Goal: Task Accomplishment & Management: Use online tool/utility

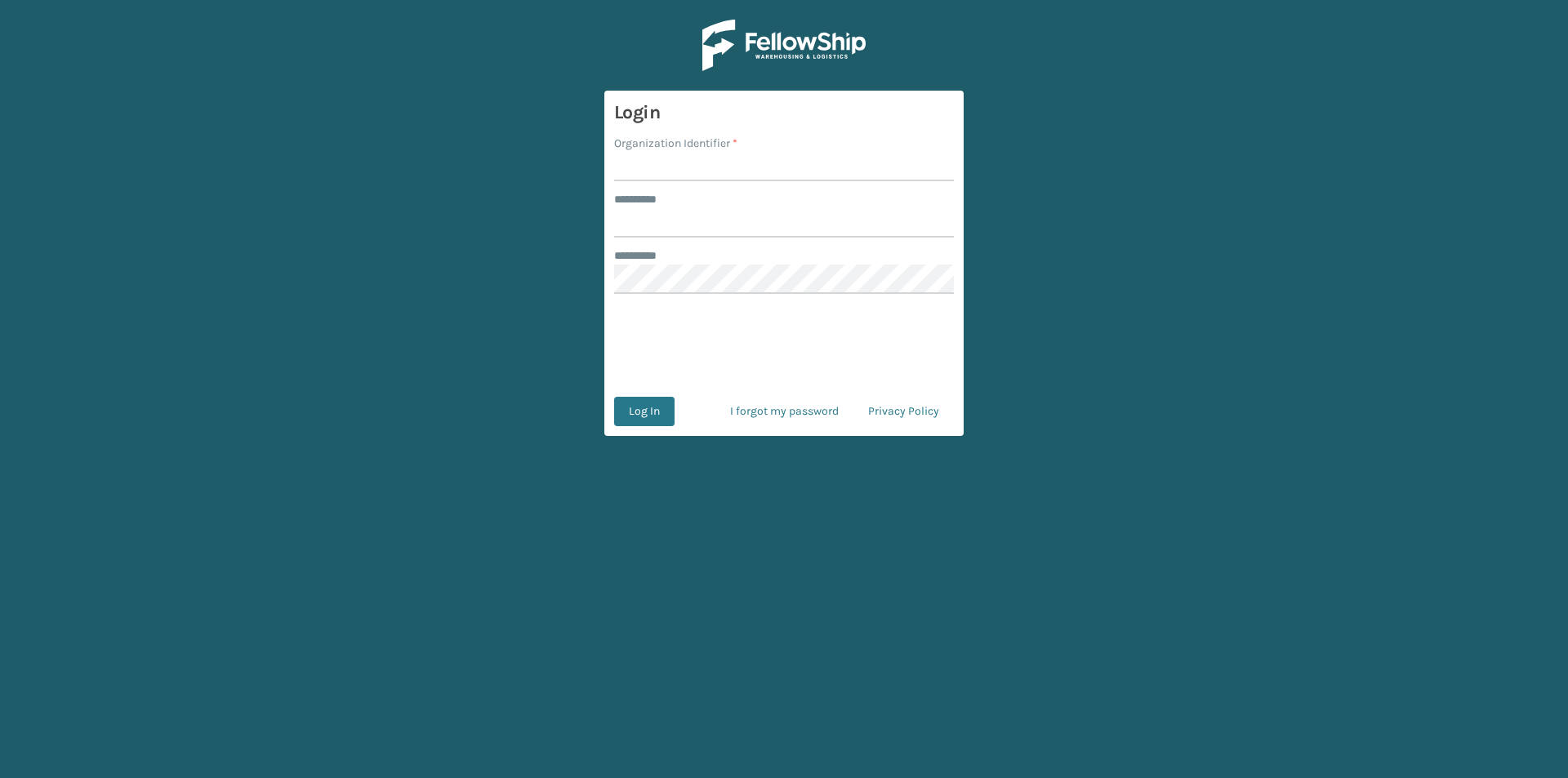
click at [706, 168] on input "Organization Identifier *" at bounding box center [784, 166] width 340 height 29
type input "FELLOWSHIP - WEST"
click at [683, 211] on input "******** *" at bounding box center [784, 223] width 340 height 29
click at [705, 227] on input "******" at bounding box center [784, 223] width 340 height 29
type input "******"
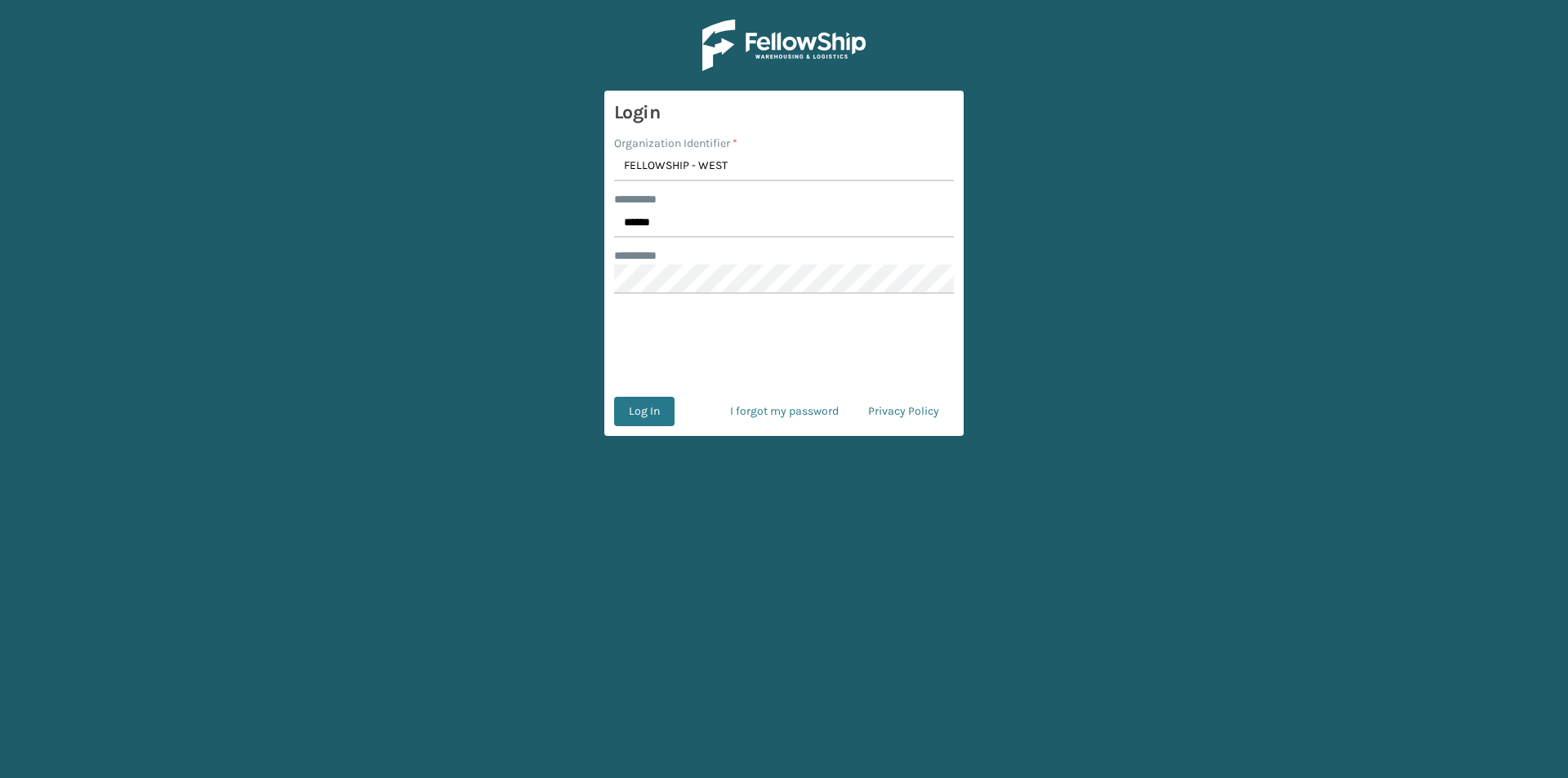
click at [691, 295] on form "Login Organization Identifier * FELLOWSHIP - WEST ******** * ****** ******** * …" at bounding box center [783, 263] width 359 height 345
click at [650, 414] on button "Log In" at bounding box center [644, 411] width 61 height 29
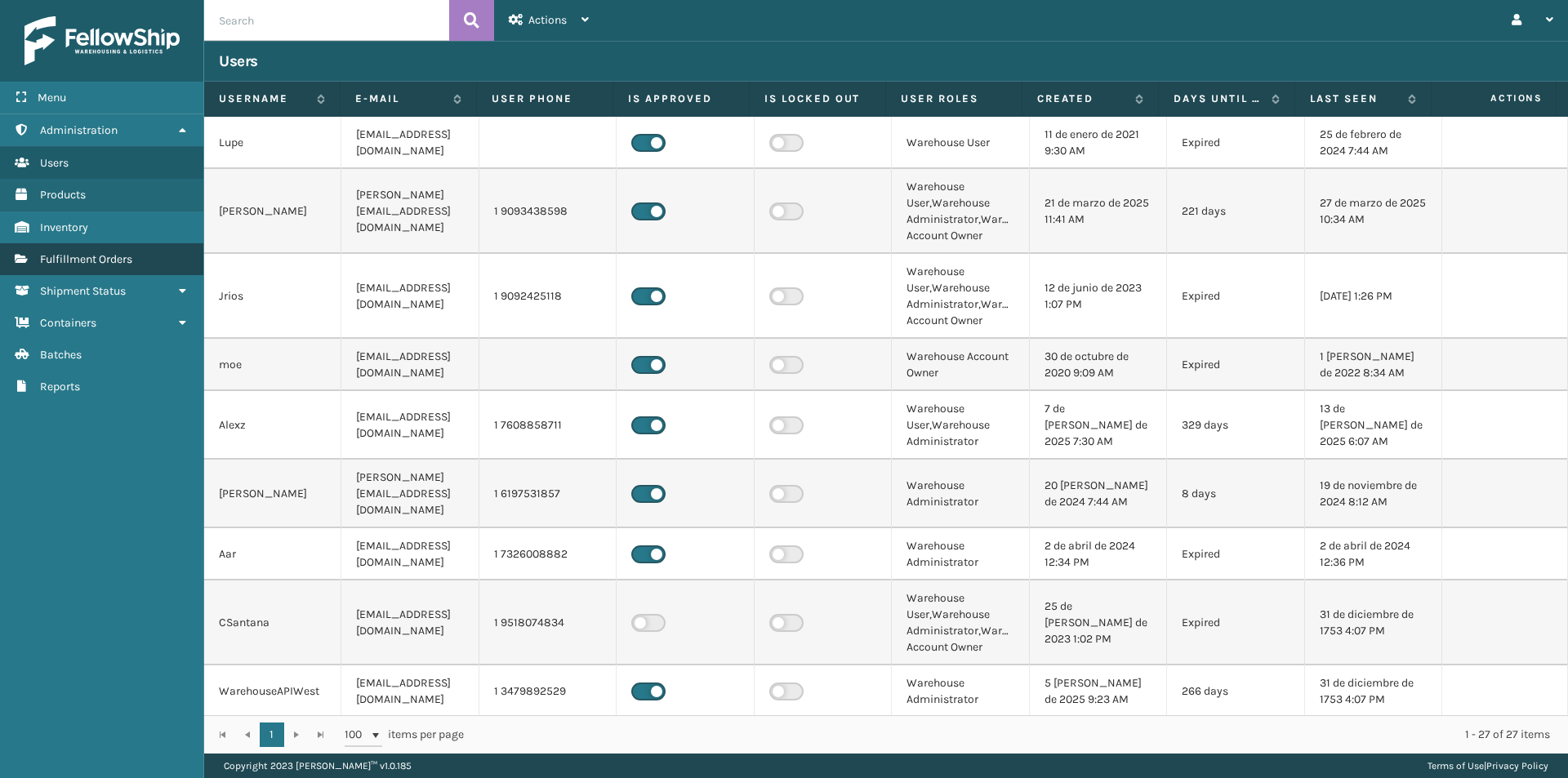
click at [100, 261] on span "Fulfillment Orders" at bounding box center [86, 259] width 93 height 14
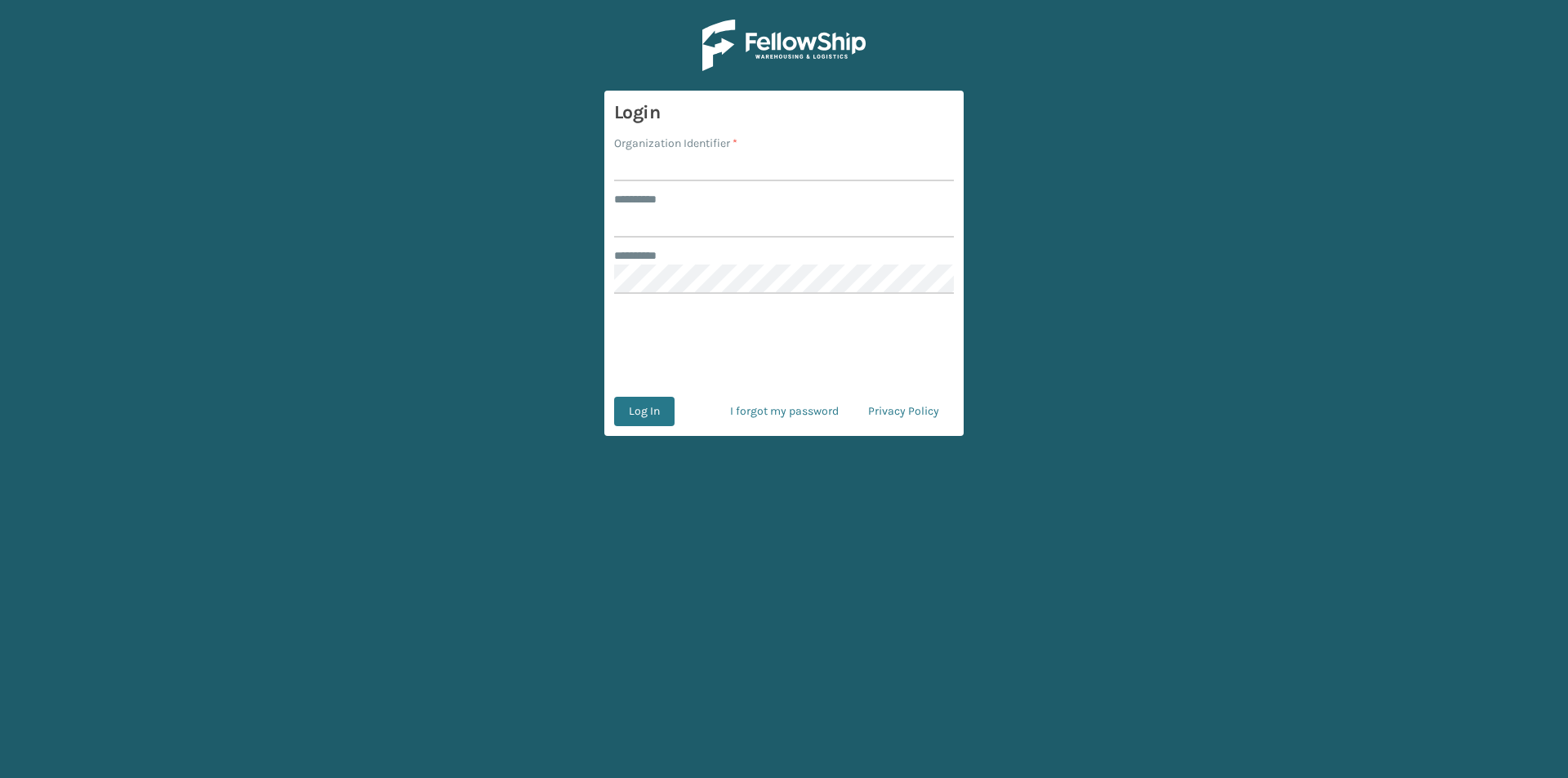
click at [698, 159] on input "Organization Identifier *" at bounding box center [784, 166] width 340 height 29
type input "FELLOWSHIP - WEST"
click at [639, 218] on input "******** *" at bounding box center [784, 223] width 340 height 29
click at [655, 226] on input "******" at bounding box center [784, 223] width 340 height 29
type input "******"
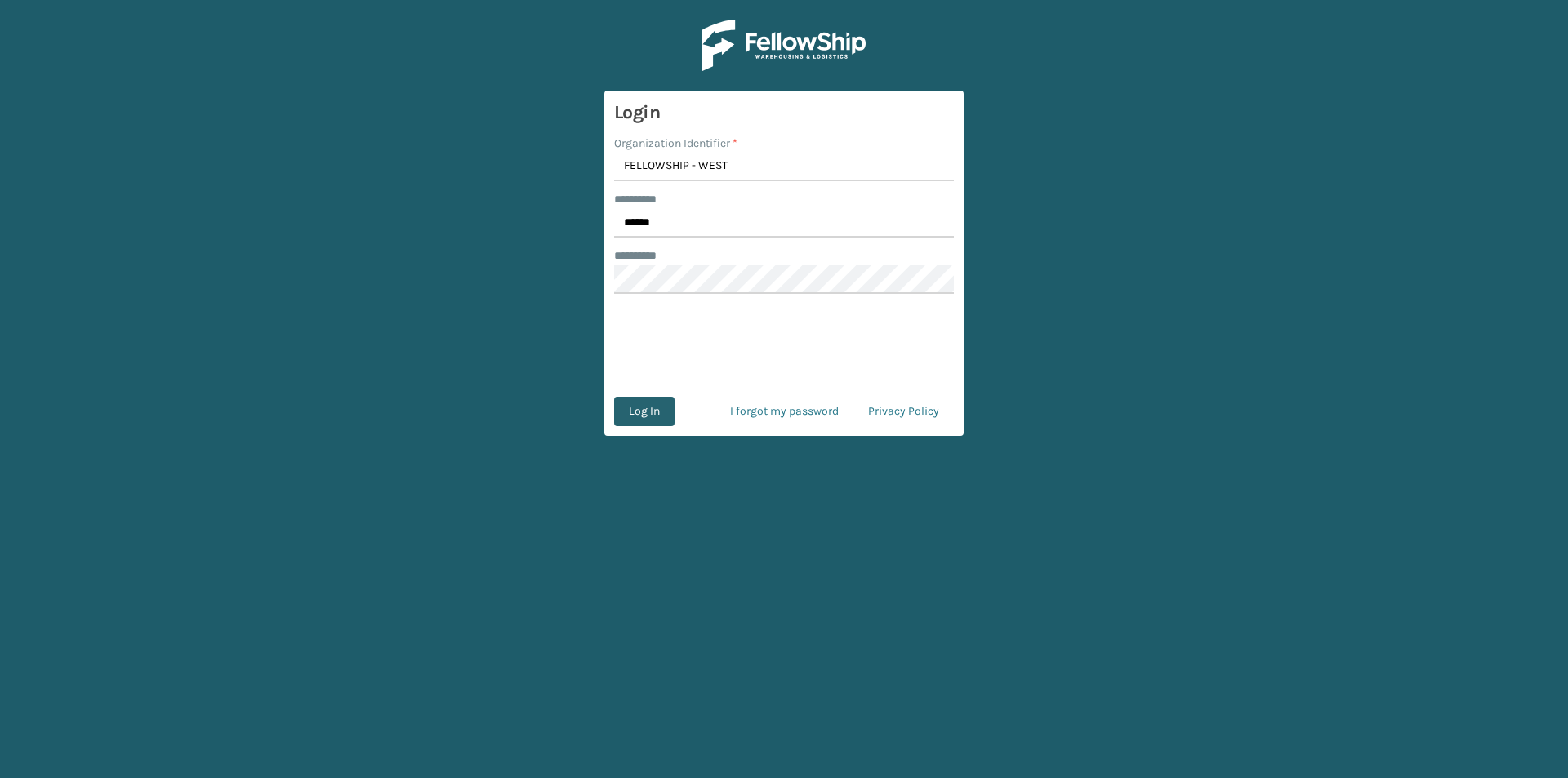
click at [652, 411] on button "Log In" at bounding box center [644, 411] width 61 height 29
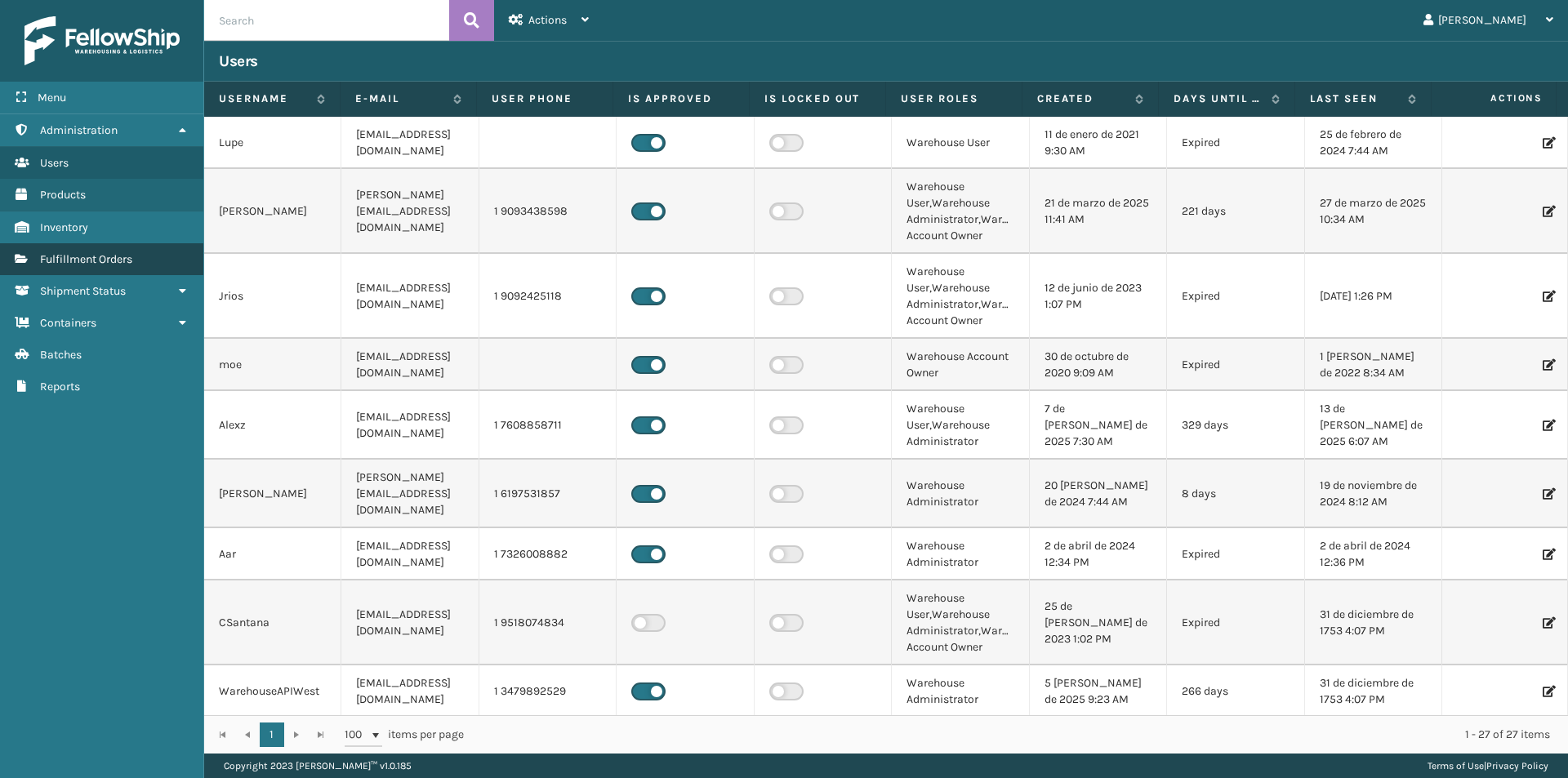
click at [107, 254] on span "Fulfillment Orders" at bounding box center [86, 259] width 93 height 14
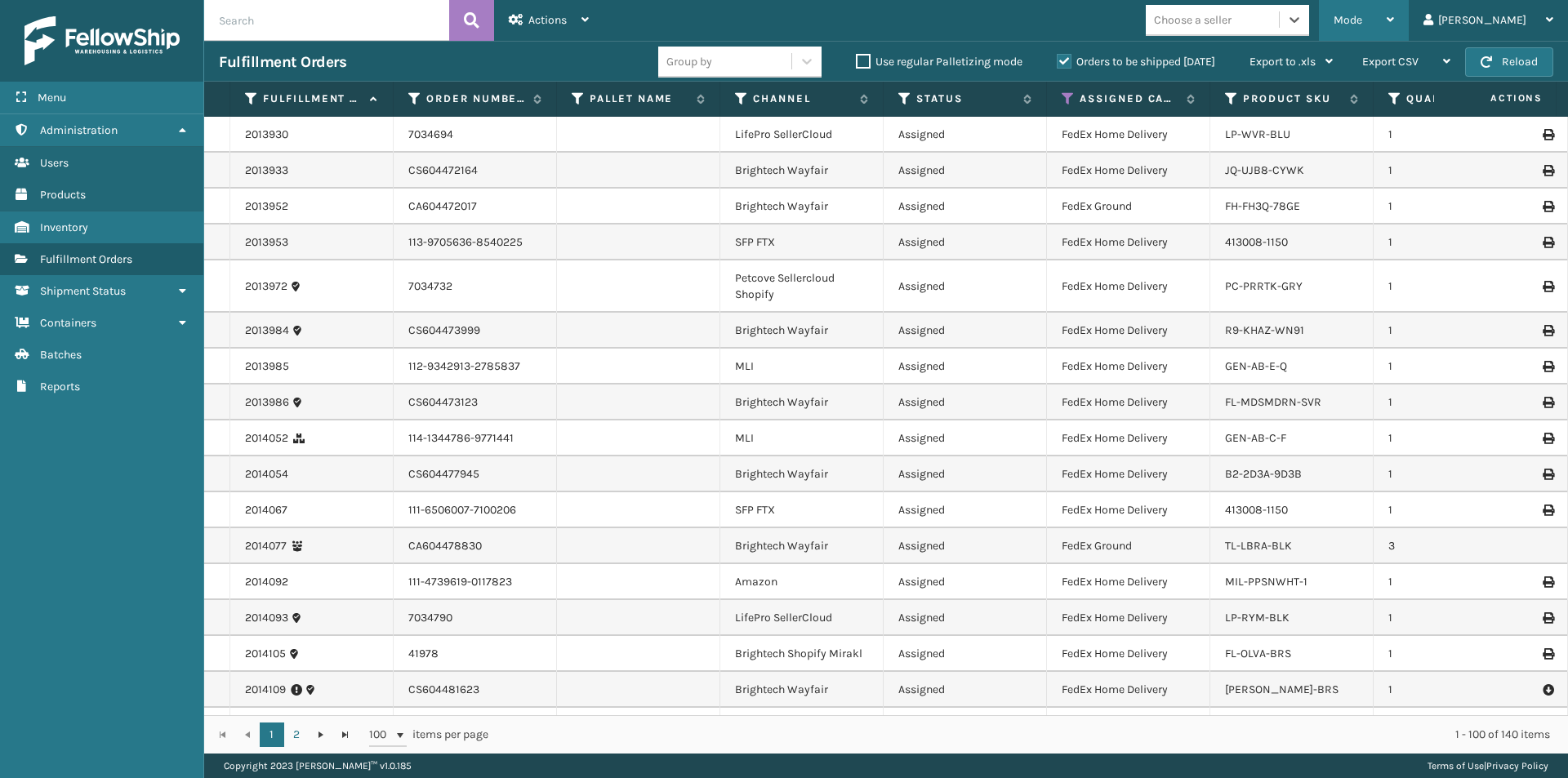
click at [1408, 23] on div "Mode Regular Mode Picking Mode Labeling Mode Exit Scan Mode" at bounding box center [1364, 20] width 90 height 40
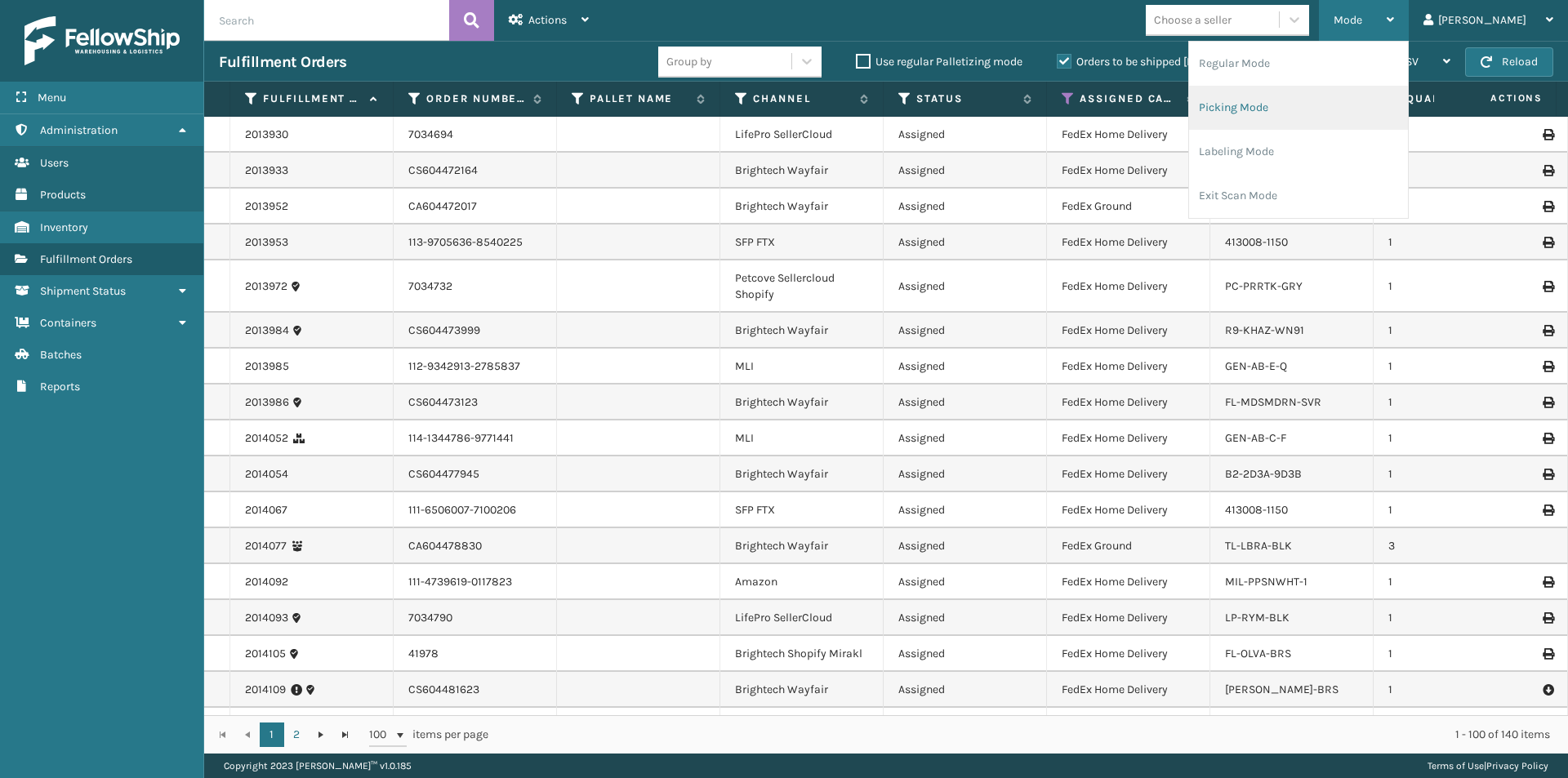
click at [1356, 113] on li "Picking Mode" at bounding box center [1298, 107] width 218 height 44
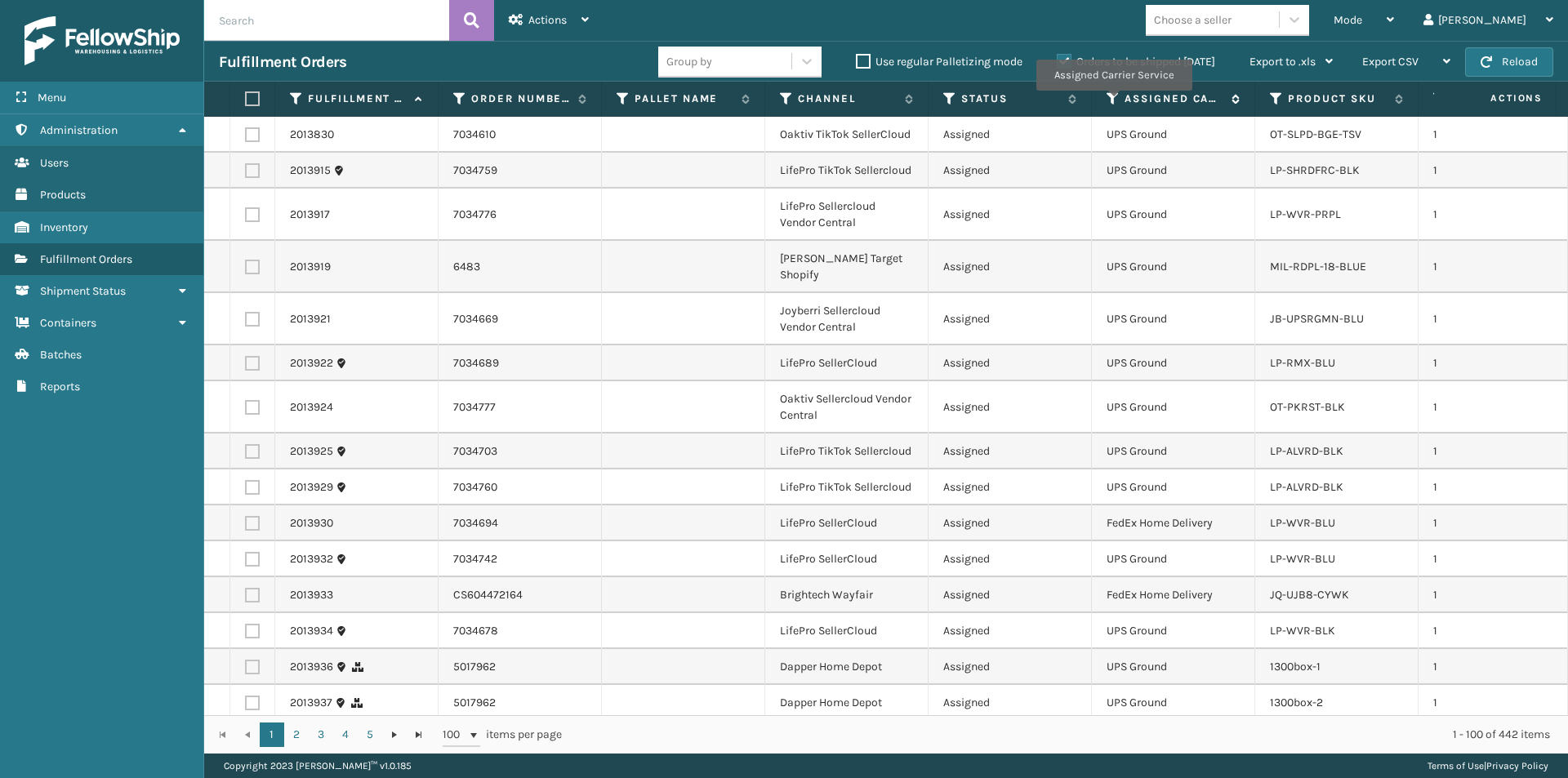
click at [1113, 102] on icon at bounding box center [1113, 99] width 13 height 15
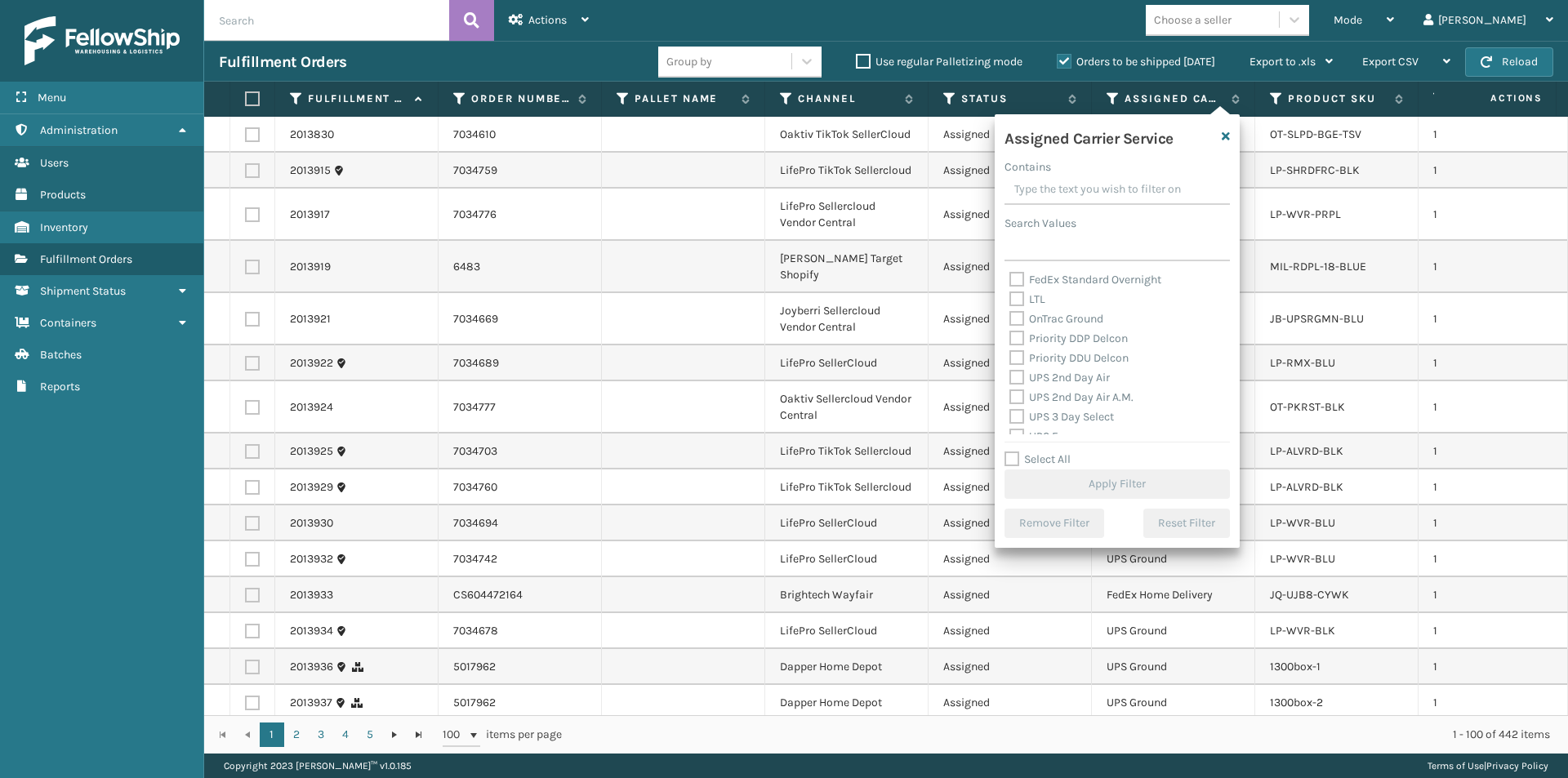
scroll to position [245, 0]
click at [1015, 345] on label "UPS 2nd Day Air" at bounding box center [1058, 349] width 100 height 14
click at [1010, 345] on input "UPS 2nd Day Air" at bounding box center [1009, 345] width 1 height 11
checkbox input "true"
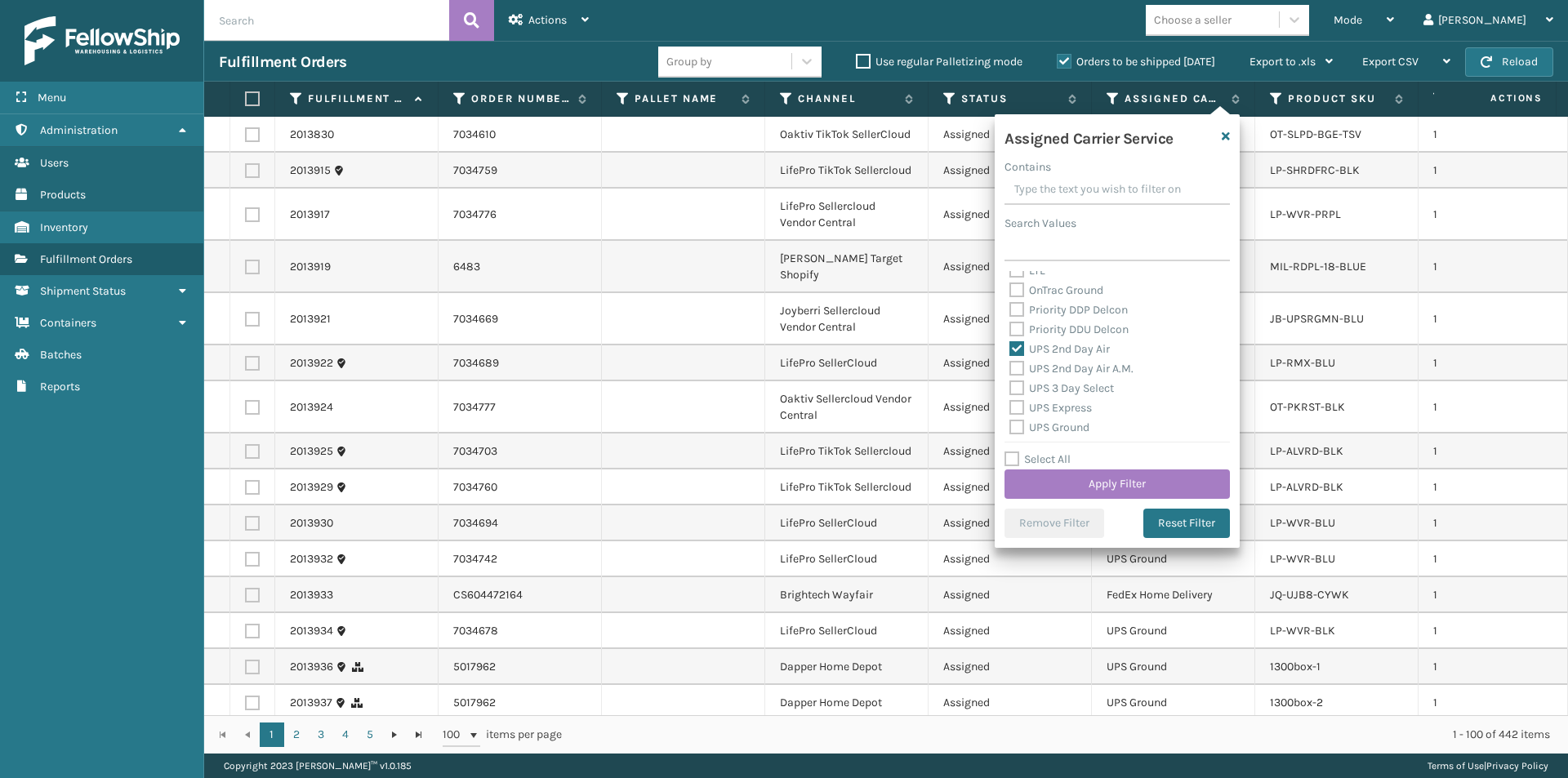
click at [1018, 368] on label "UPS 2nd Day Air A.M." at bounding box center [1070, 368] width 124 height 14
click at [1010, 368] on input "UPS 2nd Day Air A.M." at bounding box center [1009, 364] width 1 height 11
checkbox input "true"
click at [1017, 406] on label "UPS Express" at bounding box center [1050, 407] width 83 height 14
click at [1010, 406] on input "UPS Express" at bounding box center [1009, 404] width 1 height 11
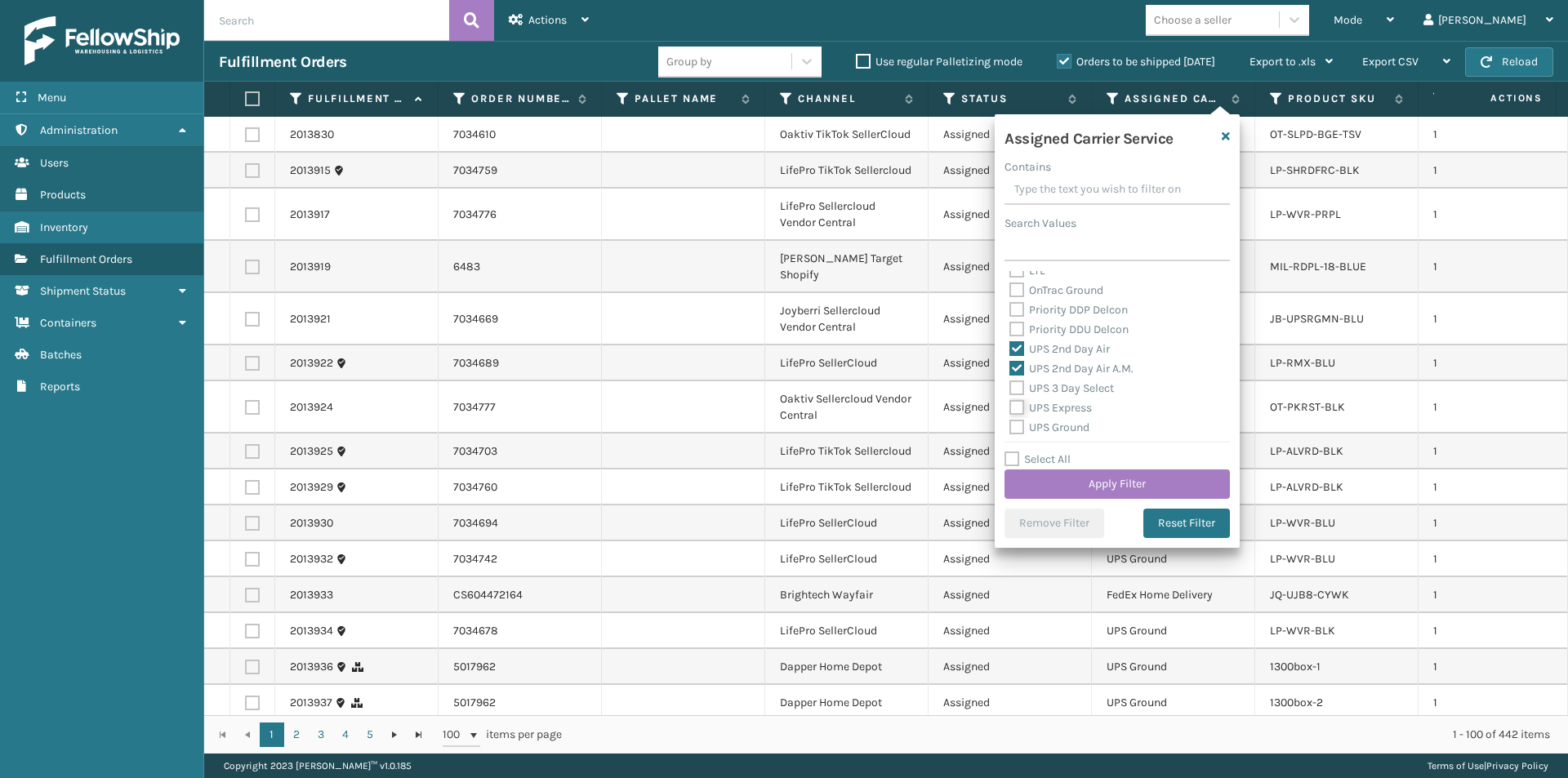
checkbox input "true"
click at [1016, 365] on label "UPS Next Day Air" at bounding box center [1061, 365] width 105 height 14
click at [1010, 365] on input "UPS Next Day Air" at bounding box center [1009, 361] width 1 height 11
checkbox input "true"
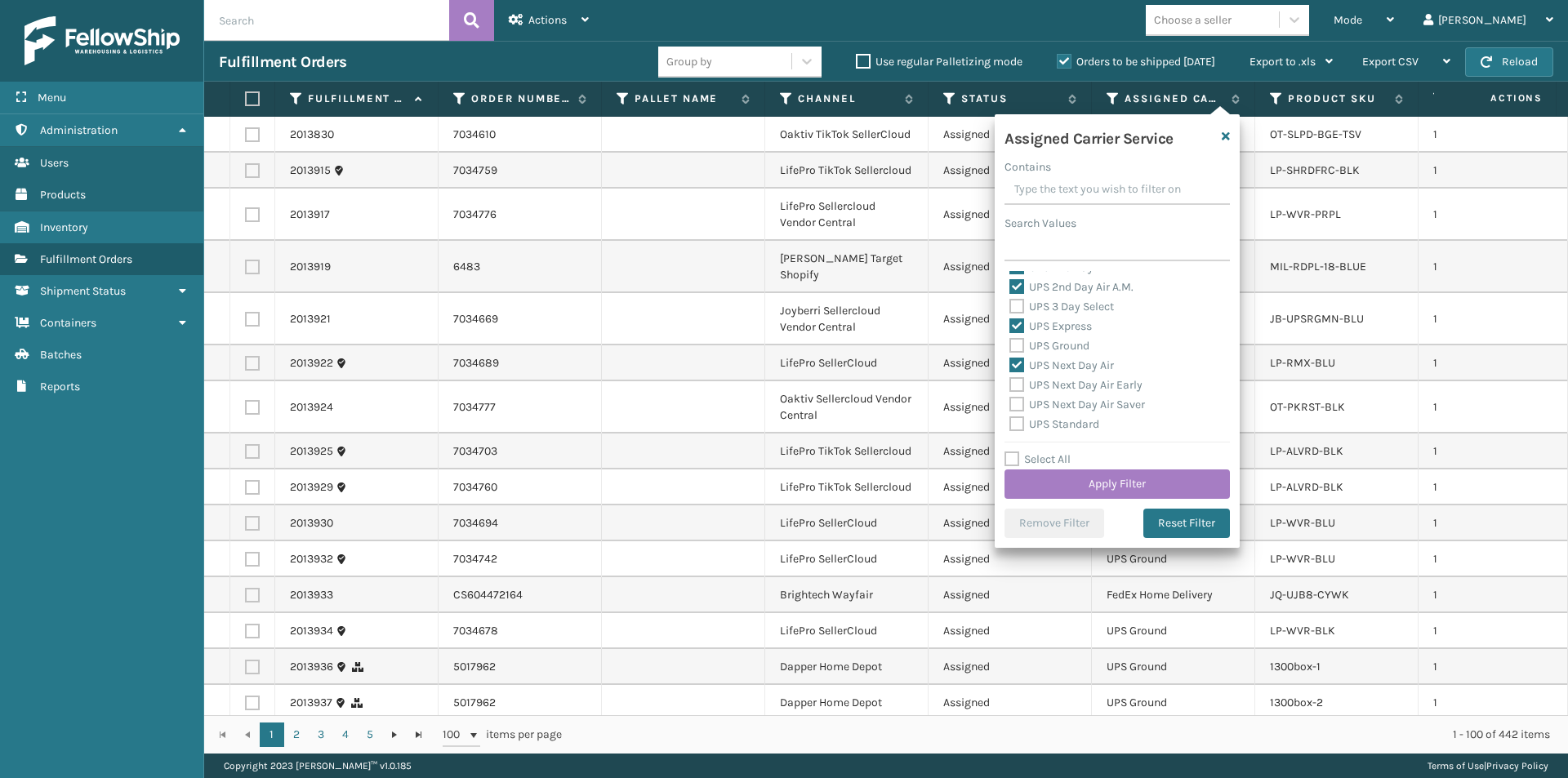
click at [1021, 383] on label "UPS Next Day Air Early" at bounding box center [1075, 384] width 133 height 14
click at [1010, 383] on input "UPS Next Day Air Early" at bounding box center [1009, 381] width 1 height 11
checkbox input "true"
click at [1133, 487] on button "Apply Filter" at bounding box center [1117, 483] width 226 height 29
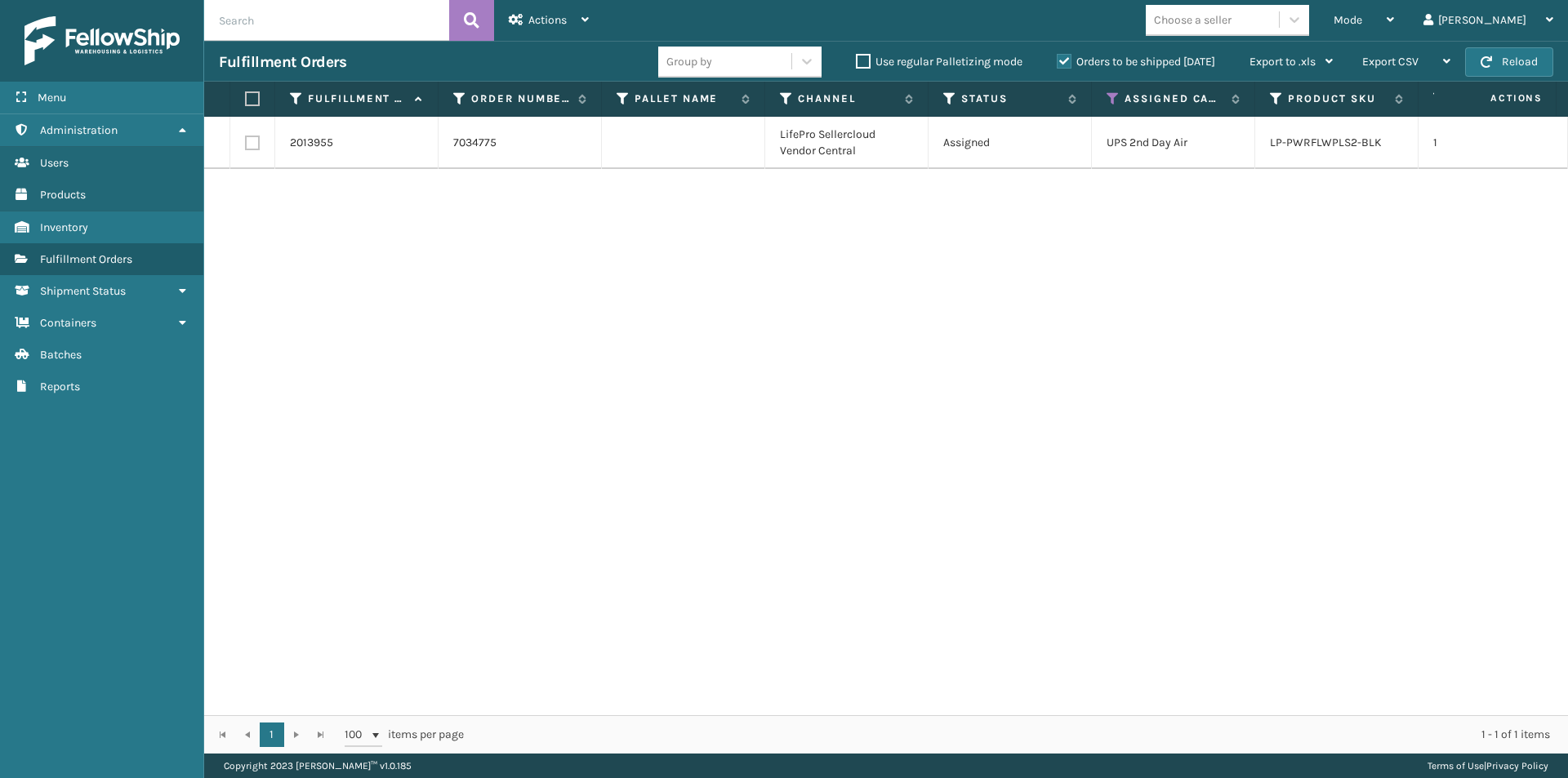
click at [254, 148] on label at bounding box center [252, 143] width 15 height 15
click at [246, 146] on input "checkbox" at bounding box center [245, 141] width 1 height 11
checkbox input "true"
click at [589, 21] on div "Actions Settings Remove All Filters Export Labels Create Picking Batch" at bounding box center [548, 20] width 109 height 40
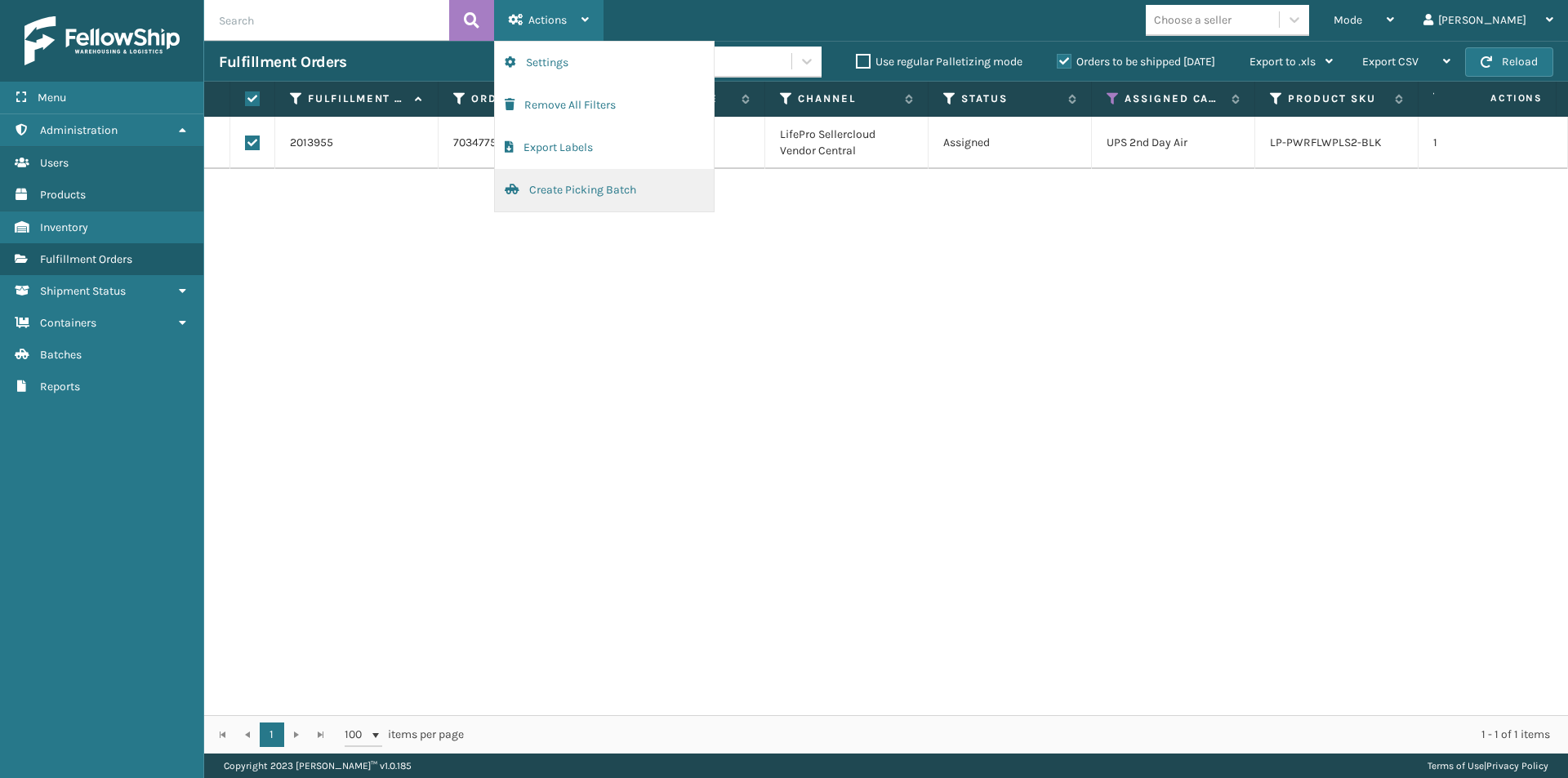
click at [566, 201] on button "Create Picking Batch" at bounding box center [604, 190] width 218 height 42
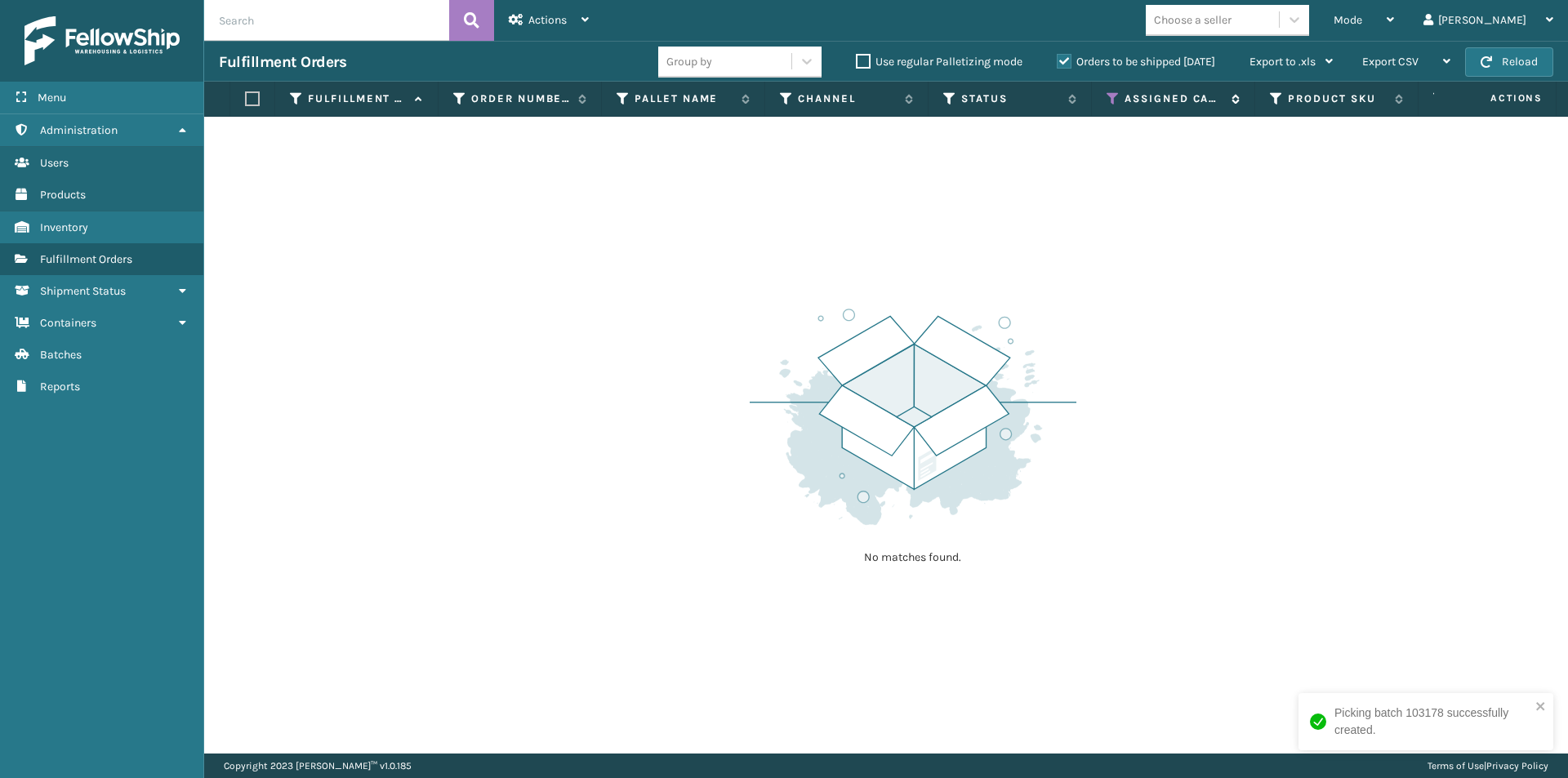
click at [1115, 99] on icon at bounding box center [1113, 99] width 13 height 15
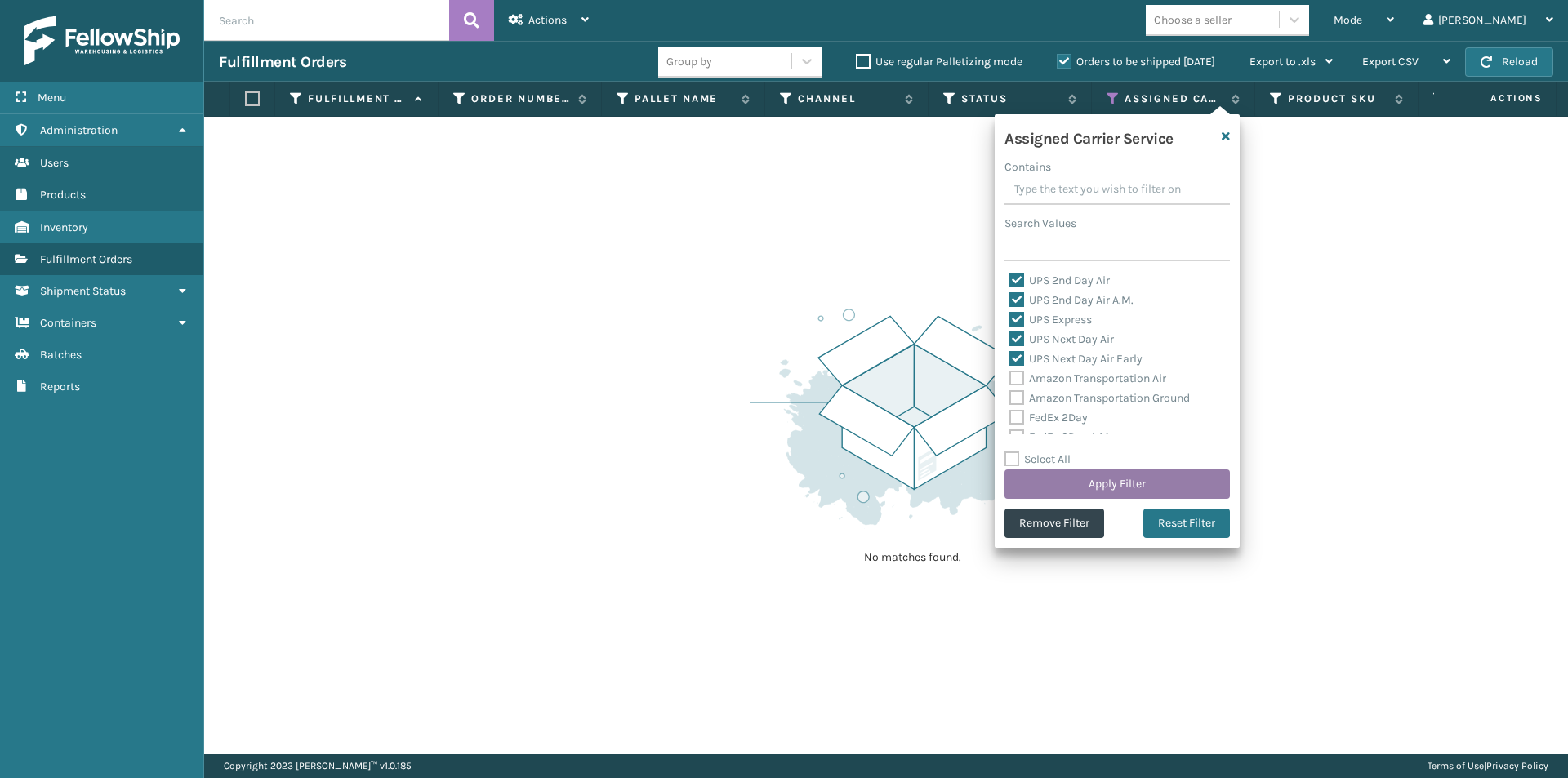
click at [1162, 485] on button "Apply Filter" at bounding box center [1117, 483] width 226 height 29
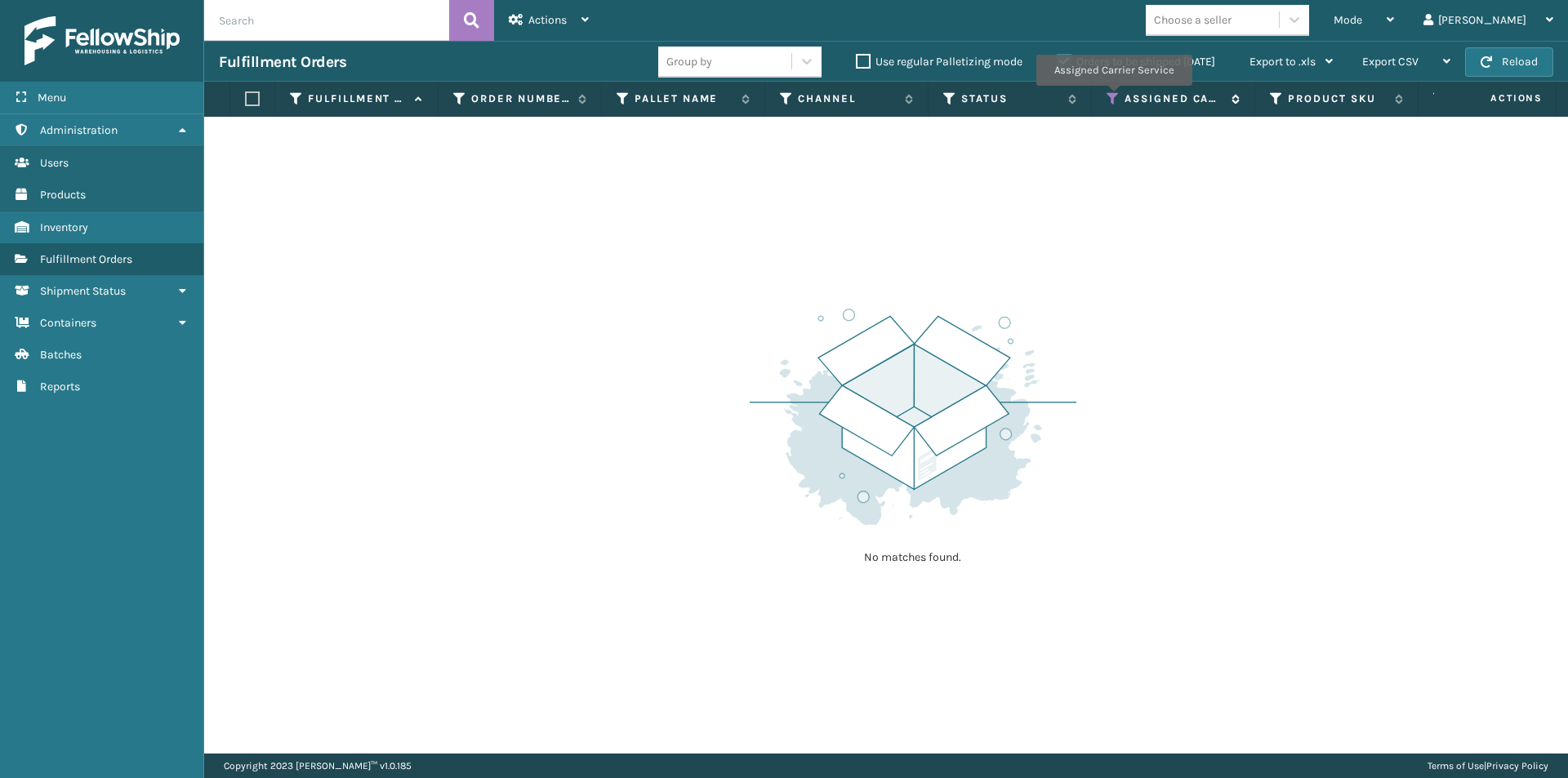
click at [1113, 97] on icon at bounding box center [1113, 99] width 13 height 15
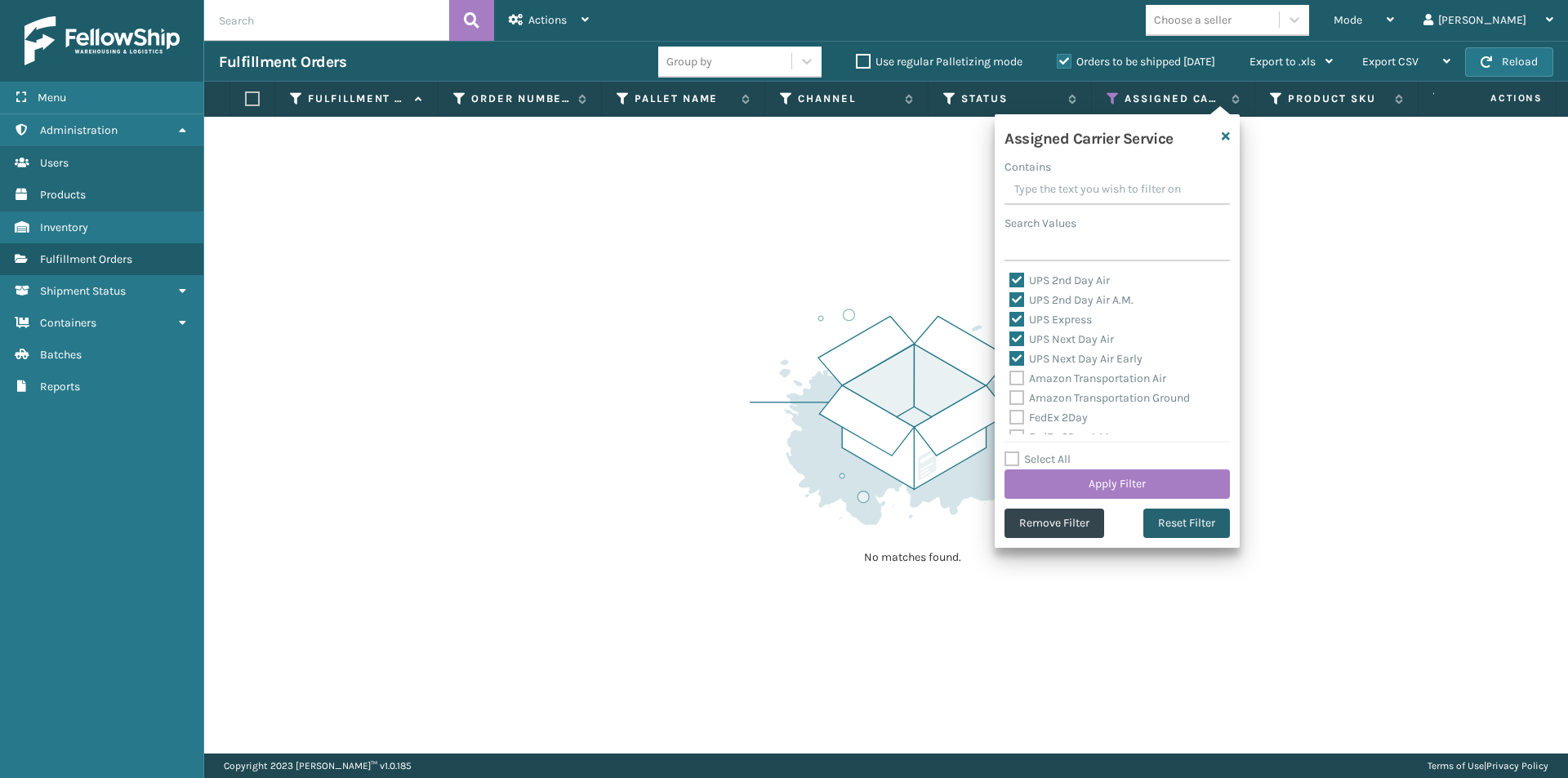
click at [1198, 521] on button "Reset Filter" at bounding box center [1186, 523] width 86 height 29
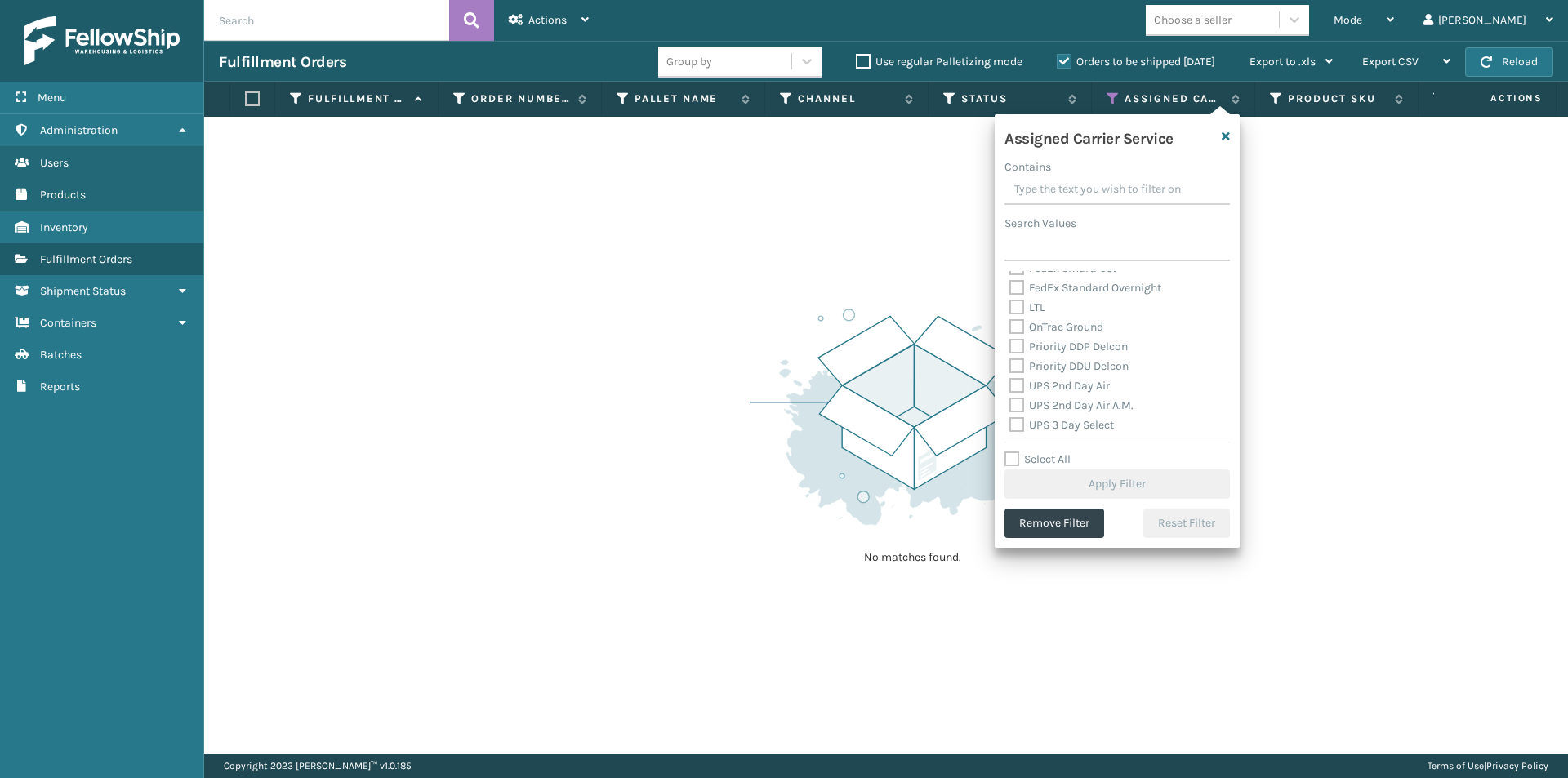
scroll to position [245, 0]
click at [1017, 350] on label "UPS 2nd Day Air" at bounding box center [1058, 349] width 100 height 14
click at [1010, 350] on input "UPS 2nd Day Air" at bounding box center [1009, 345] width 1 height 11
checkbox input "true"
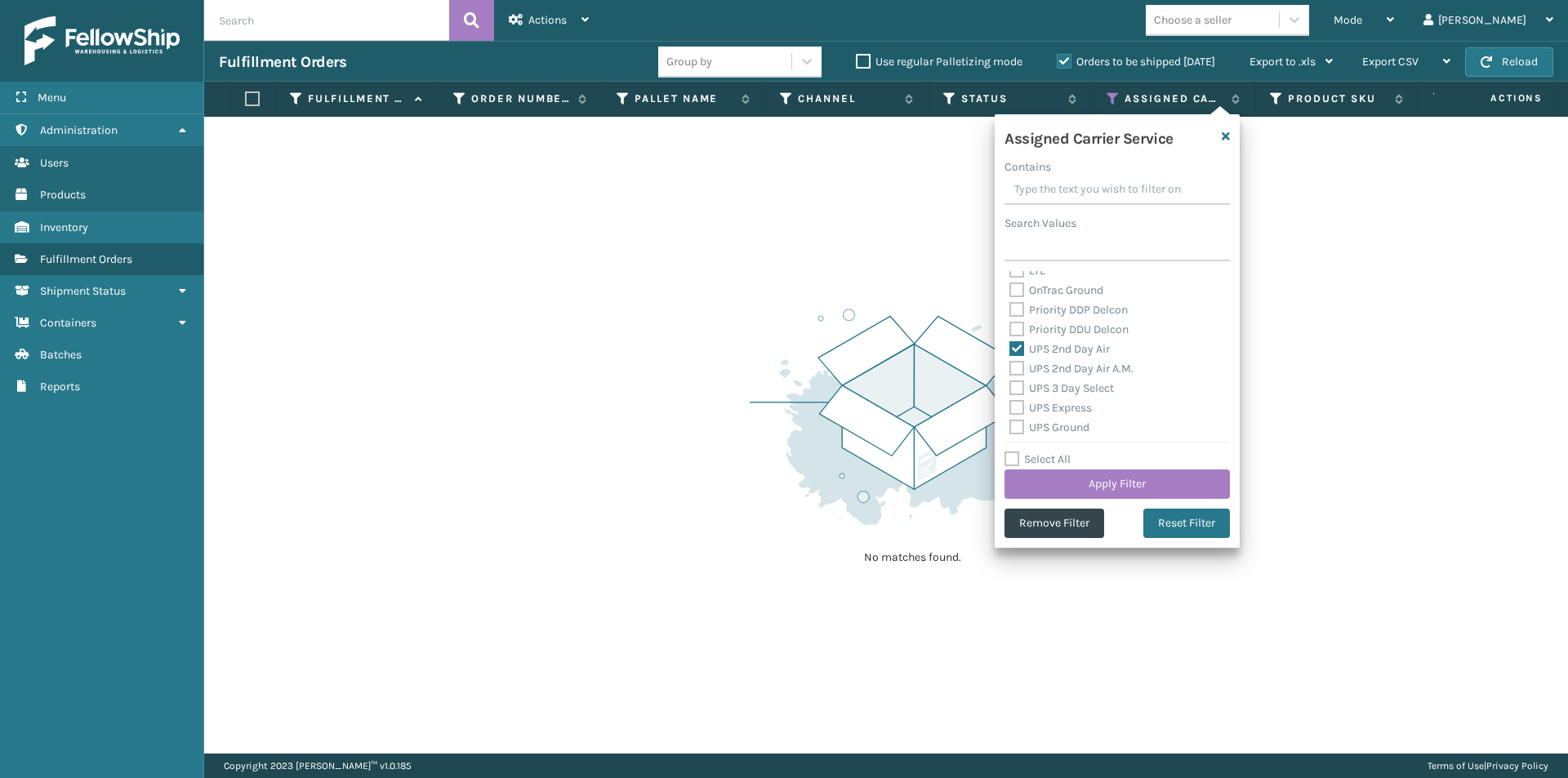
drag, startPoint x: 1016, startPoint y: 367, endPoint x: 1018, endPoint y: 377, distance: 10.2
click at [1016, 368] on label "UPS 2nd Day Air A.M." at bounding box center [1070, 368] width 124 height 14
click at [1010, 368] on input "UPS 2nd Day Air A.M." at bounding box center [1009, 364] width 1 height 11
checkbox input "true"
click at [1018, 385] on label "UPS 3 Day Select" at bounding box center [1061, 387] width 105 height 14
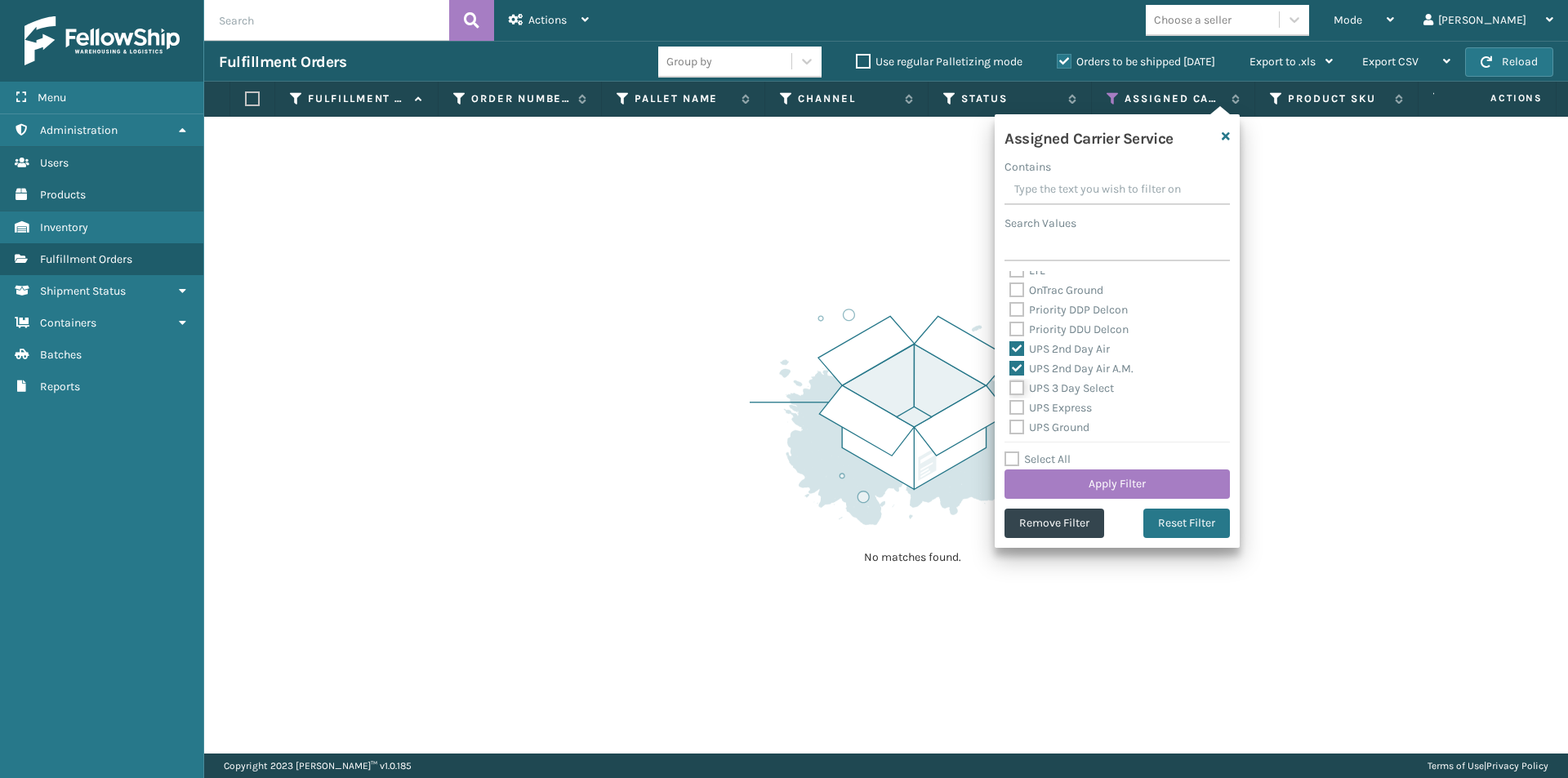
click at [1010, 385] on input "UPS 3 Day Select" at bounding box center [1009, 384] width 1 height 11
checkbox input "true"
click at [1014, 408] on label "UPS Express" at bounding box center [1050, 407] width 83 height 14
click at [1010, 408] on input "UPS Express" at bounding box center [1009, 404] width 1 height 11
checkbox input "true"
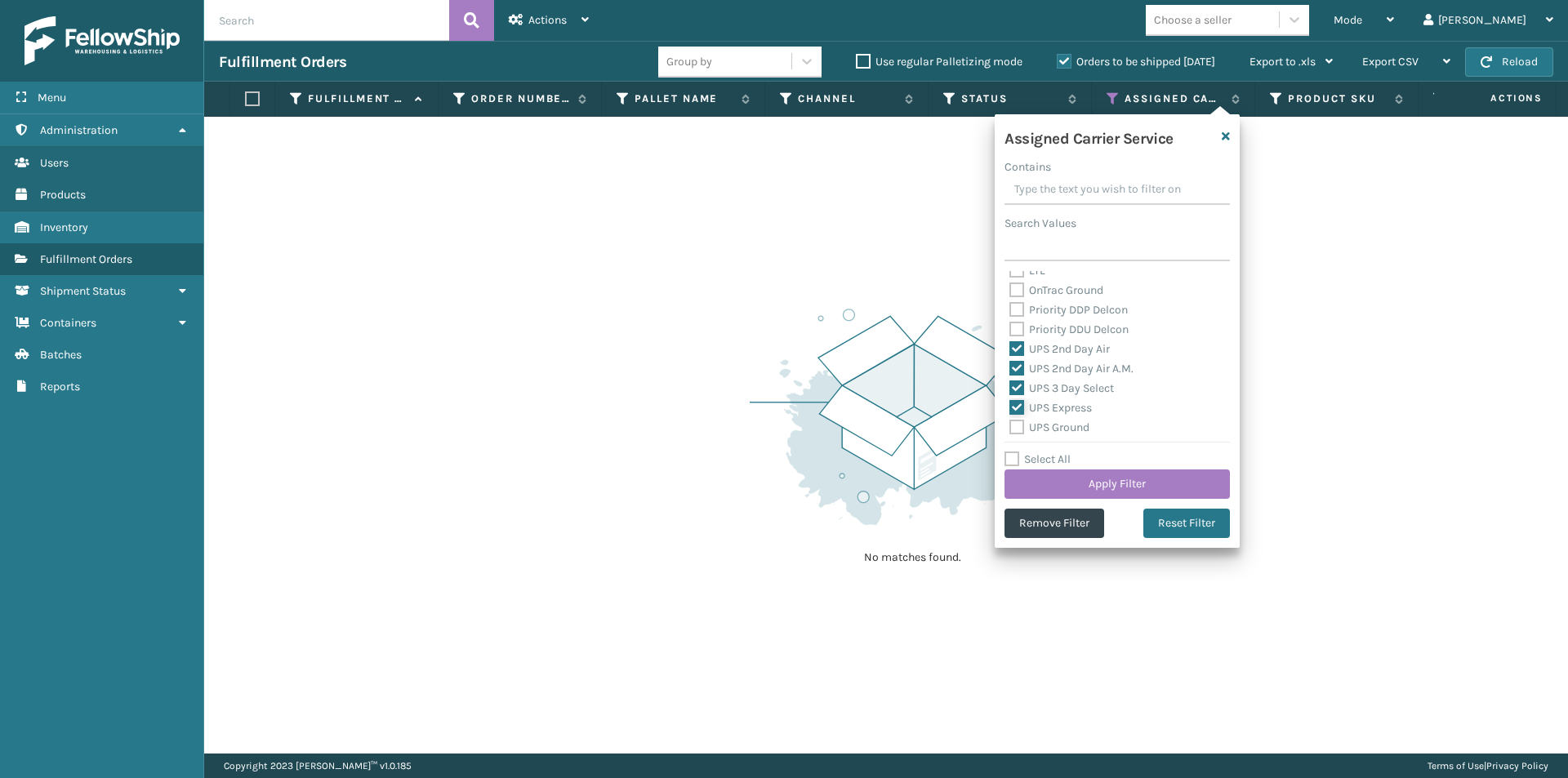
scroll to position [327, 0]
click at [1016, 346] on label "UPS Ground" at bounding box center [1048, 345] width 80 height 14
click at [1010, 346] on input "UPS Ground" at bounding box center [1009, 341] width 1 height 11
checkbox input "true"
click at [1019, 367] on label "UPS Next Day Air" at bounding box center [1061, 365] width 105 height 14
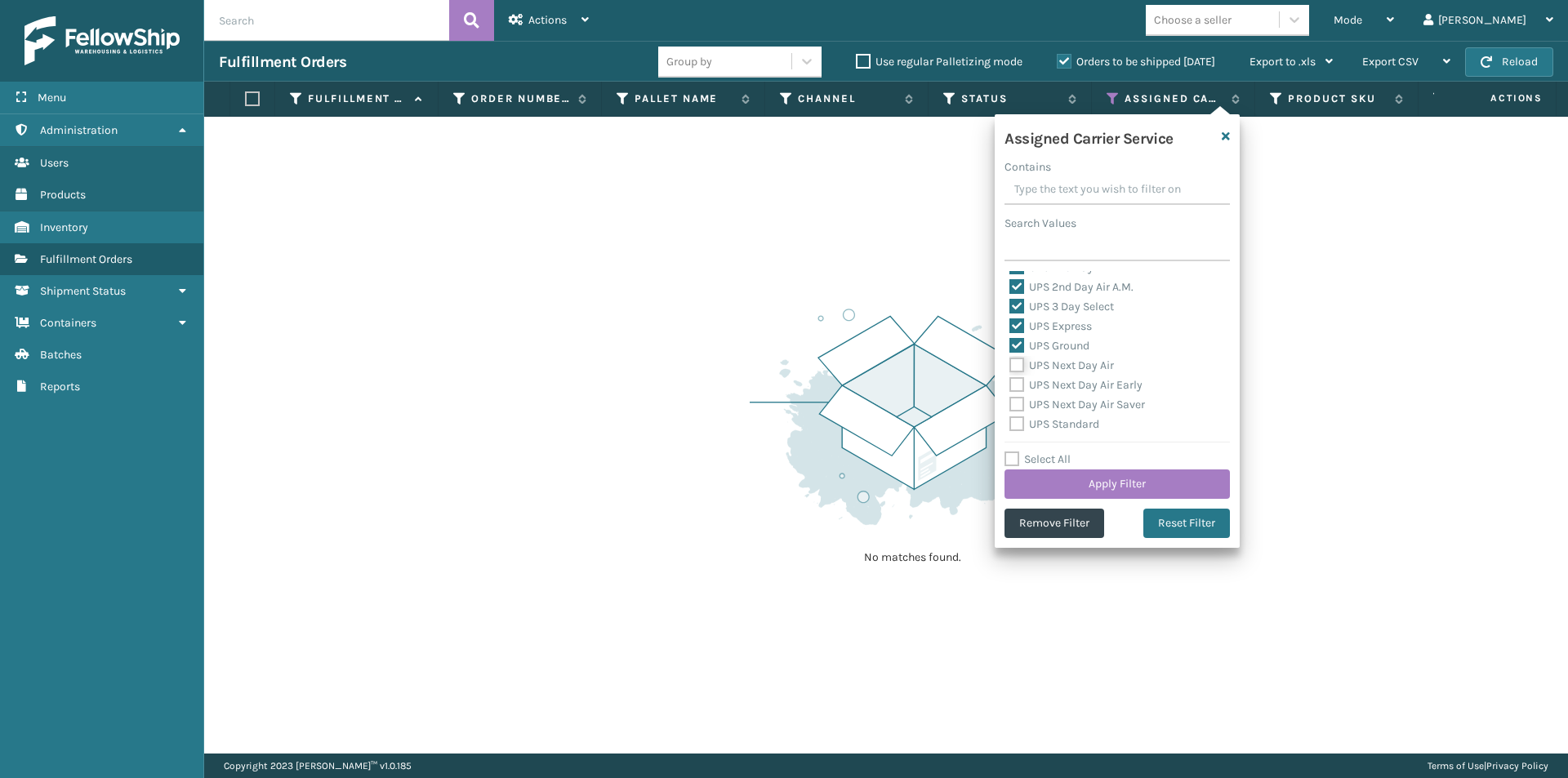
click at [1010, 366] on input "UPS Next Day Air" at bounding box center [1009, 361] width 1 height 11
checkbox input "true"
click at [1014, 391] on label "UPS Next Day Air Early" at bounding box center [1075, 384] width 133 height 14
click at [1010, 386] on input "UPS Next Day Air Early" at bounding box center [1009, 381] width 1 height 11
checkbox input "true"
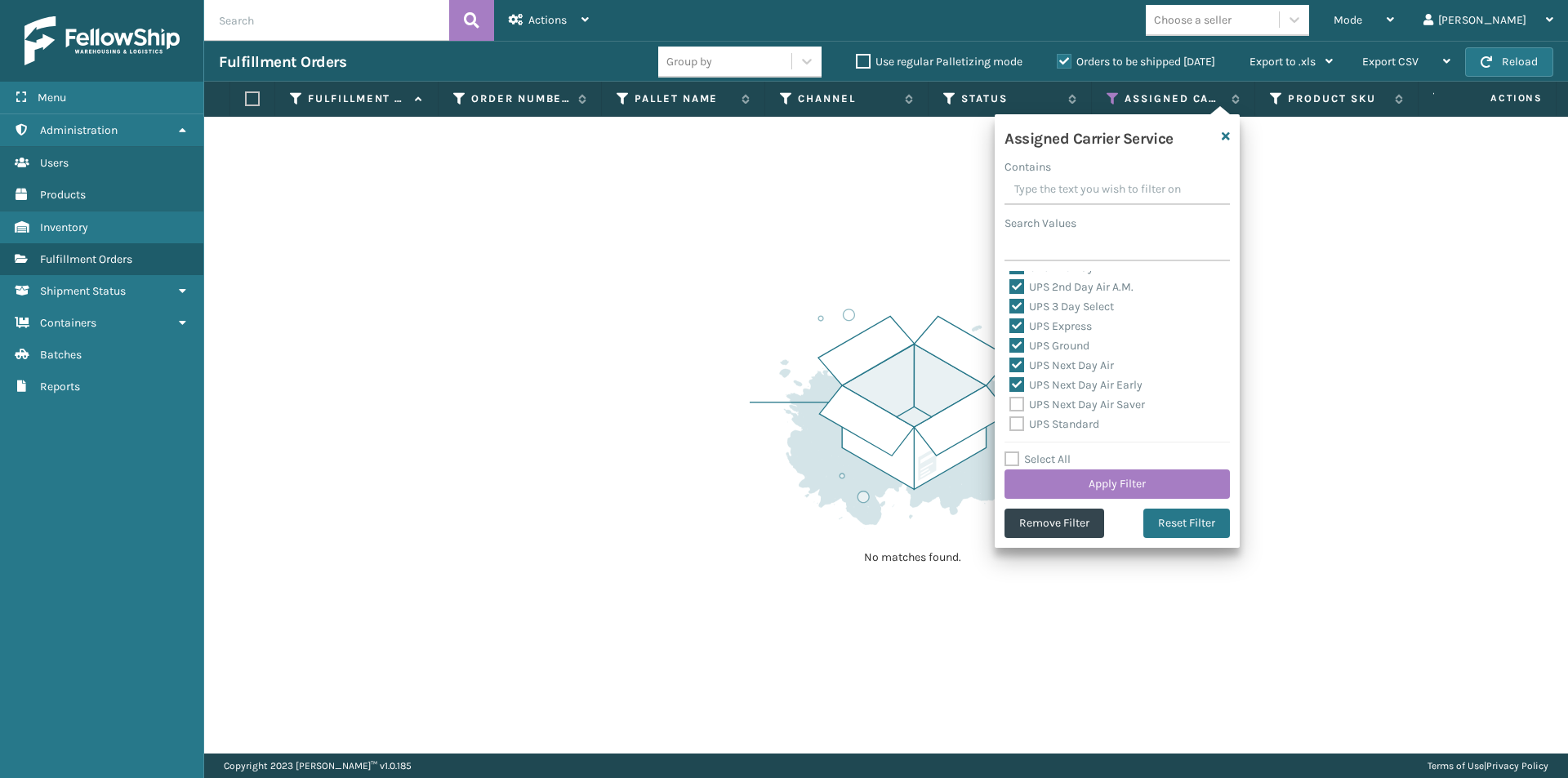
click at [1014, 402] on label "UPS Next Day Air Saver" at bounding box center [1077, 404] width 136 height 14
click at [1010, 402] on input "UPS Next Day Air Saver" at bounding box center [1009, 401] width 1 height 11
checkbox input "true"
click at [1015, 418] on label "UPS Standard" at bounding box center [1054, 424] width 90 height 14
click at [1010, 418] on input "UPS Standard" at bounding box center [1009, 420] width 1 height 11
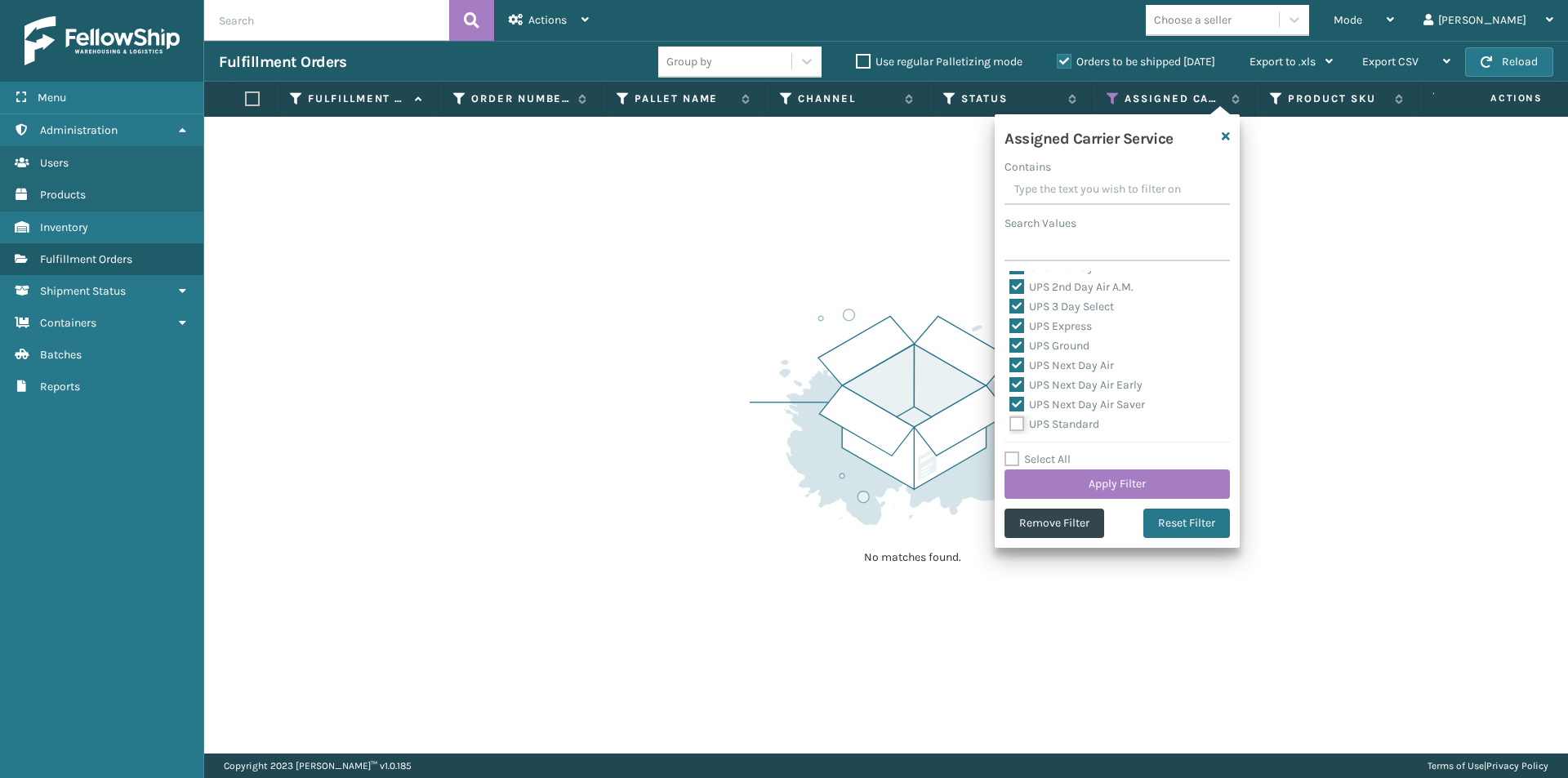
checkbox input "true"
click at [1015, 363] on label "UPS SurePost 1LB or Greater" at bounding box center [1089, 361] width 161 height 14
click at [1010, 363] on input "UPS SurePost 1LB or Greater" at bounding box center [1009, 358] width 1 height 11
checkbox input "true"
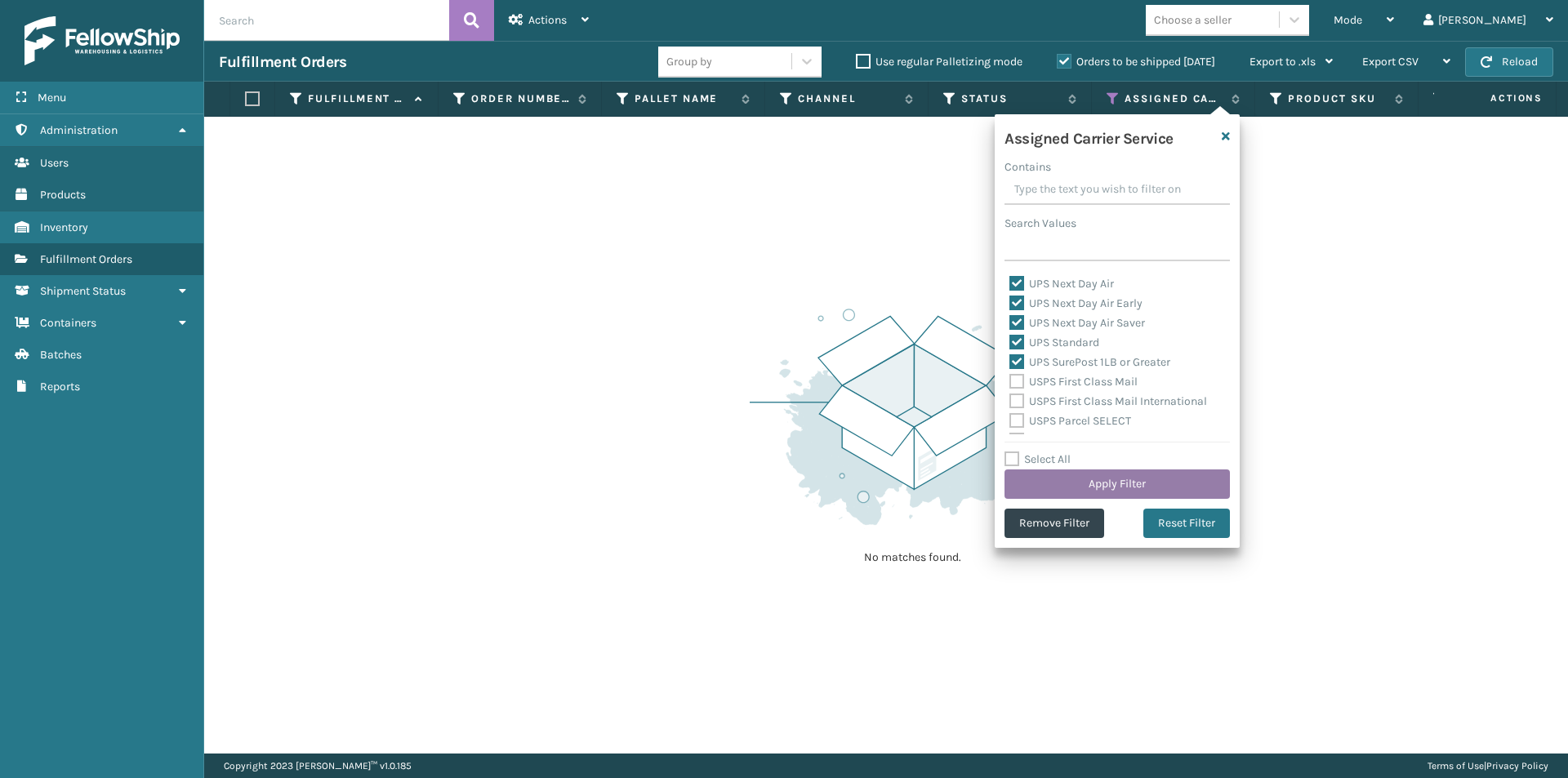
click at [1127, 474] on button "Apply Filter" at bounding box center [1117, 483] width 226 height 29
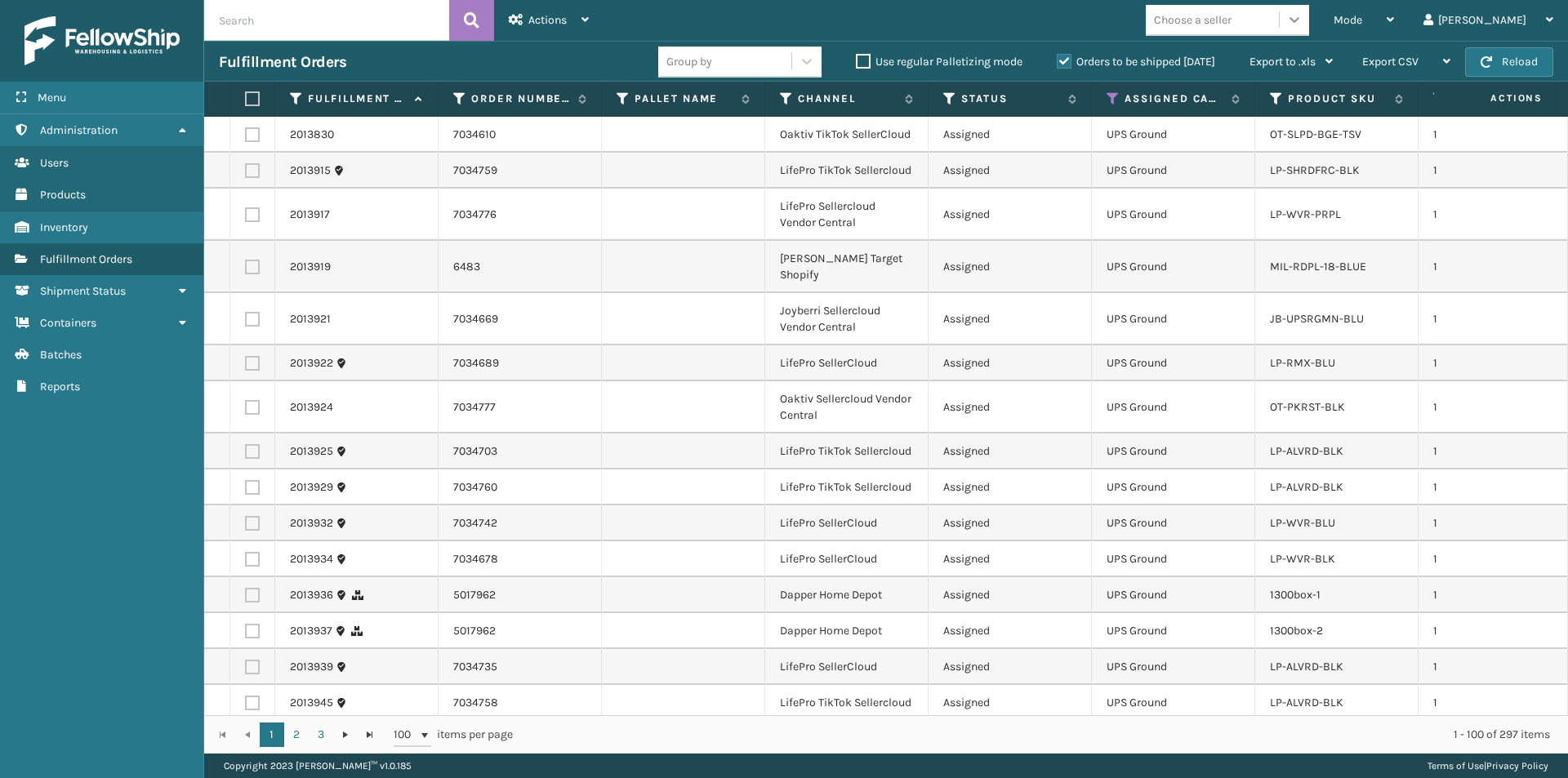
click at [1303, 19] on icon at bounding box center [1294, 19] width 17 height 17
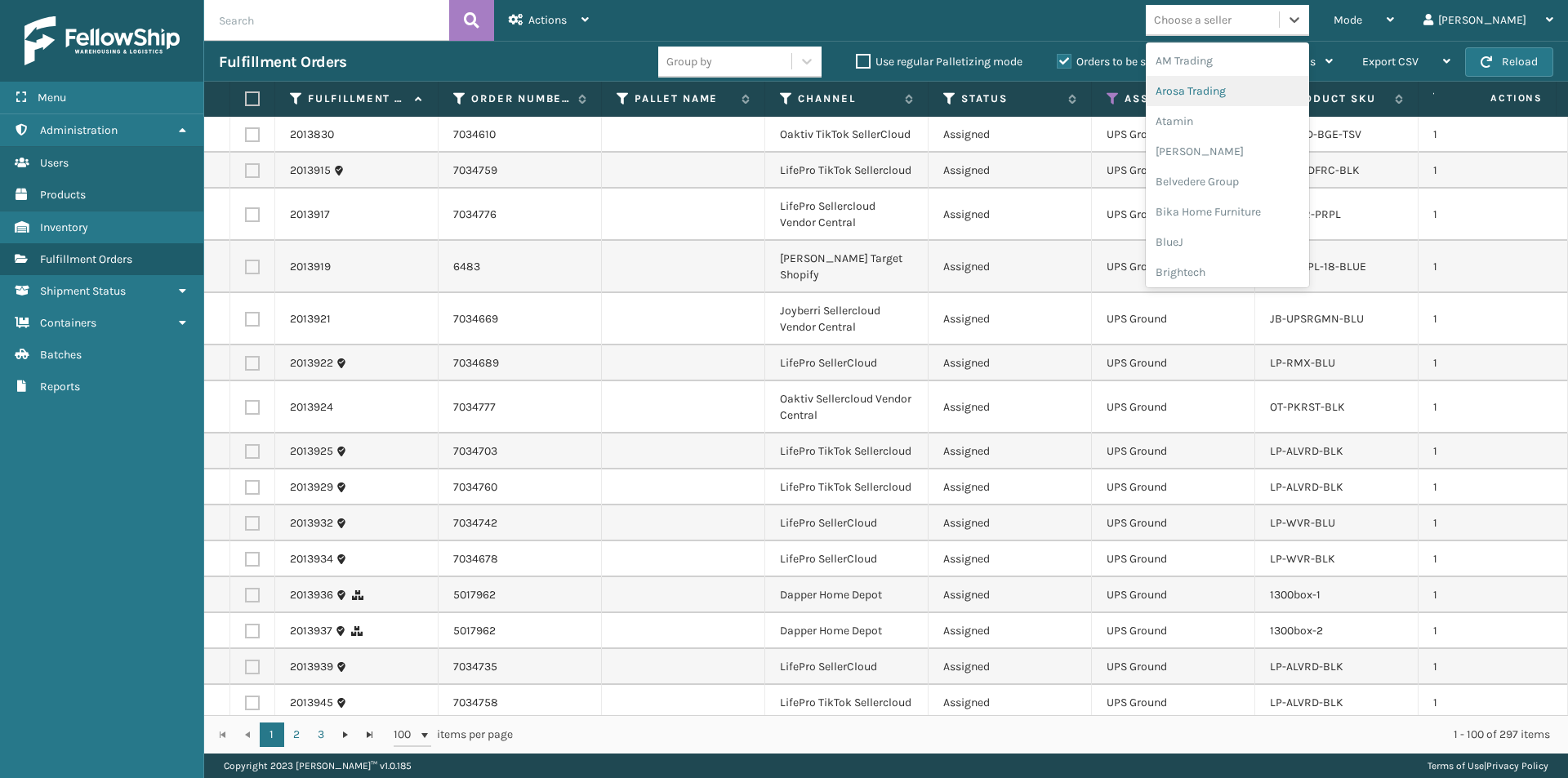
click at [1265, 96] on div "Arosa Trading" at bounding box center [1227, 91] width 163 height 30
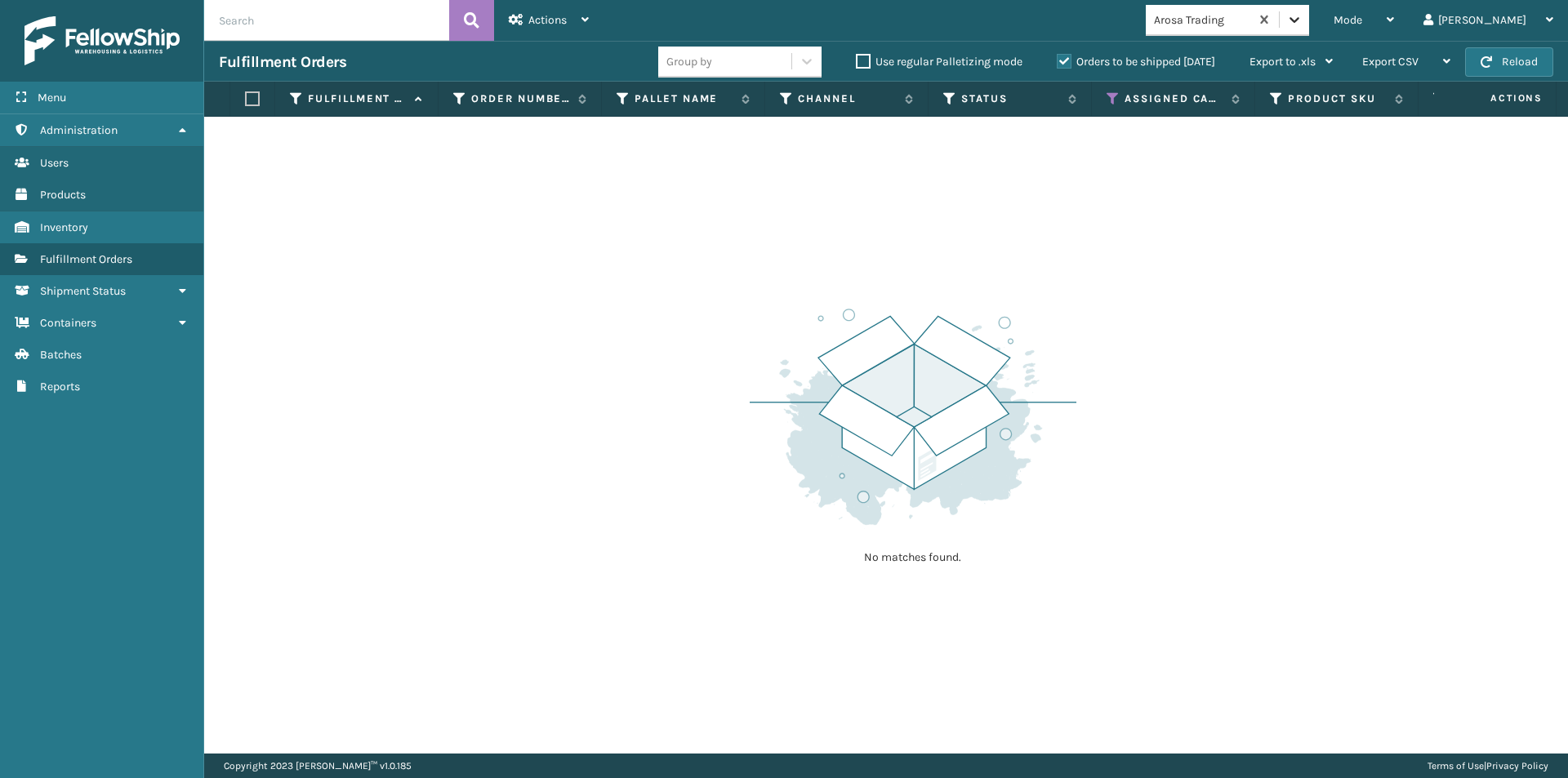
click at [1303, 23] on icon at bounding box center [1294, 19] width 17 height 17
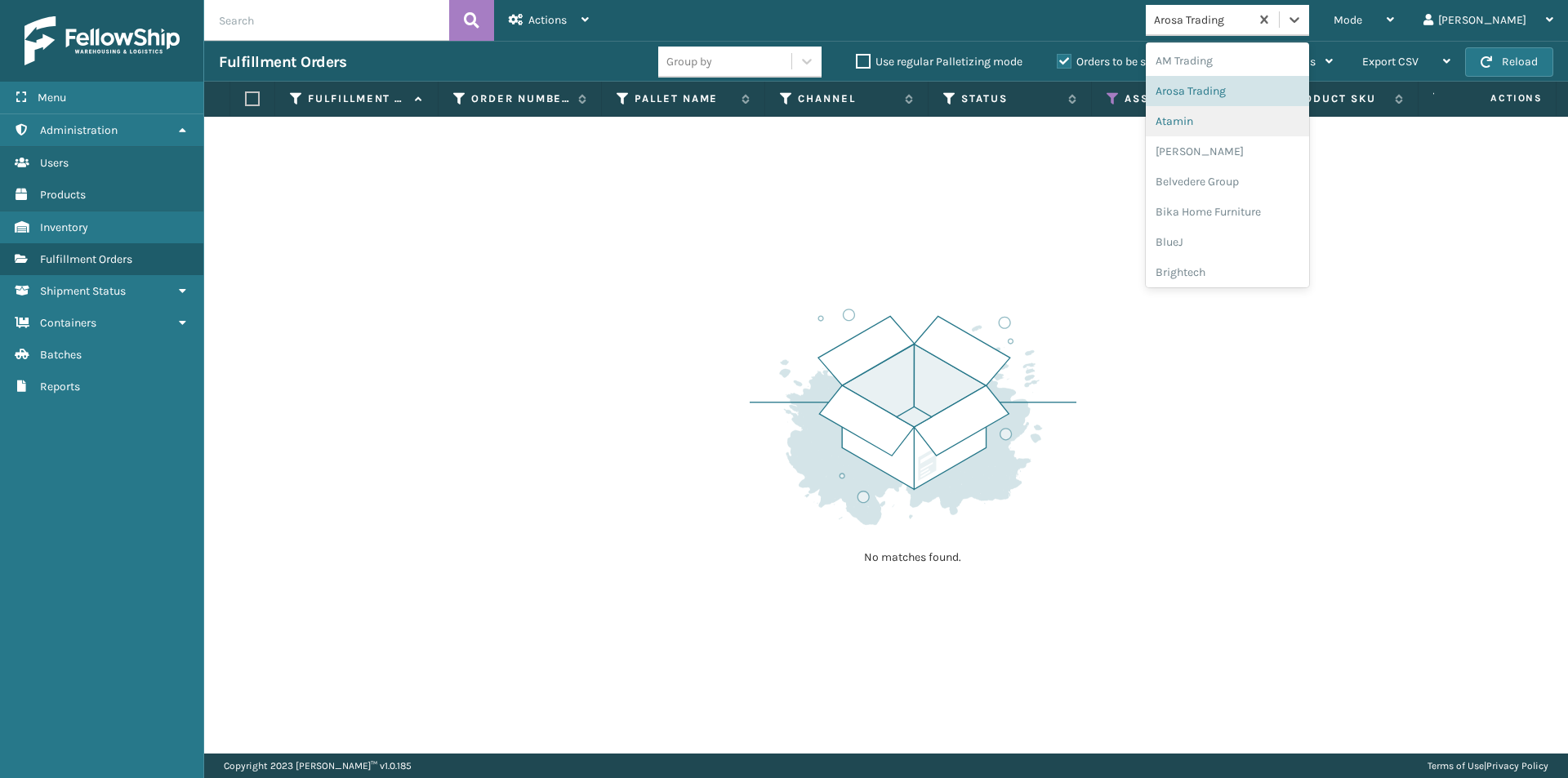
click at [1257, 128] on div "Atamin" at bounding box center [1227, 121] width 163 height 30
click at [1303, 23] on icon at bounding box center [1294, 19] width 17 height 17
click at [1260, 151] on div "[PERSON_NAME]" at bounding box center [1227, 151] width 163 height 30
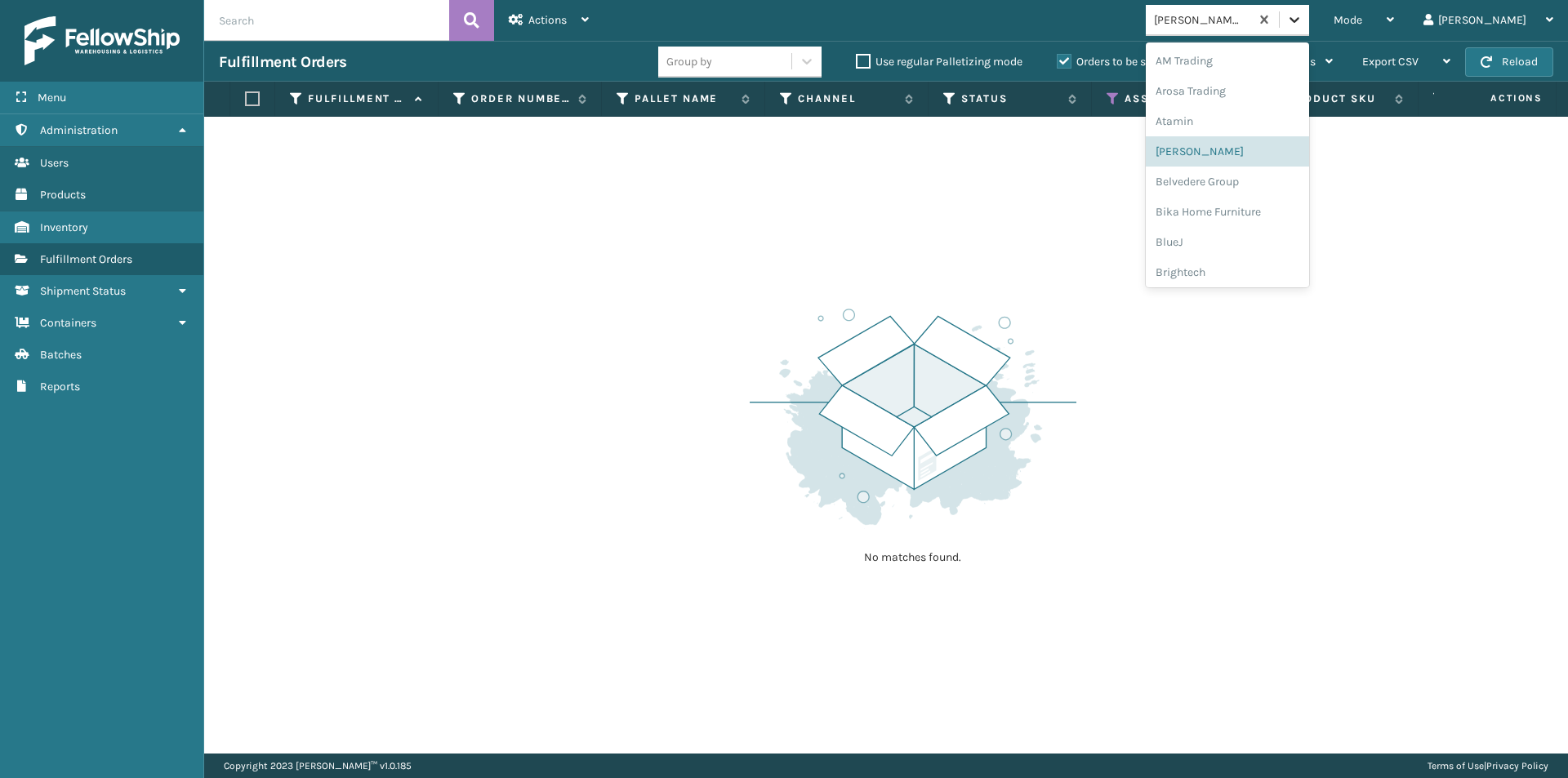
click at [1303, 21] on icon at bounding box center [1294, 19] width 17 height 17
click at [1271, 188] on div "Belvedere Group" at bounding box center [1227, 181] width 163 height 30
click at [1309, 28] on div at bounding box center [1294, 19] width 29 height 29
click at [1260, 214] on div "Bika Home Furniture" at bounding box center [1227, 211] width 163 height 30
click at [1303, 22] on icon at bounding box center [1294, 19] width 17 height 17
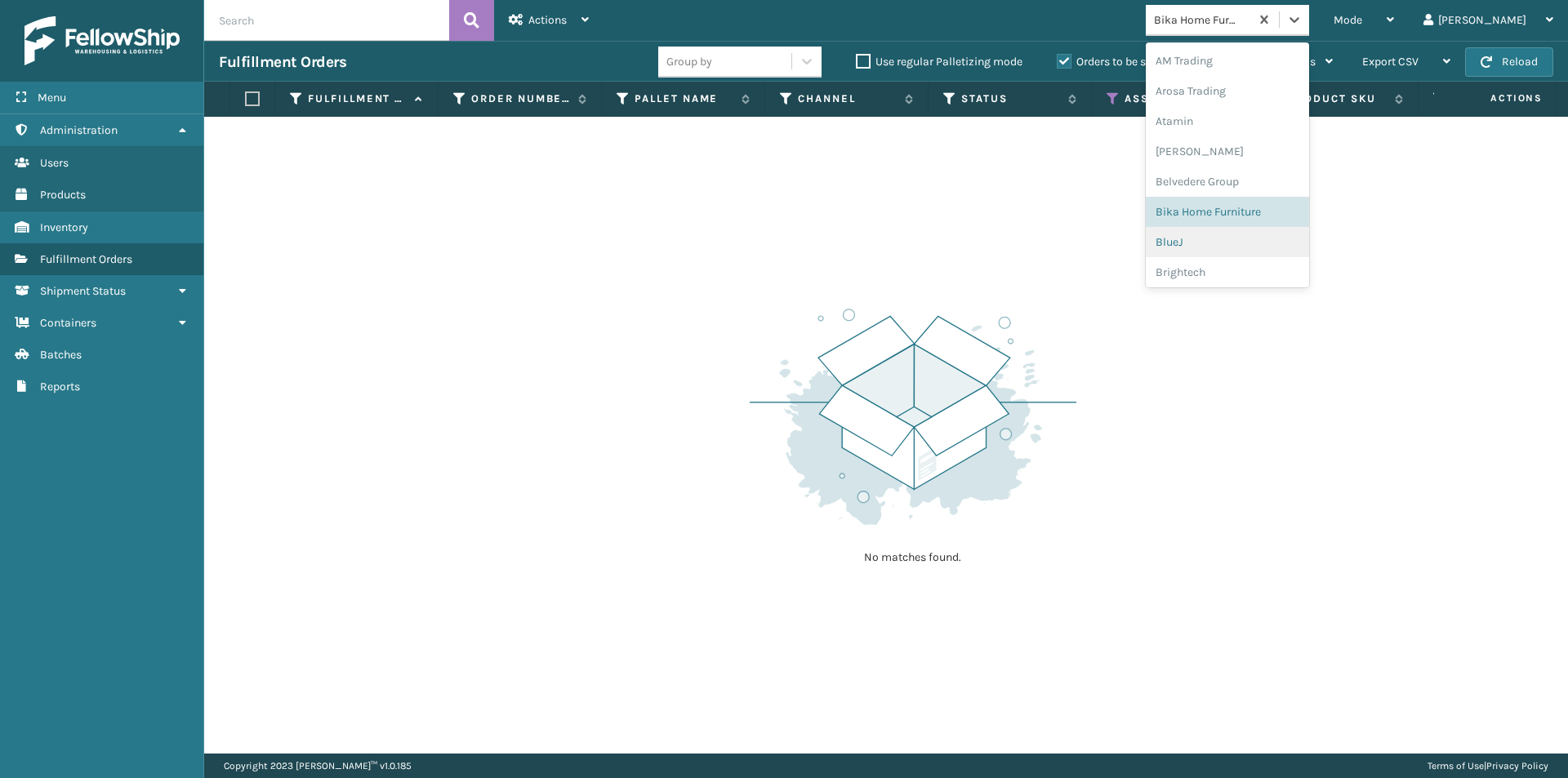
click at [1242, 249] on div "BlueJ" at bounding box center [1227, 241] width 163 height 30
drag, startPoint x: 1353, startPoint y: 20, endPoint x: 1329, endPoint y: 56, distance: 43.3
click at [1303, 20] on icon at bounding box center [1294, 19] width 17 height 17
click at [1231, 268] on div "Brightech" at bounding box center [1227, 272] width 163 height 30
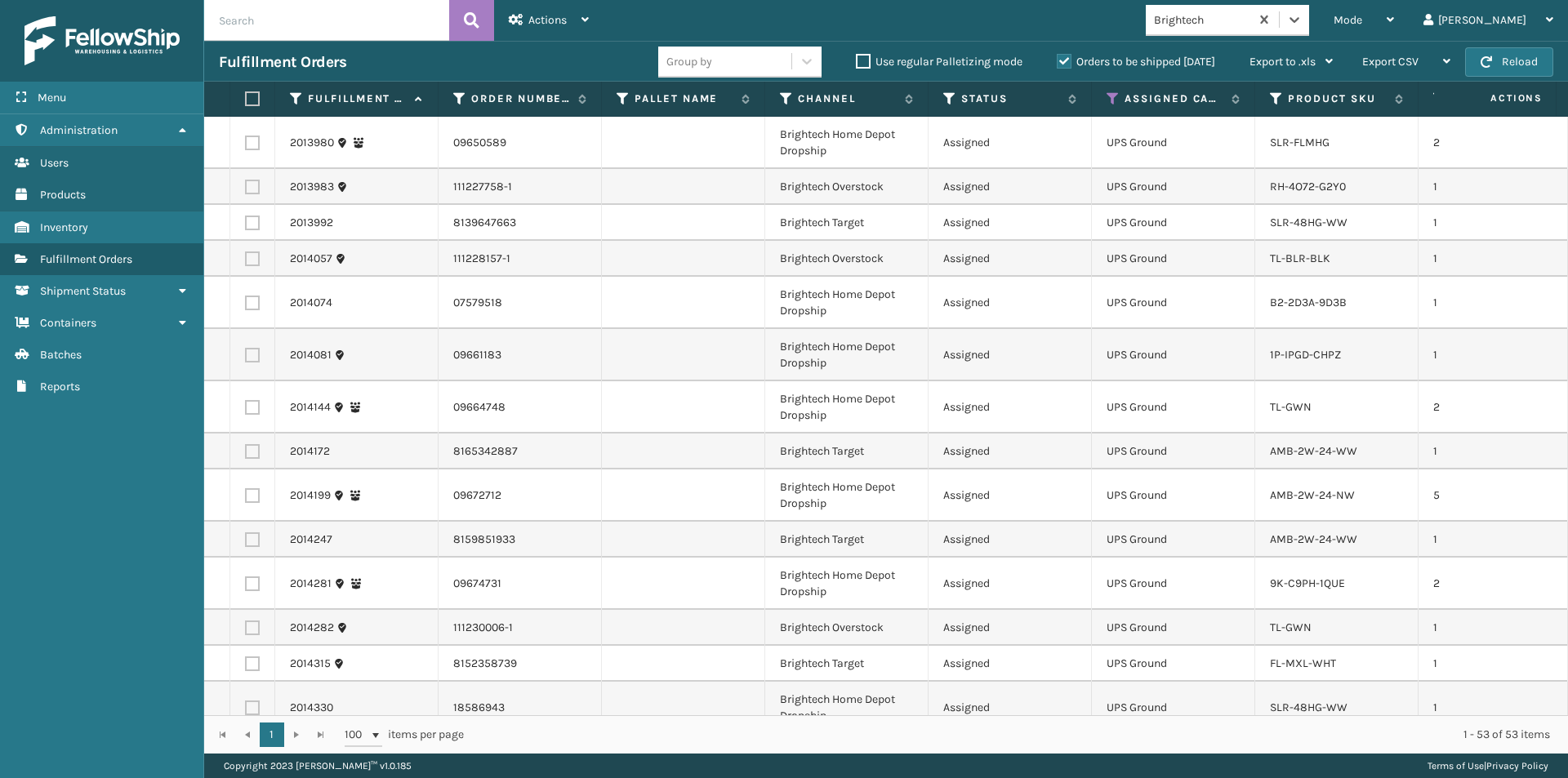
click at [252, 101] on label at bounding box center [250, 99] width 10 height 15
click at [246, 101] on input "checkbox" at bounding box center [245, 99] width 1 height 11
checkbox input "true"
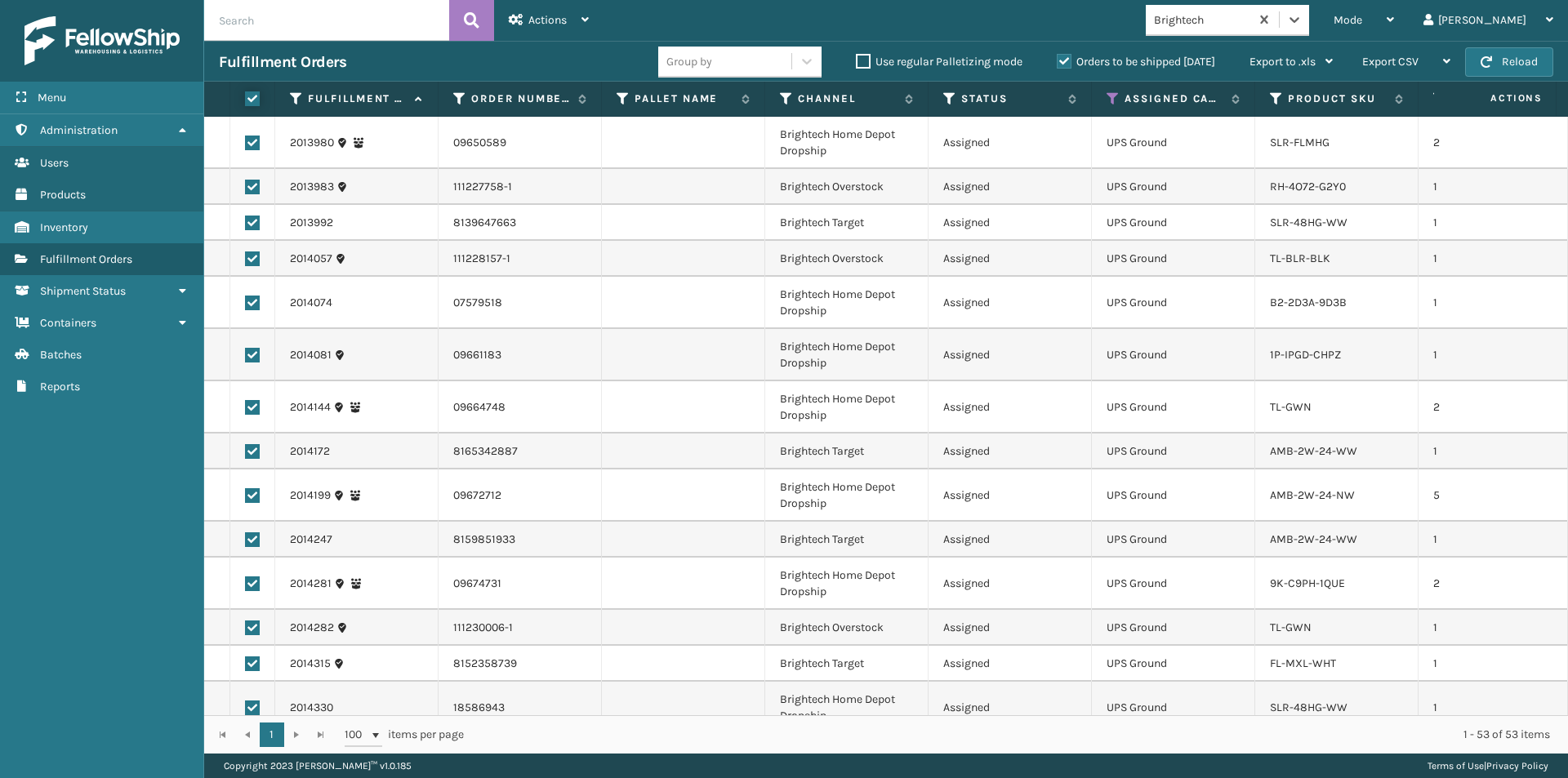
checkbox input "true"
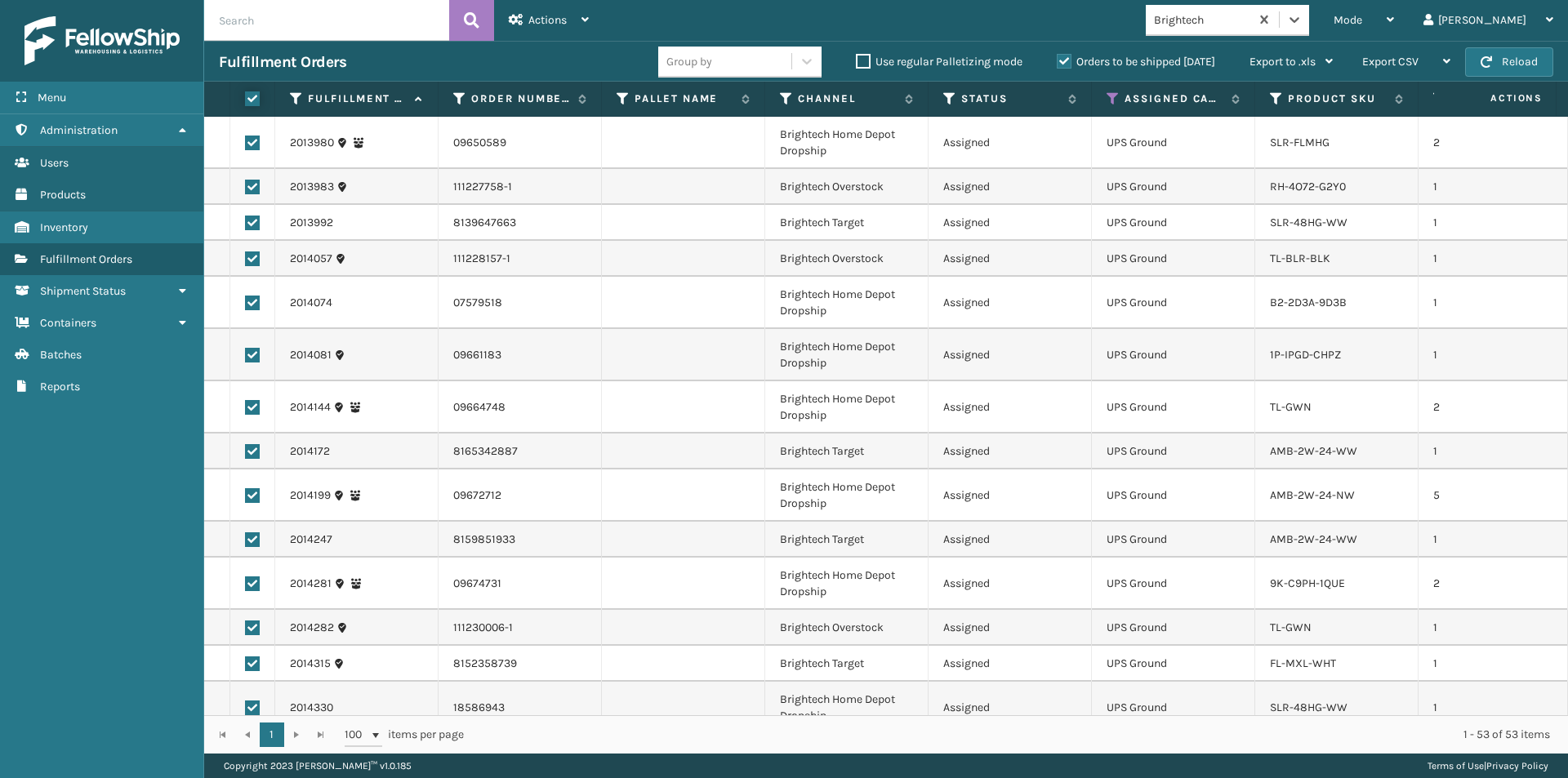
checkbox input "true"
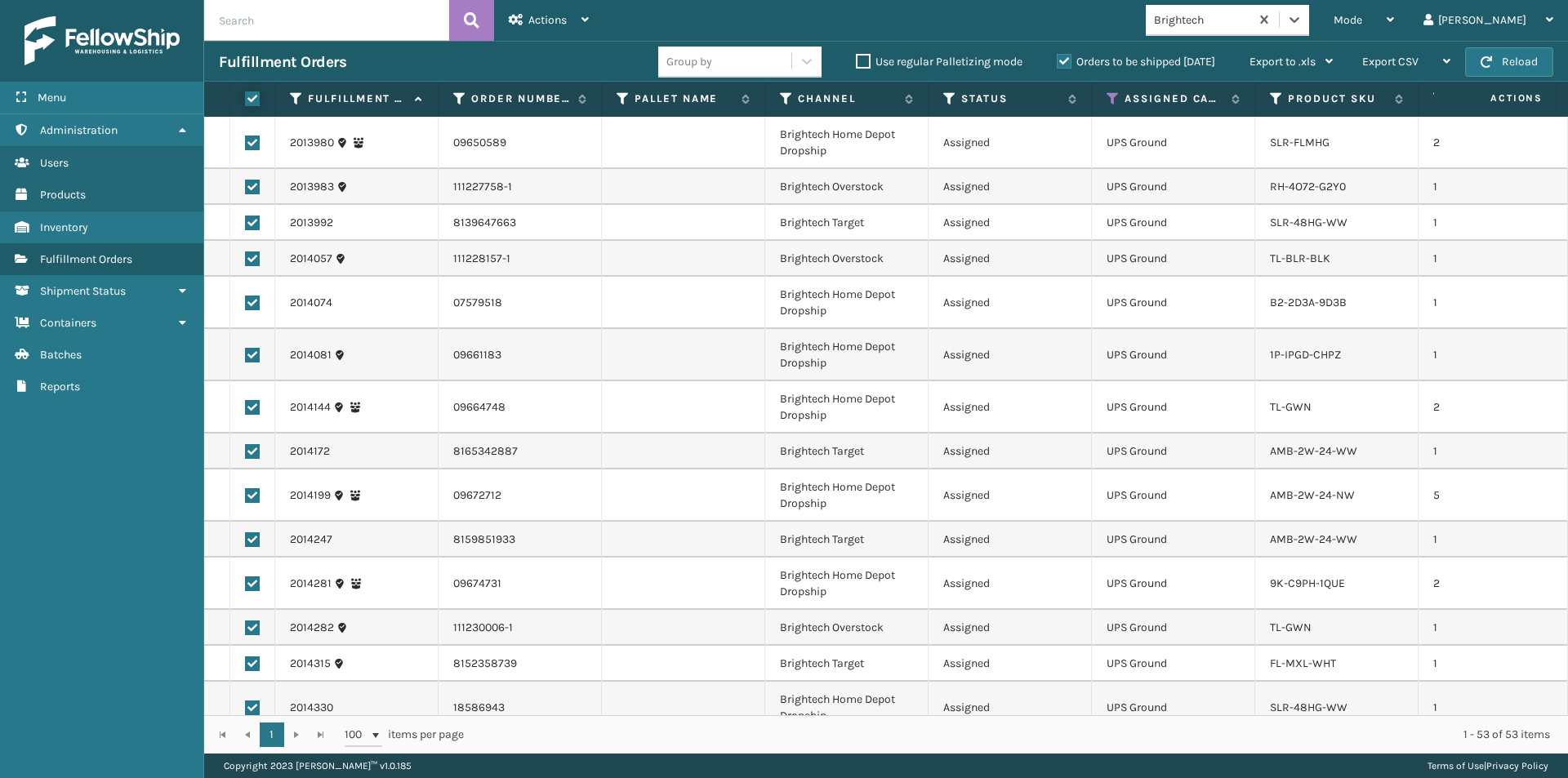
checkbox input "true"
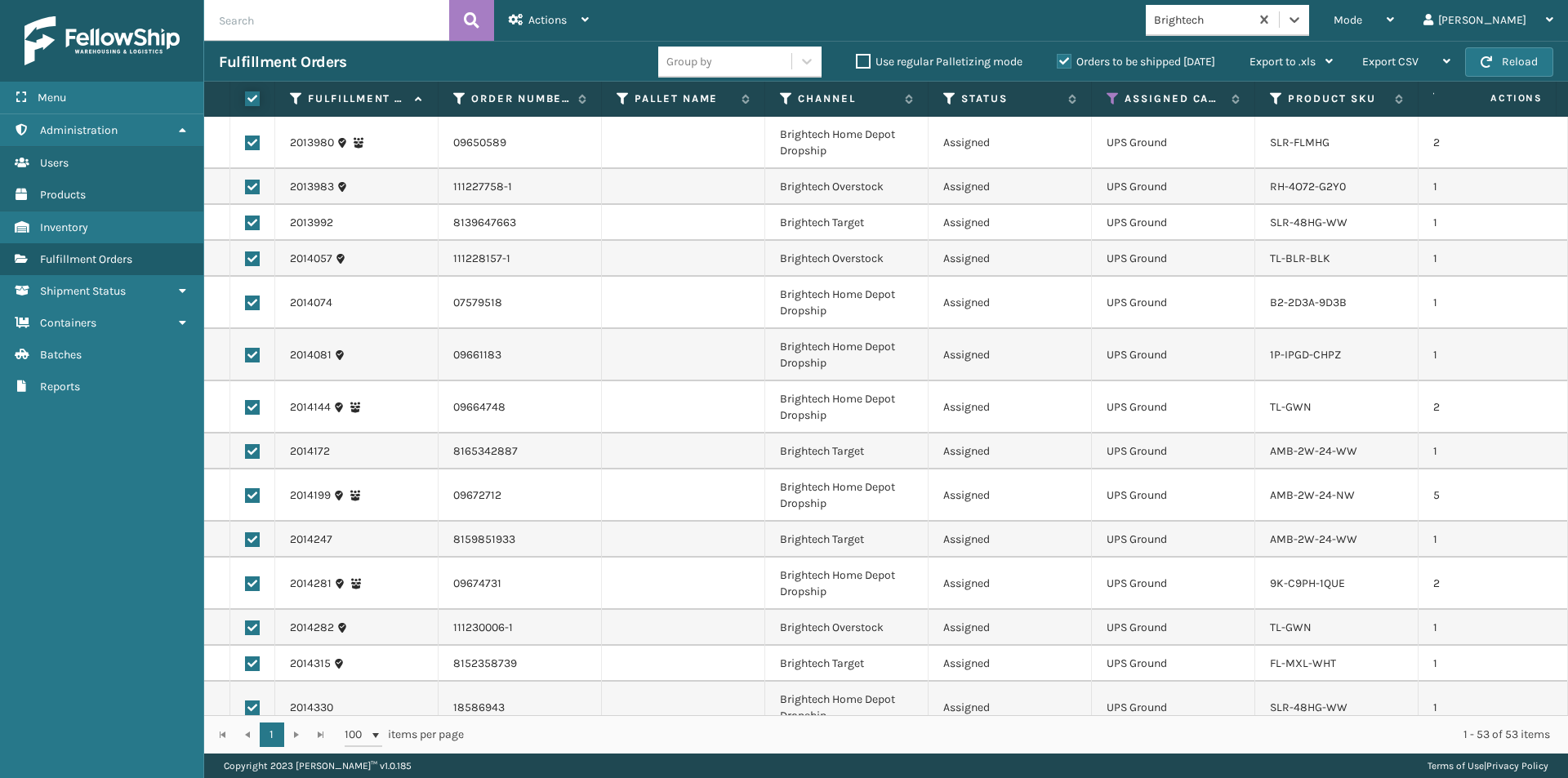
checkbox input "true"
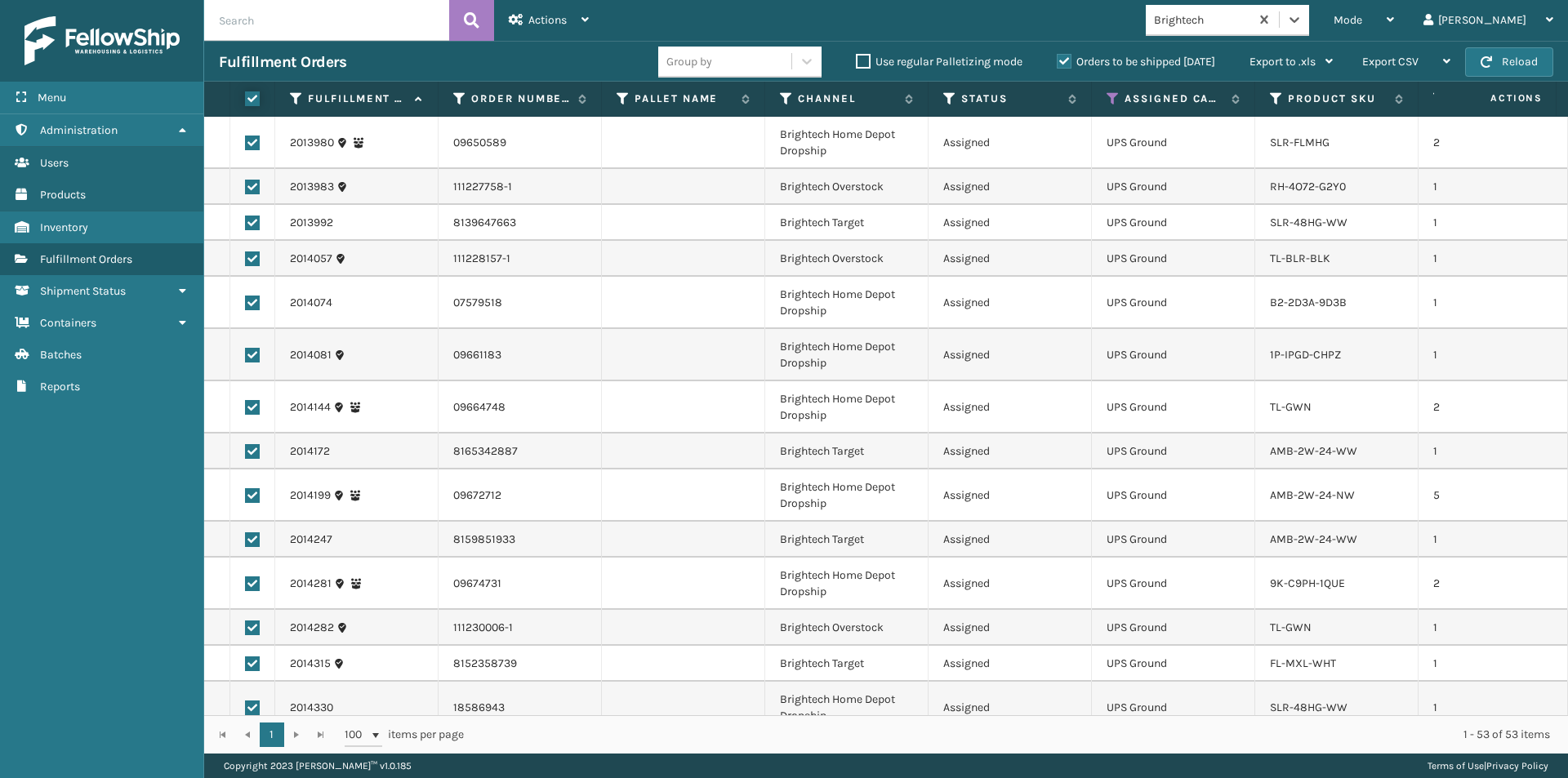
checkbox input "true"
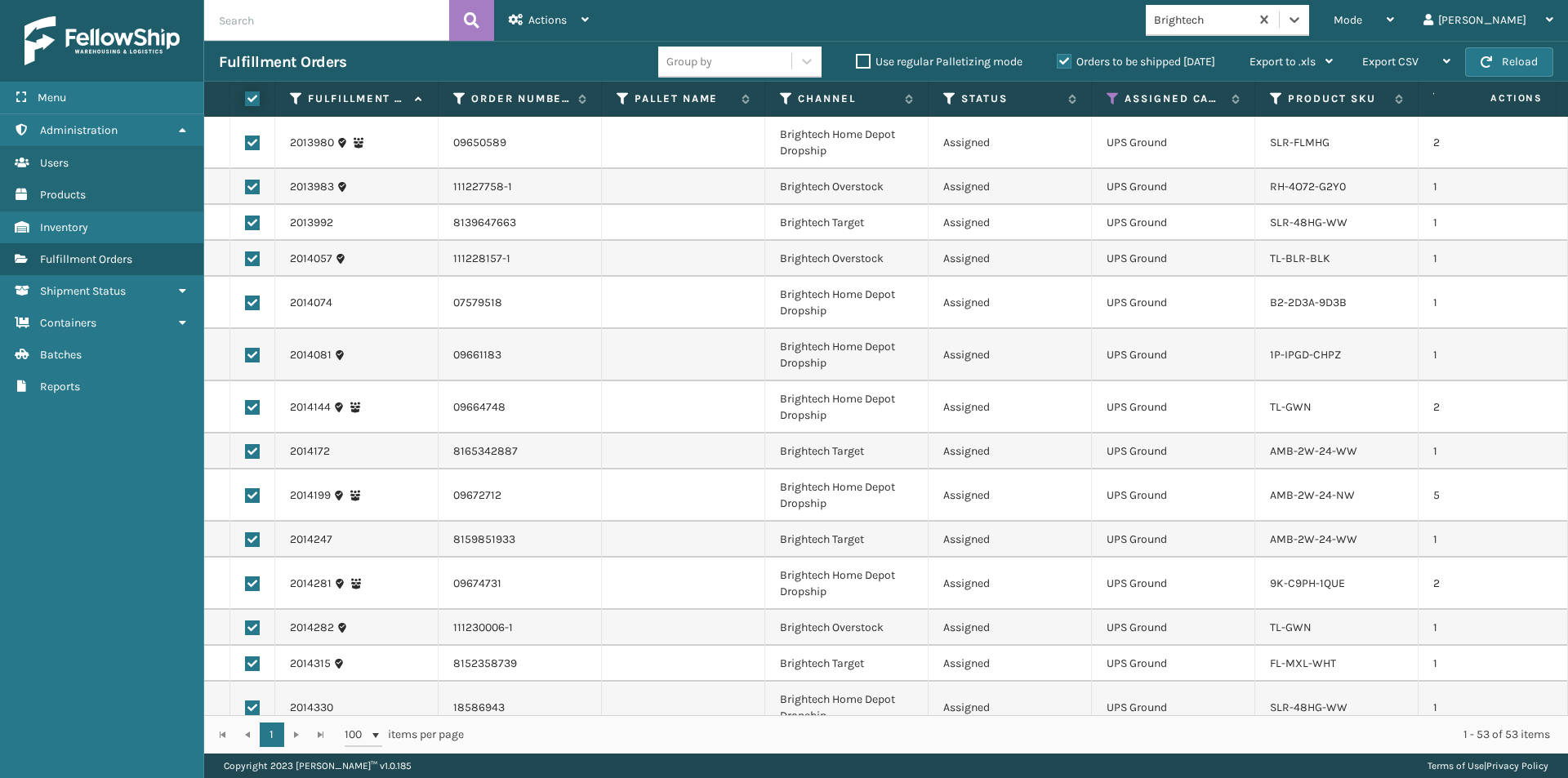
checkbox input "true"
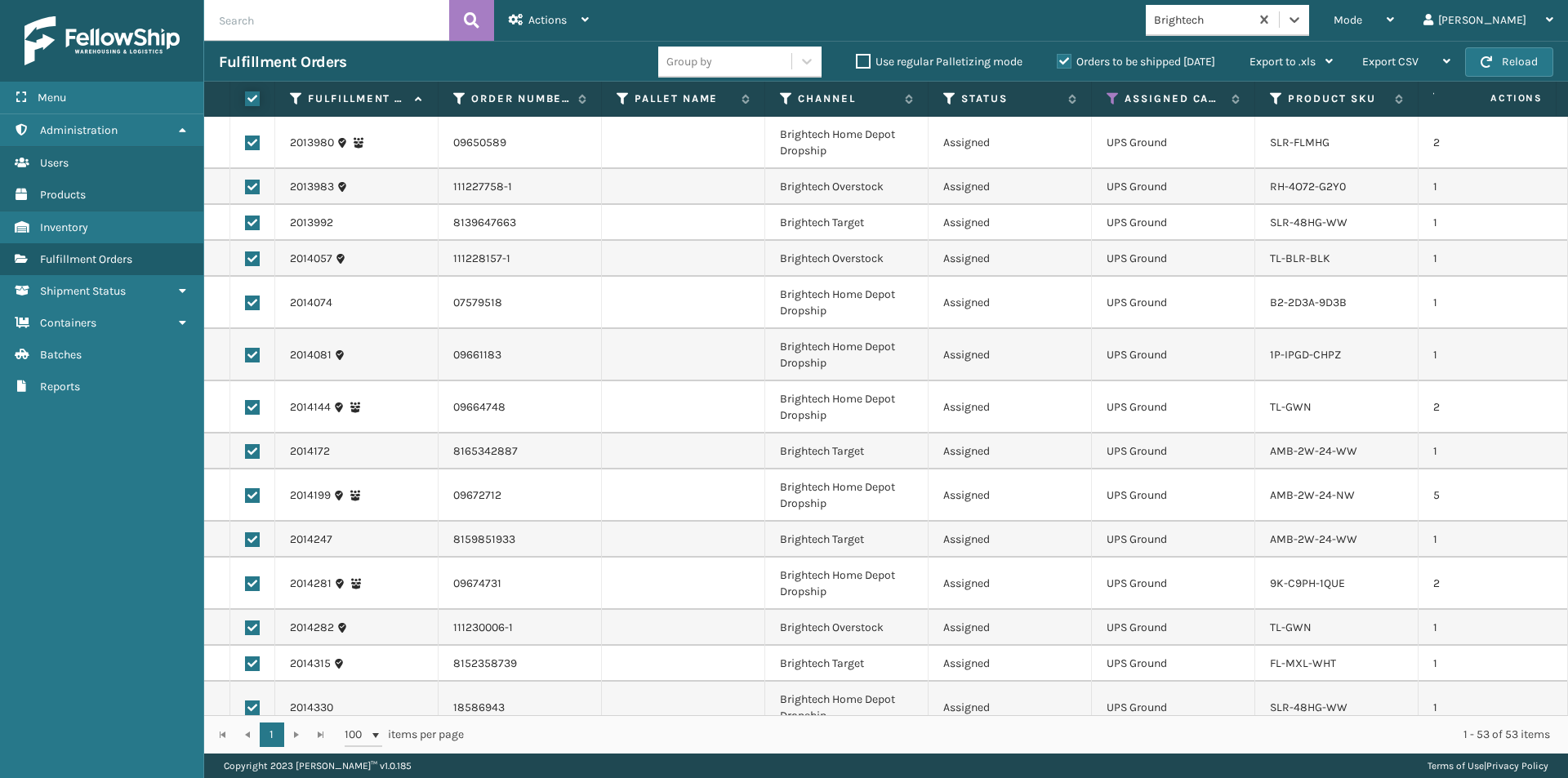
checkbox input "true"
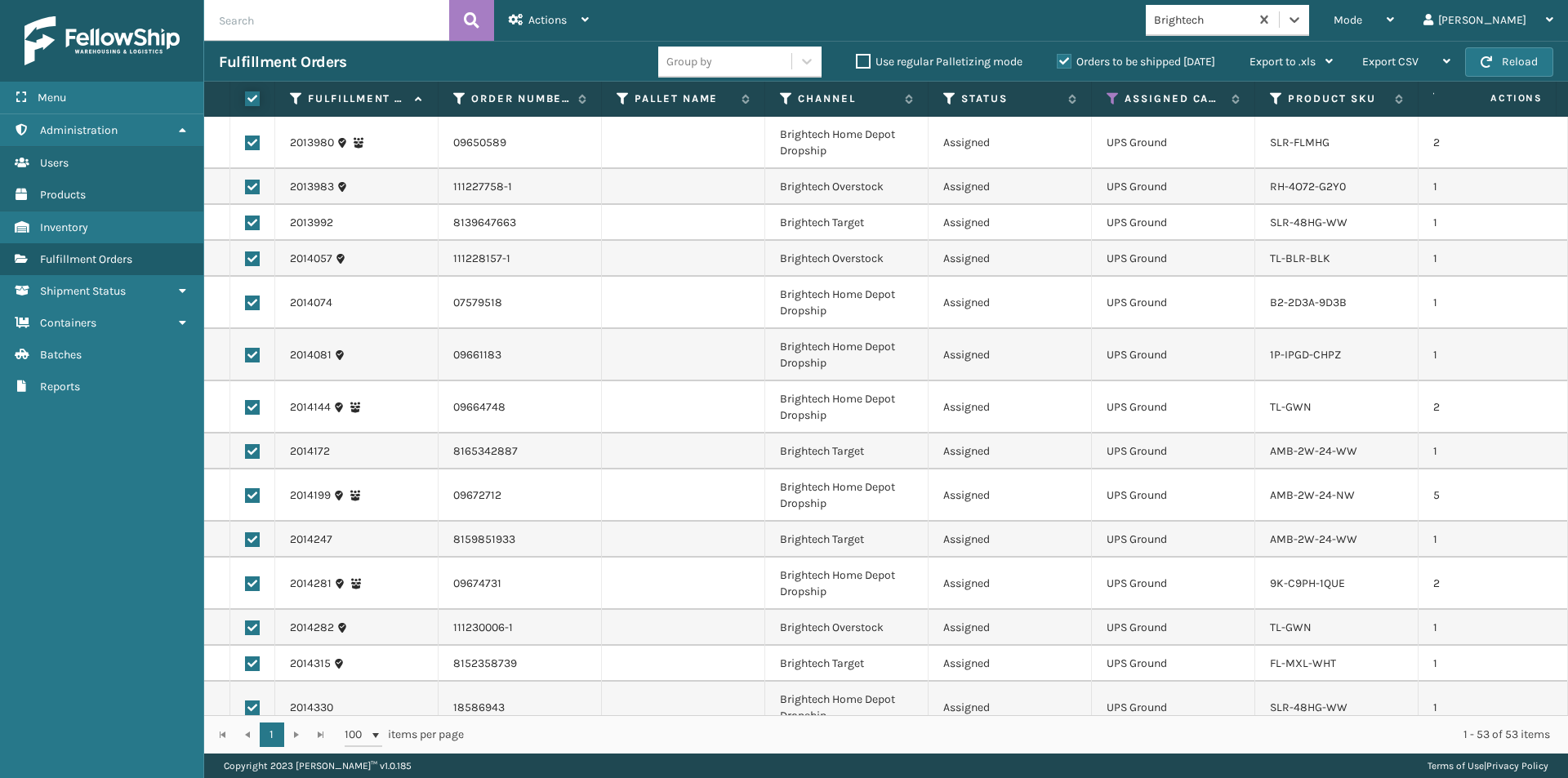
checkbox input "true"
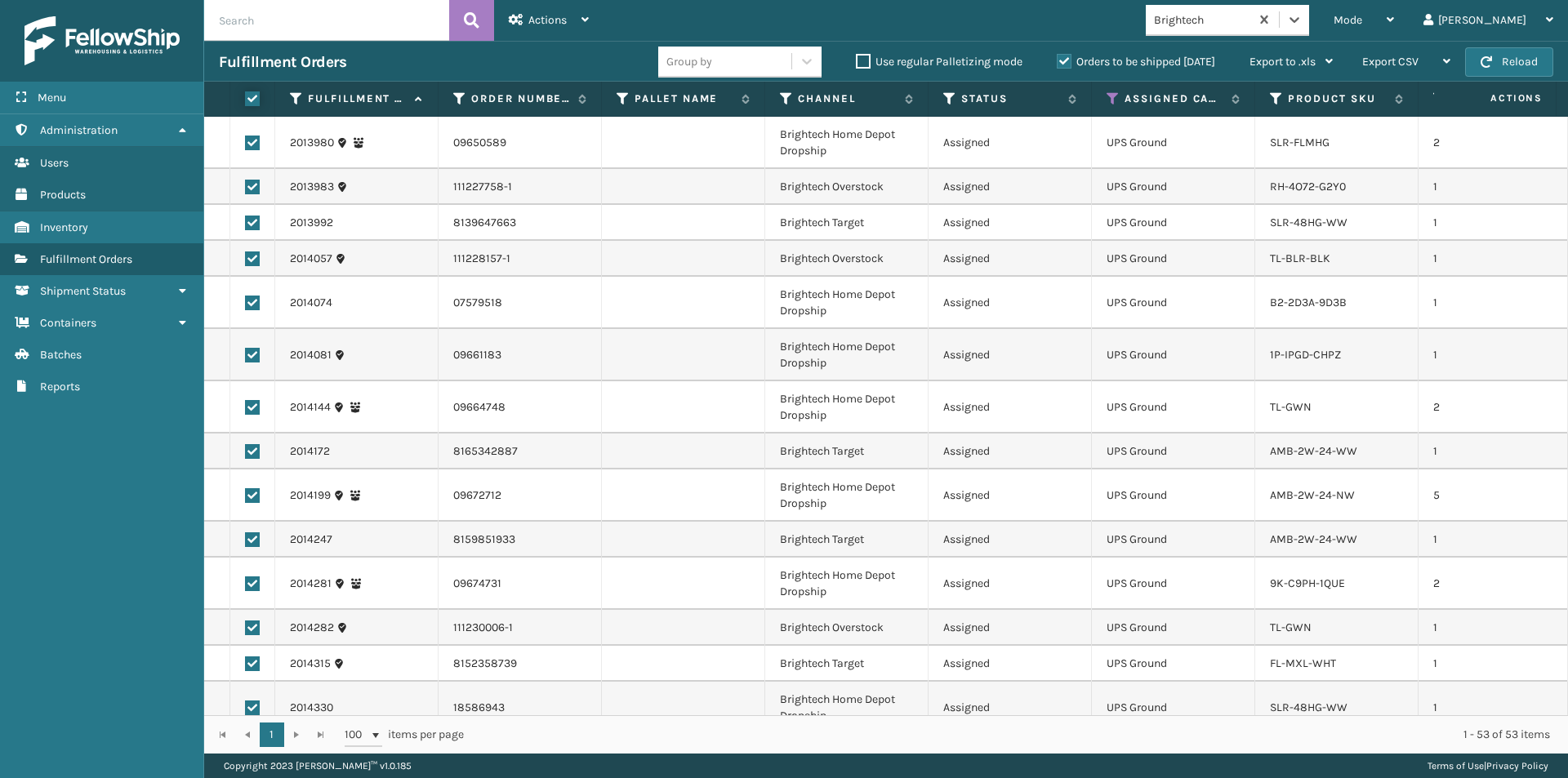
checkbox input "true"
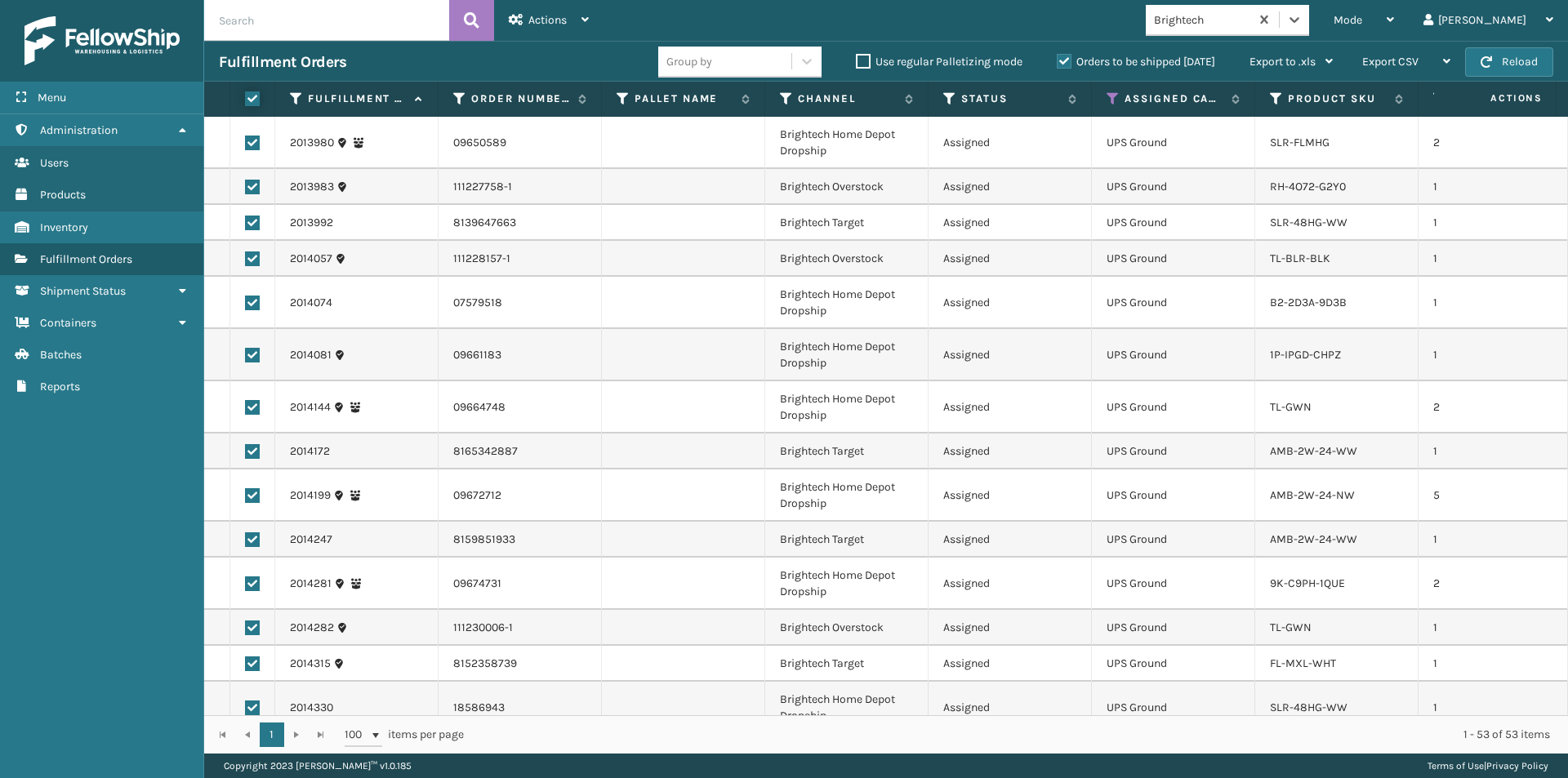
checkbox input "true"
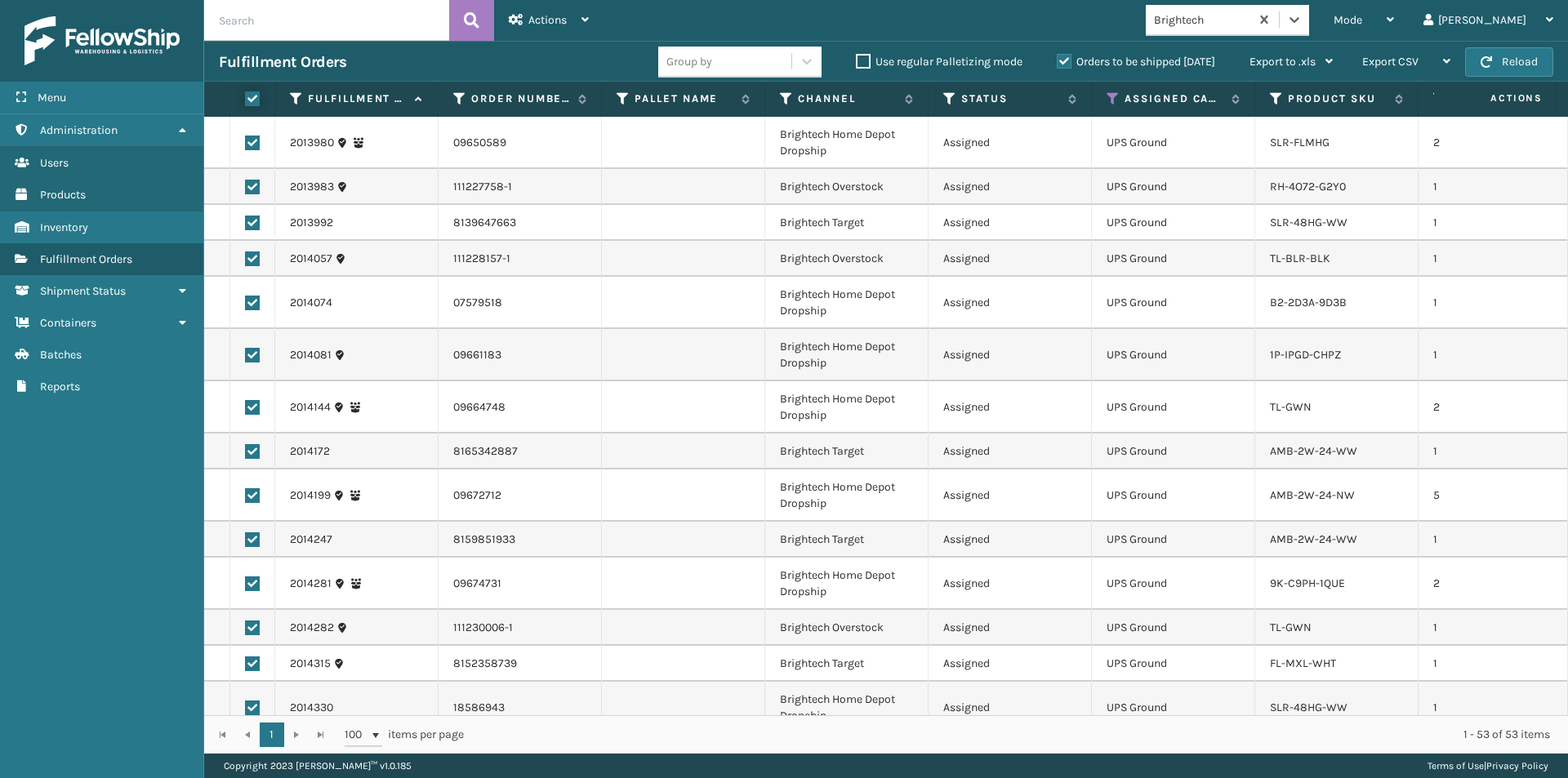
checkbox input "true"
click at [580, 25] on div "Actions" at bounding box center [548, 20] width 80 height 40
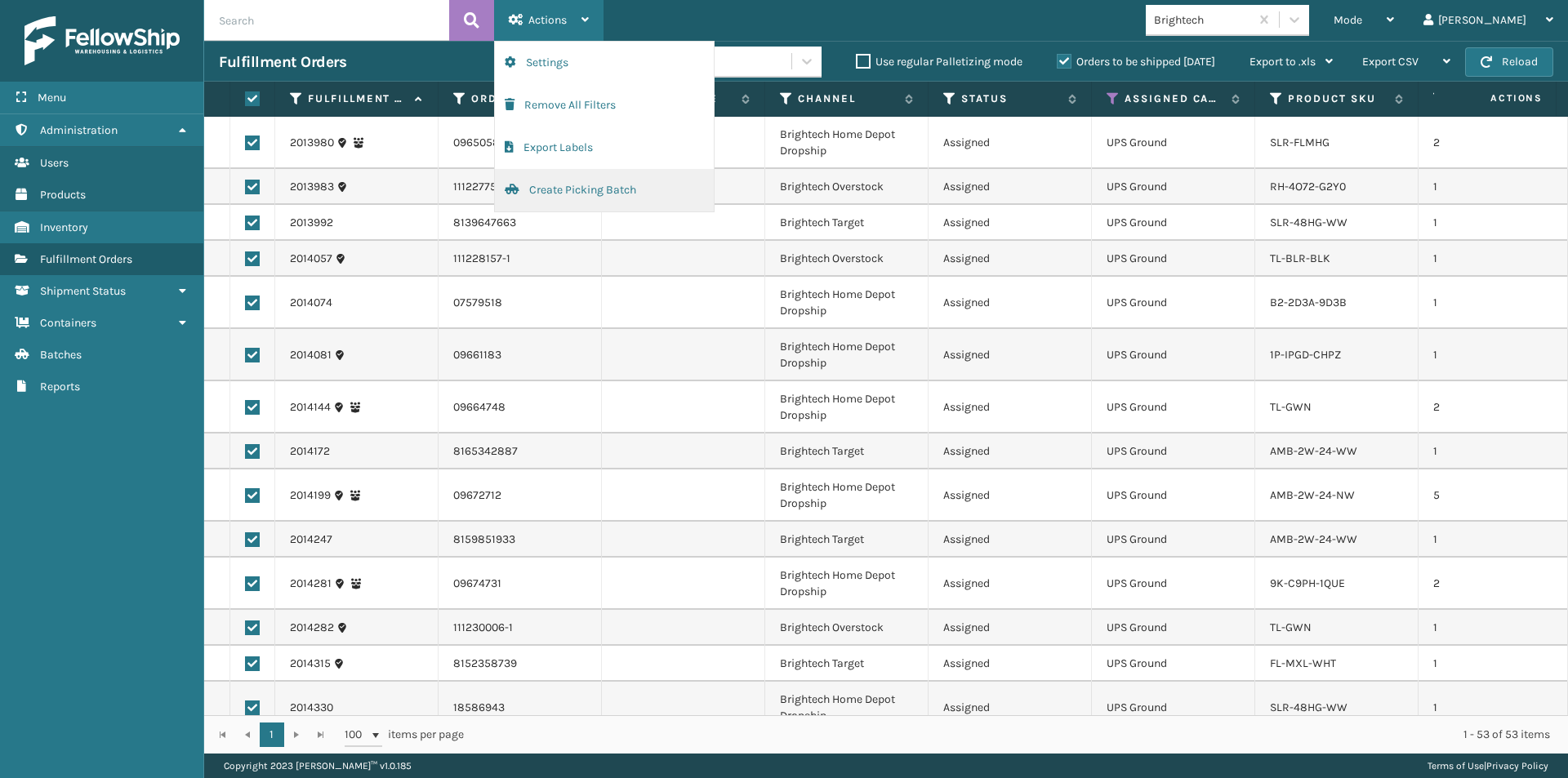
click at [568, 184] on button "Create Picking Batch" at bounding box center [604, 190] width 218 height 42
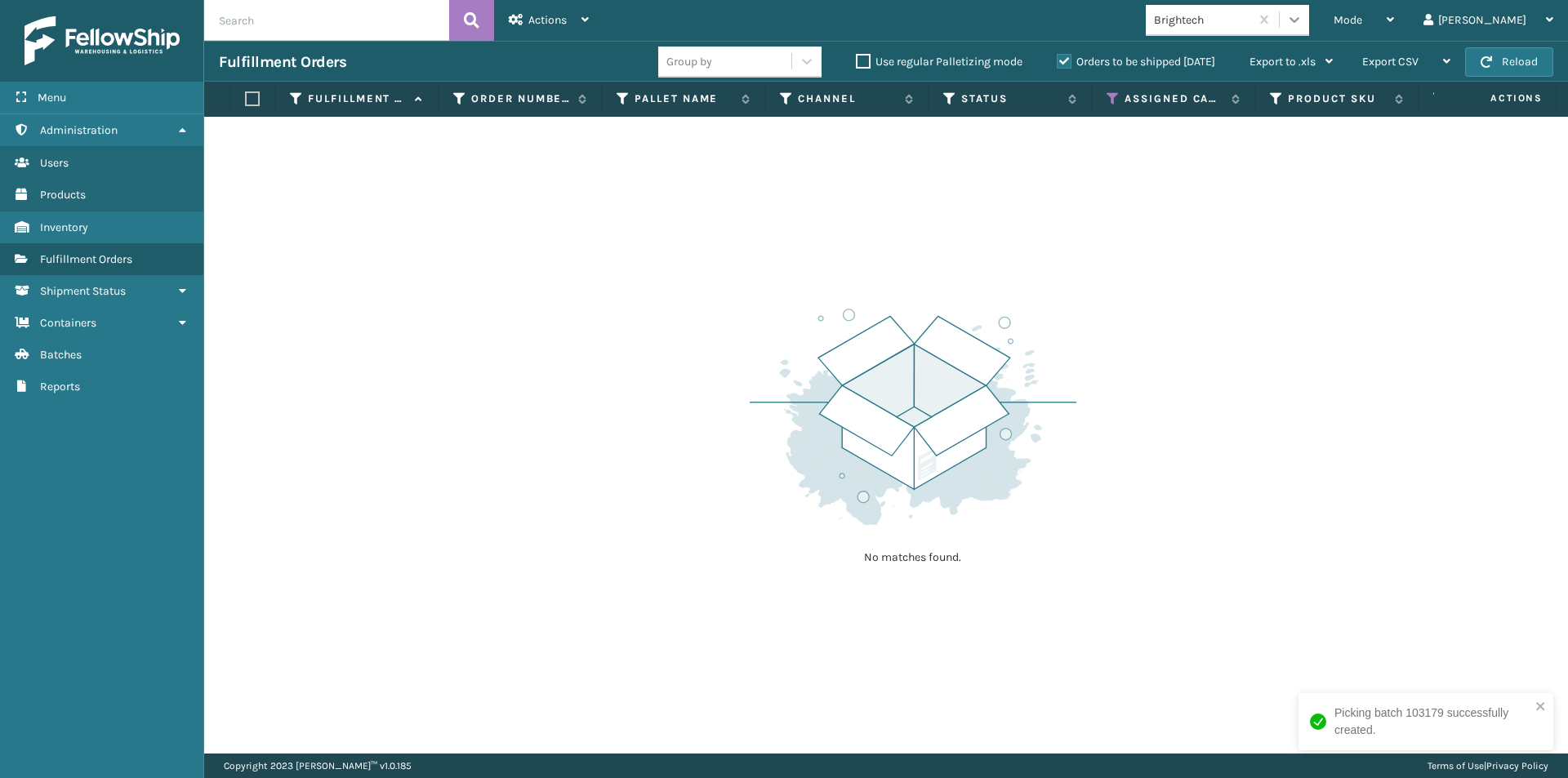
click at [1303, 12] on icon at bounding box center [1294, 19] width 17 height 17
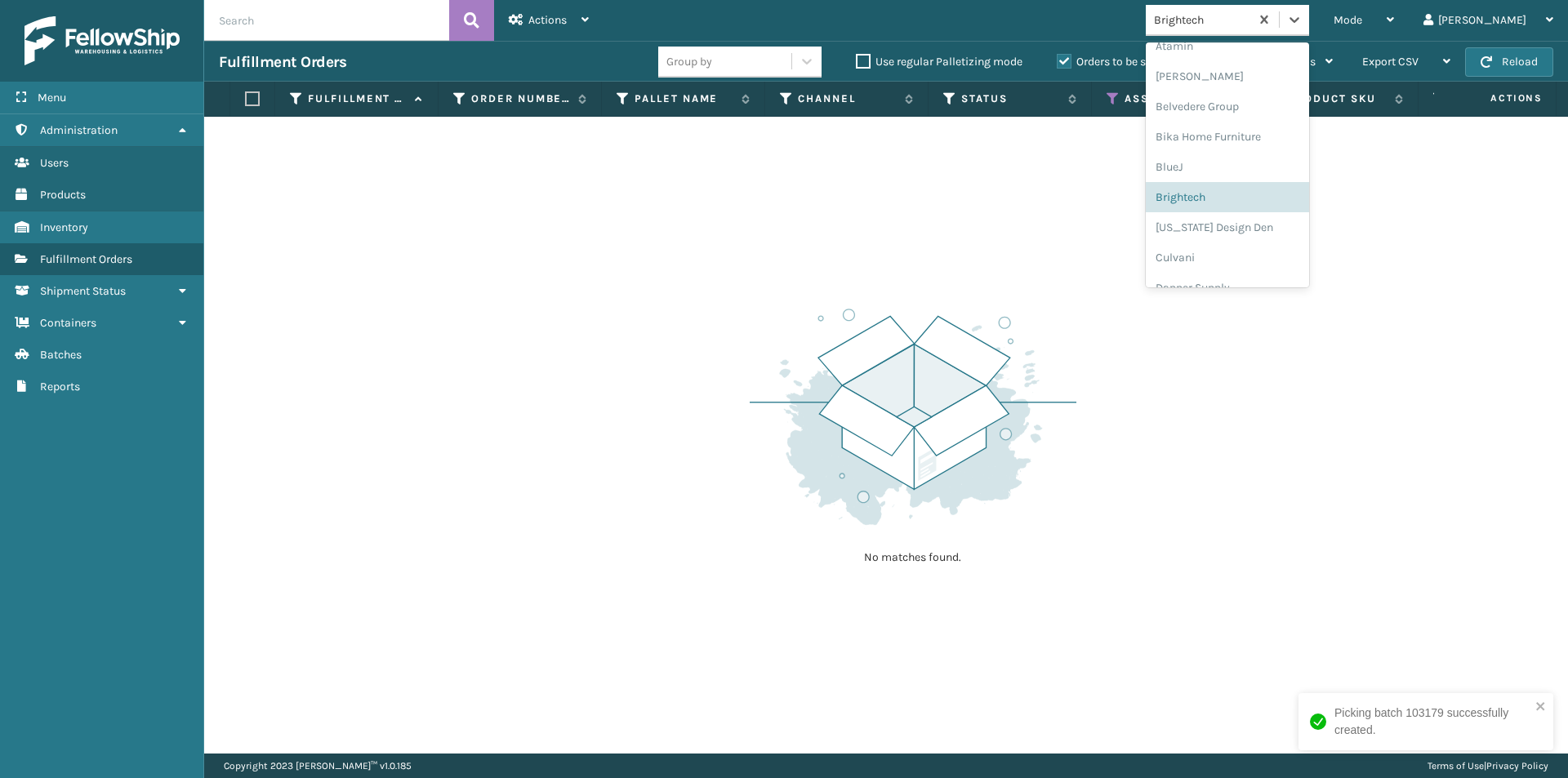
scroll to position [107, 0]
click at [1260, 192] on div "[US_STATE] Design Den" at bounding box center [1227, 194] width 163 height 30
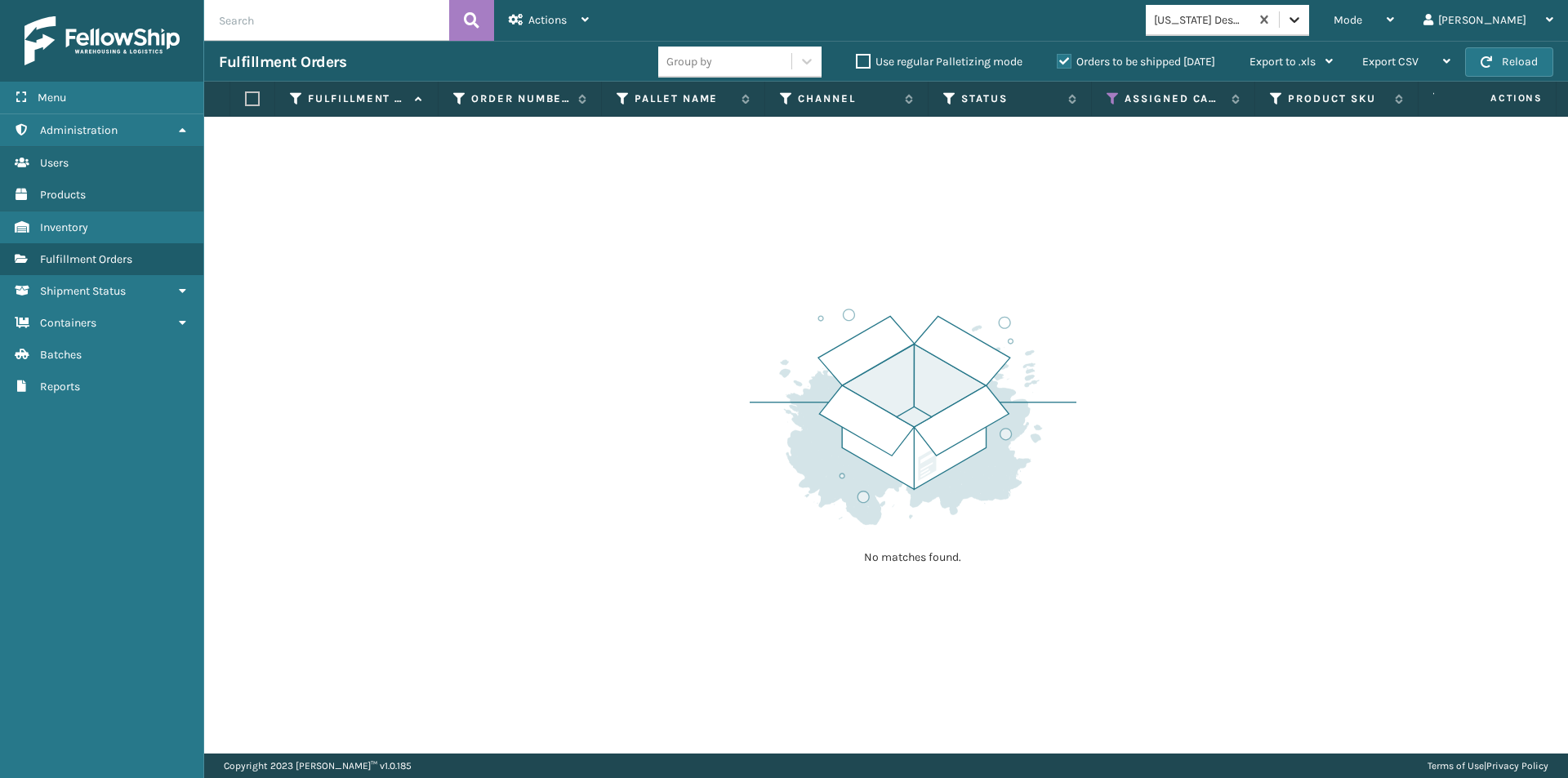
click at [1299, 20] on icon at bounding box center [1294, 20] width 10 height 6
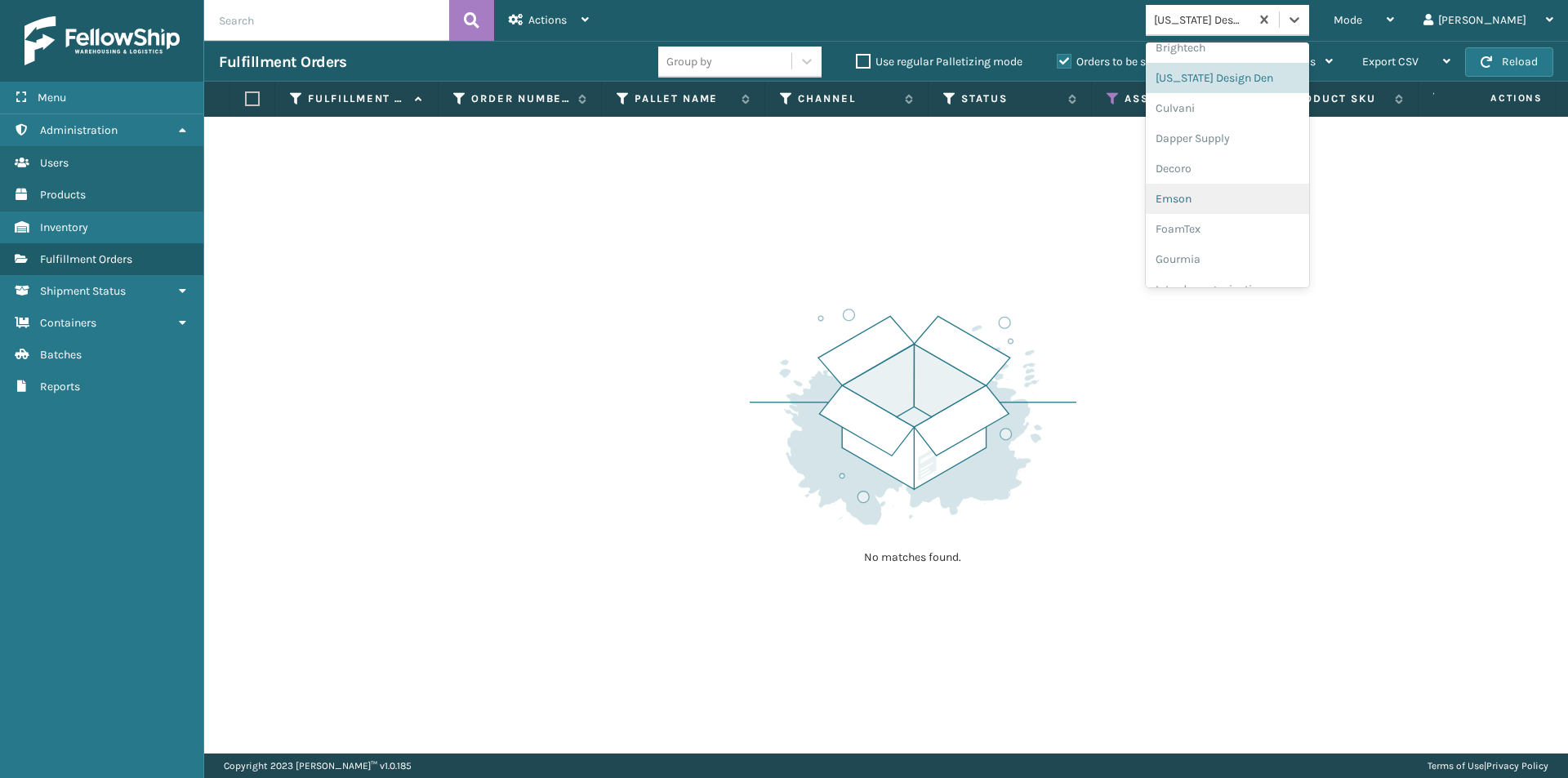
scroll to position [203, 0]
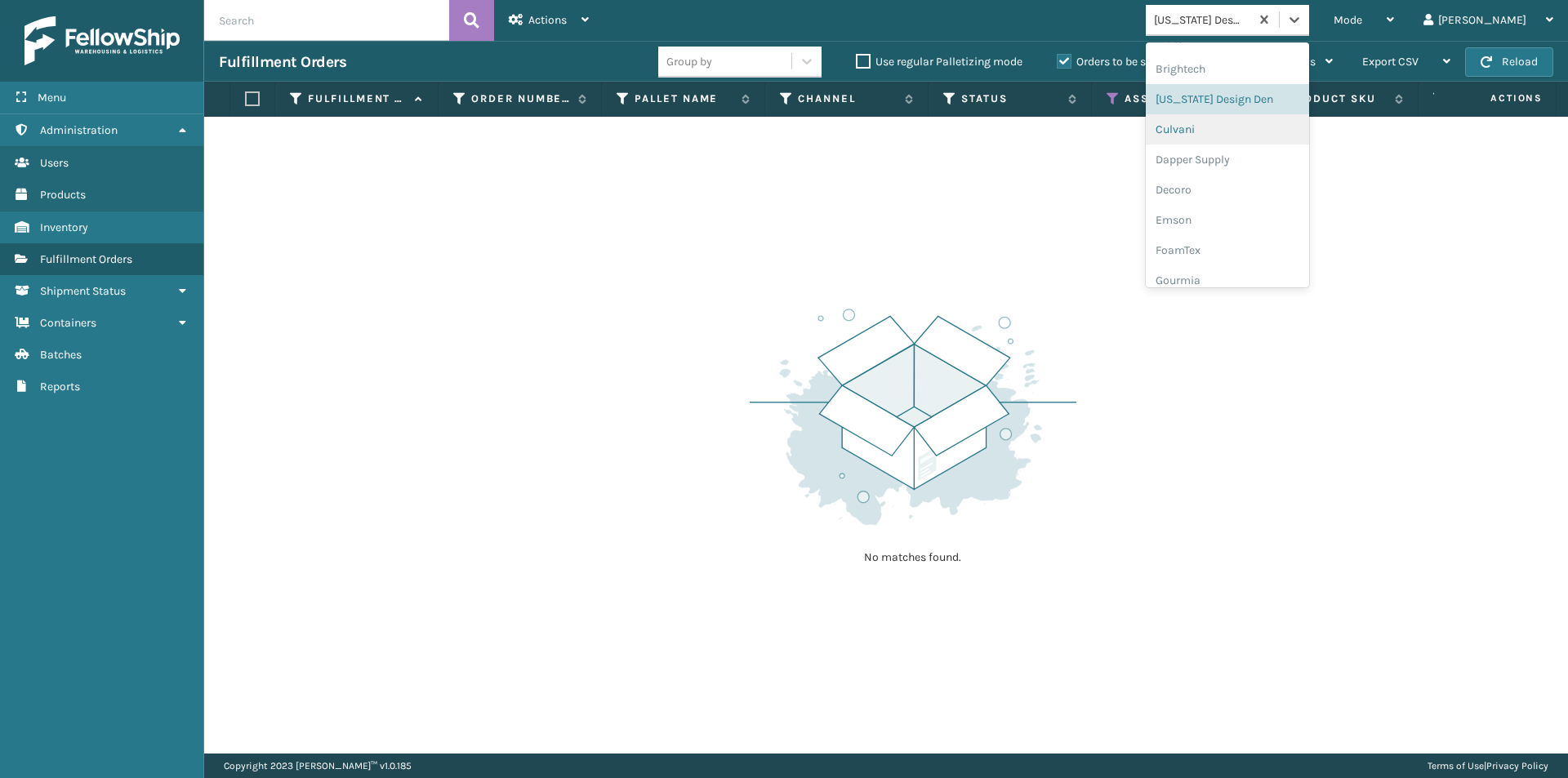
click at [1251, 136] on div "Culvani" at bounding box center [1227, 129] width 163 height 30
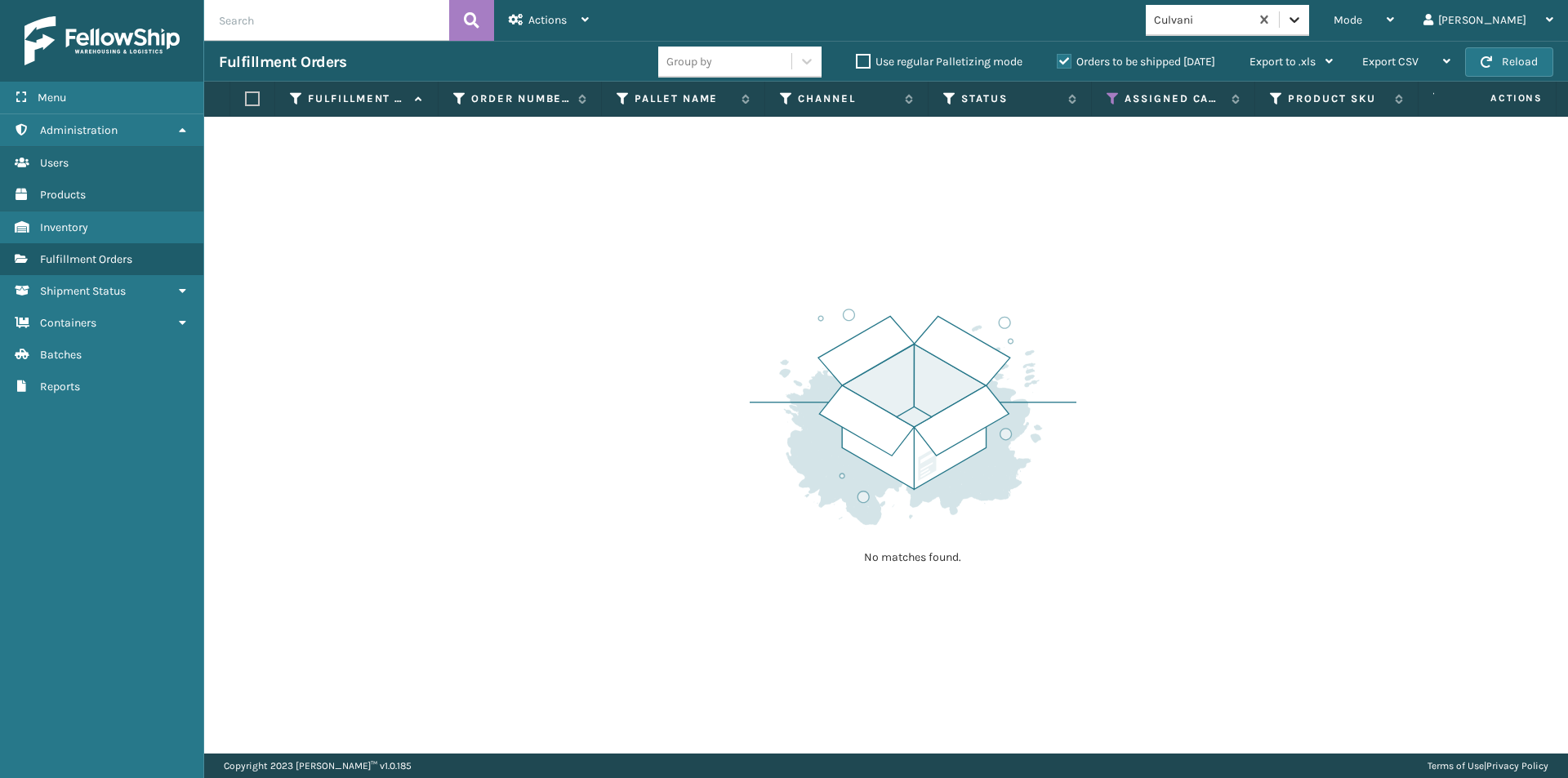
click at [1303, 17] on icon at bounding box center [1294, 19] width 17 height 17
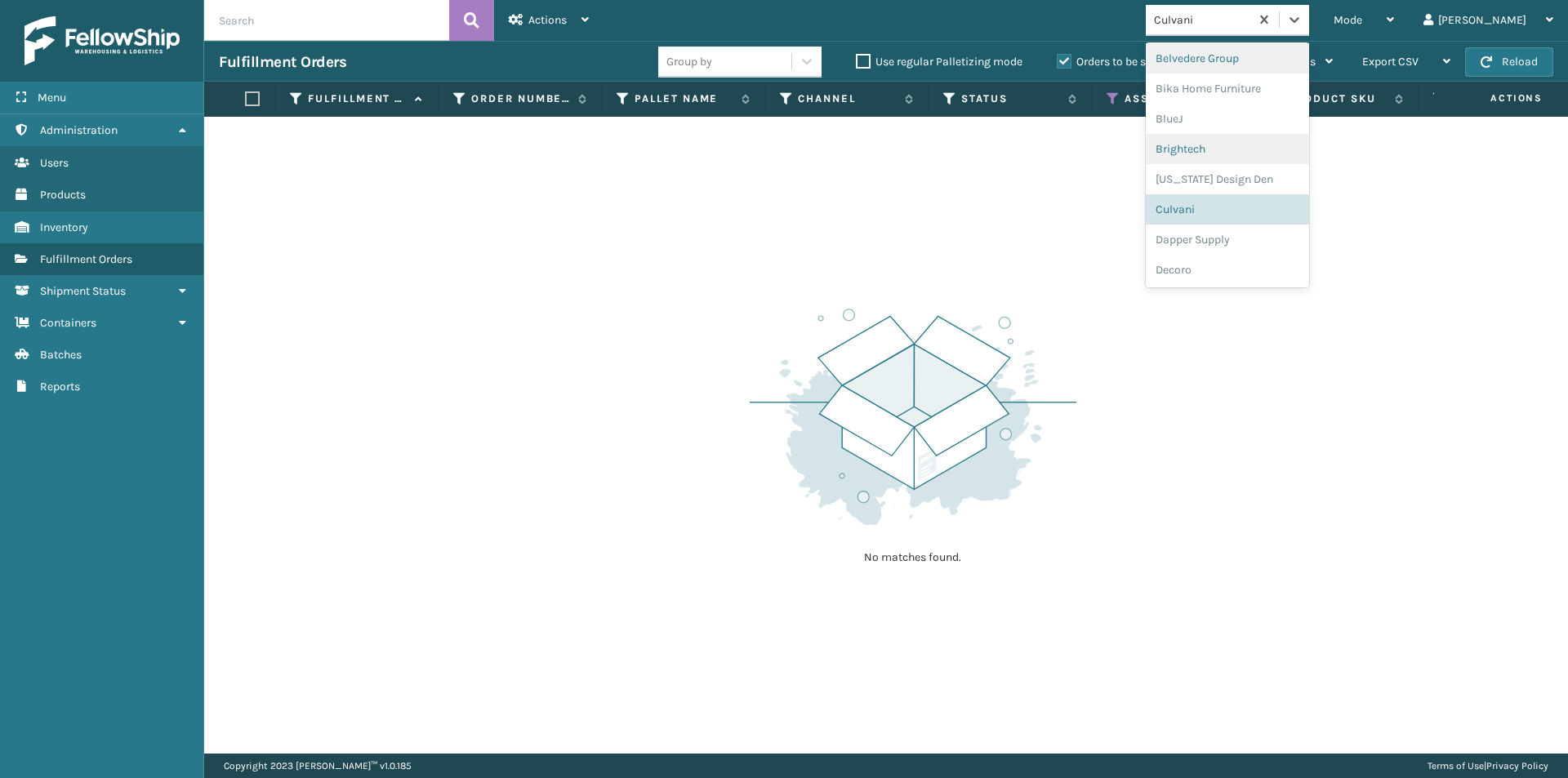
scroll to position [151, 0]
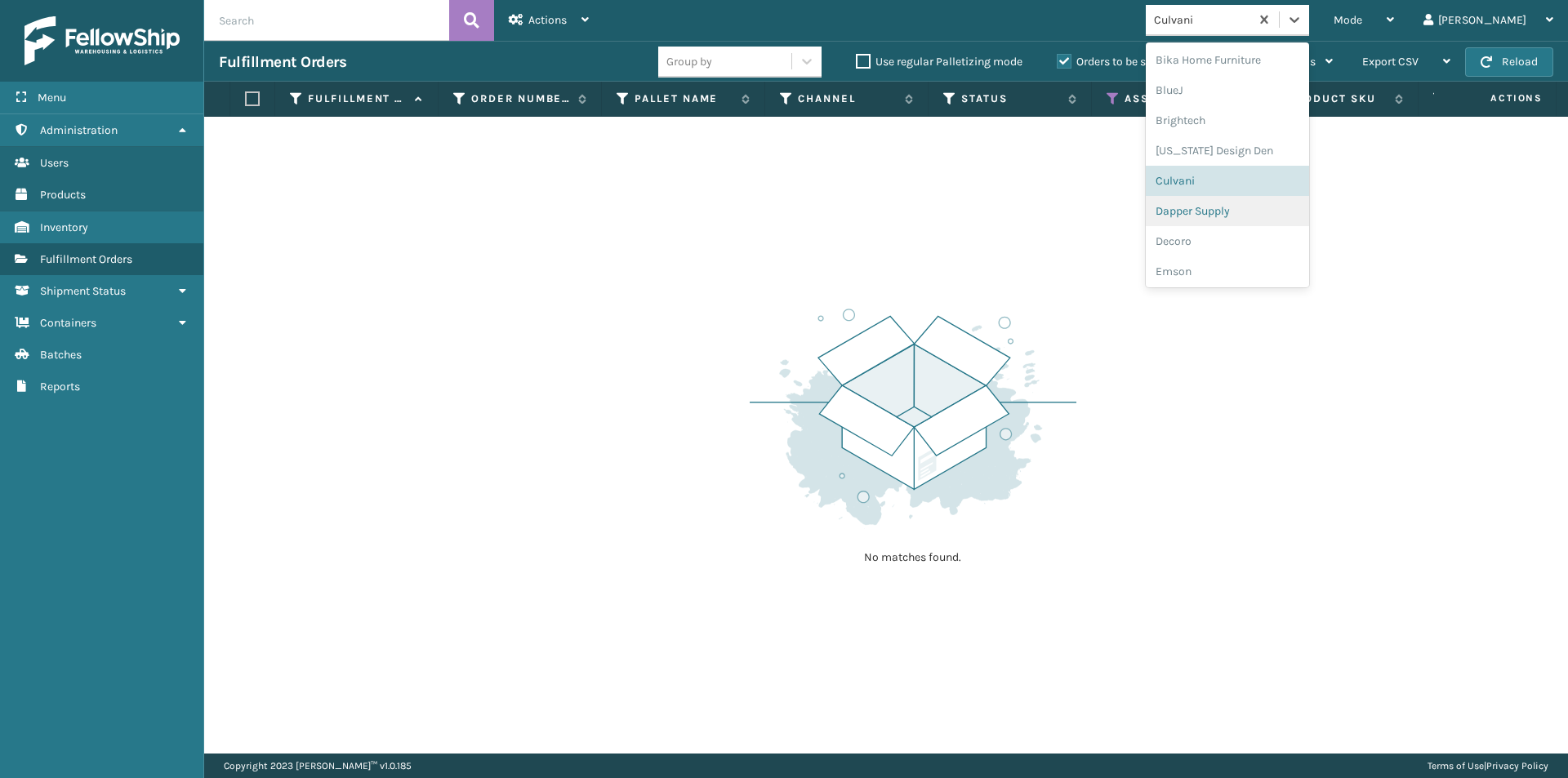
click at [1281, 210] on div "Dapper Supply" at bounding box center [1227, 210] width 163 height 30
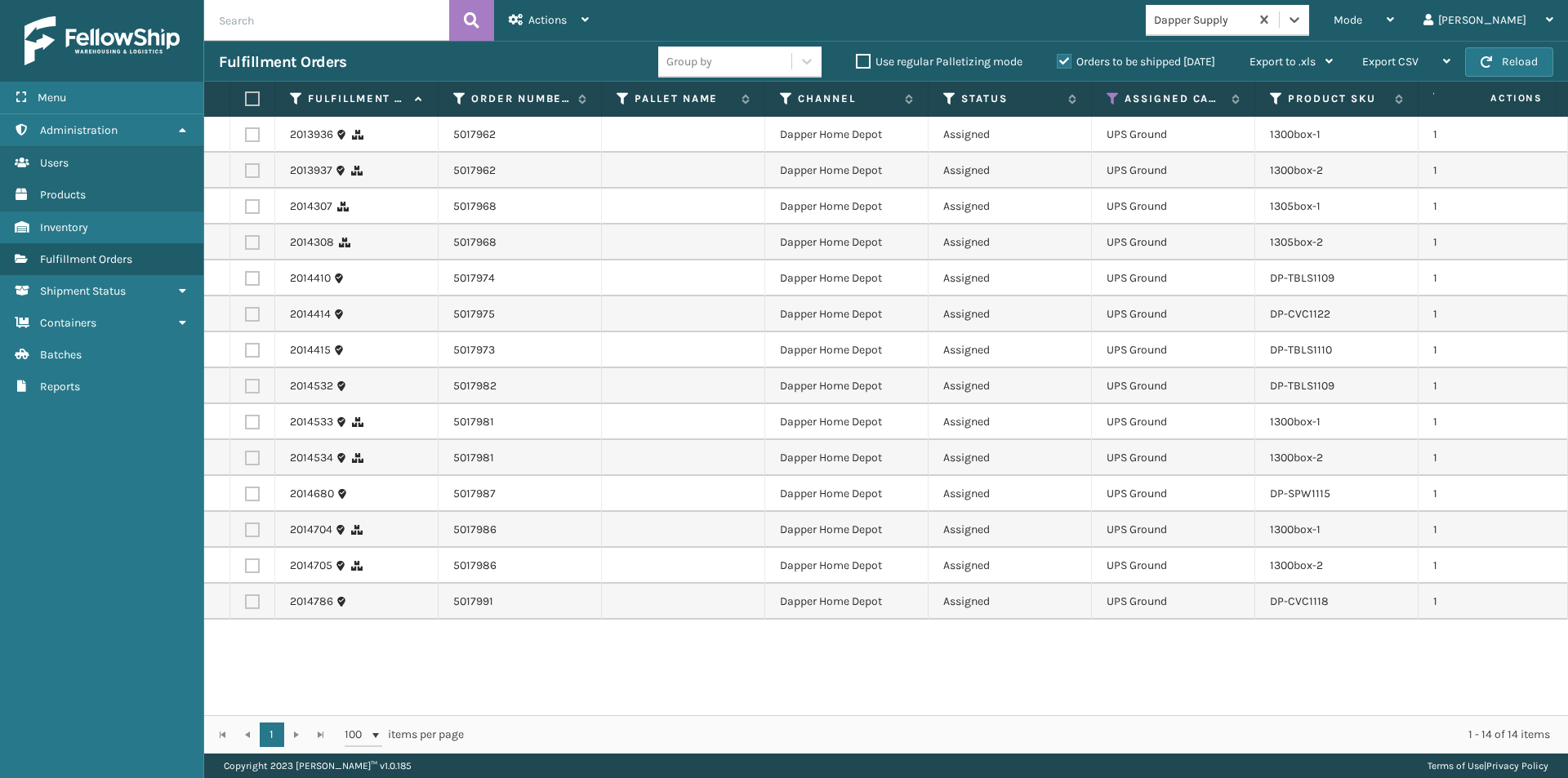
click at [252, 100] on label at bounding box center [250, 99] width 10 height 15
click at [246, 100] on input "checkbox" at bounding box center [245, 99] width 1 height 11
checkbox input "true"
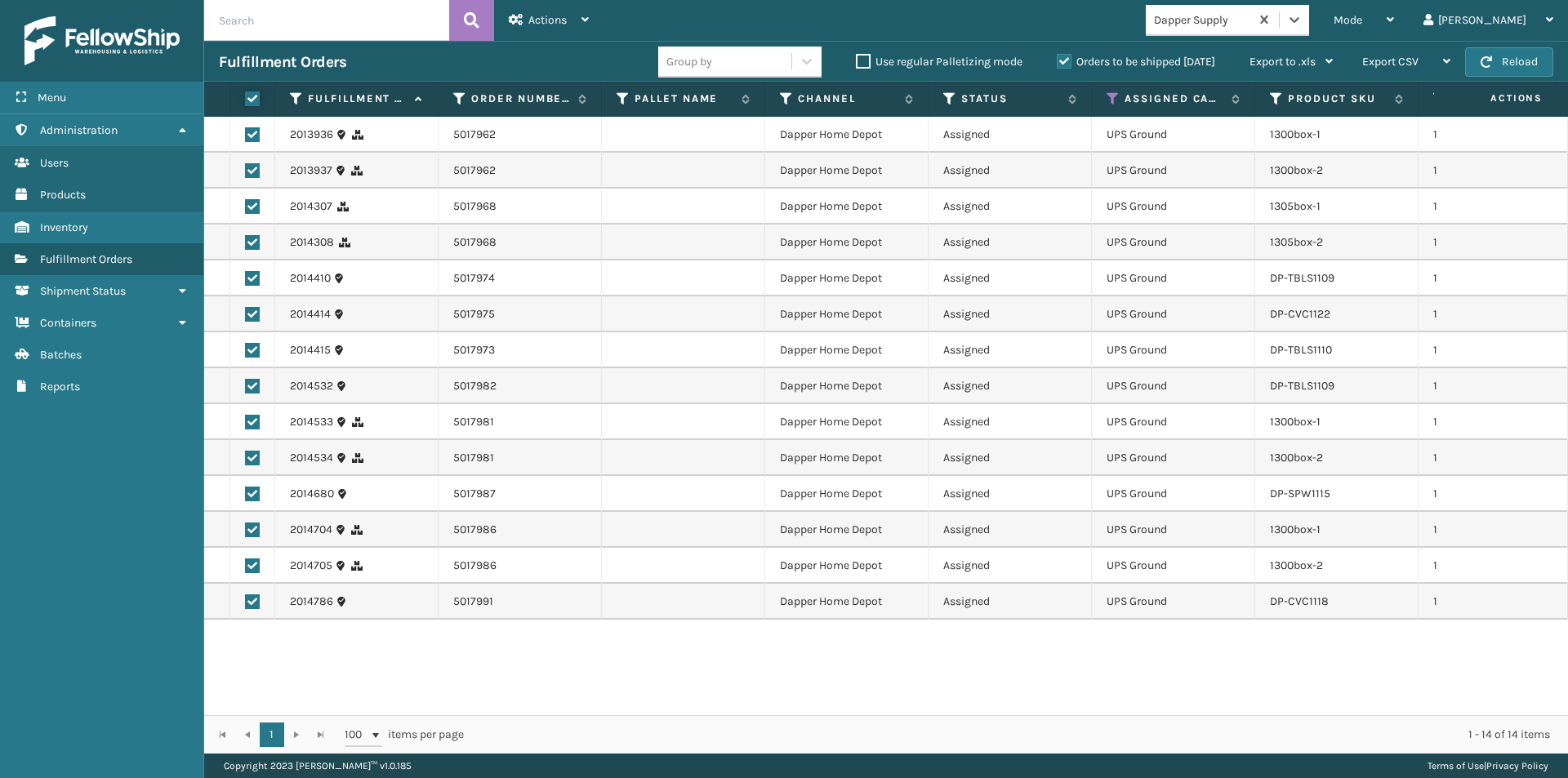
checkbox input "true"
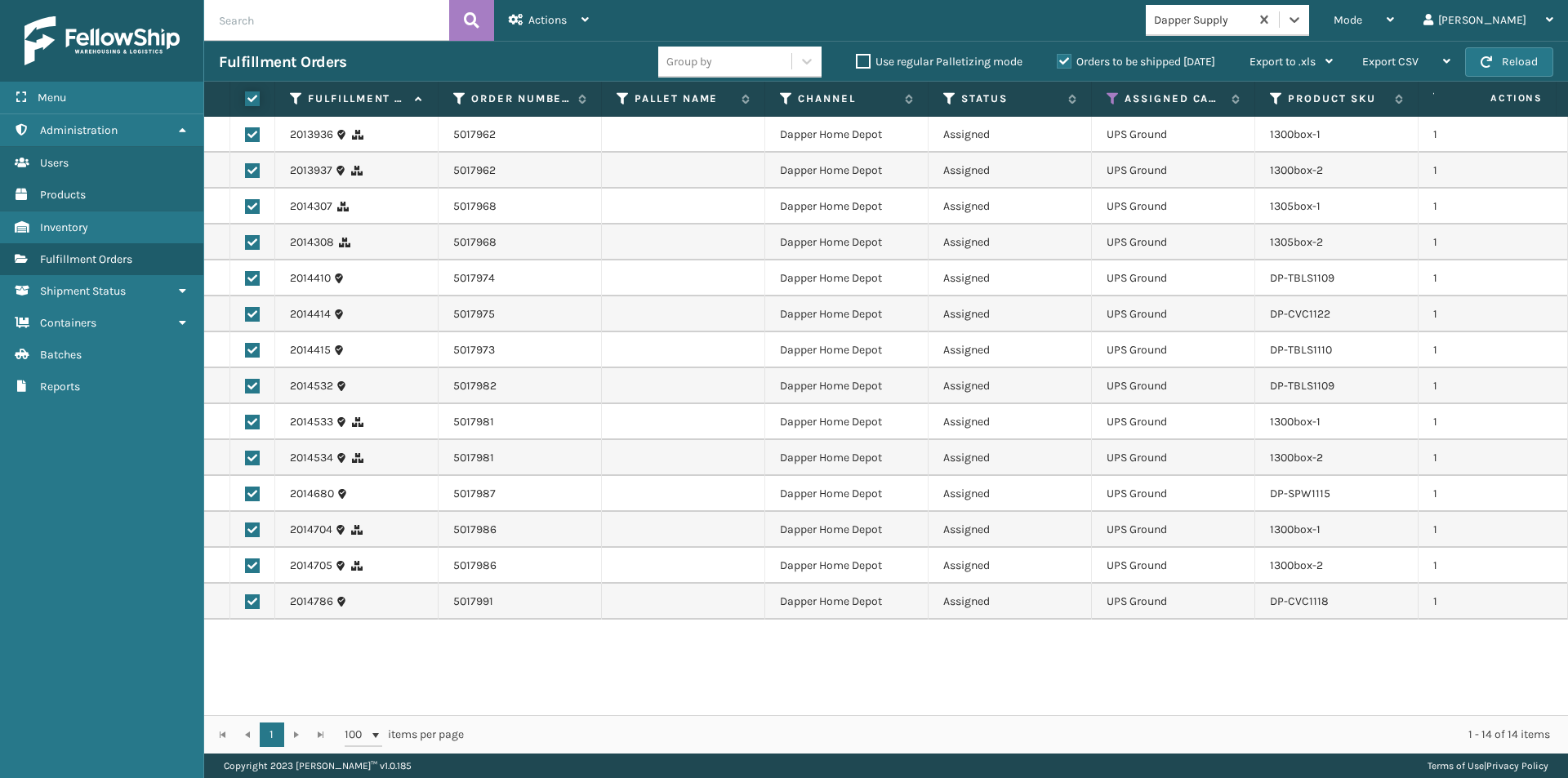
checkbox input "true"
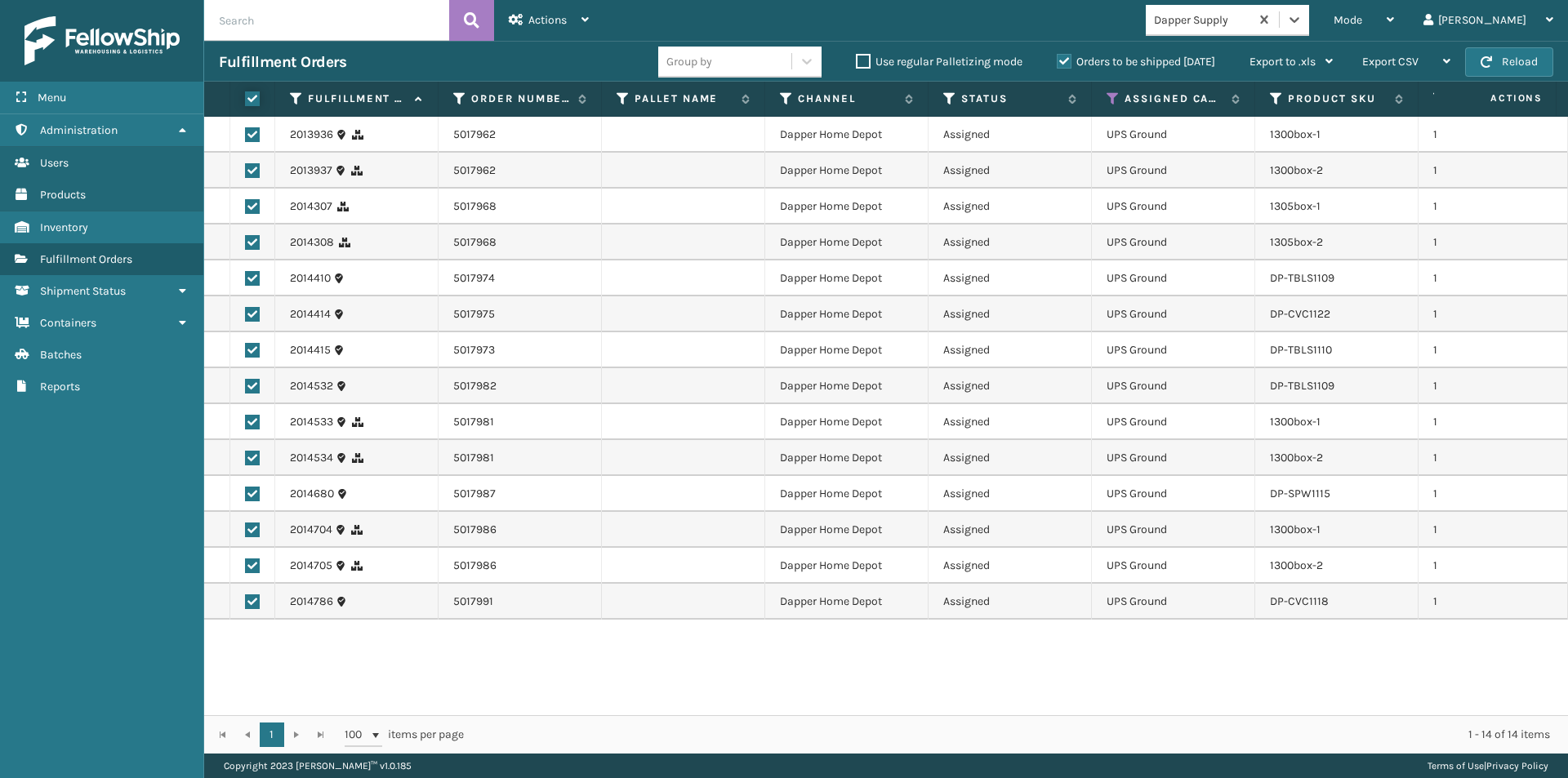
checkbox input "true"
click at [584, 18] on icon at bounding box center [585, 19] width 7 height 11
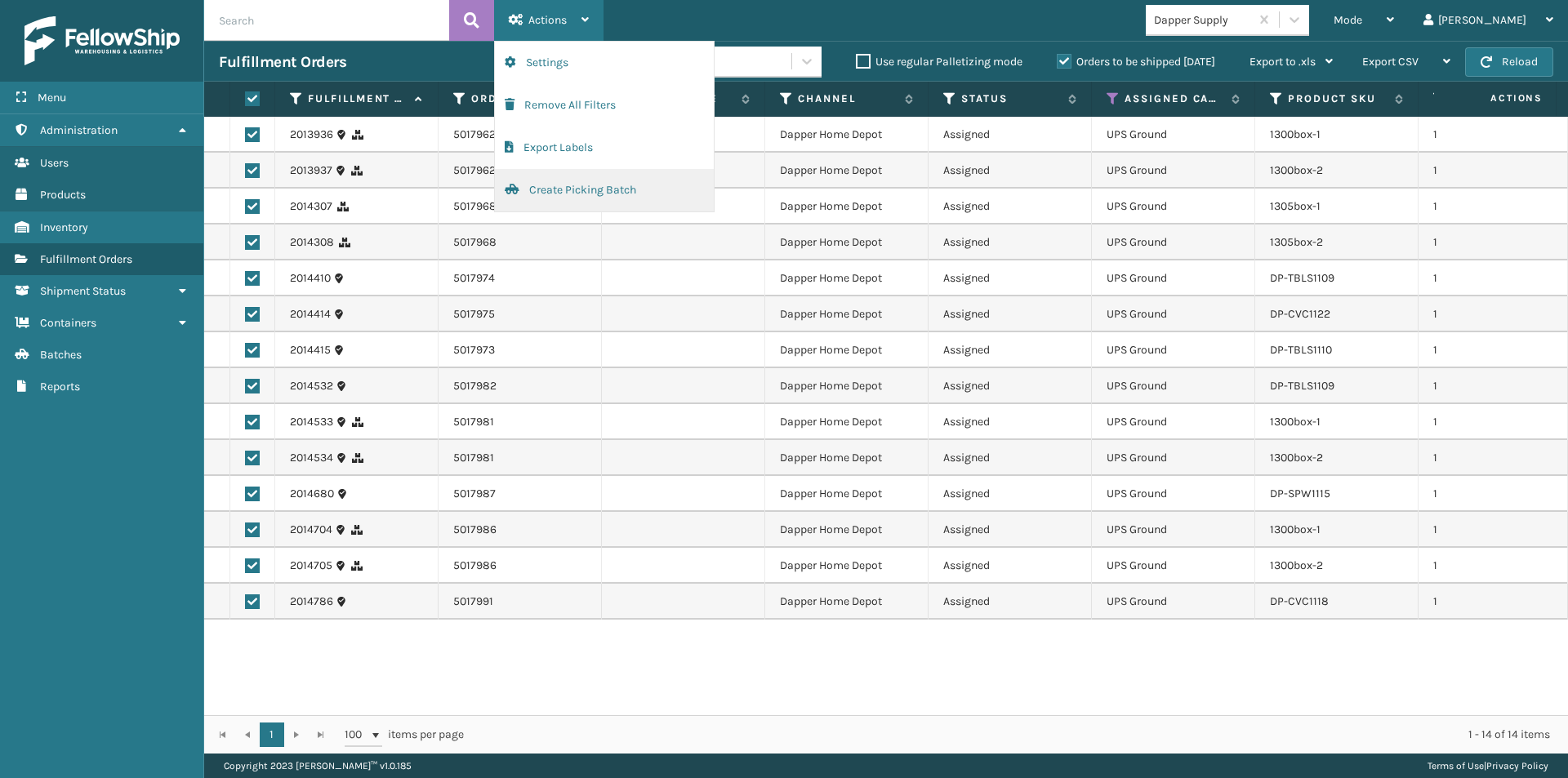
click at [560, 188] on button "Create Picking Batch" at bounding box center [604, 190] width 218 height 42
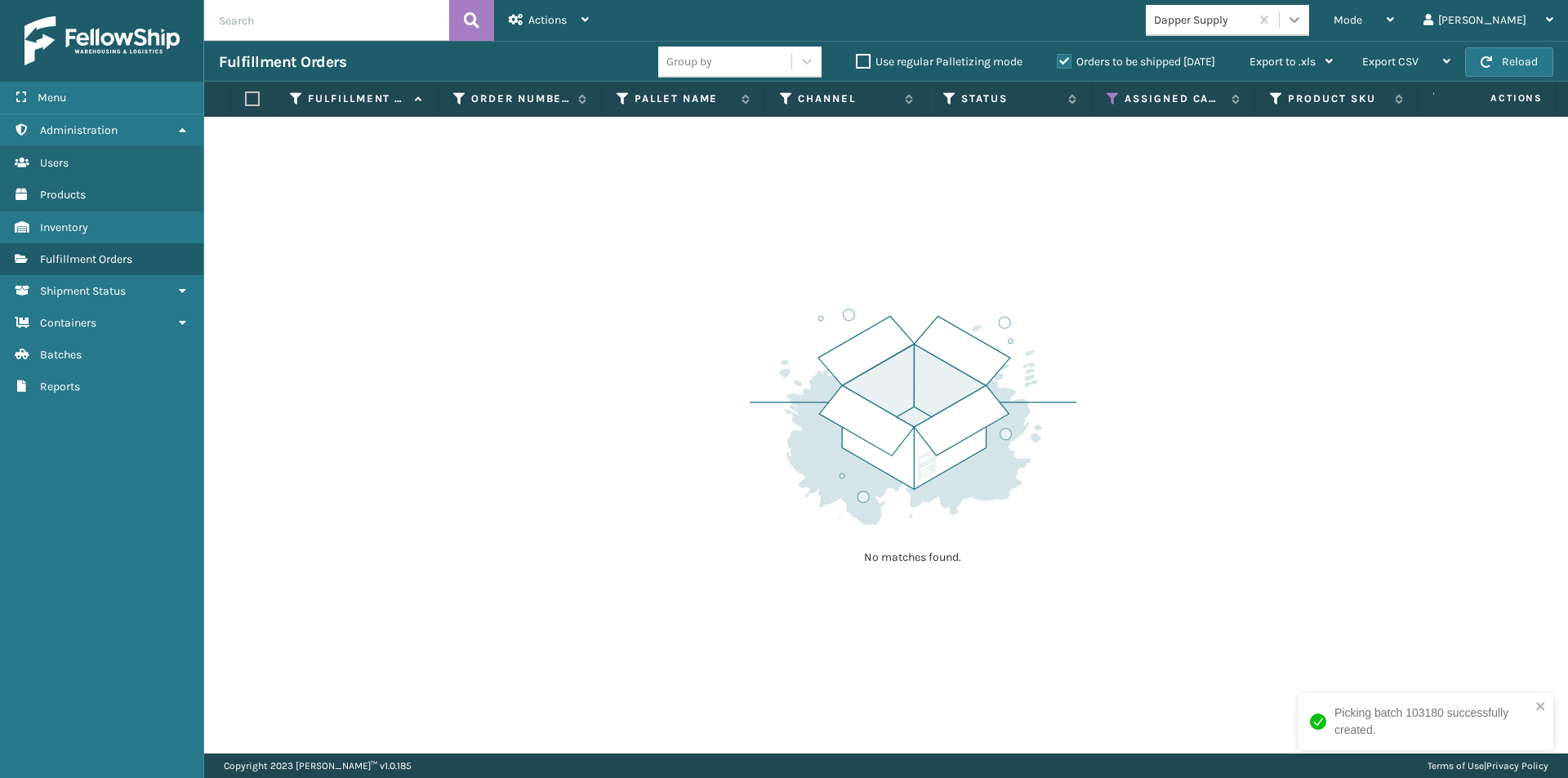
click at [1303, 27] on icon at bounding box center [1294, 19] width 17 height 17
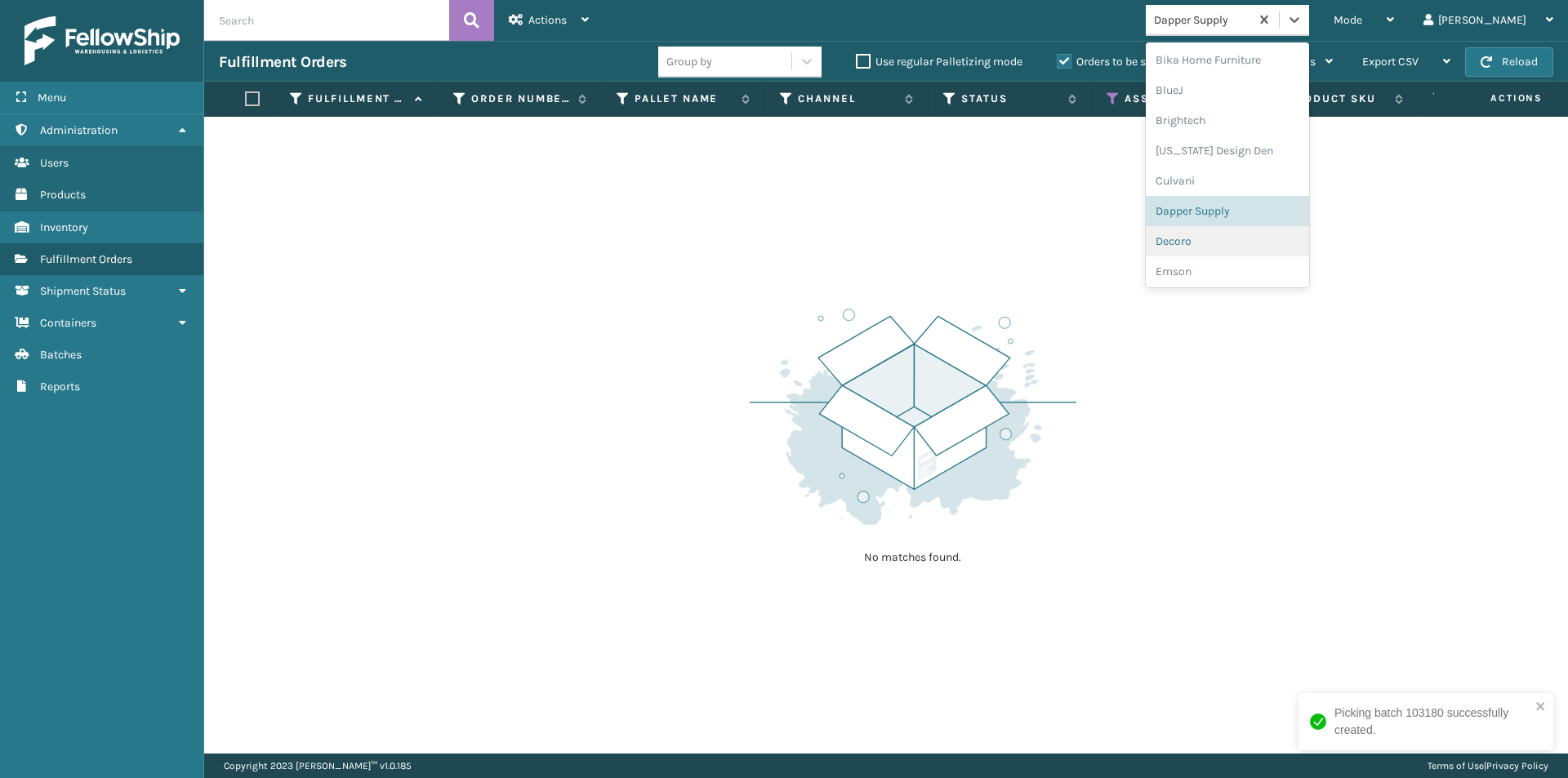
scroll to position [166, 0]
click at [1282, 238] on div "Decoro" at bounding box center [1227, 227] width 163 height 30
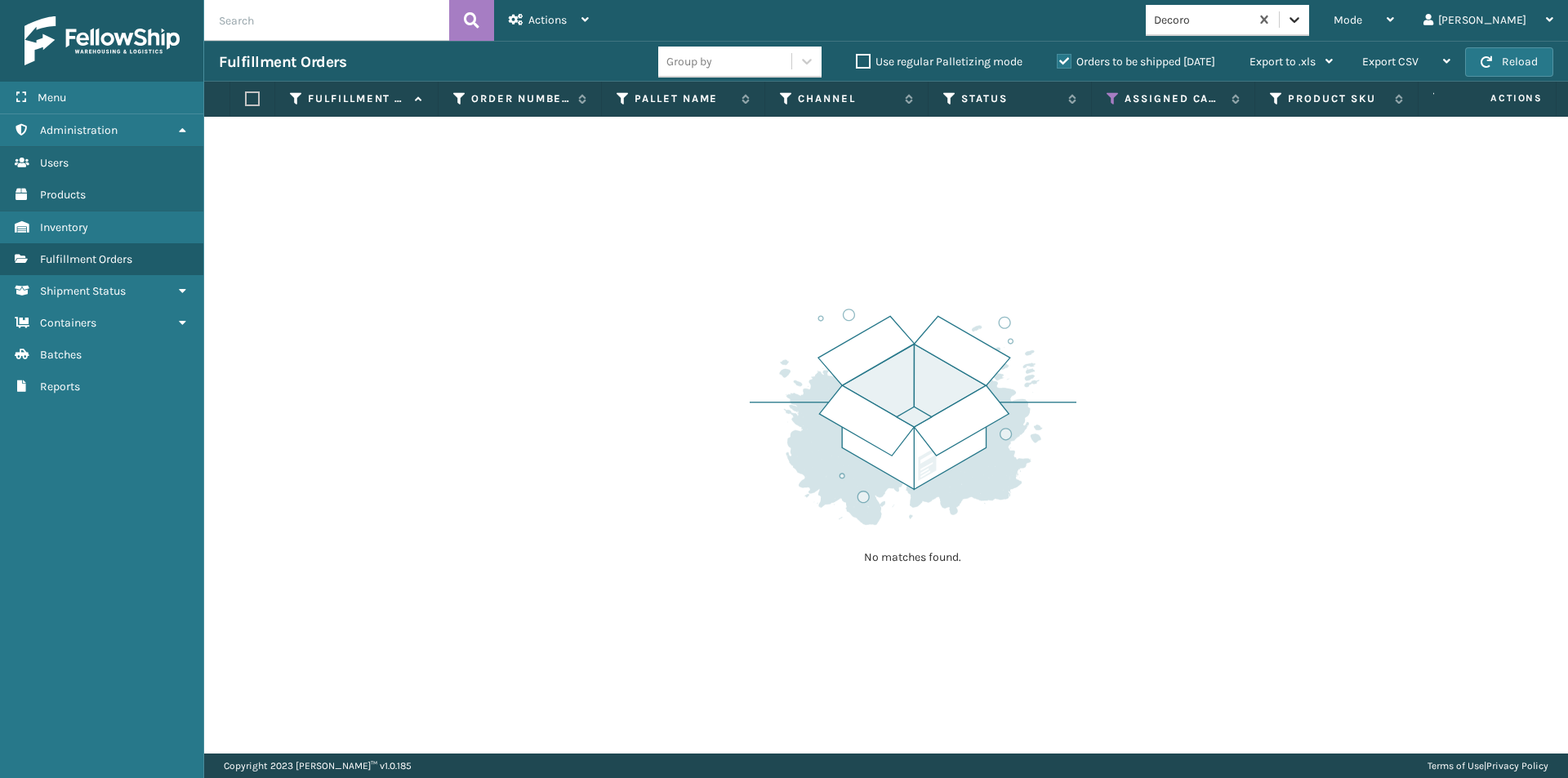
click at [1303, 22] on icon at bounding box center [1294, 19] width 17 height 17
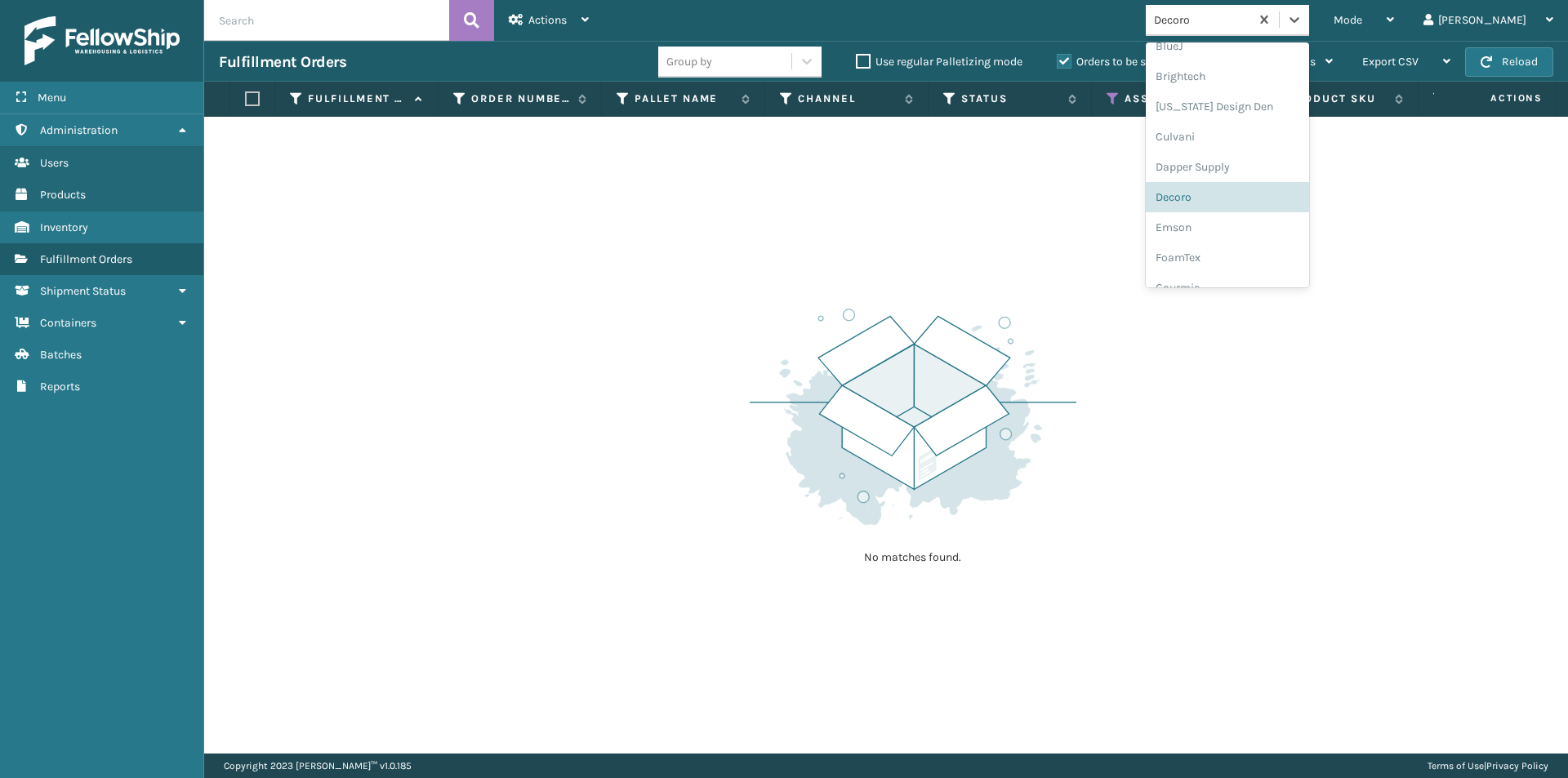
scroll to position [228, 0]
click at [1274, 200] on div "Emson" at bounding box center [1227, 194] width 163 height 30
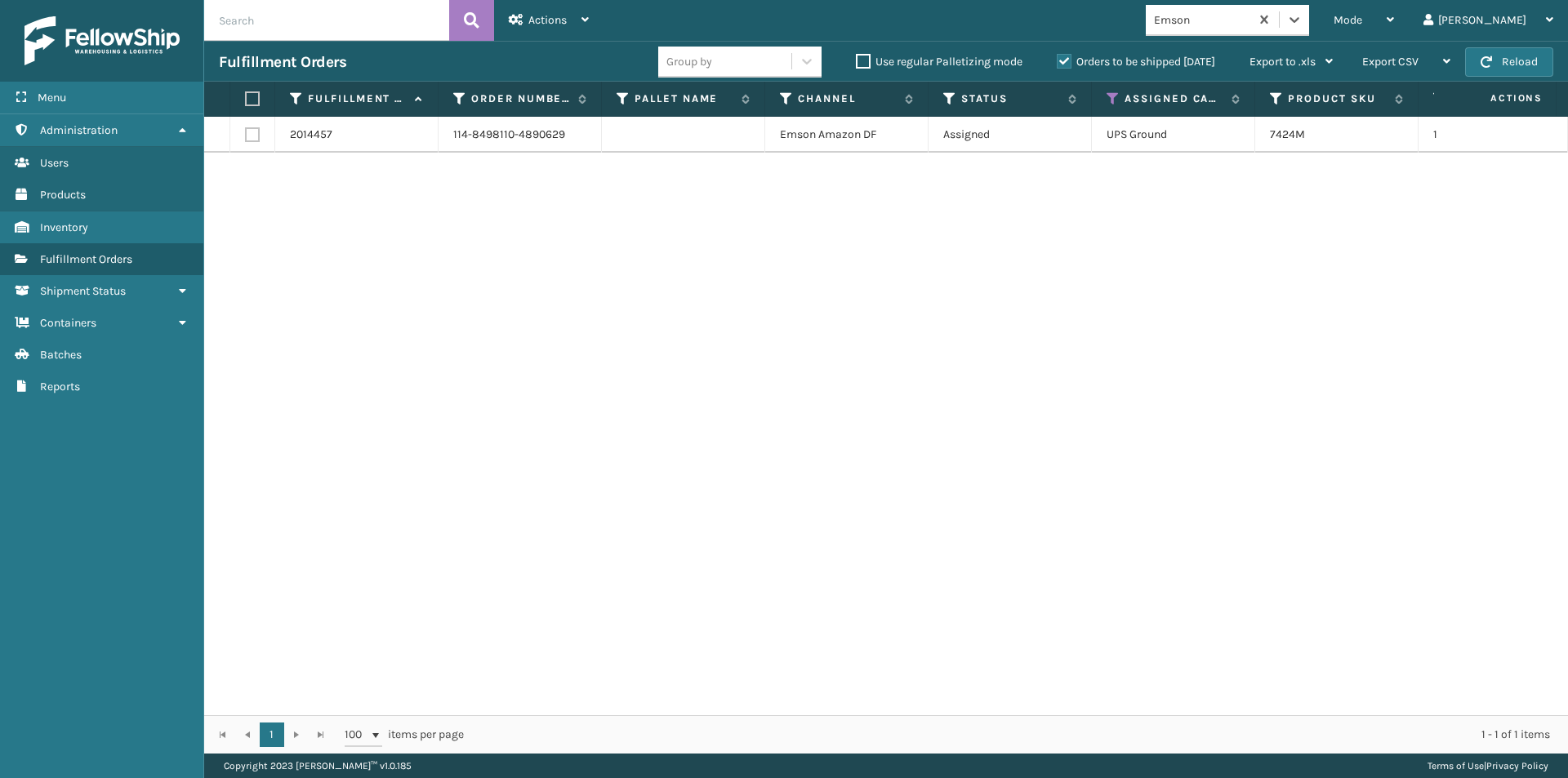
click at [255, 101] on label at bounding box center [250, 99] width 10 height 15
click at [246, 101] on input "checkbox" at bounding box center [245, 99] width 1 height 11
checkbox input "true"
click at [583, 17] on icon at bounding box center [585, 19] width 7 height 11
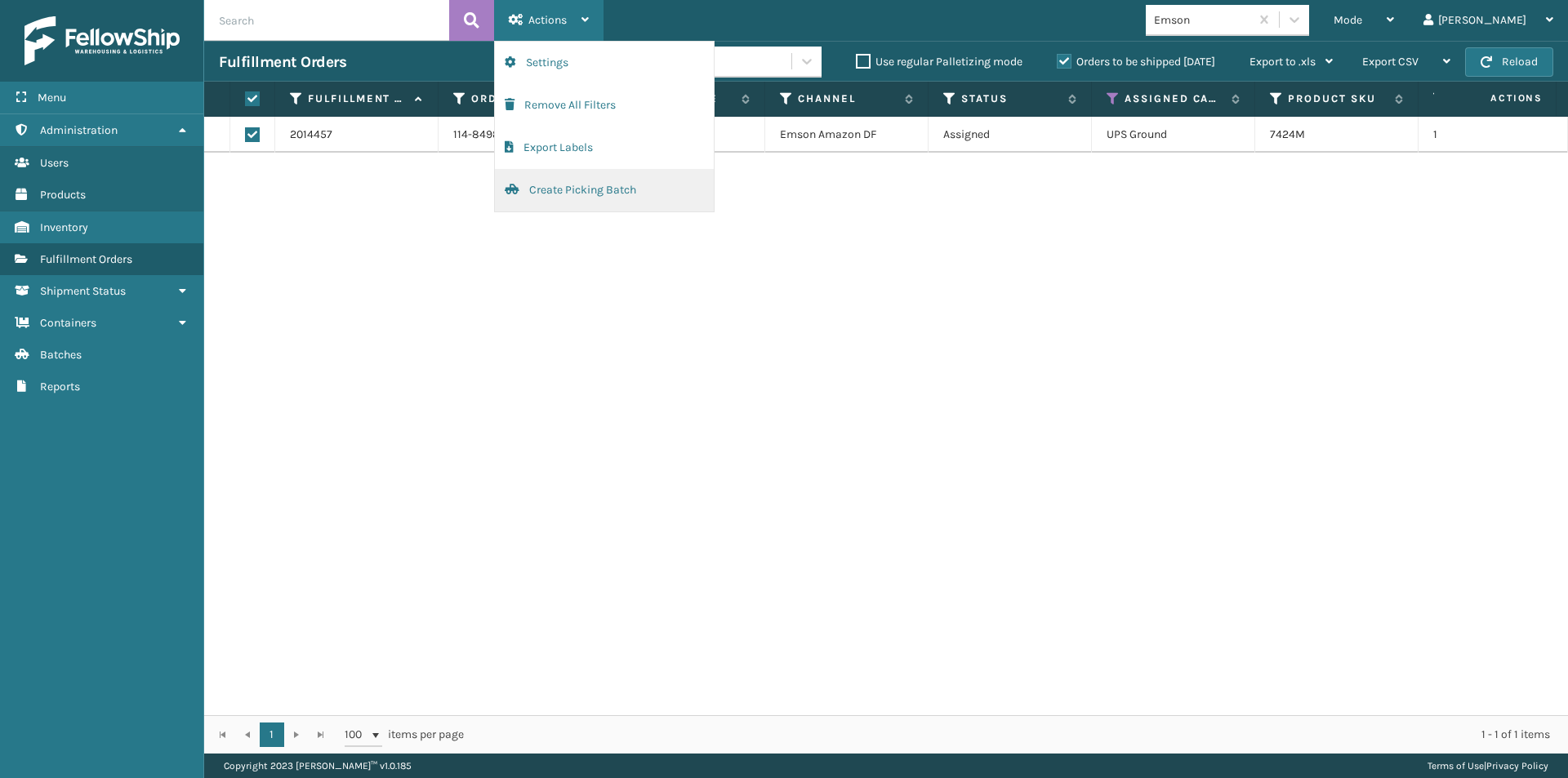
click at [577, 186] on button "Create Picking Batch" at bounding box center [604, 190] width 218 height 42
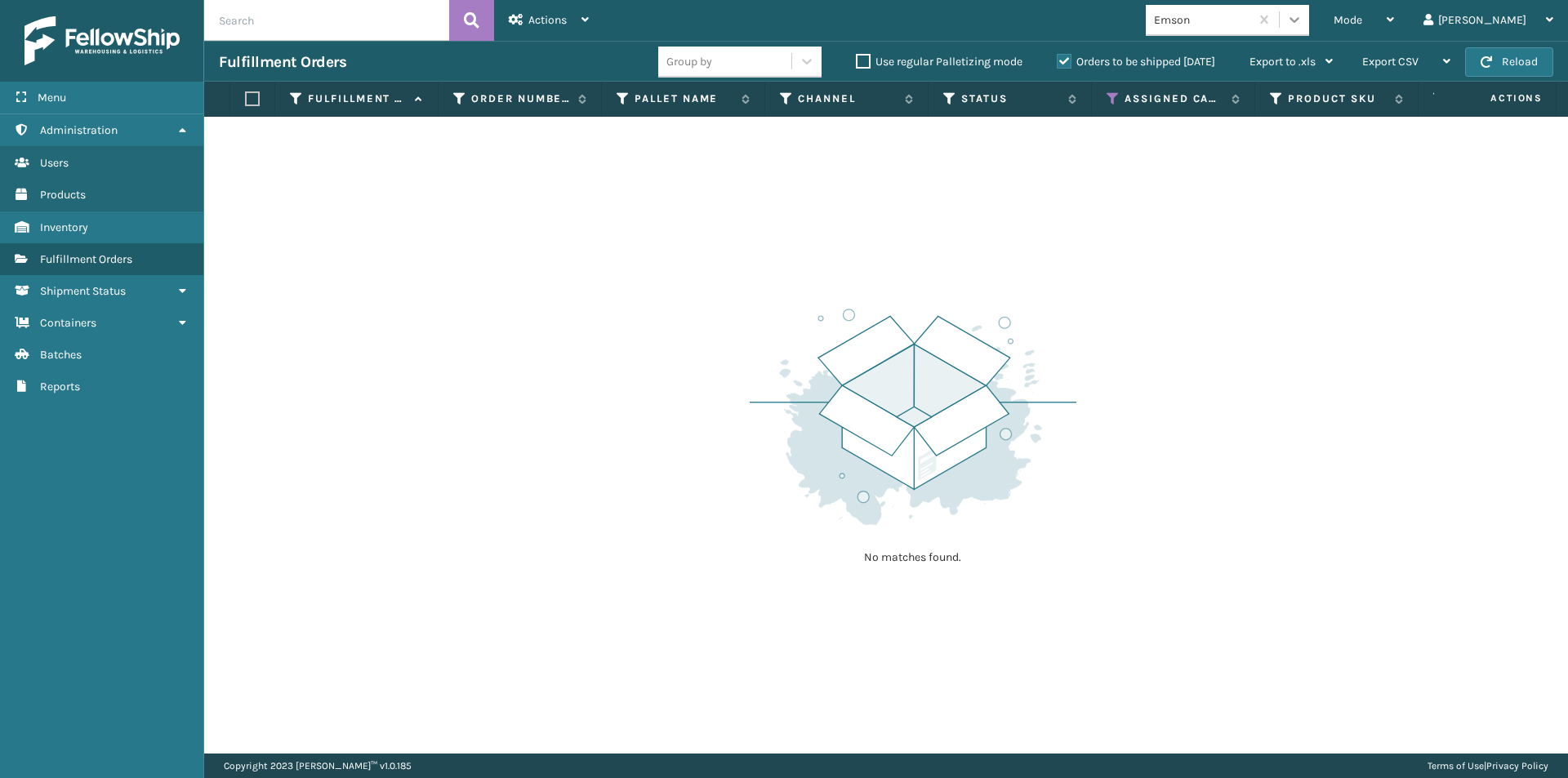
click at [1303, 26] on icon at bounding box center [1294, 19] width 17 height 17
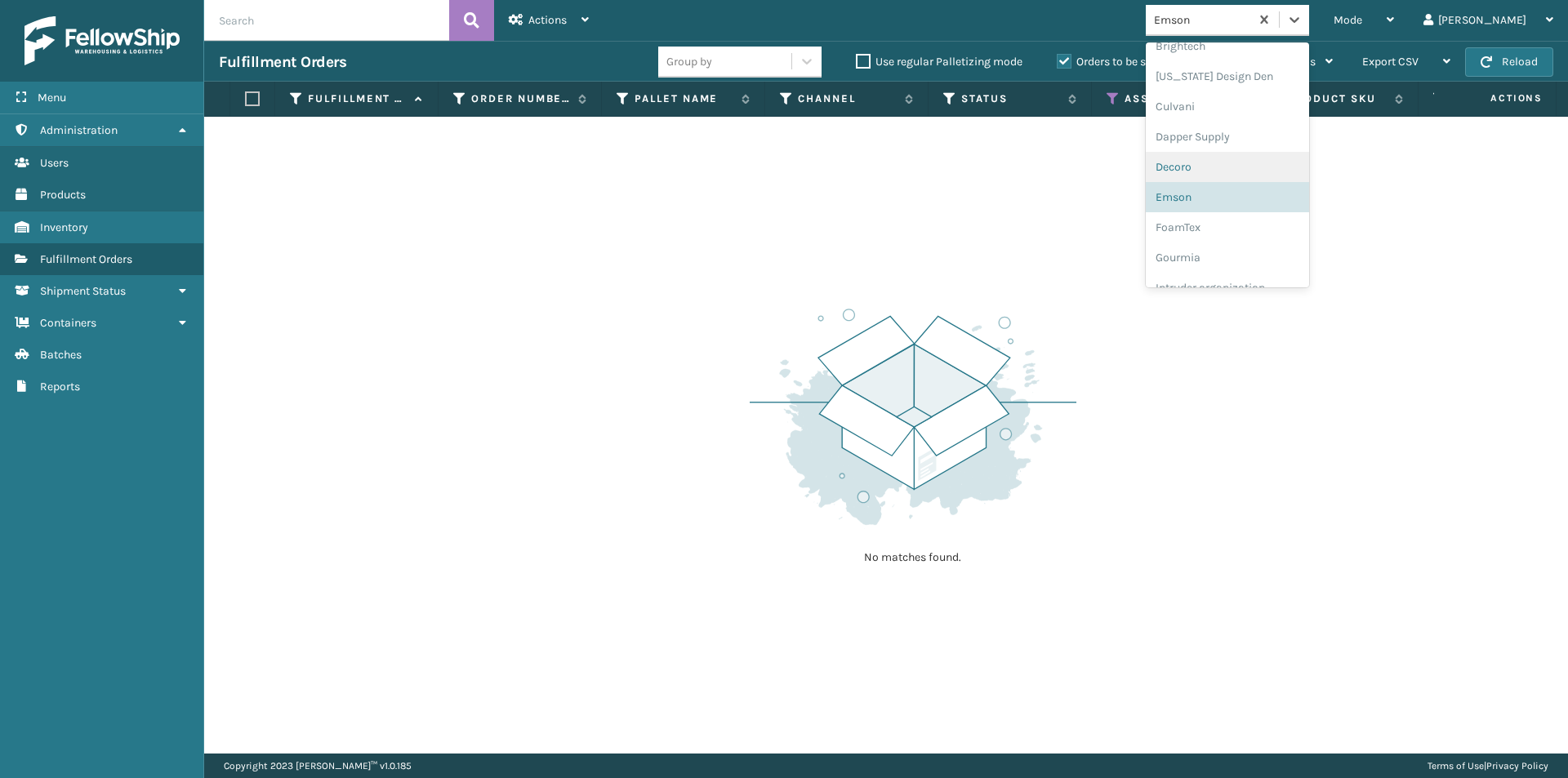
scroll to position [259, 0]
click at [1236, 195] on div "FoamTex" at bounding box center [1227, 194] width 163 height 30
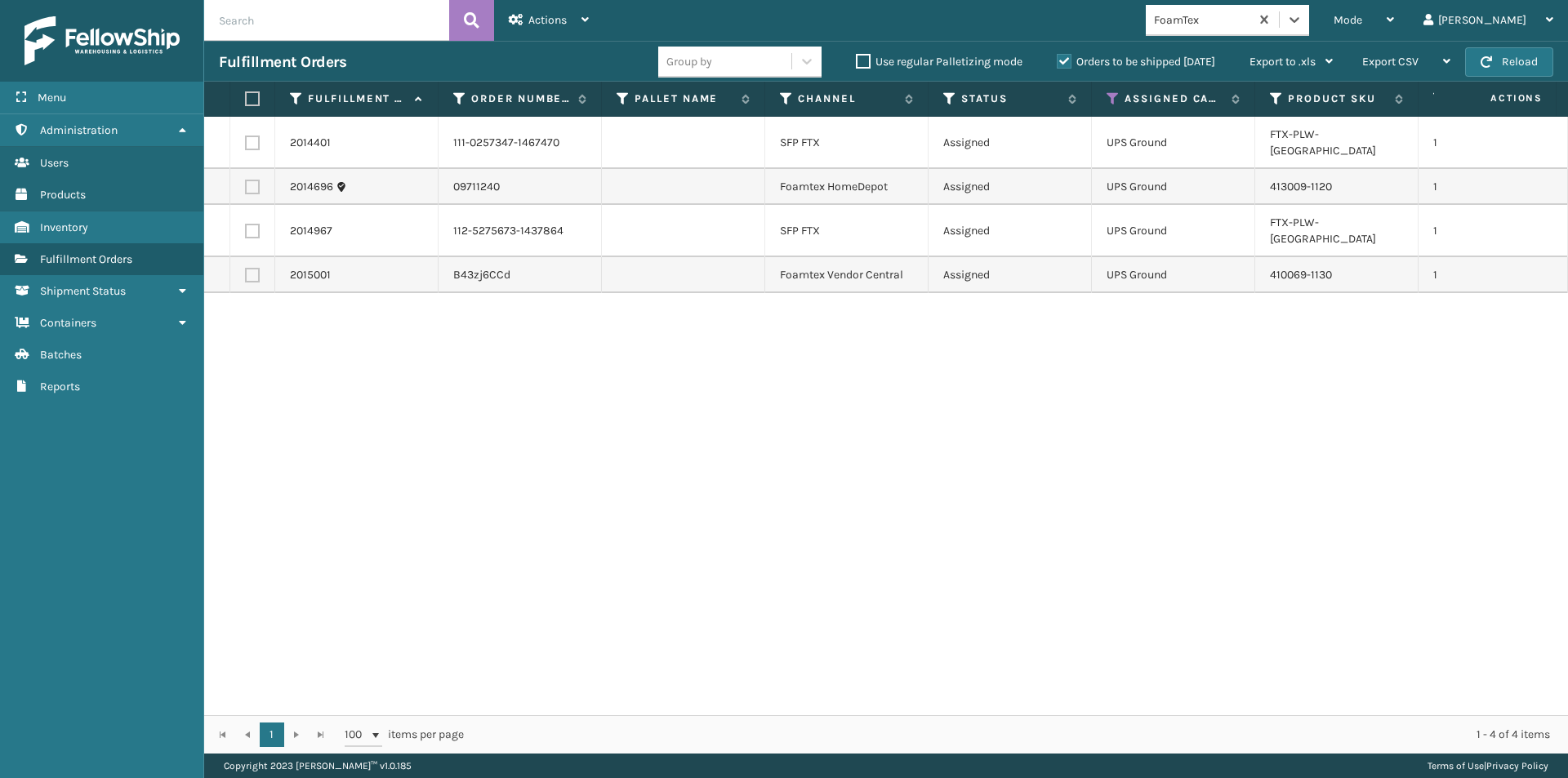
click at [252, 99] on label at bounding box center [250, 99] width 10 height 15
click at [246, 99] on input "checkbox" at bounding box center [245, 99] width 1 height 11
checkbox input "true"
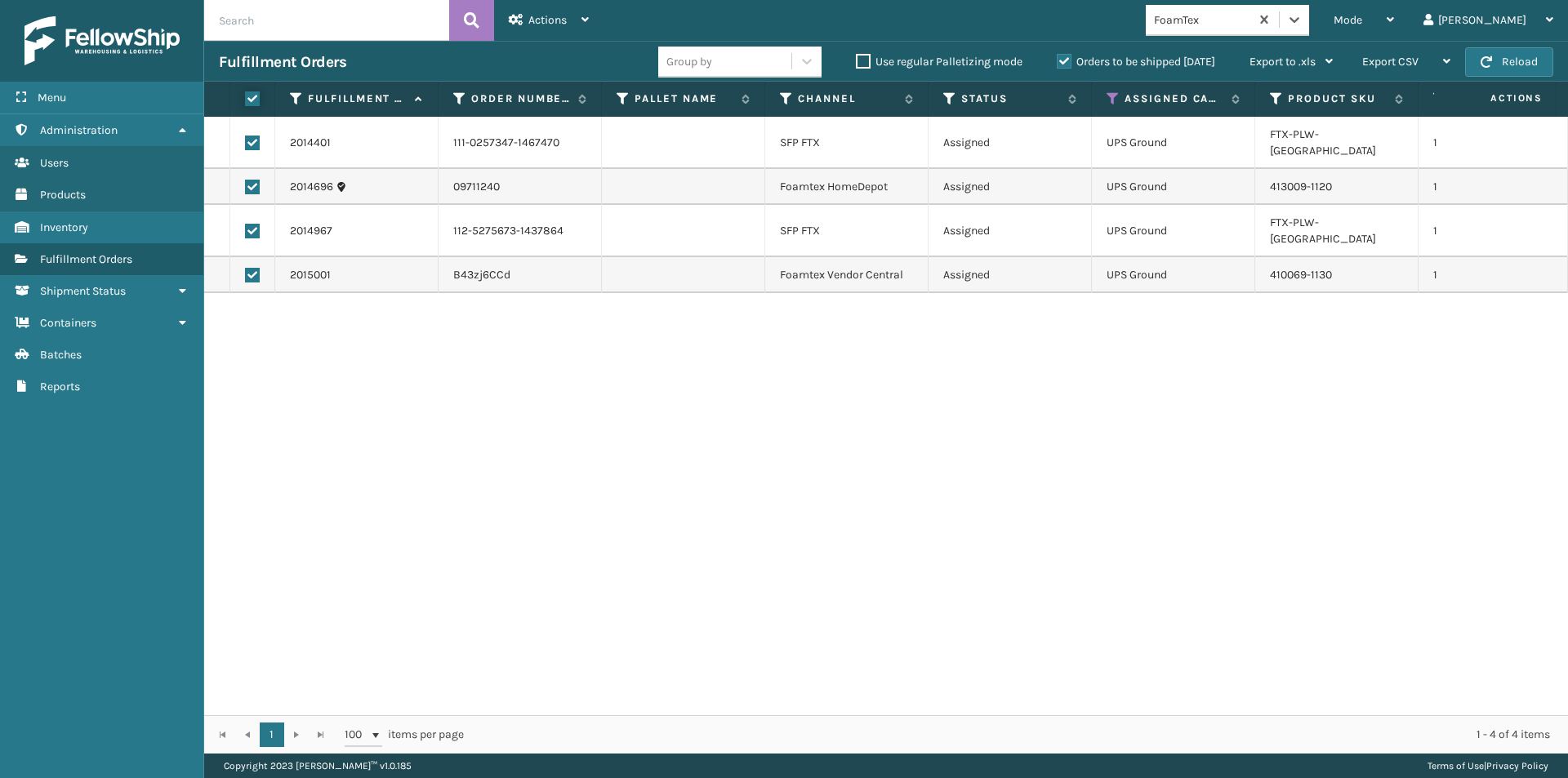
checkbox input "true"
click at [583, 23] on icon at bounding box center [585, 19] width 7 height 11
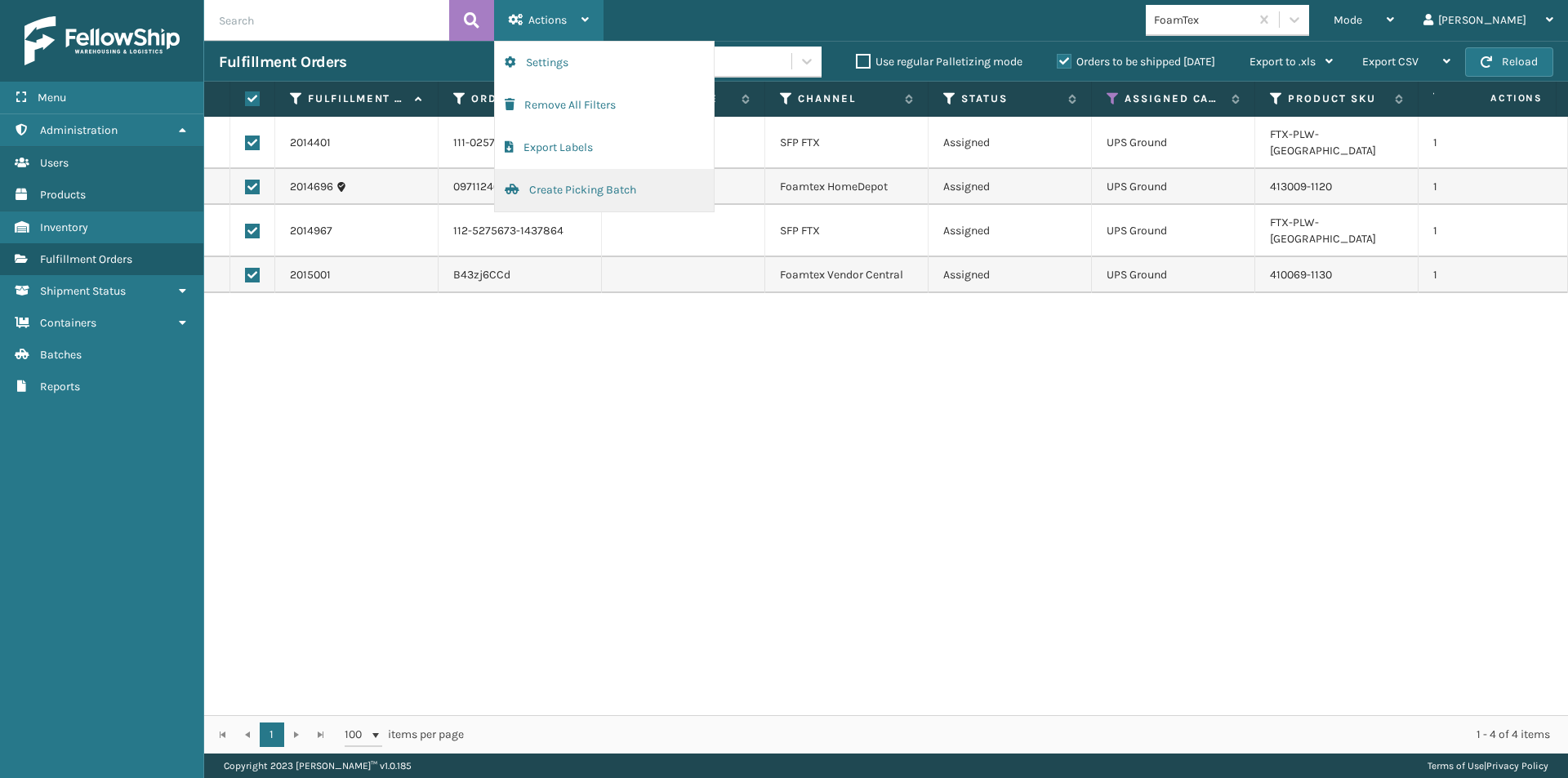
click at [586, 186] on button "Create Picking Batch" at bounding box center [604, 190] width 218 height 42
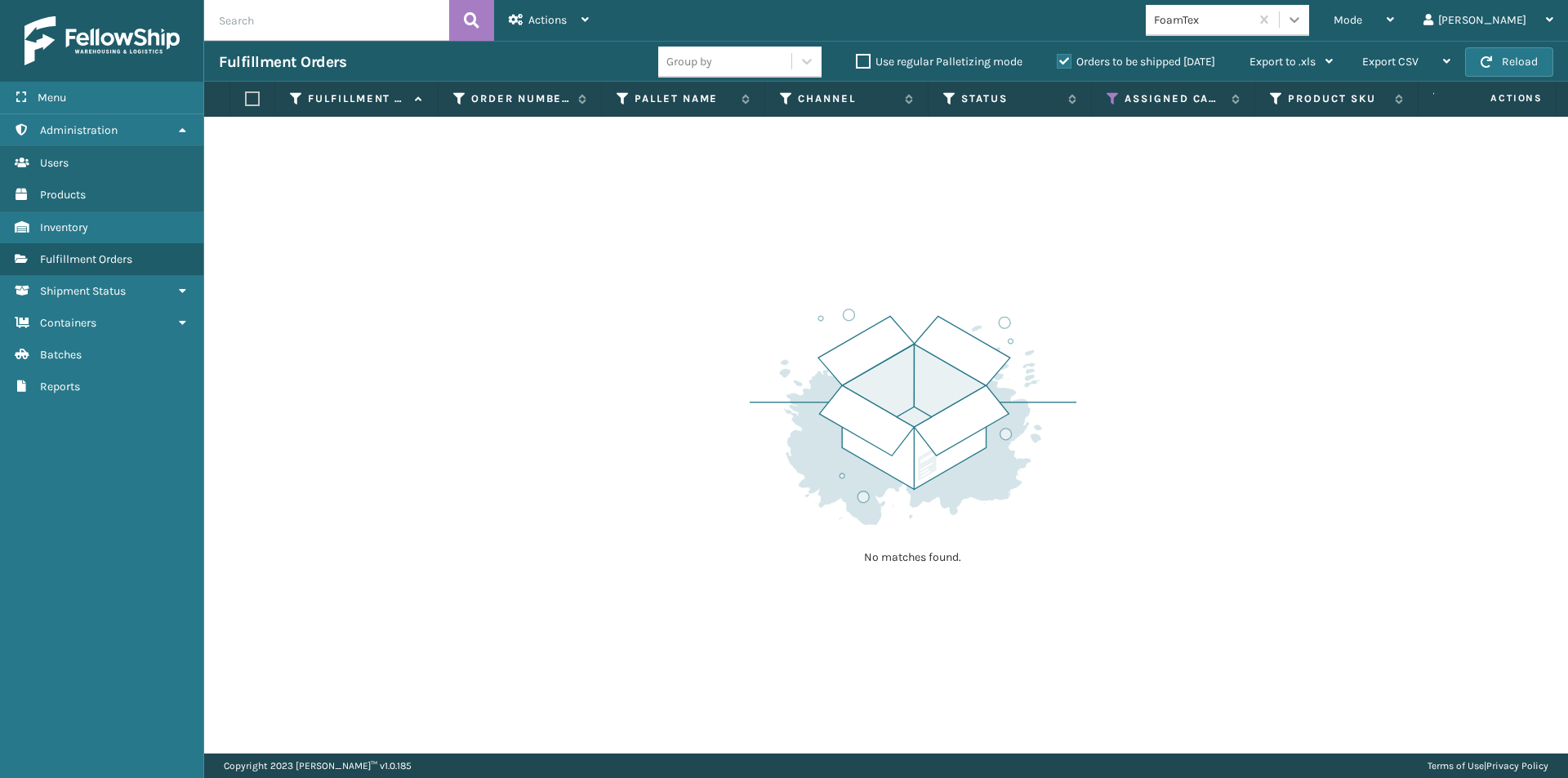
click at [1303, 17] on icon at bounding box center [1294, 19] width 17 height 17
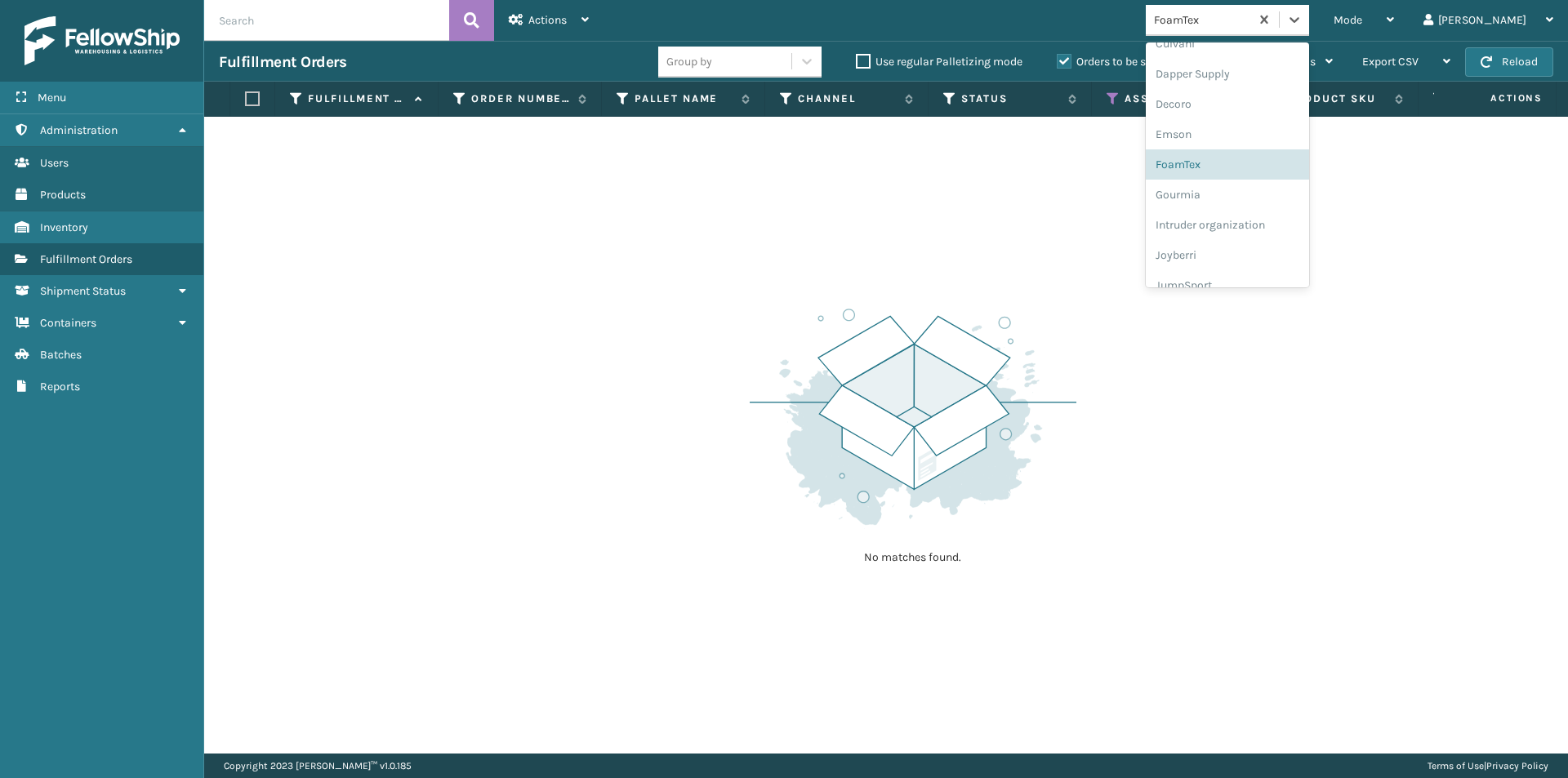
scroll to position [321, 0]
click at [1259, 231] on div "Joyberri" at bounding box center [1227, 222] width 163 height 30
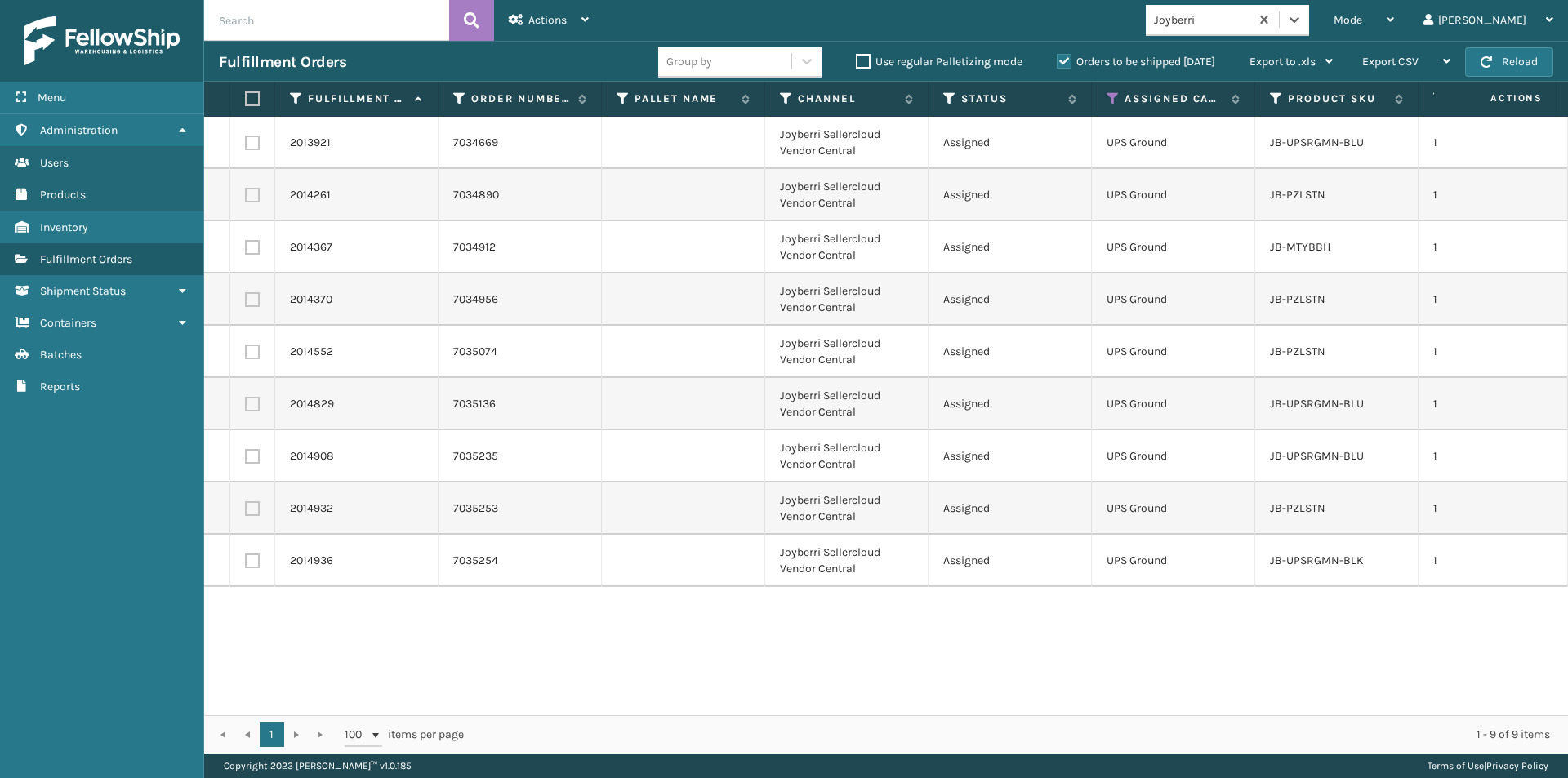
click at [251, 98] on label at bounding box center [250, 99] width 10 height 15
click at [246, 98] on input "checkbox" at bounding box center [245, 99] width 1 height 11
checkbox input "true"
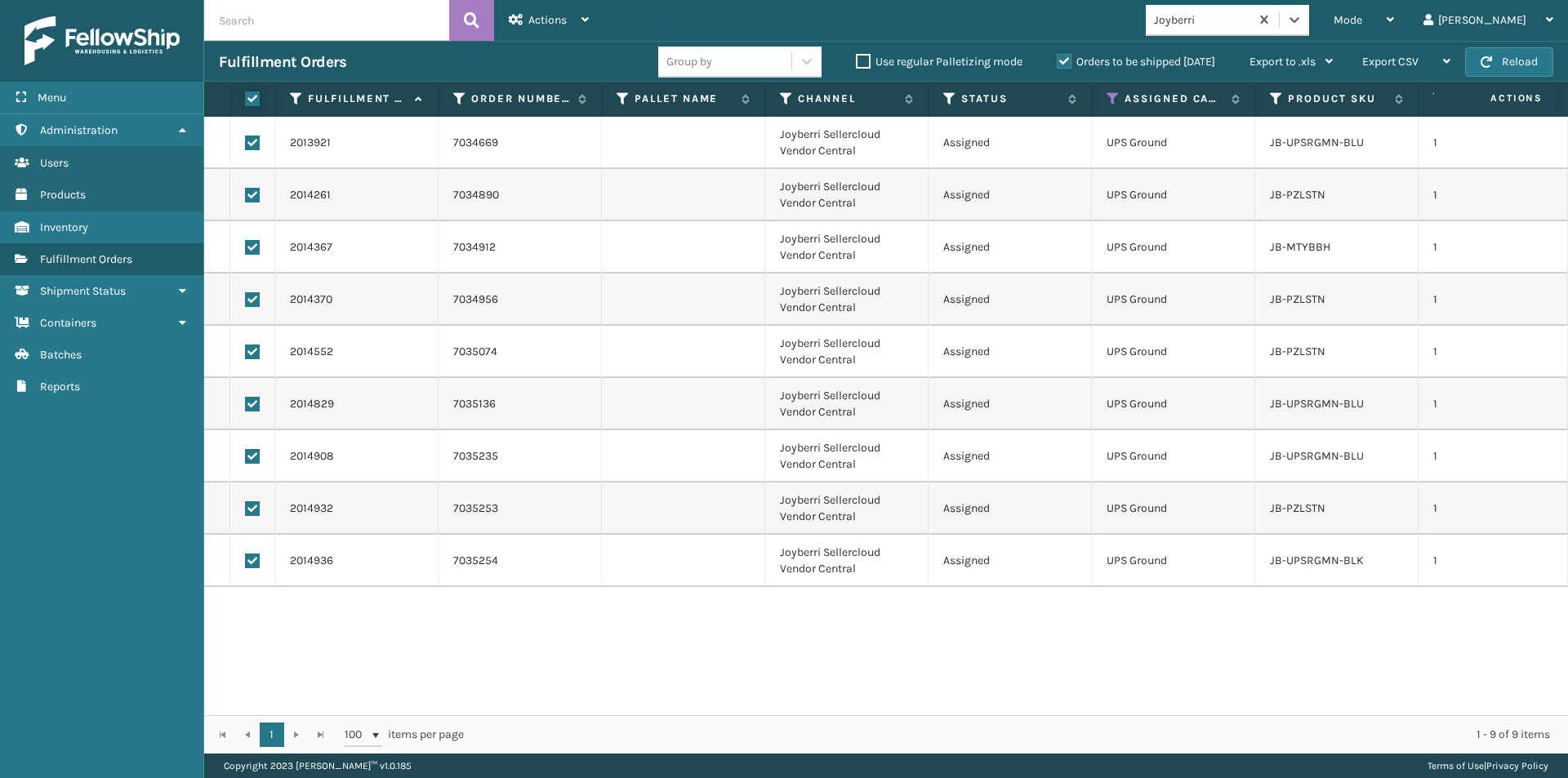
checkbox input "true"
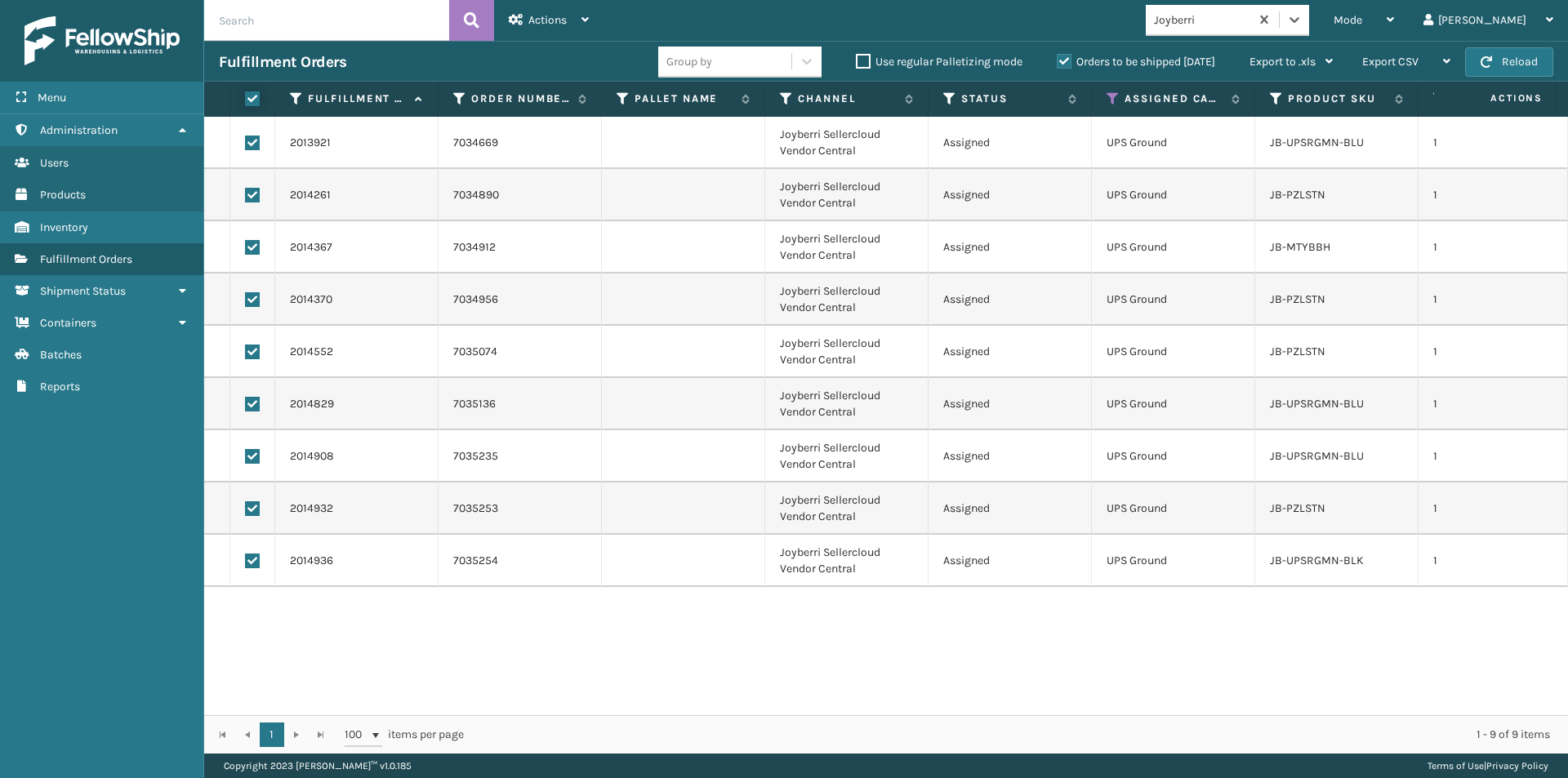
checkbox input "true"
click at [584, 30] on div "Actions" at bounding box center [548, 20] width 80 height 40
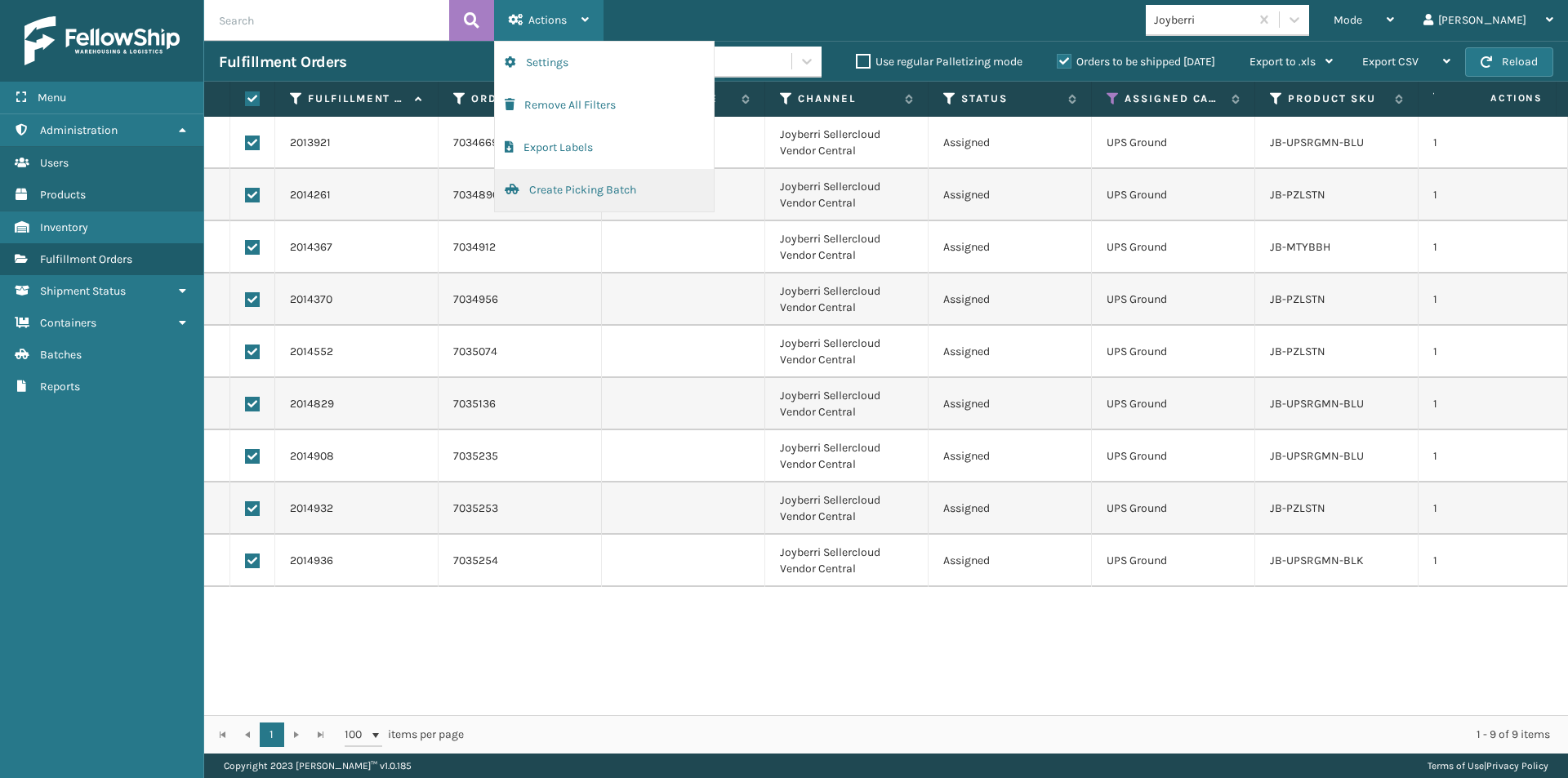
click at [585, 189] on button "Create Picking Batch" at bounding box center [604, 190] width 218 height 42
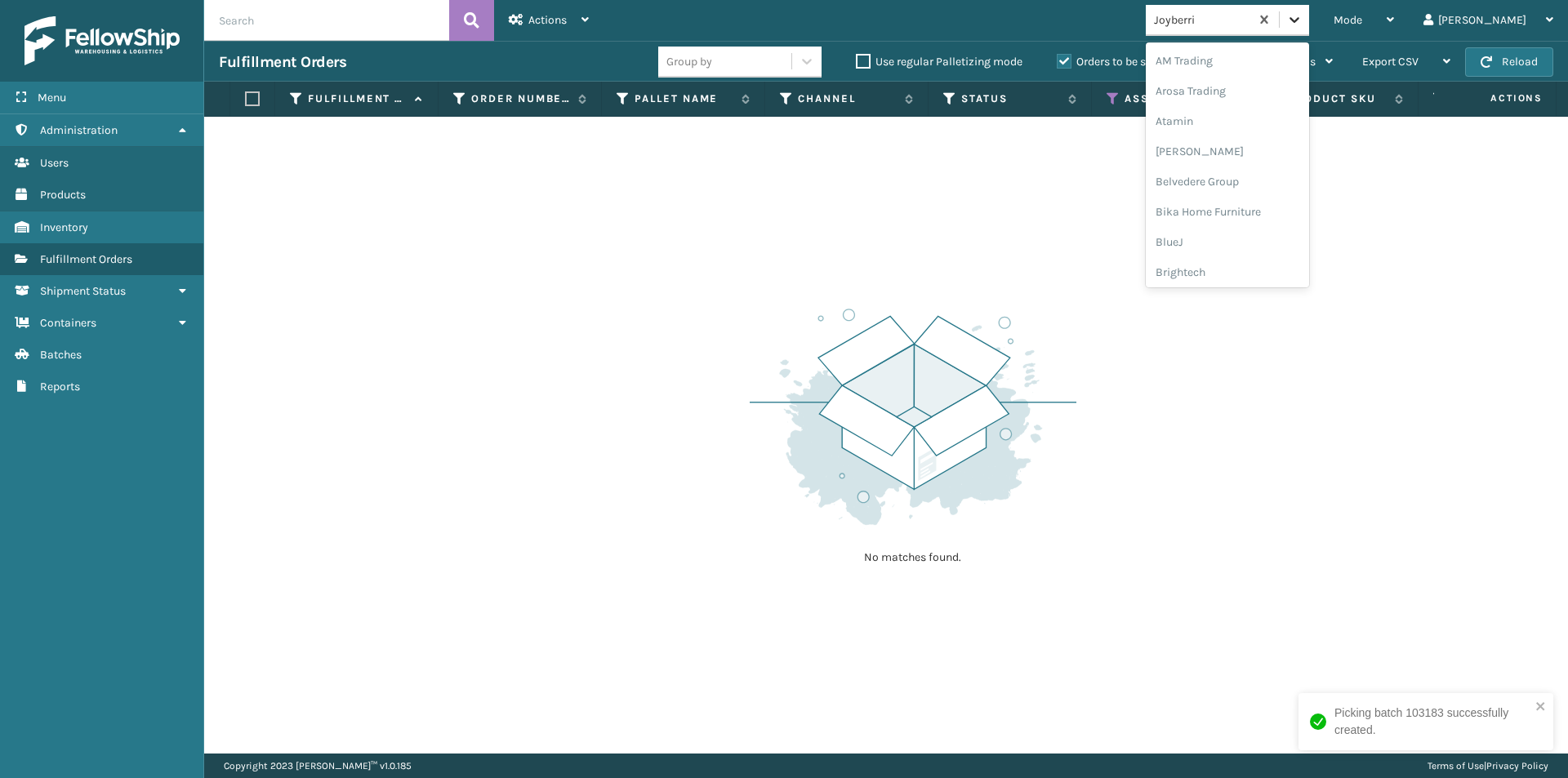
click at [1303, 17] on icon at bounding box center [1294, 19] width 17 height 17
click at [1264, 193] on div "JumpSport" at bounding box center [1227, 194] width 163 height 30
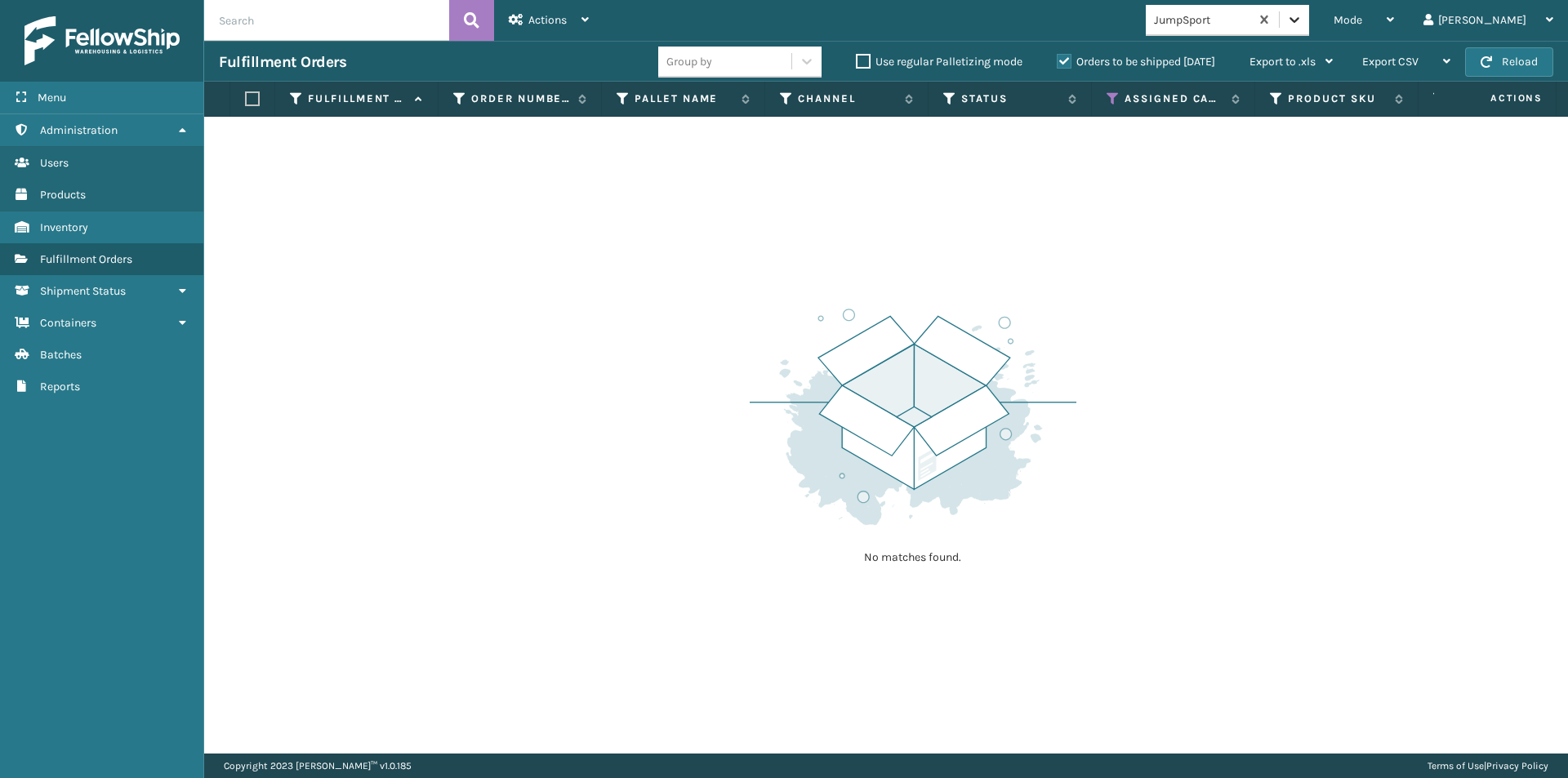
click at [1299, 20] on icon at bounding box center [1294, 20] width 10 height 6
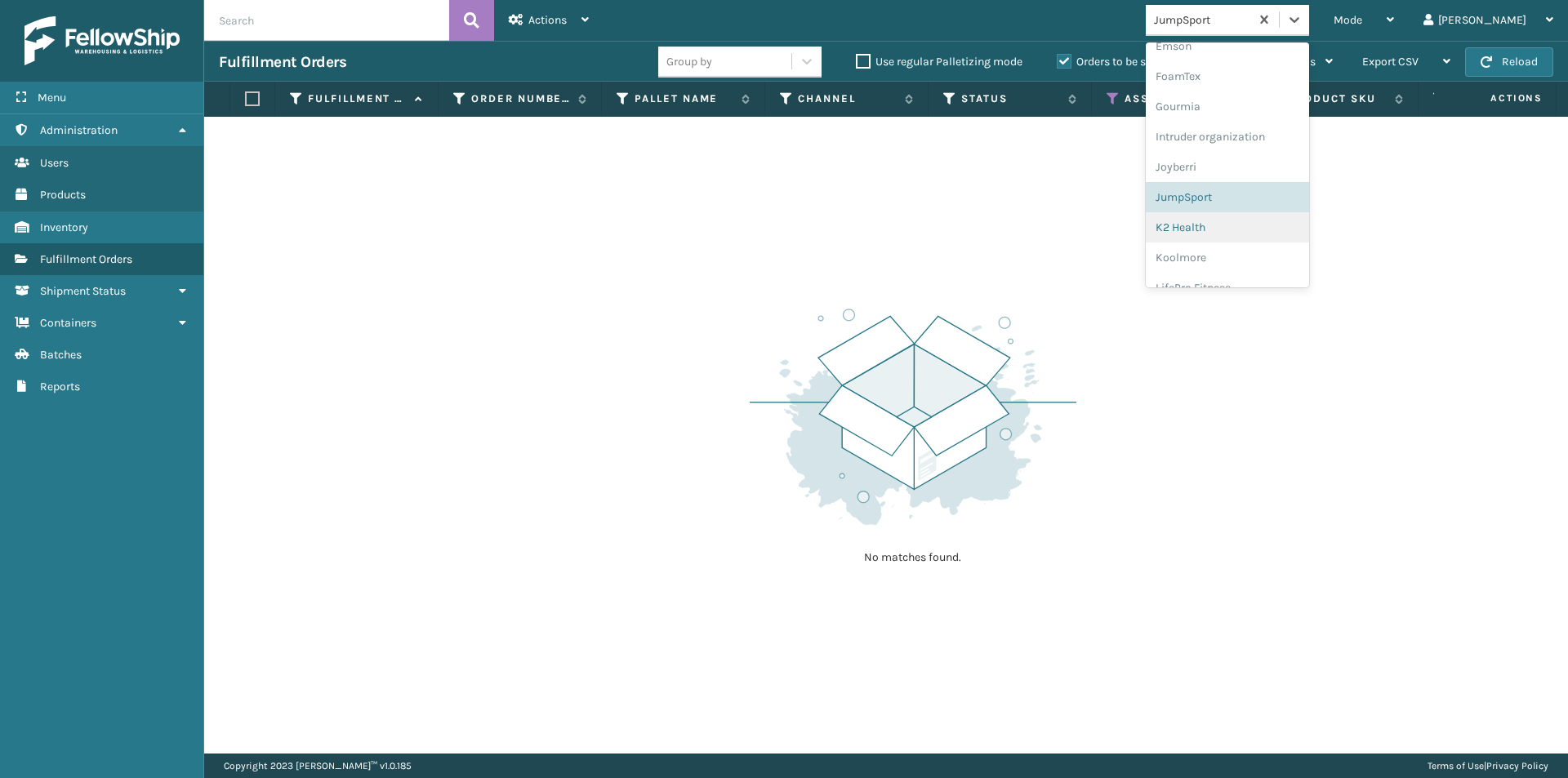
scroll to position [410, 0]
click at [1249, 194] on div "K2 Health" at bounding box center [1227, 194] width 163 height 30
click at [1303, 24] on icon at bounding box center [1294, 19] width 17 height 17
click at [1240, 195] on div "Koolmore" at bounding box center [1227, 194] width 163 height 30
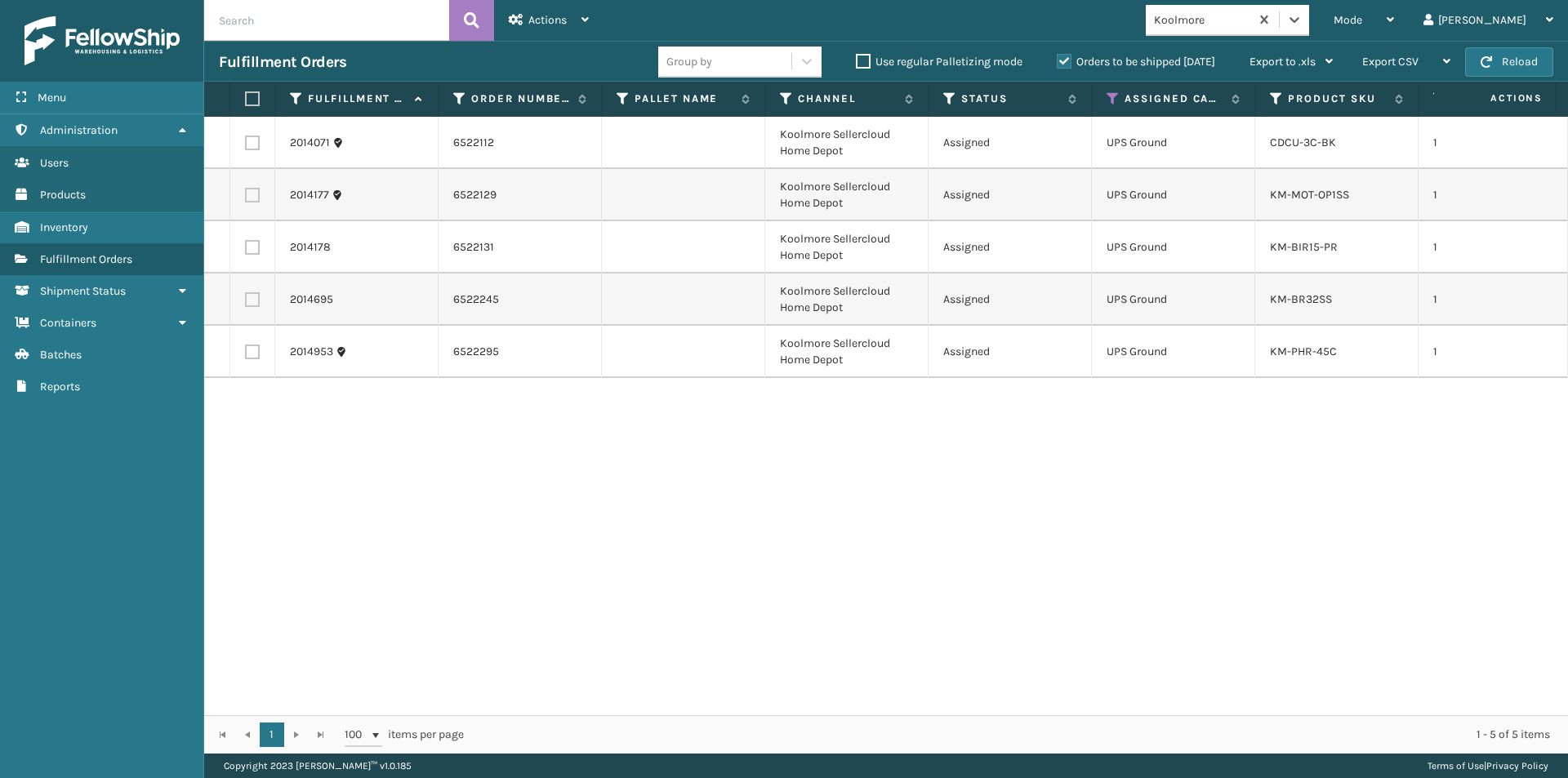
click at [252, 89] on th at bounding box center [252, 99] width 45 height 35
click at [255, 94] on label at bounding box center [250, 99] width 10 height 15
click at [246, 94] on input "checkbox" at bounding box center [245, 99] width 1 height 11
checkbox input "true"
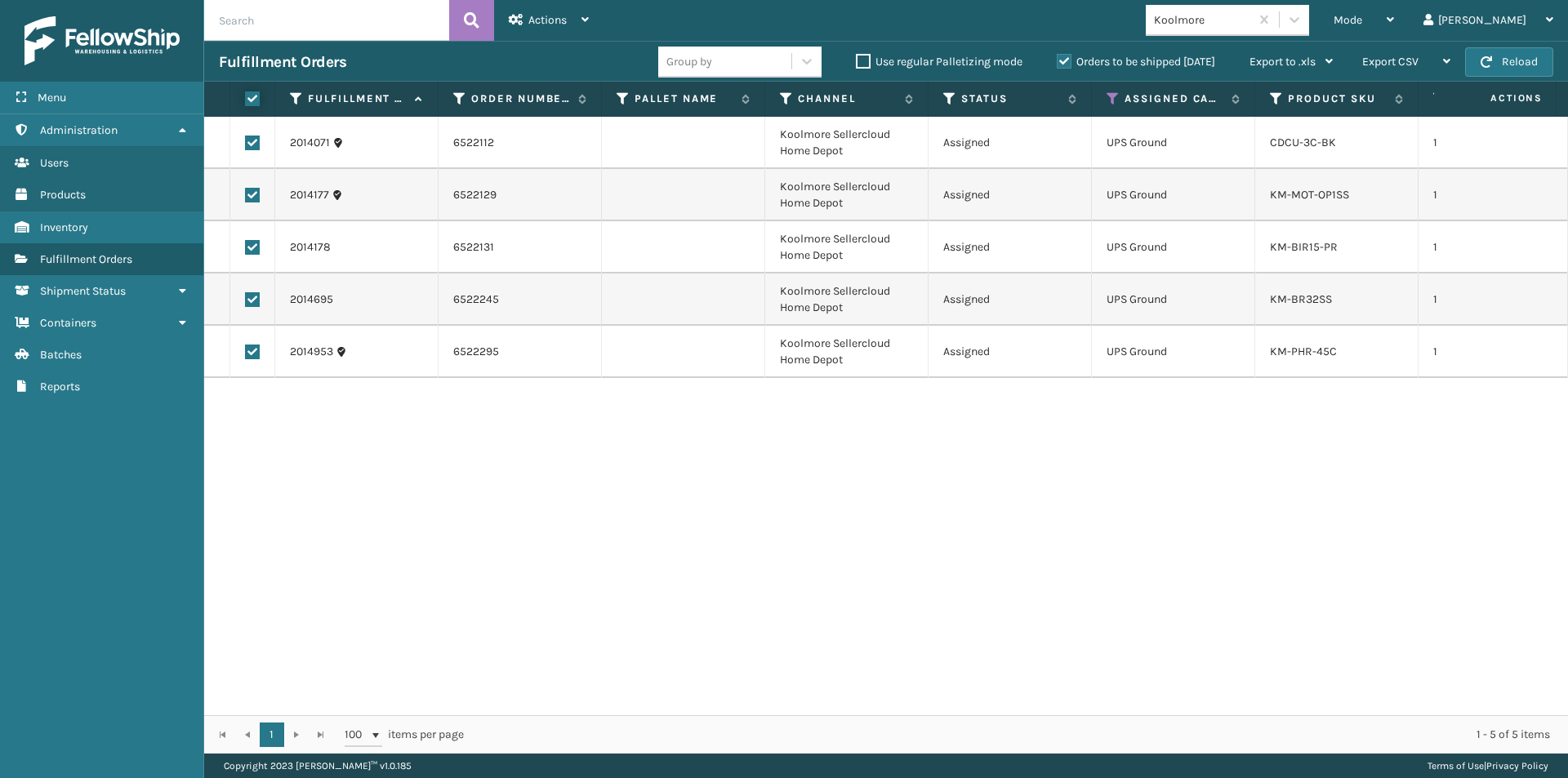
checkbox input "true"
click at [581, 18] on icon at bounding box center [585, 19] width 7 height 11
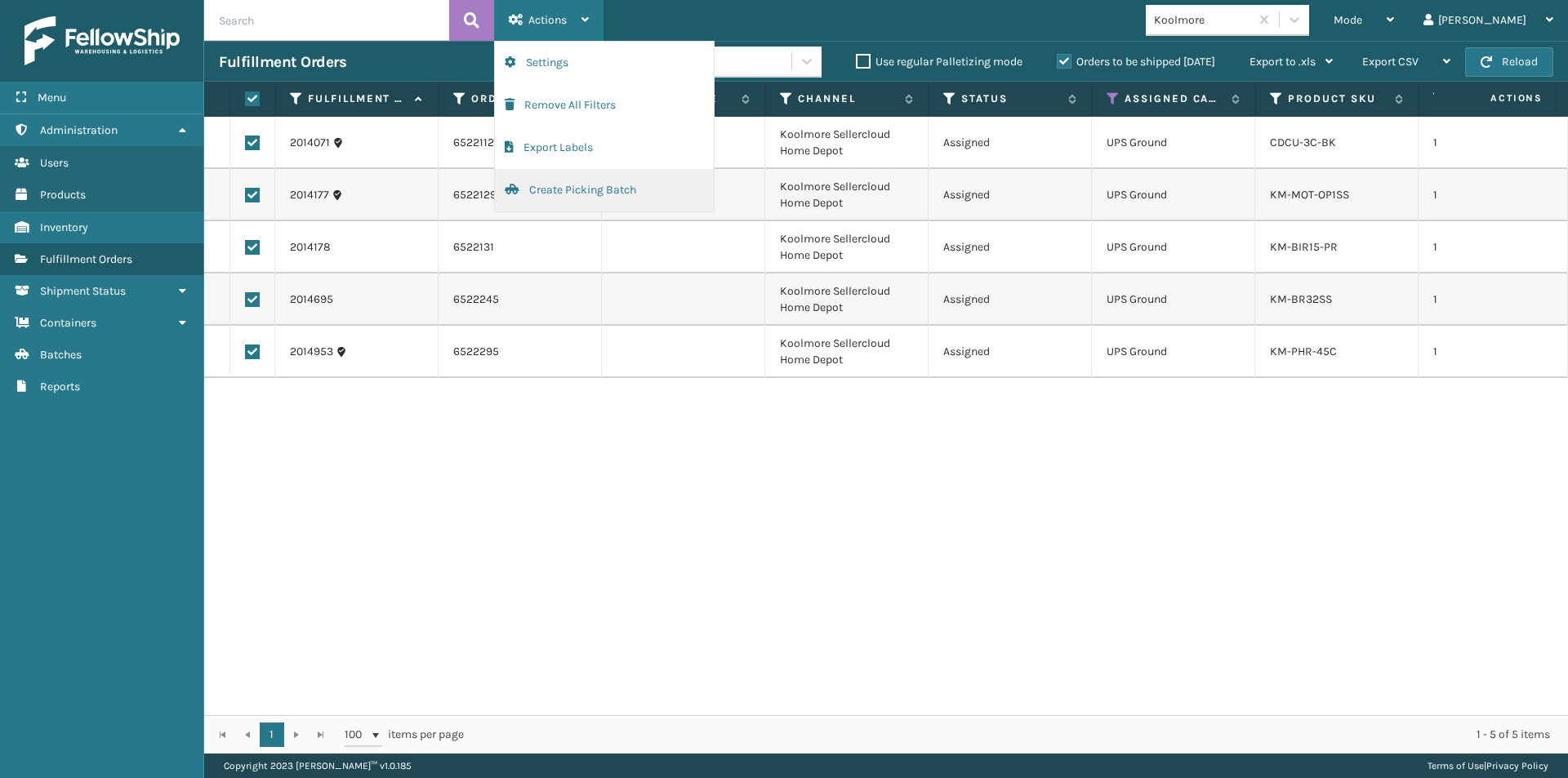
click at [587, 183] on button "Create Picking Batch" at bounding box center [604, 190] width 218 height 42
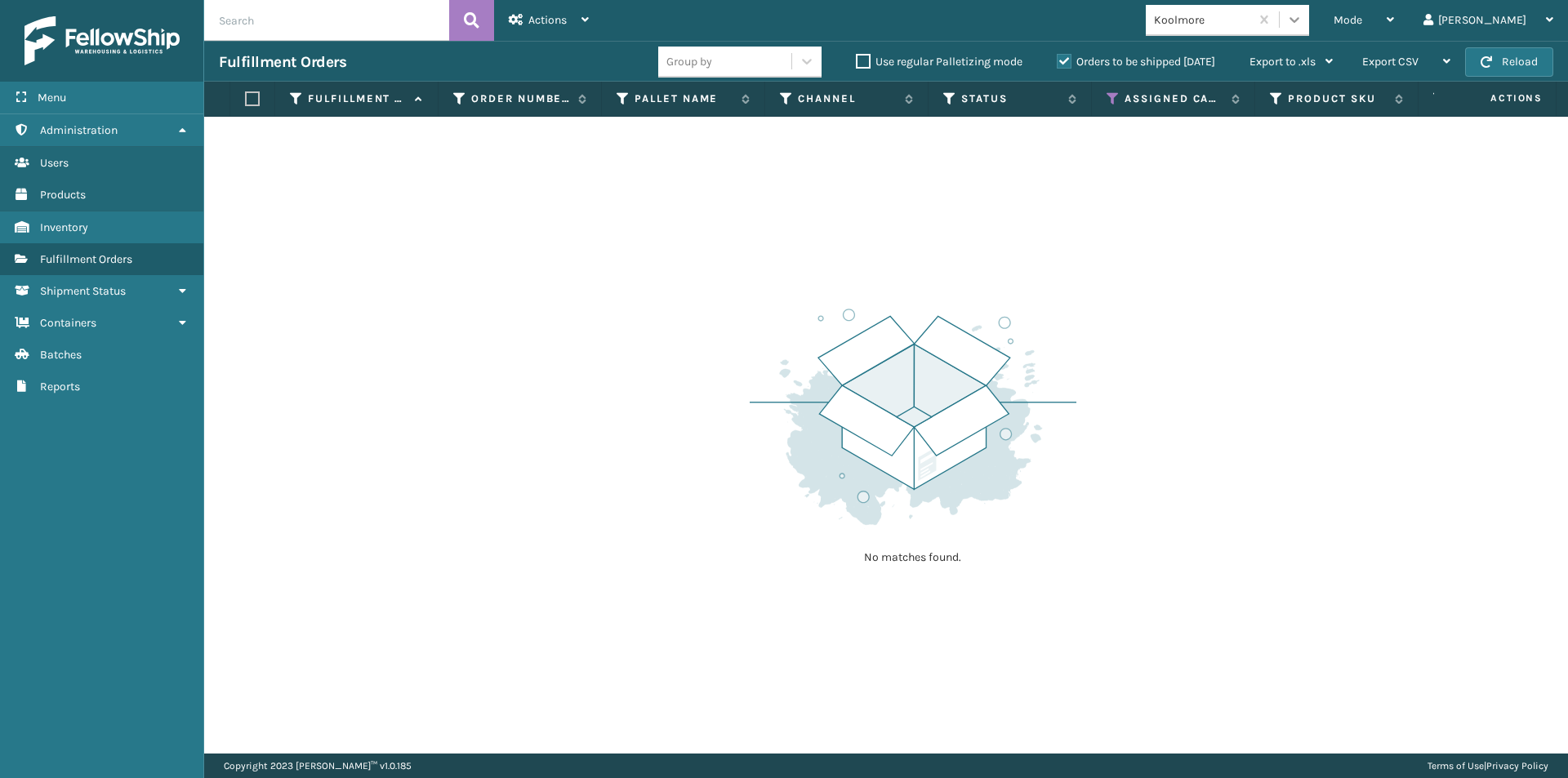
click at [1303, 19] on icon at bounding box center [1294, 19] width 17 height 17
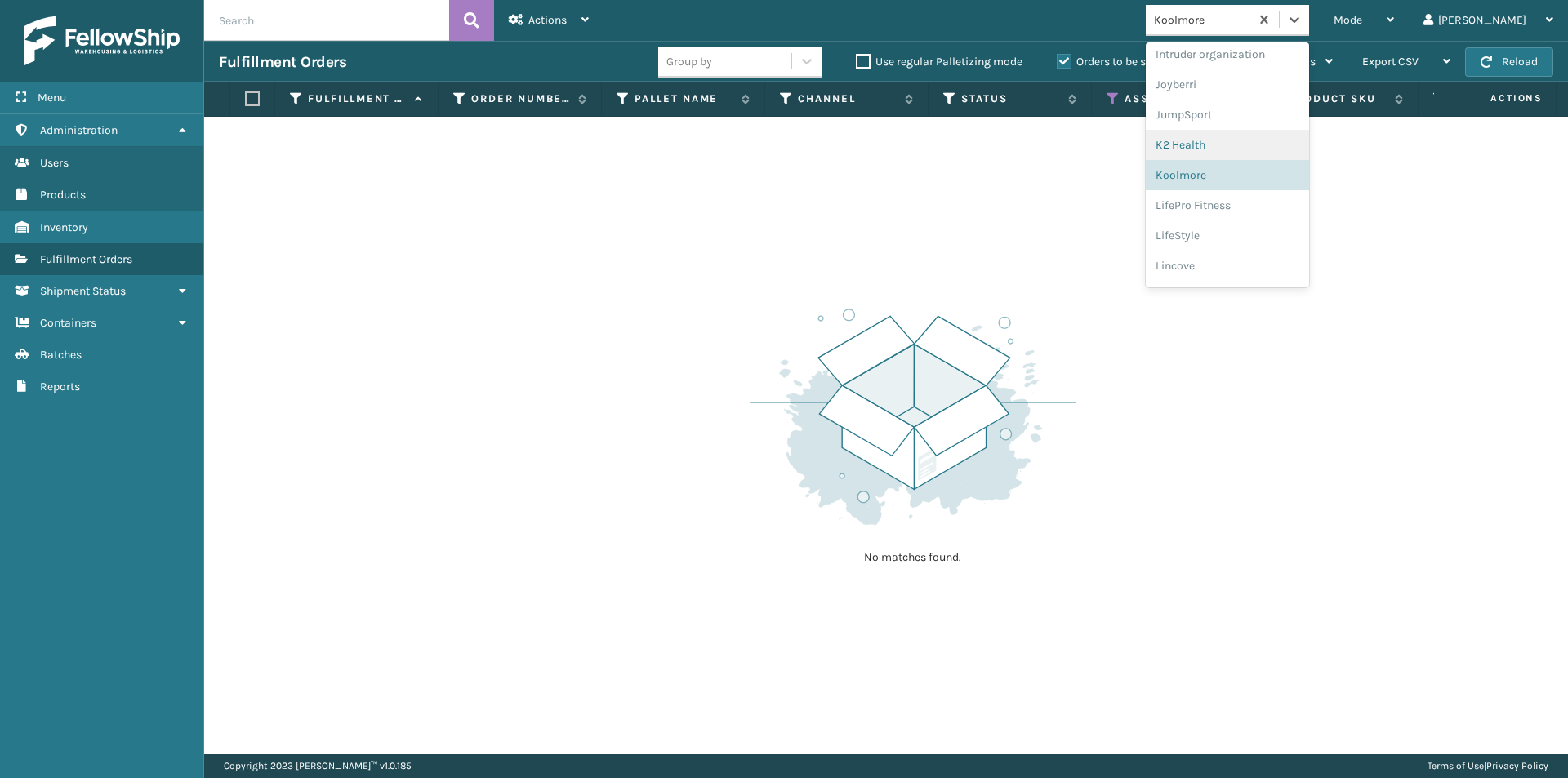
scroll to position [470, 0]
click at [1262, 261] on div "Lincove" at bounding box center [1227, 255] width 163 height 30
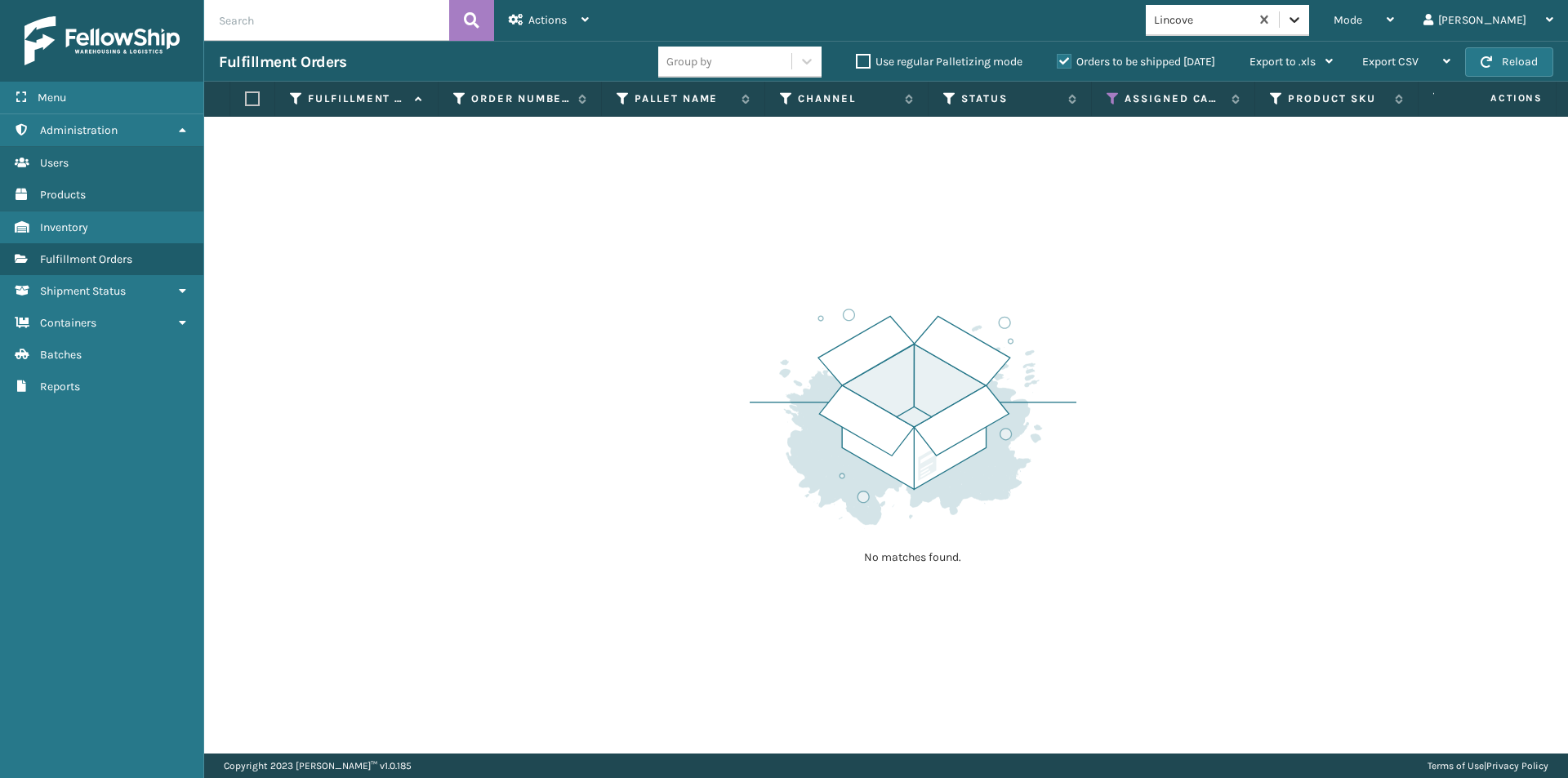
click at [1303, 24] on icon at bounding box center [1294, 19] width 17 height 17
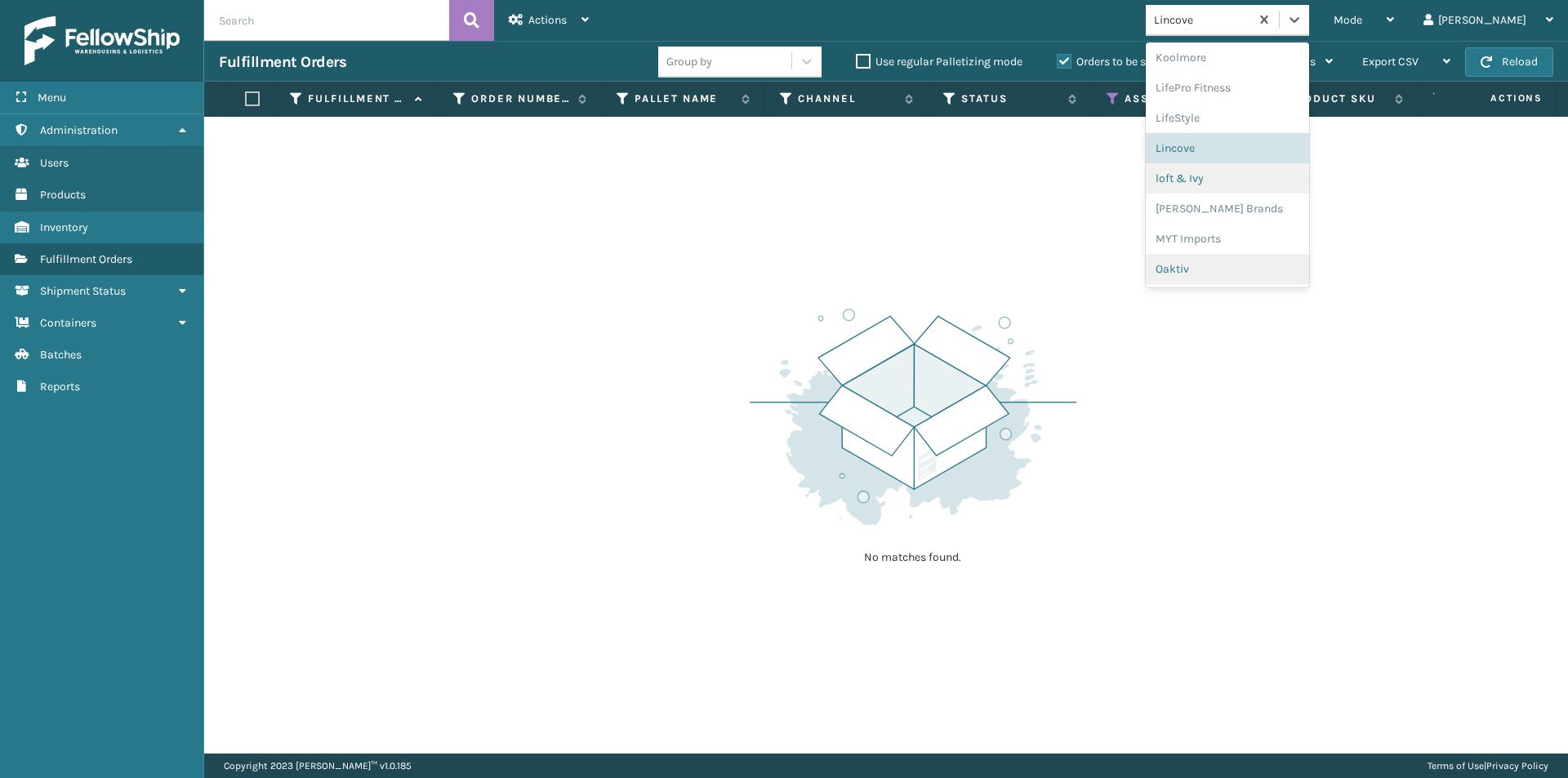
scroll to position [598, 0]
click at [1282, 163] on div "loft & Ivy" at bounding box center [1227, 157] width 163 height 30
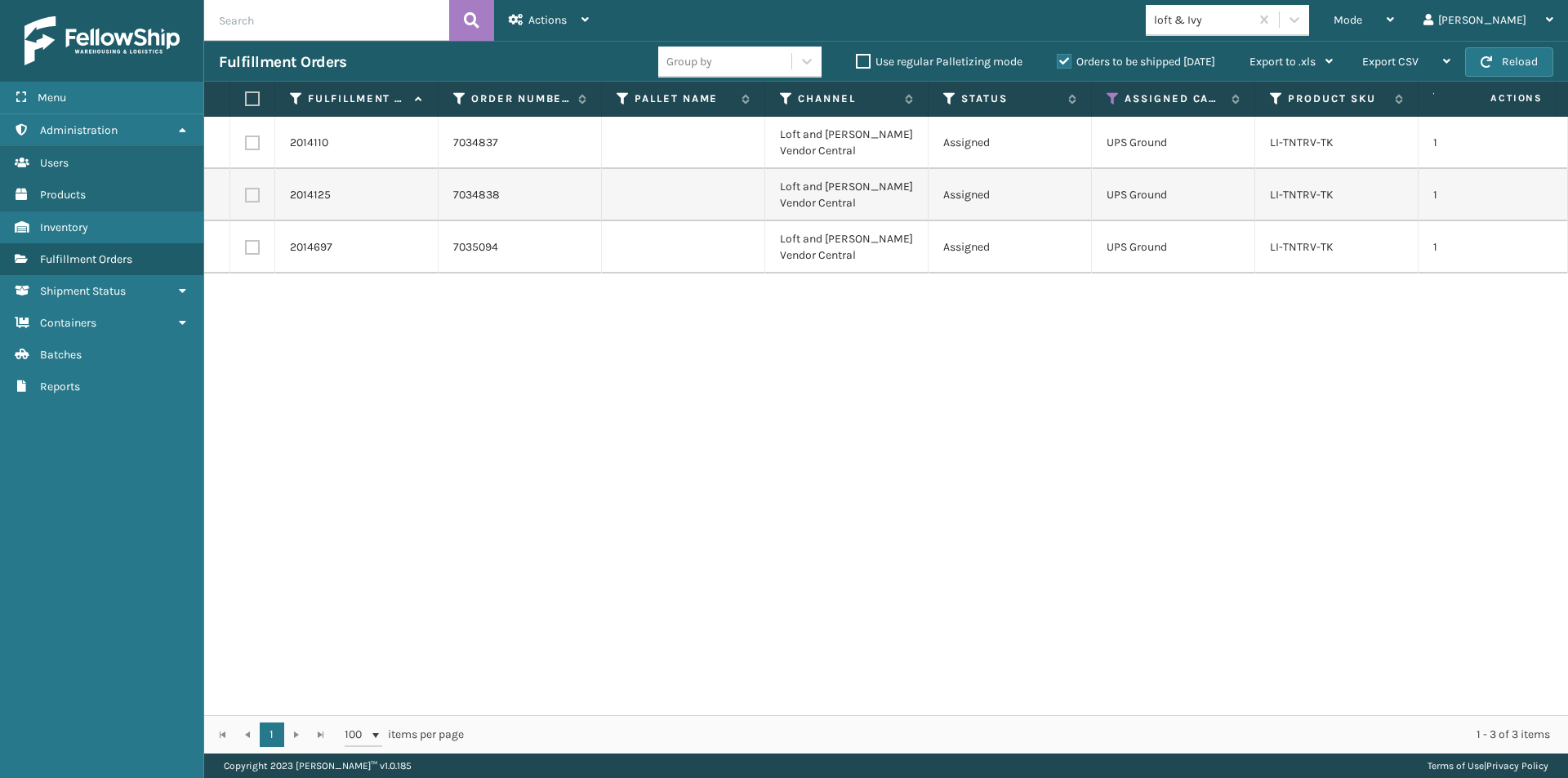
click at [252, 100] on label at bounding box center [250, 99] width 10 height 15
click at [246, 100] on input "checkbox" at bounding box center [245, 99] width 1 height 11
checkbox input "true"
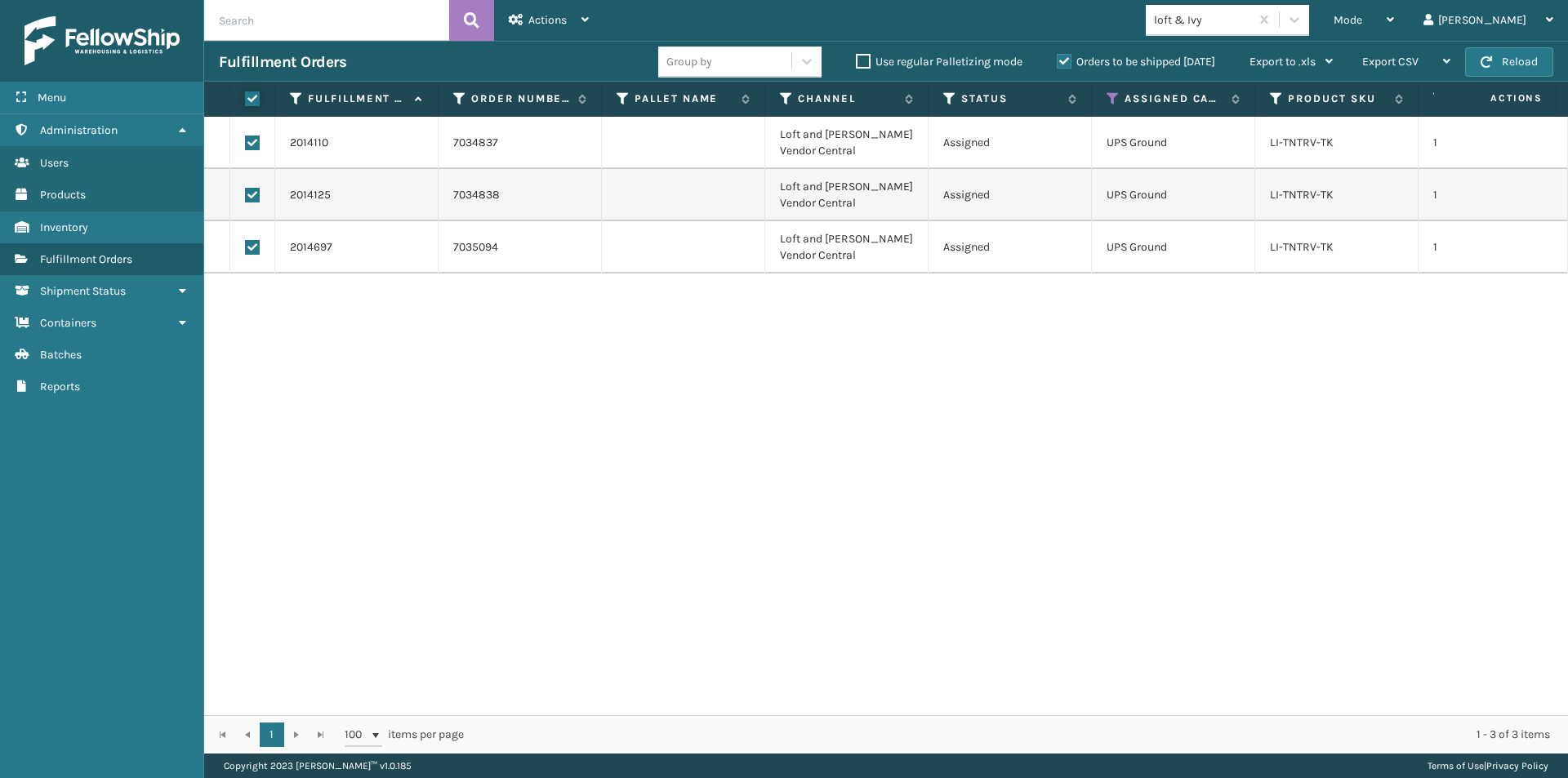
checkbox input "true"
click at [591, 24] on div "Actions Settings Remove All Filters Export Labels Create Picking Batch" at bounding box center [548, 20] width 109 height 40
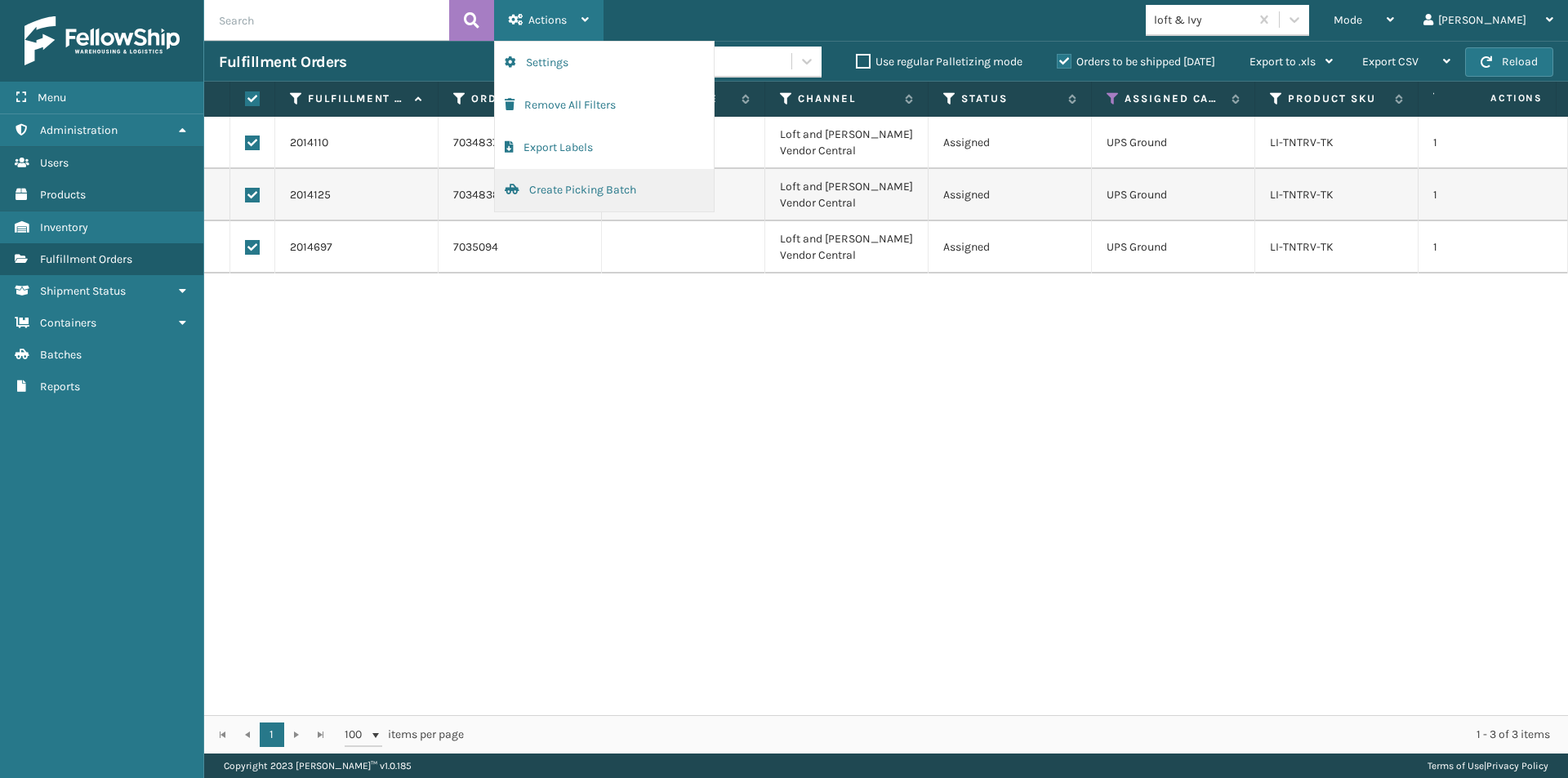
click at [558, 188] on button "Create Picking Batch" at bounding box center [604, 190] width 218 height 42
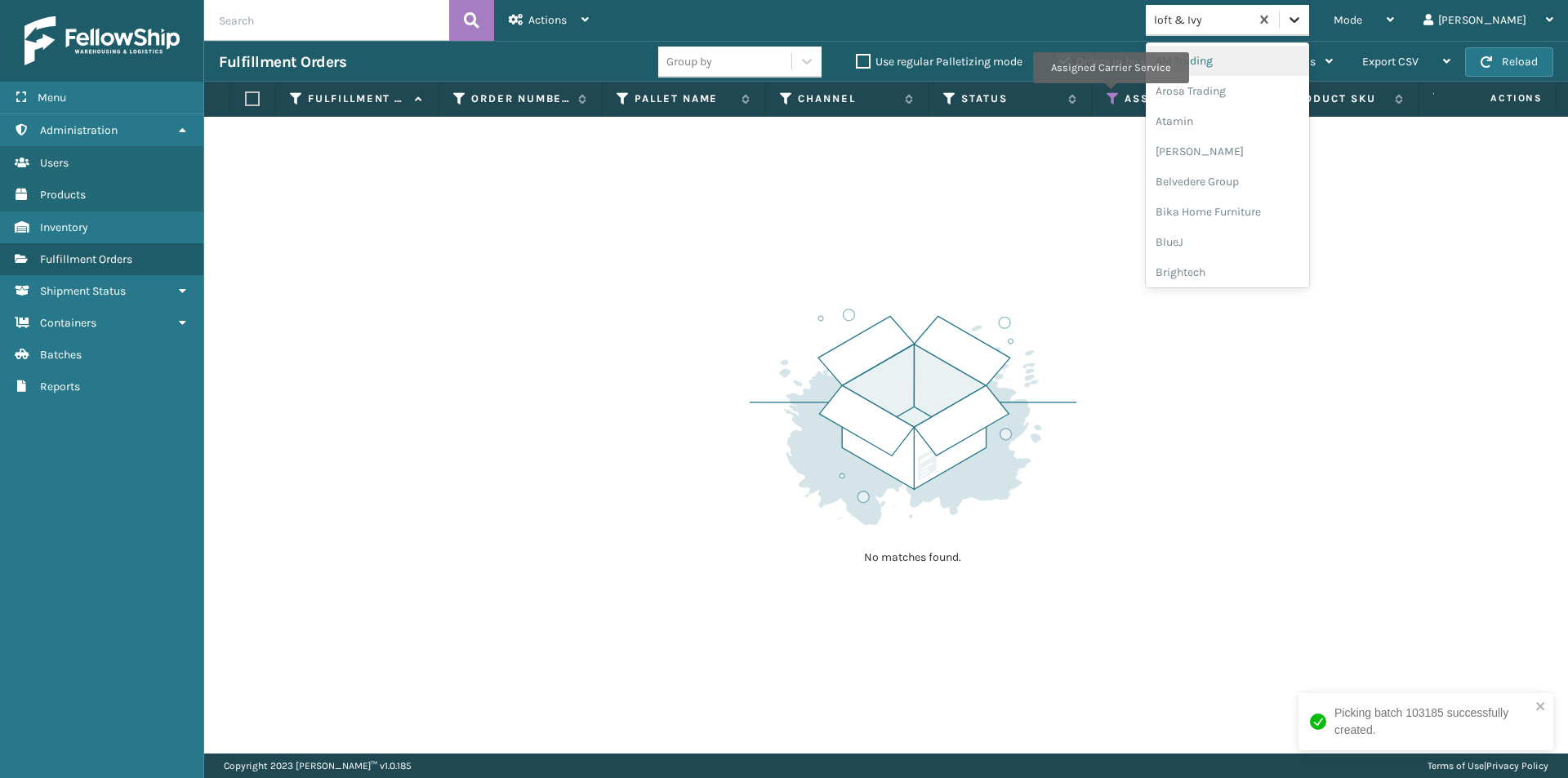
click at [1309, 16] on div at bounding box center [1294, 19] width 29 height 29
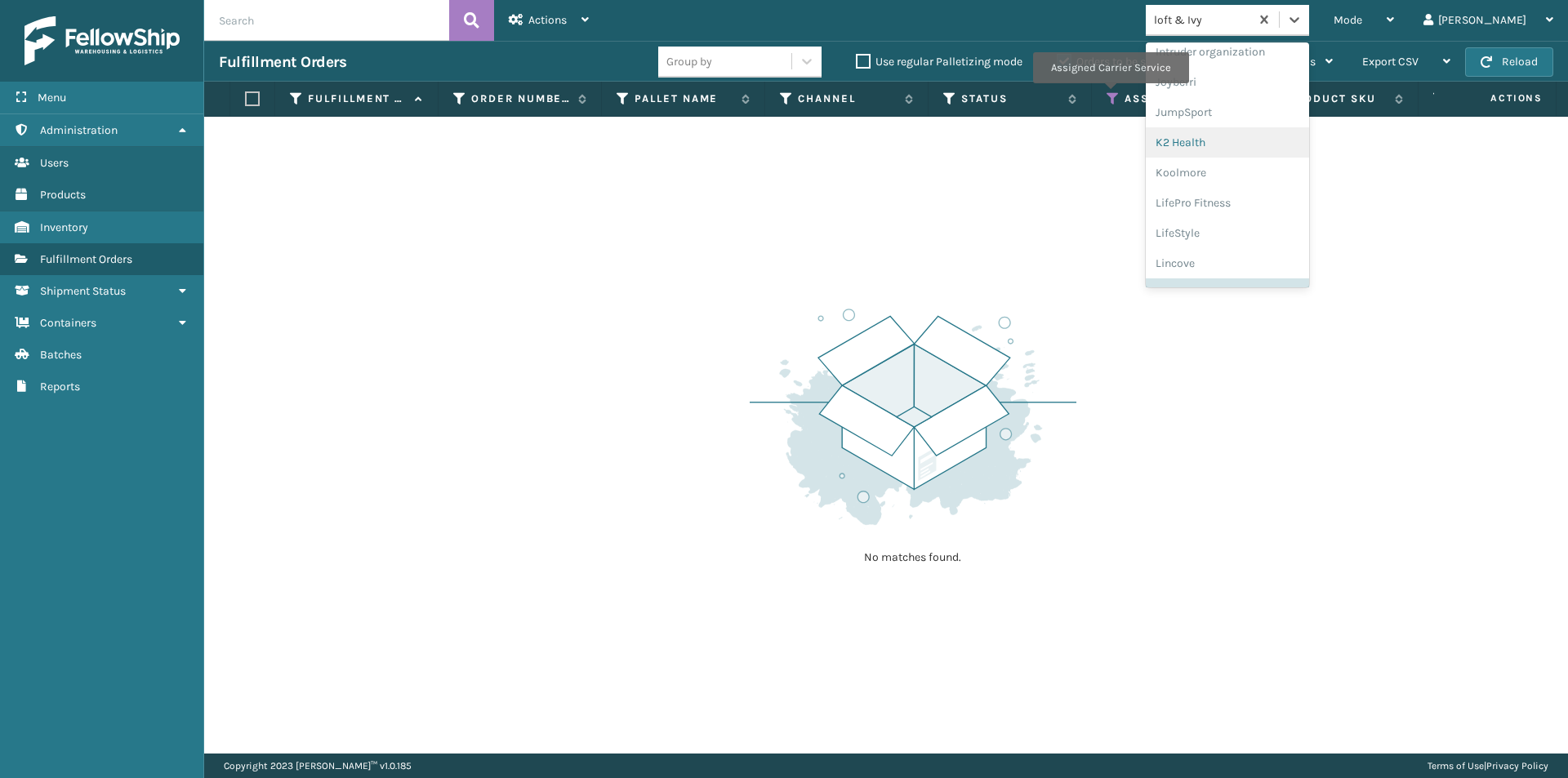
scroll to position [517, 0]
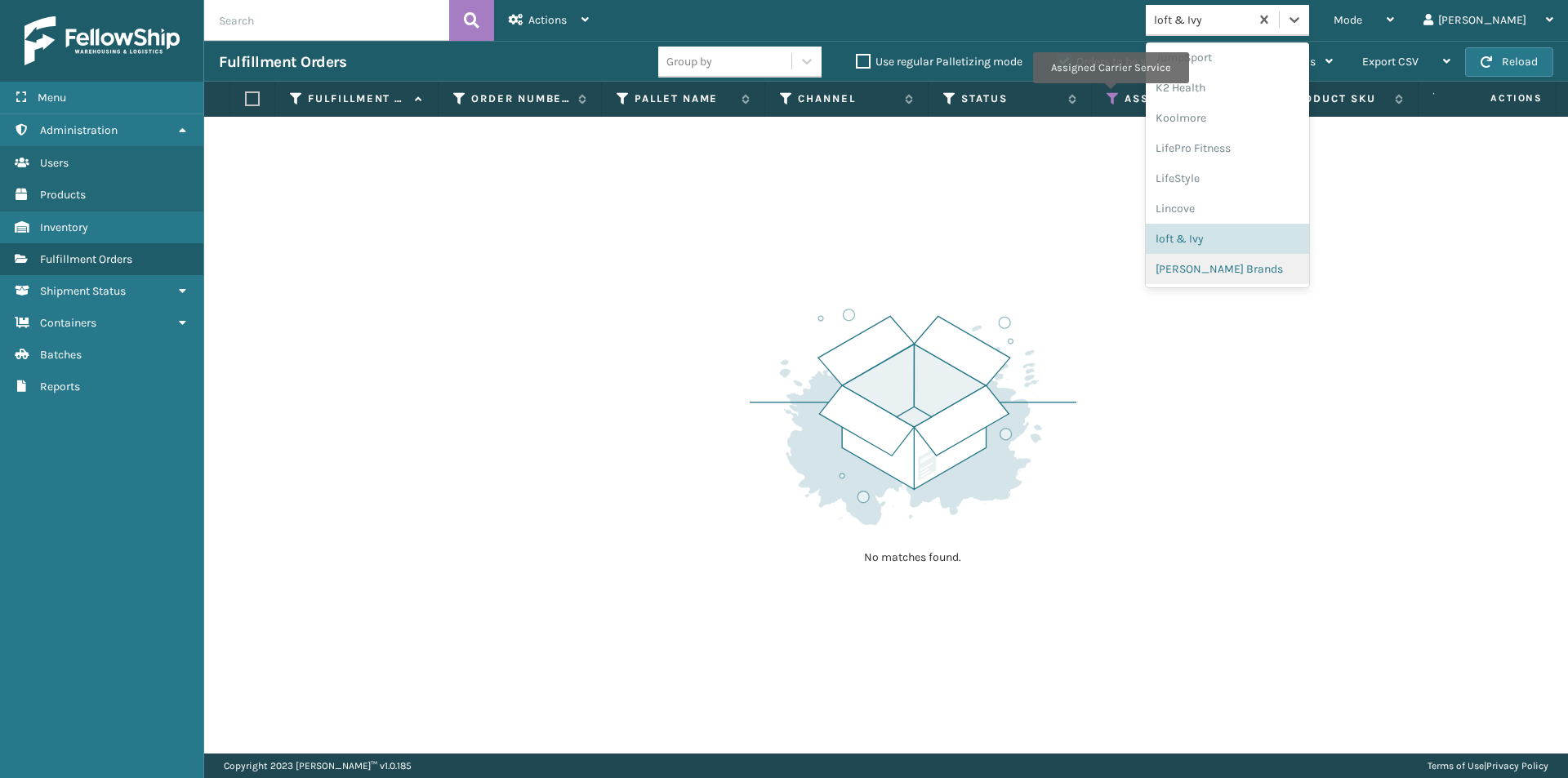
click at [1271, 274] on div "[PERSON_NAME] Brands" at bounding box center [1227, 269] width 163 height 30
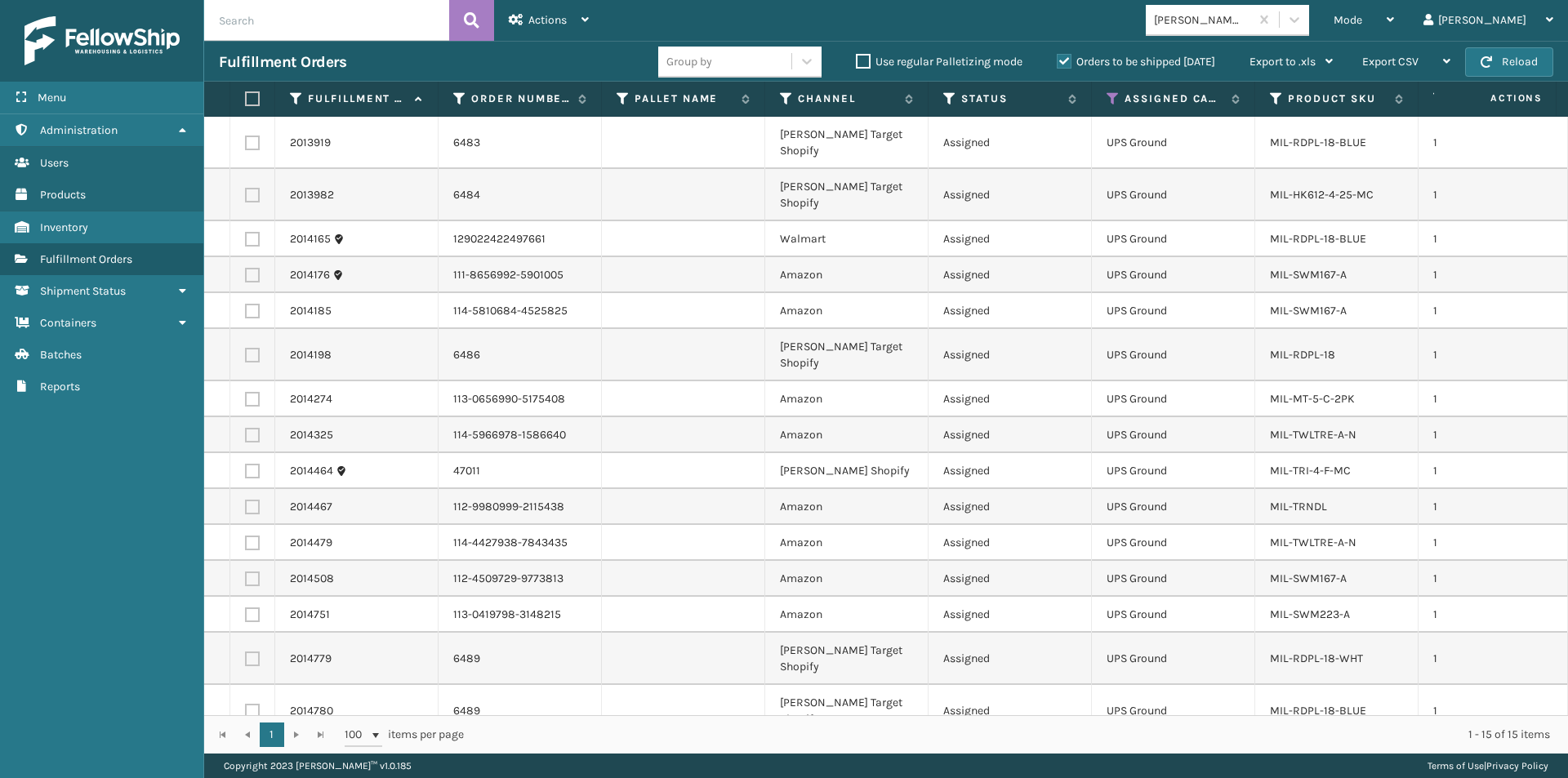
click at [253, 98] on label at bounding box center [250, 99] width 10 height 15
click at [246, 98] on input "checkbox" at bounding box center [245, 99] width 1 height 11
checkbox input "true"
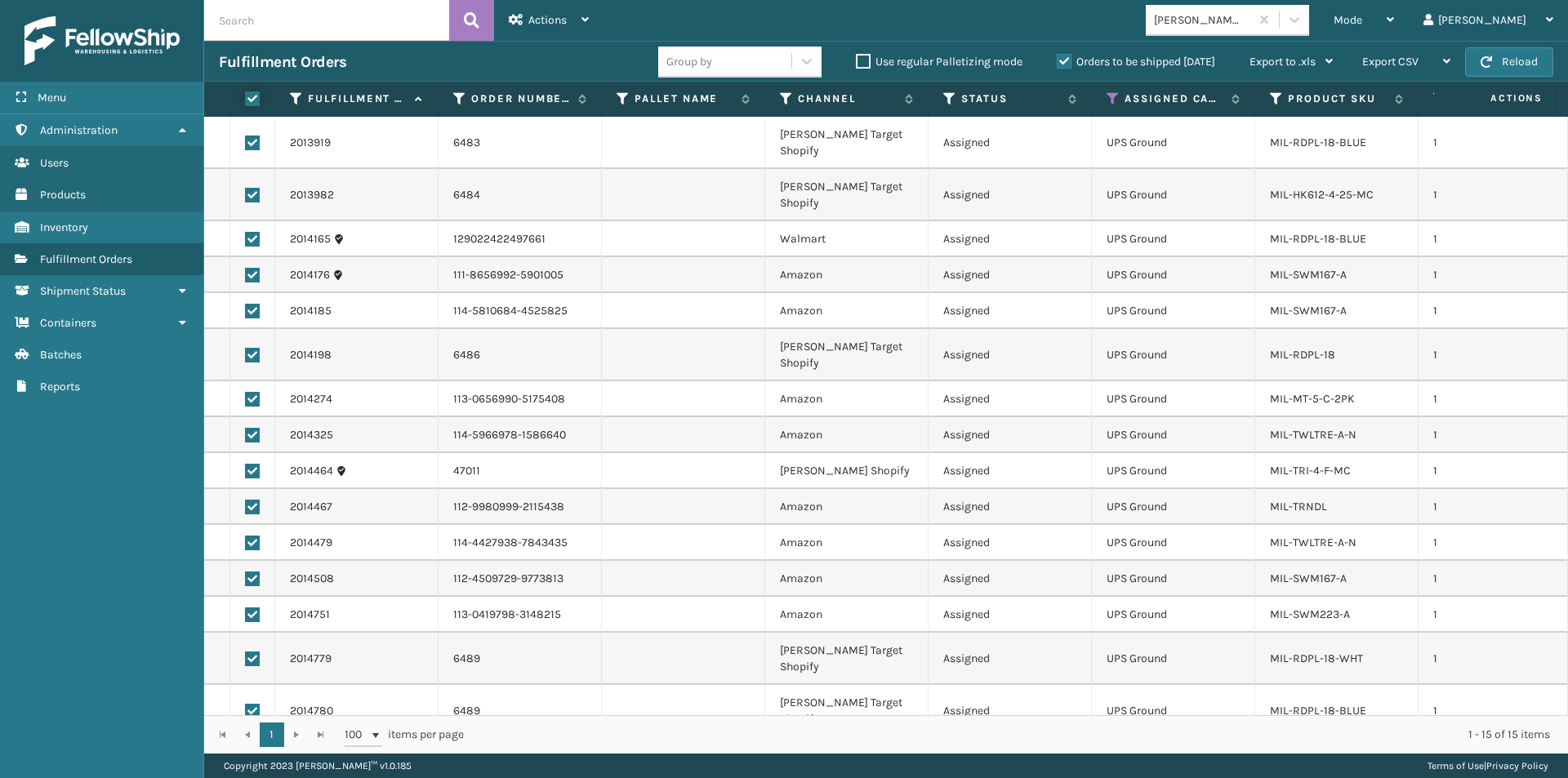
checkbox input "true"
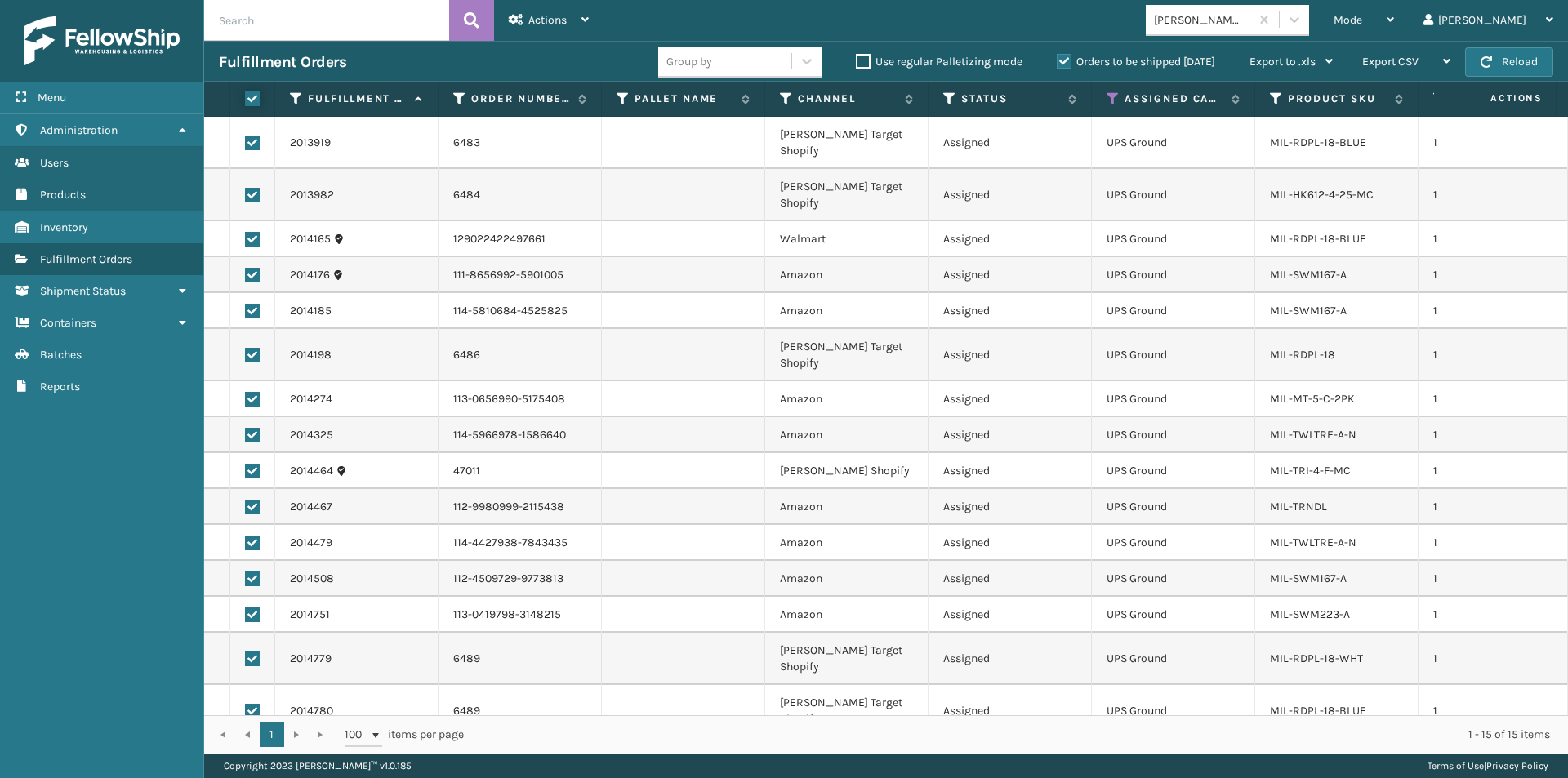
checkbox input "true"
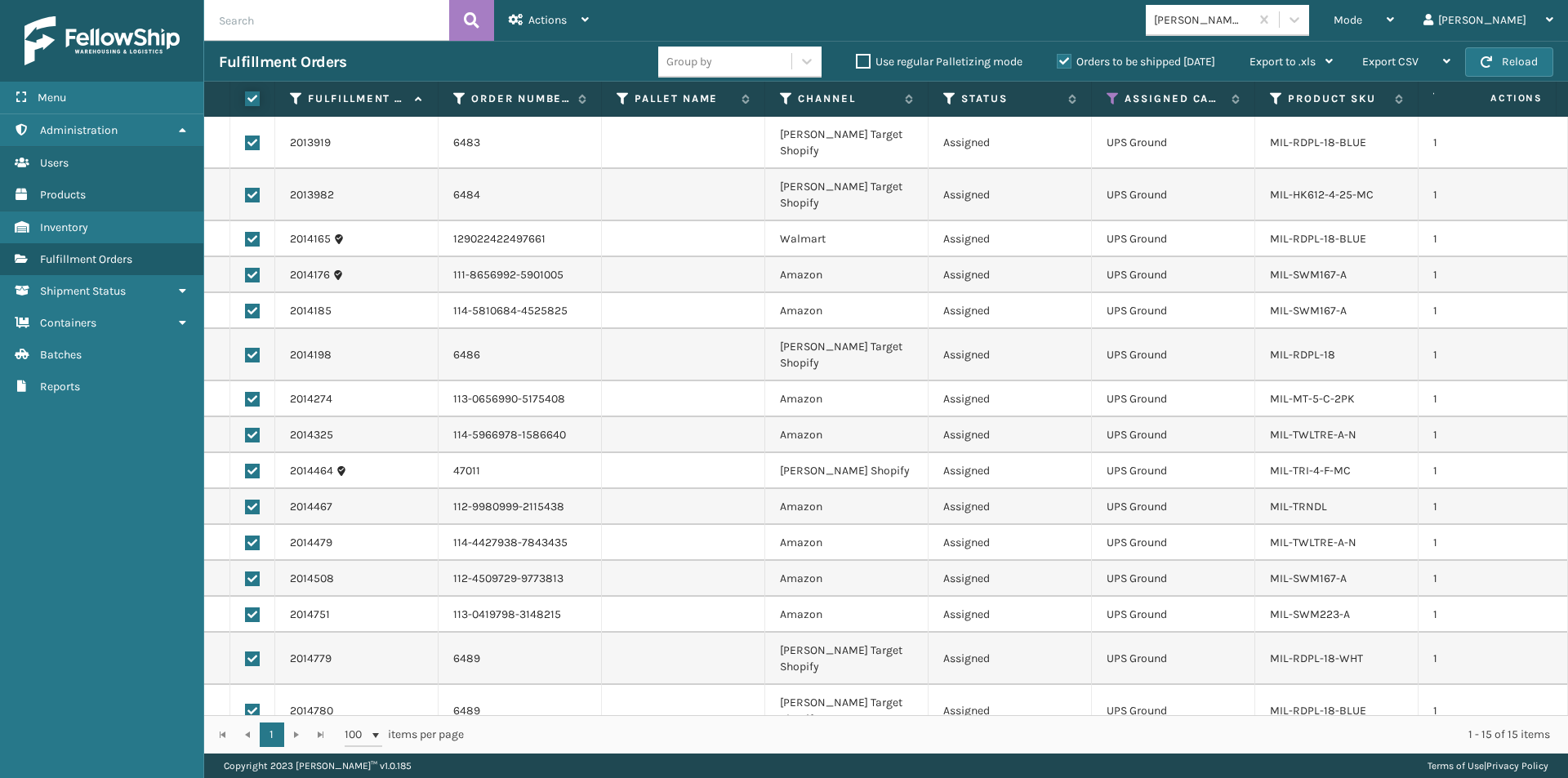
checkbox input "true"
click at [585, 19] on icon at bounding box center [585, 19] width 7 height 11
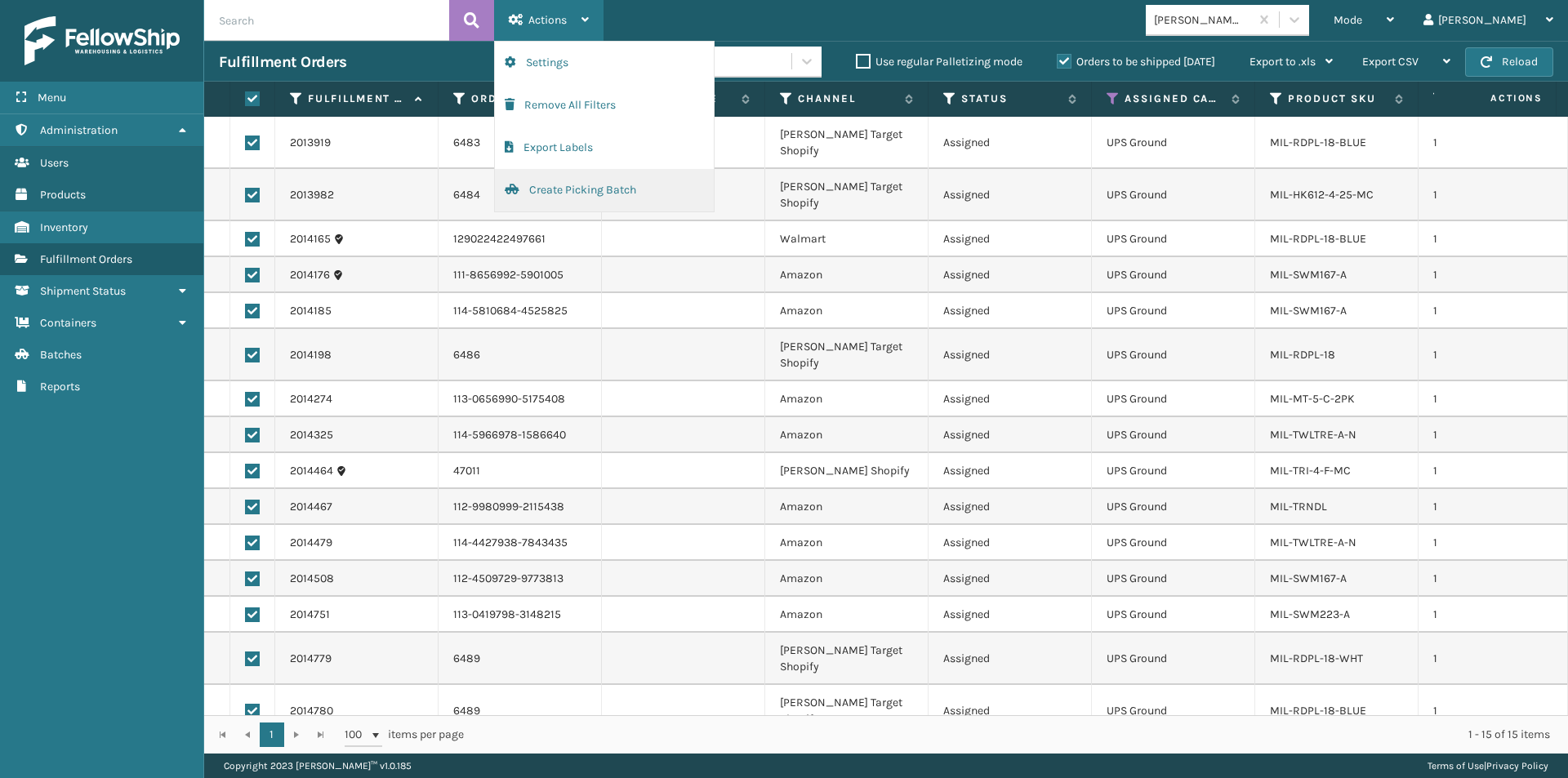
click at [555, 194] on button "Create Picking Batch" at bounding box center [604, 190] width 218 height 42
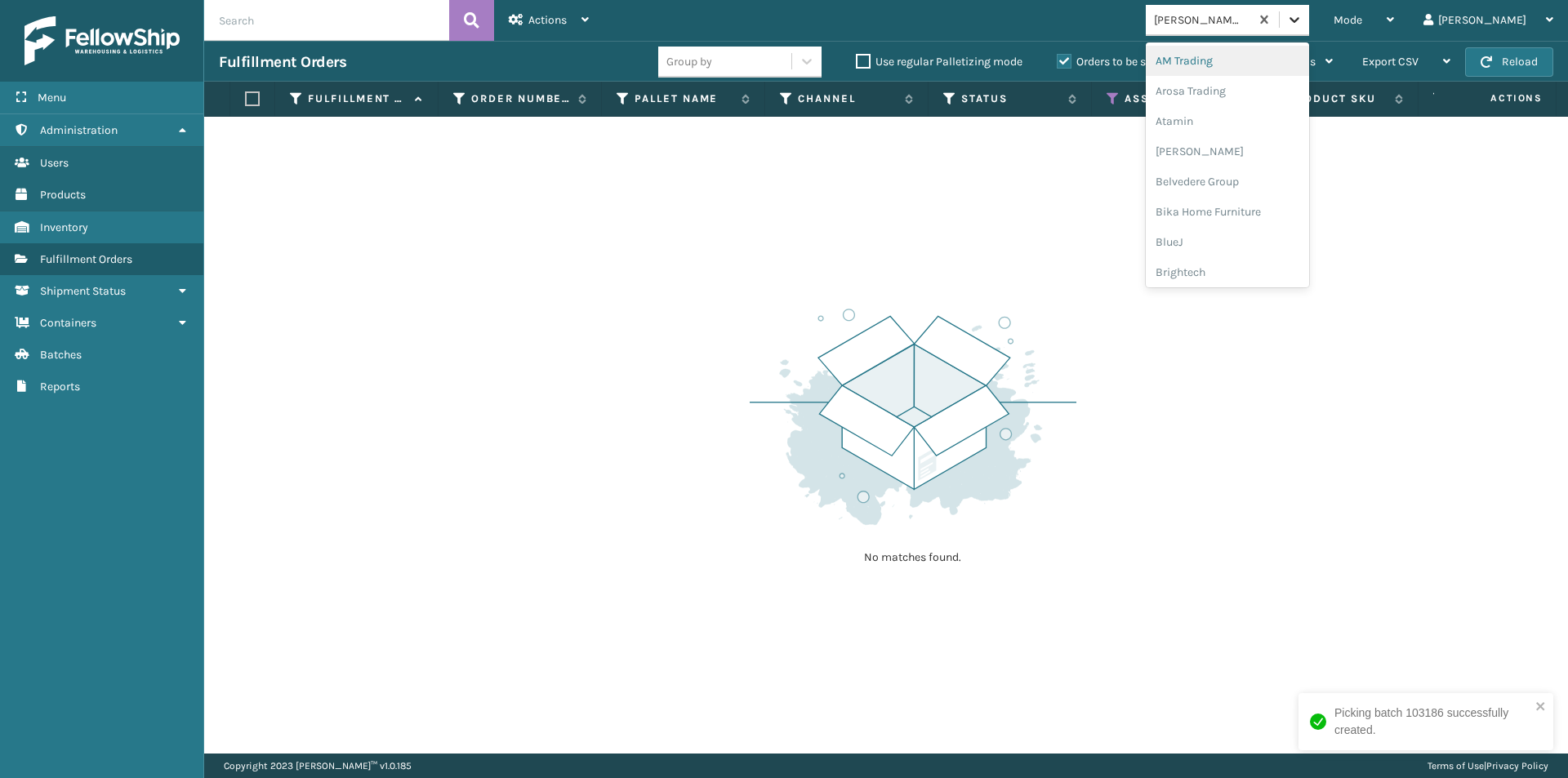
click at [1303, 21] on icon at bounding box center [1294, 19] width 17 height 17
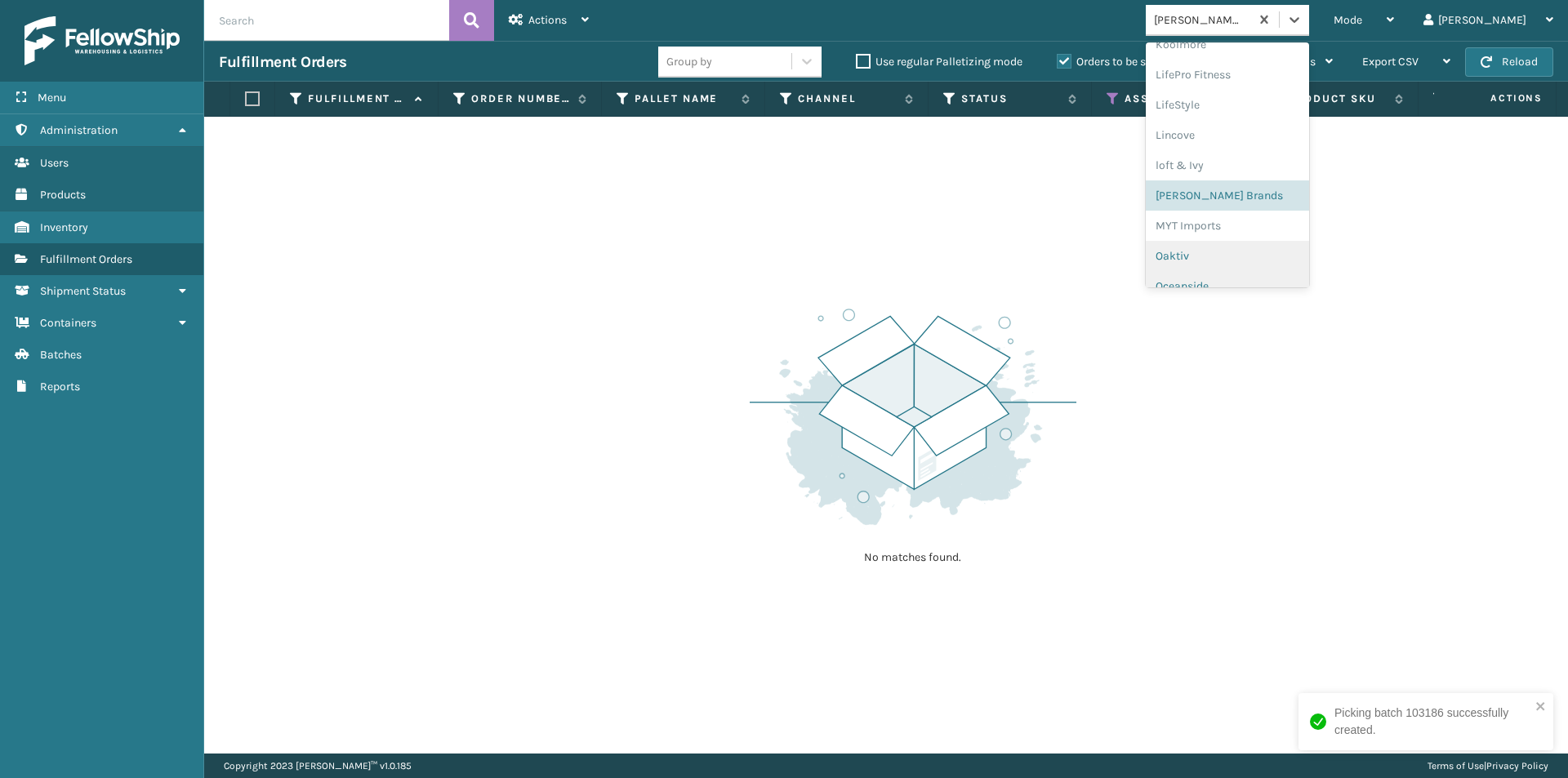
scroll to position [680, 0]
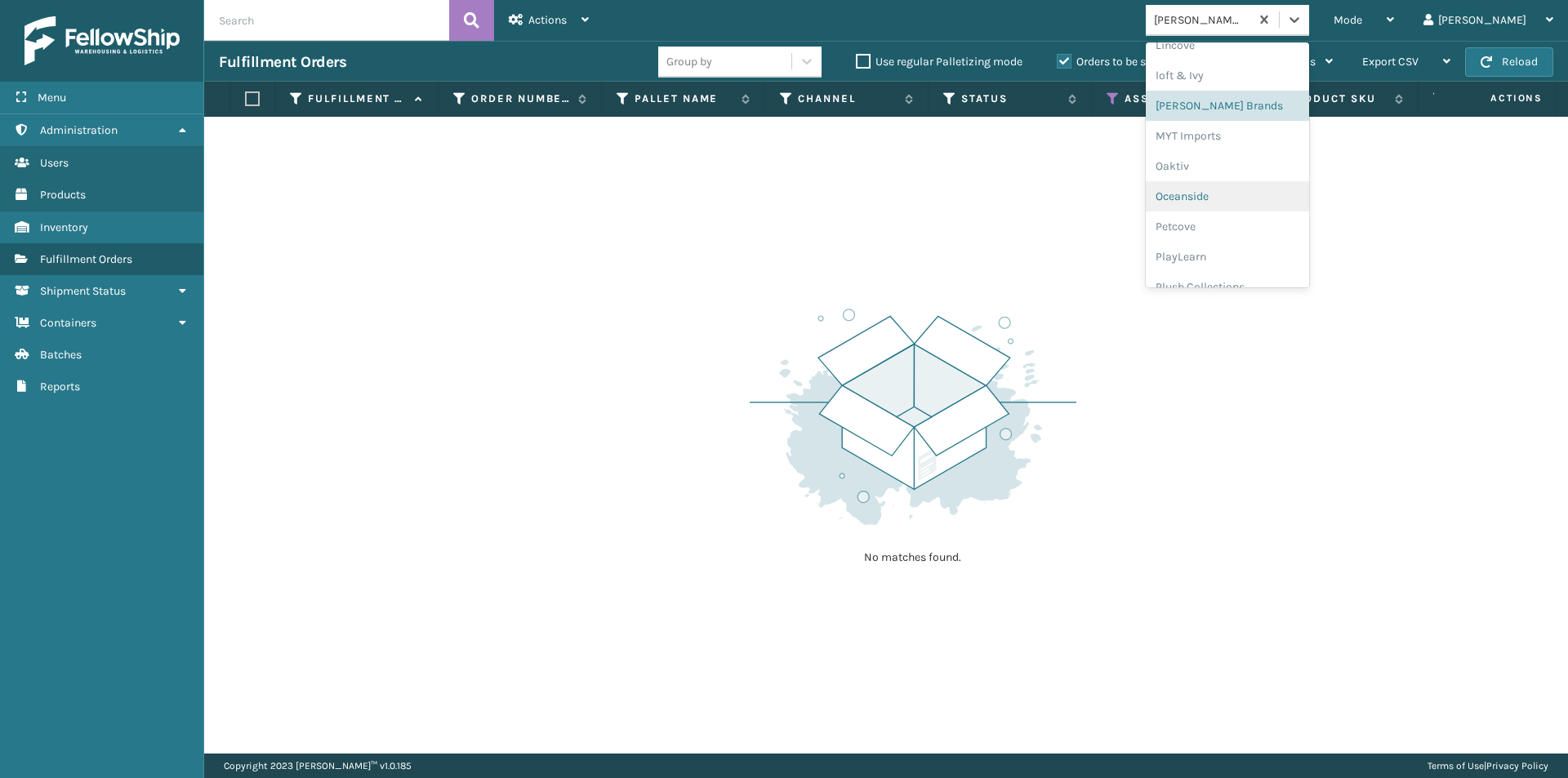
click at [1275, 199] on div "Oceanside" at bounding box center [1227, 195] width 163 height 30
click at [1303, 26] on icon at bounding box center [1294, 19] width 17 height 17
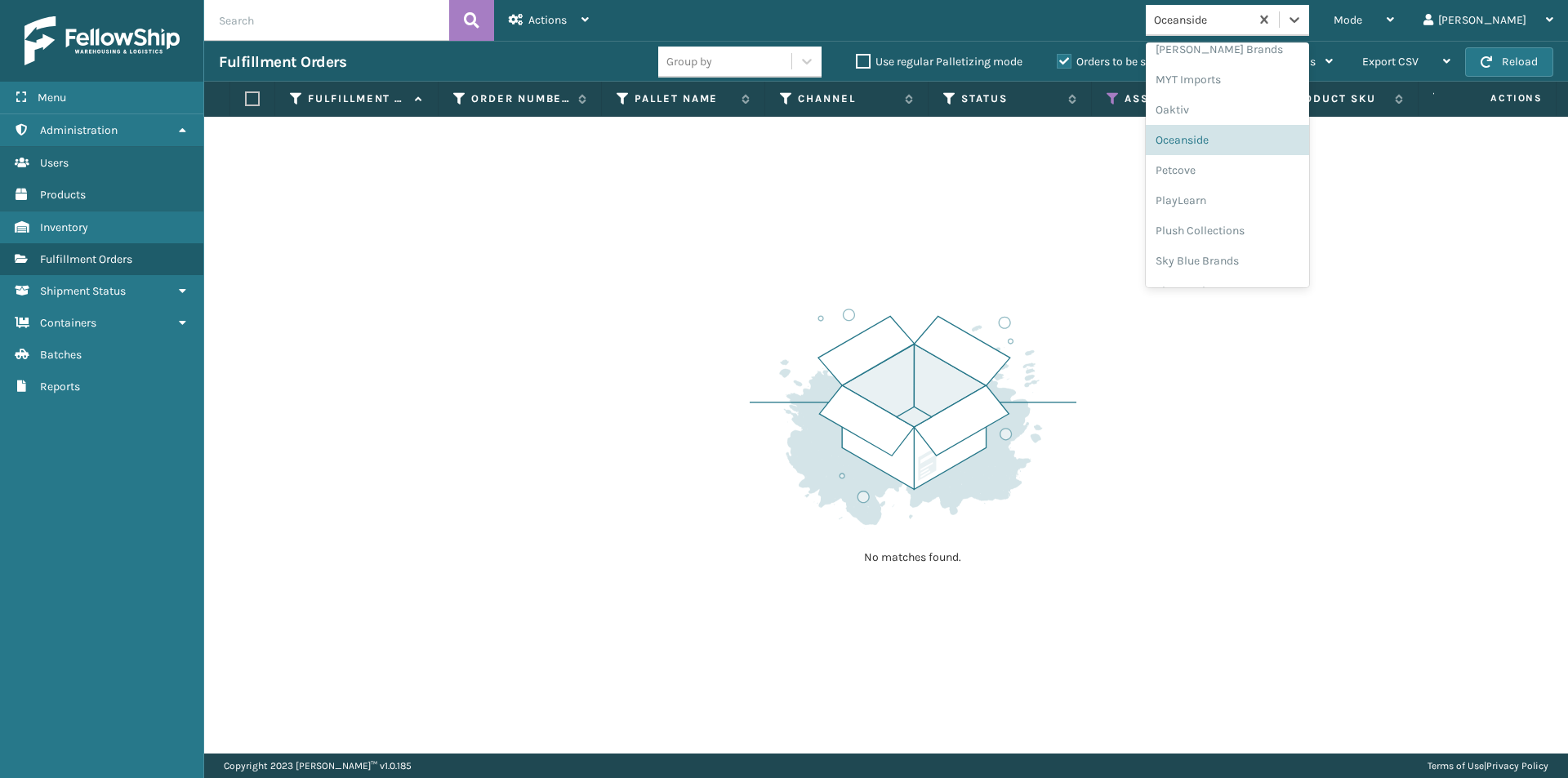
scroll to position [756, 0]
click at [1253, 153] on div "Petcove" at bounding box center [1227, 150] width 163 height 30
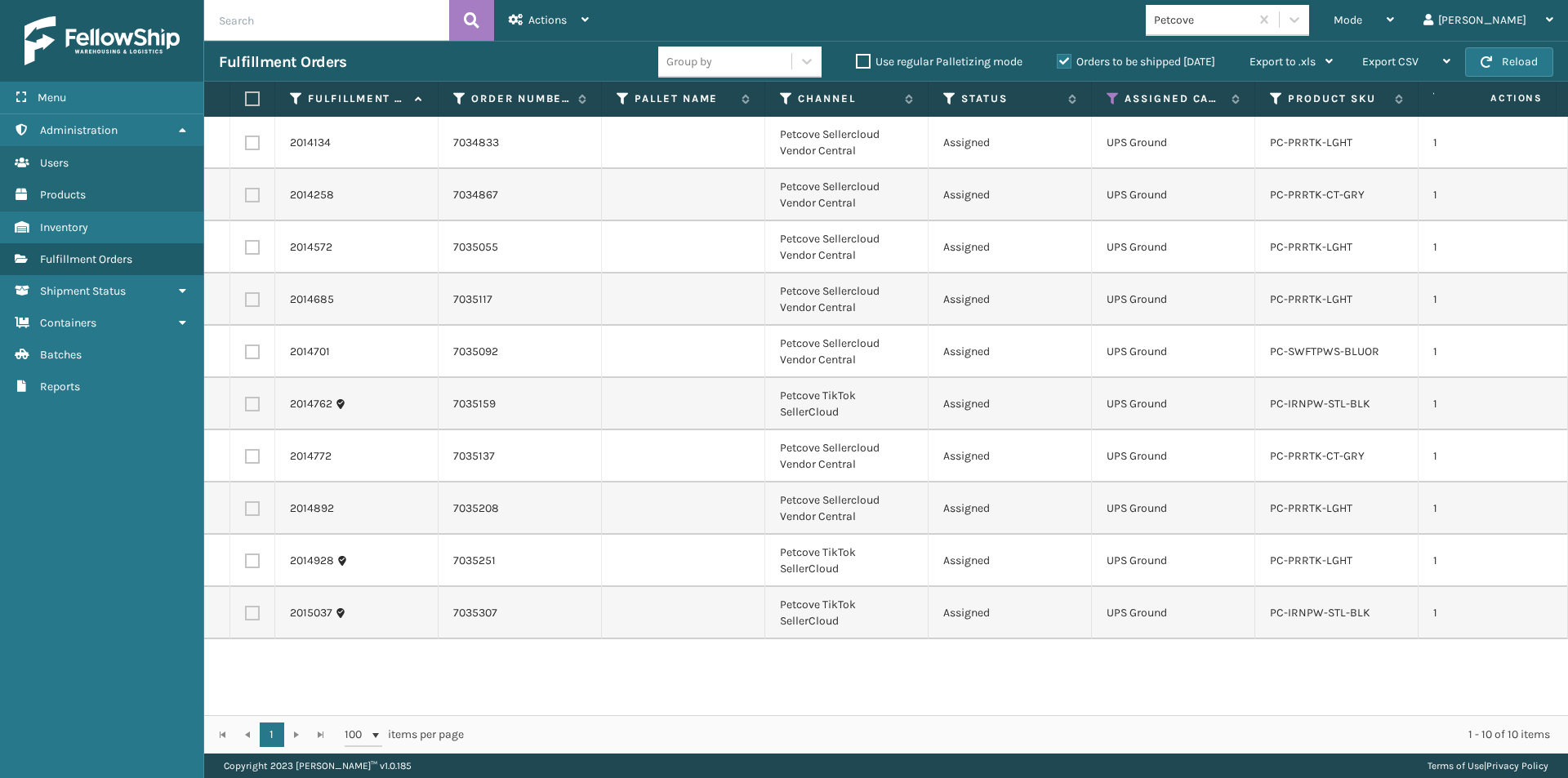
click at [251, 100] on label at bounding box center [250, 99] width 10 height 15
click at [246, 100] on input "checkbox" at bounding box center [245, 99] width 1 height 11
checkbox input "true"
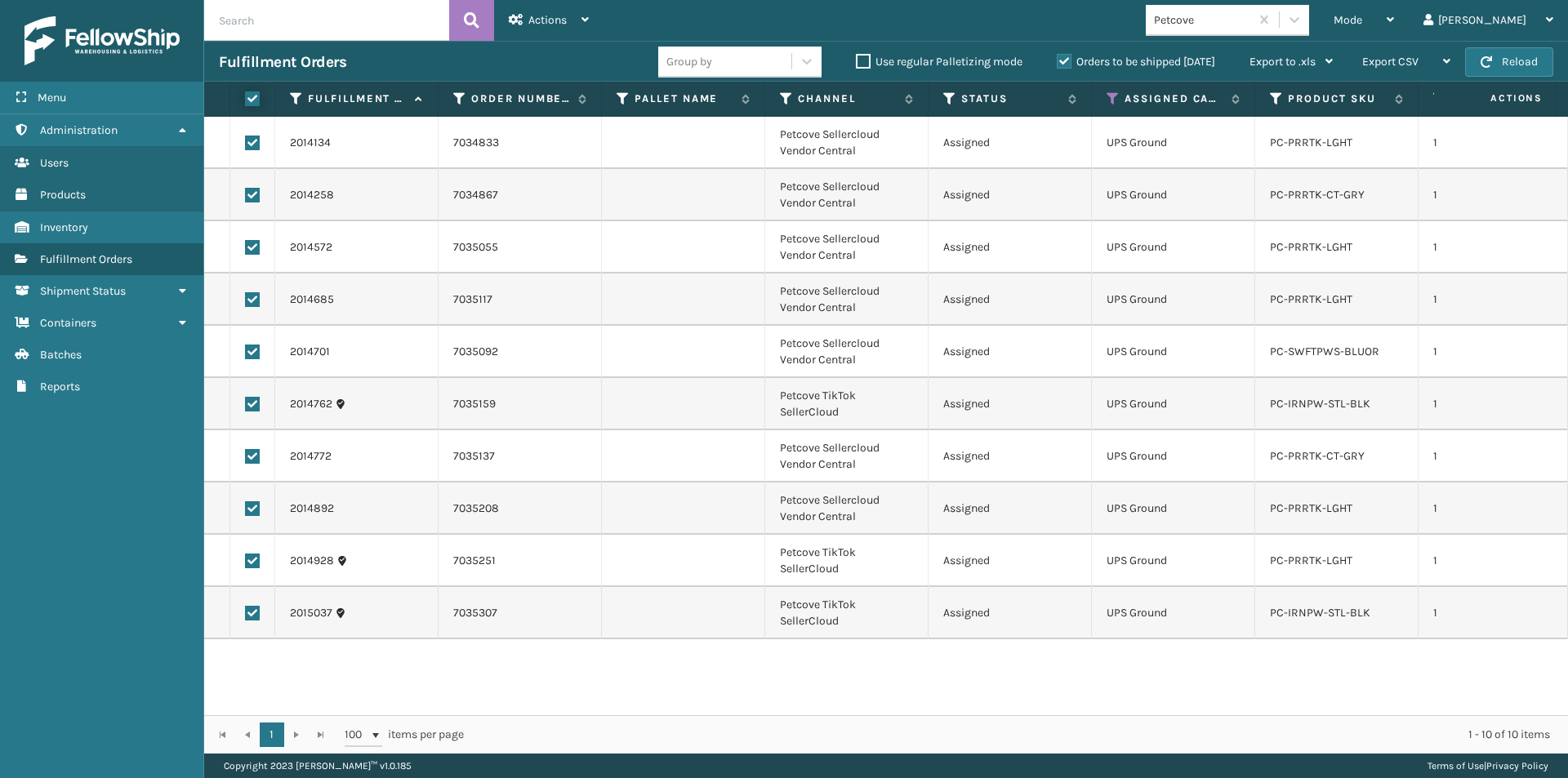
checkbox input "true"
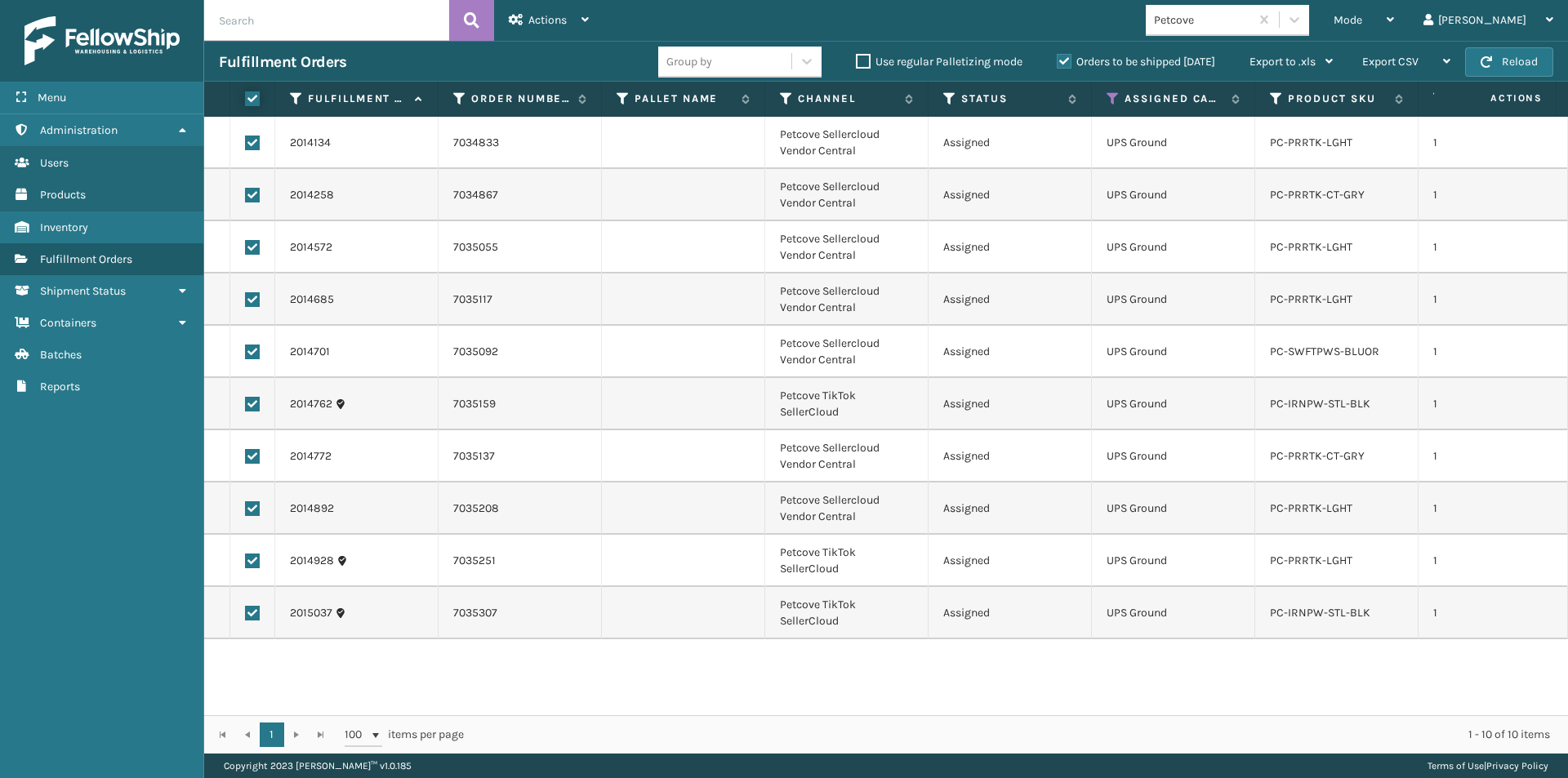
checkbox input "true"
click at [579, 21] on div "Actions" at bounding box center [548, 20] width 80 height 40
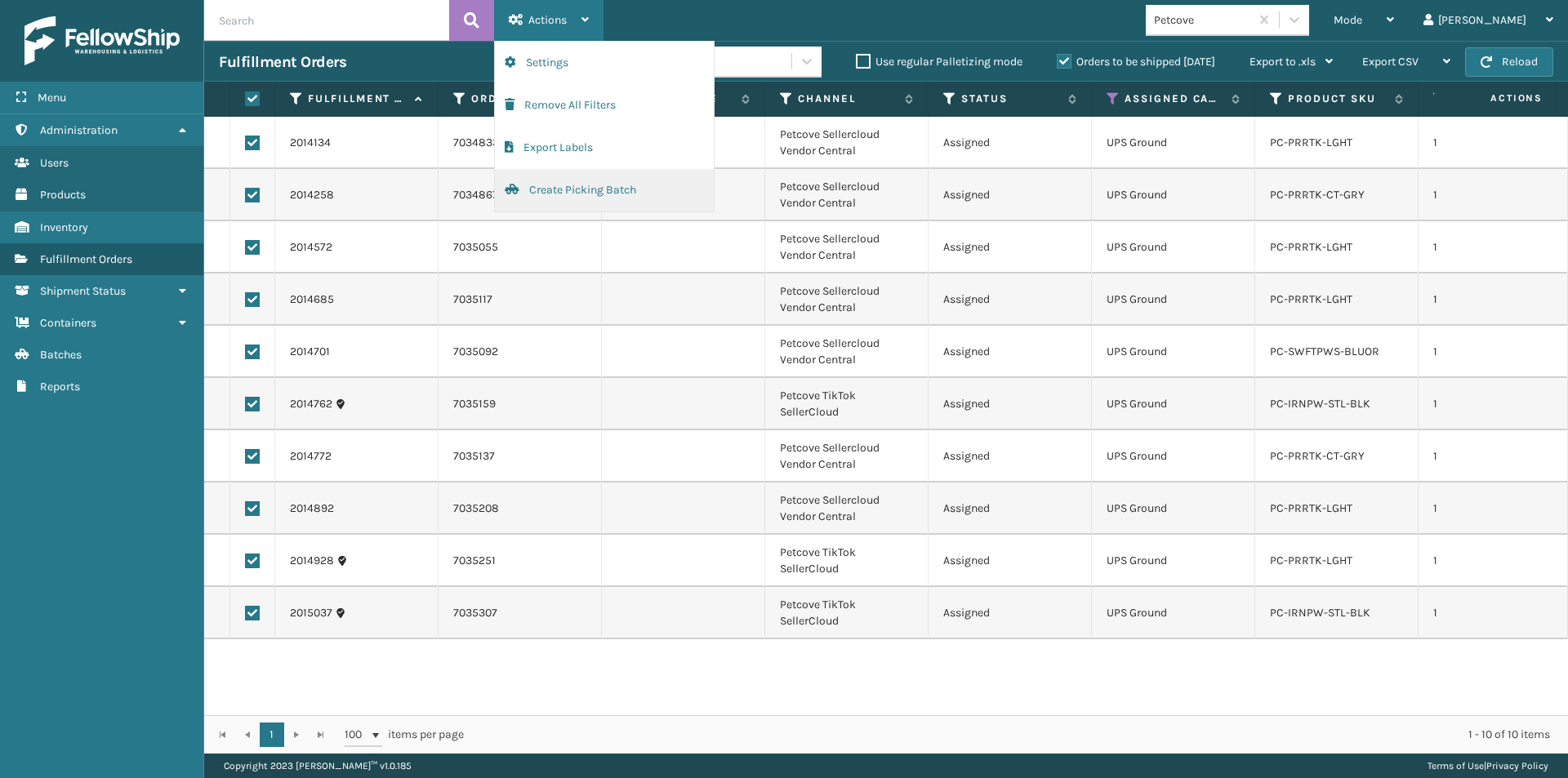
click at [583, 193] on button "Create Picking Batch" at bounding box center [604, 190] width 218 height 42
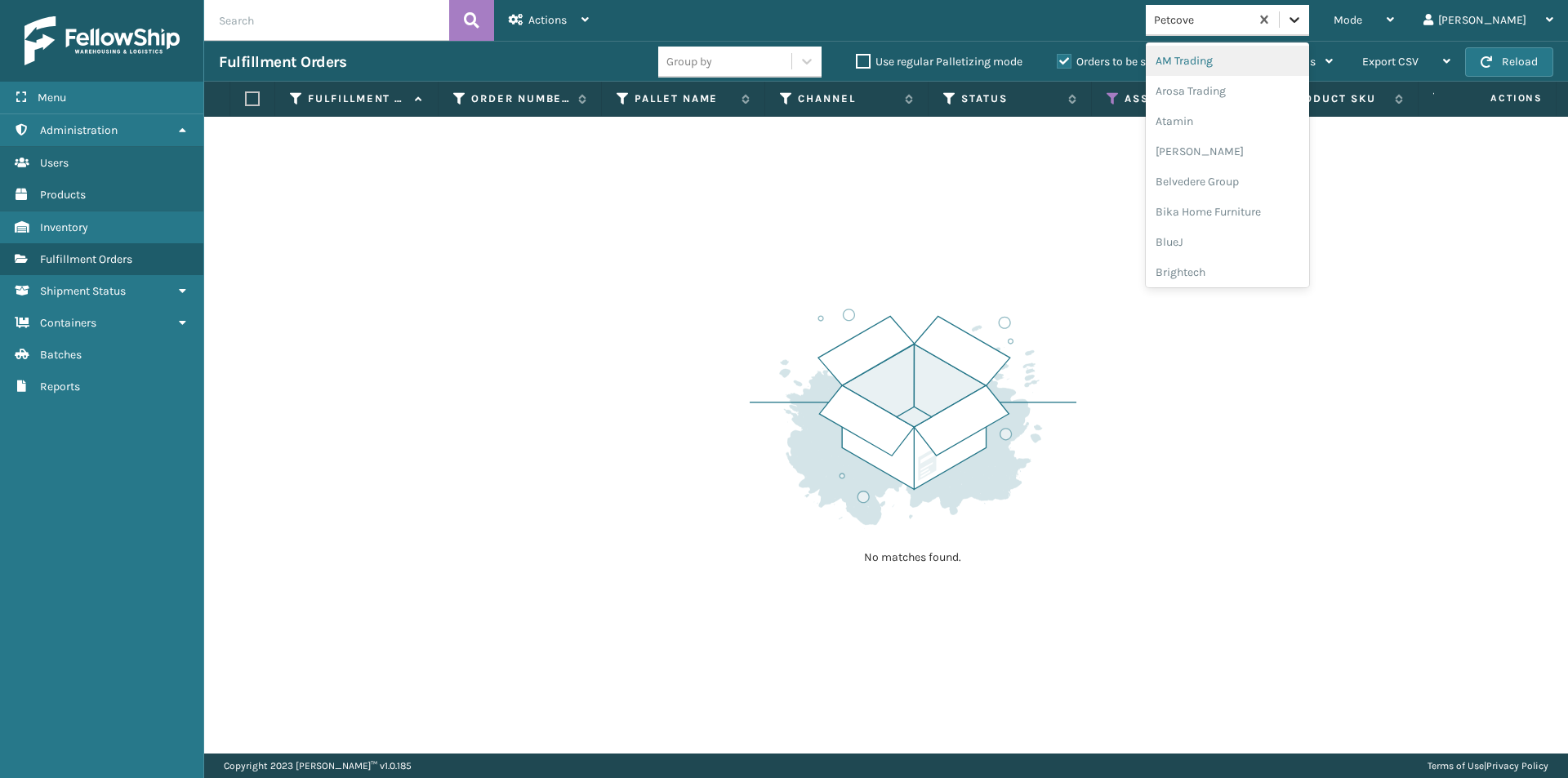
click at [1303, 16] on icon at bounding box center [1294, 19] width 17 height 17
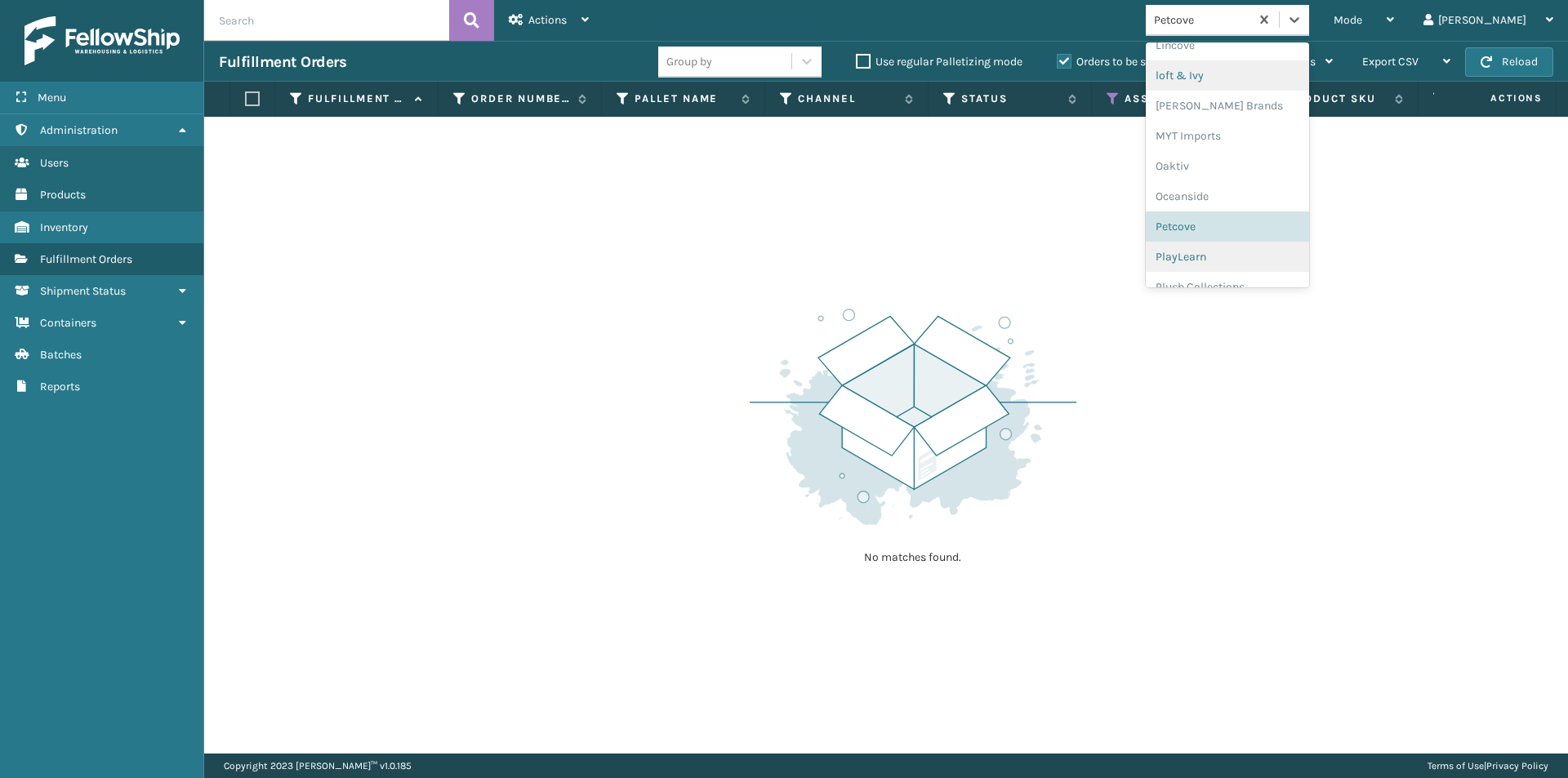
scroll to position [788, 0]
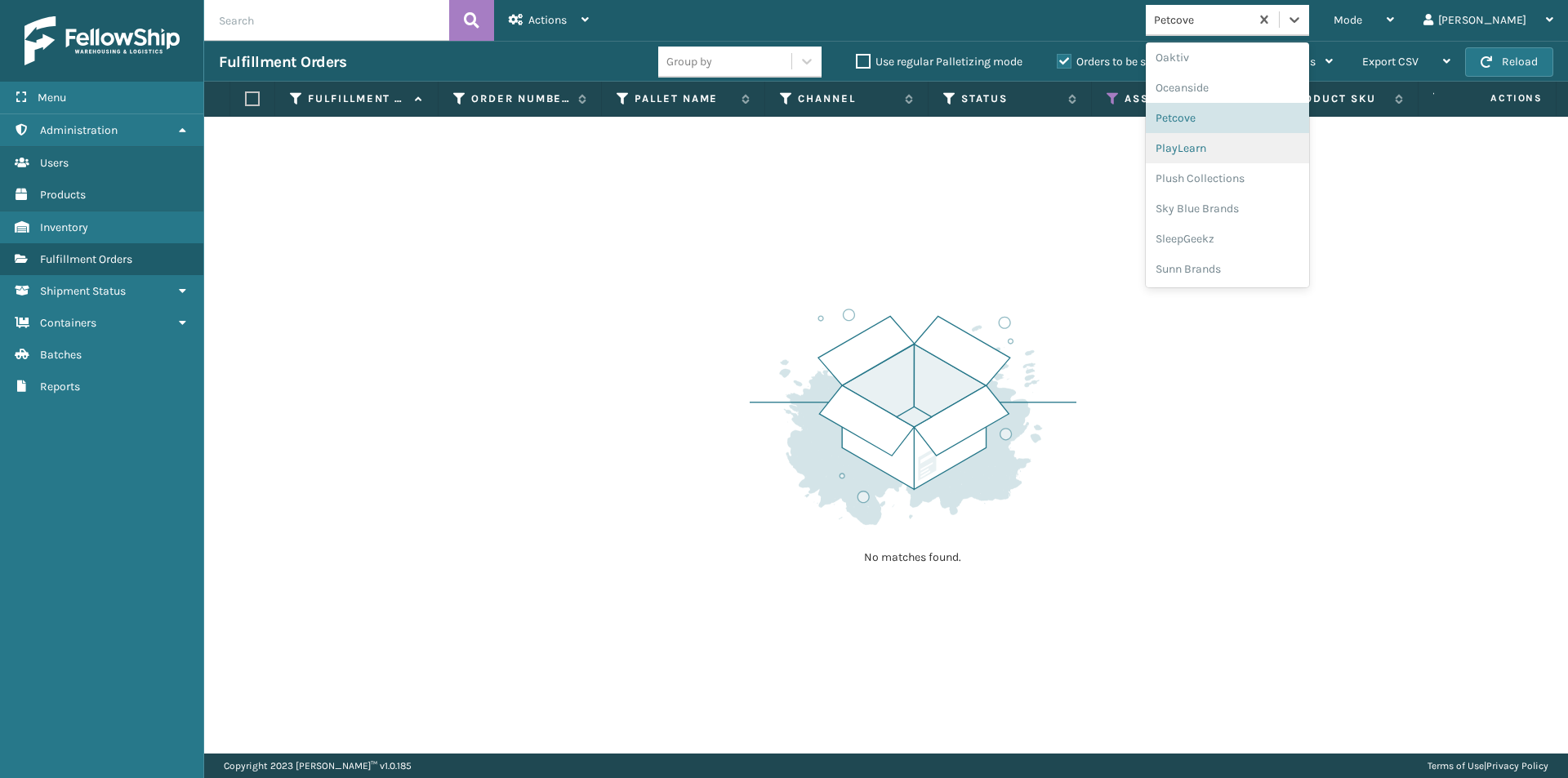
click at [1268, 154] on div "PlayLearn" at bounding box center [1227, 148] width 163 height 30
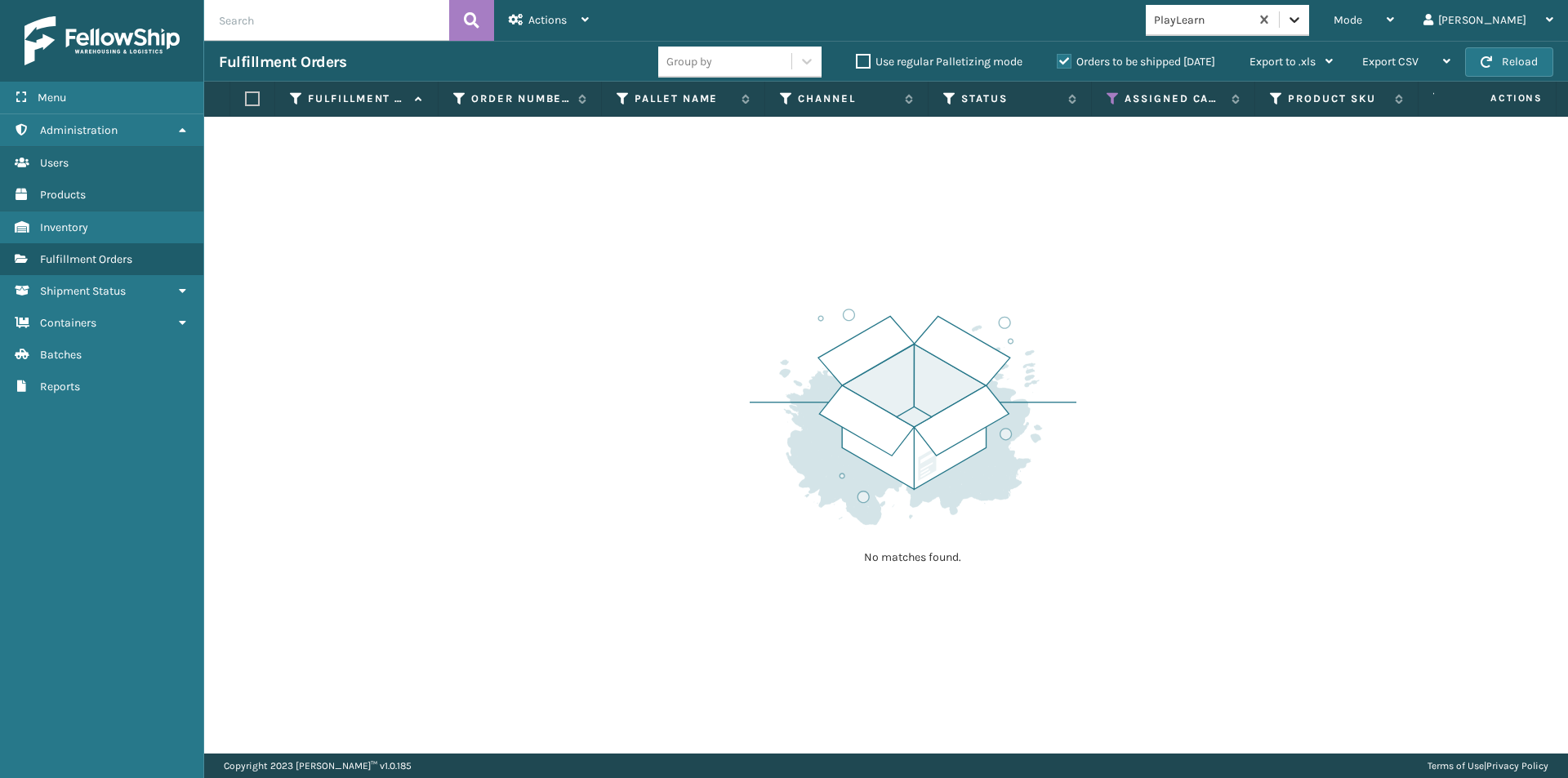
click at [1299, 21] on icon at bounding box center [1294, 20] width 10 height 6
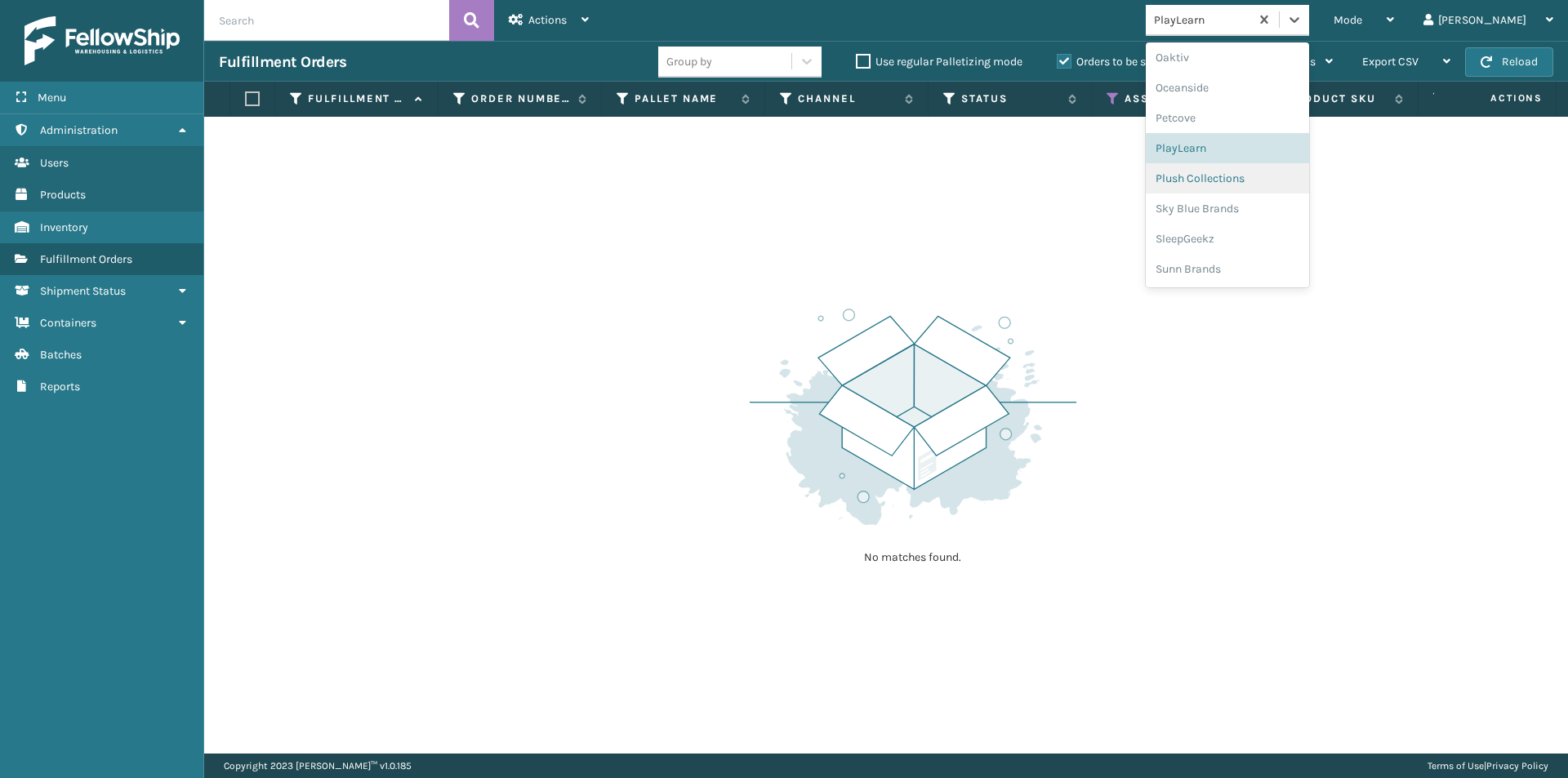
click at [1284, 178] on div "Plush Collections" at bounding box center [1227, 178] width 163 height 30
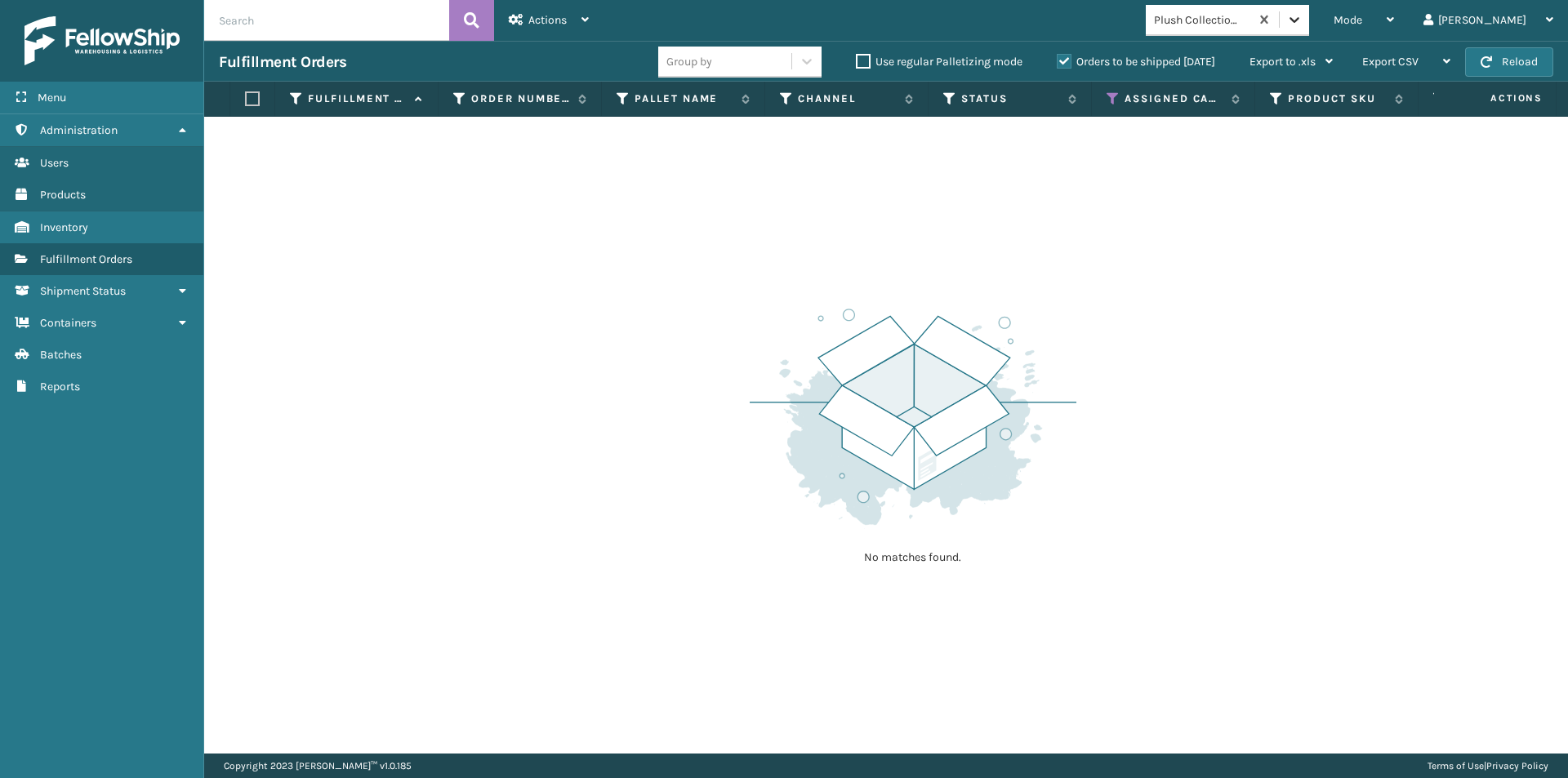
click at [1303, 20] on icon at bounding box center [1294, 19] width 17 height 17
click at [1303, 22] on icon at bounding box center [1294, 19] width 17 height 17
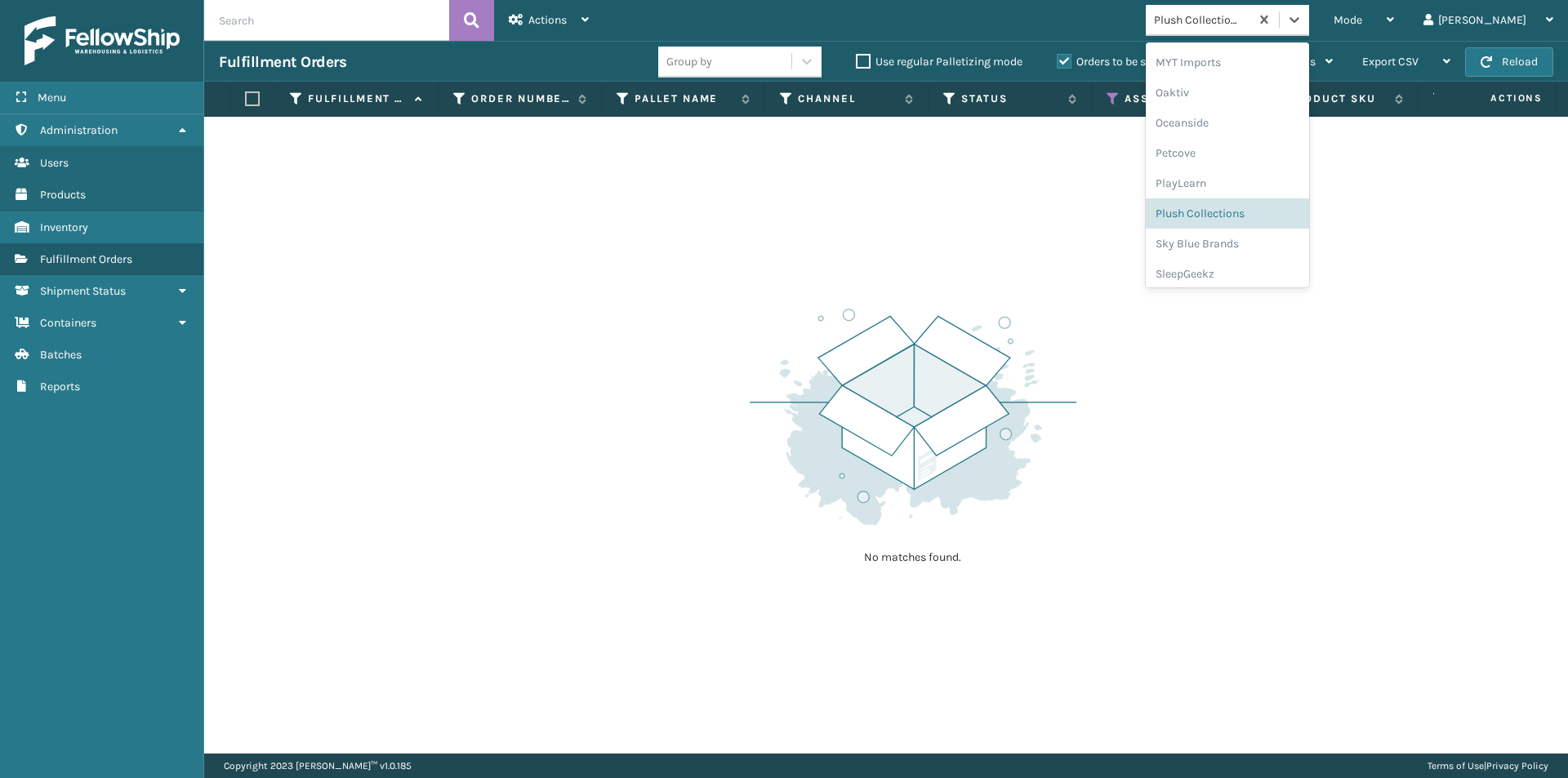
scroll to position [761, 0]
click at [1279, 239] on div "Sky Blue Brands" at bounding box center [1227, 235] width 163 height 30
click at [1303, 18] on icon at bounding box center [1294, 19] width 17 height 17
click at [1277, 241] on div "SleepGeekz" at bounding box center [1227, 239] width 163 height 30
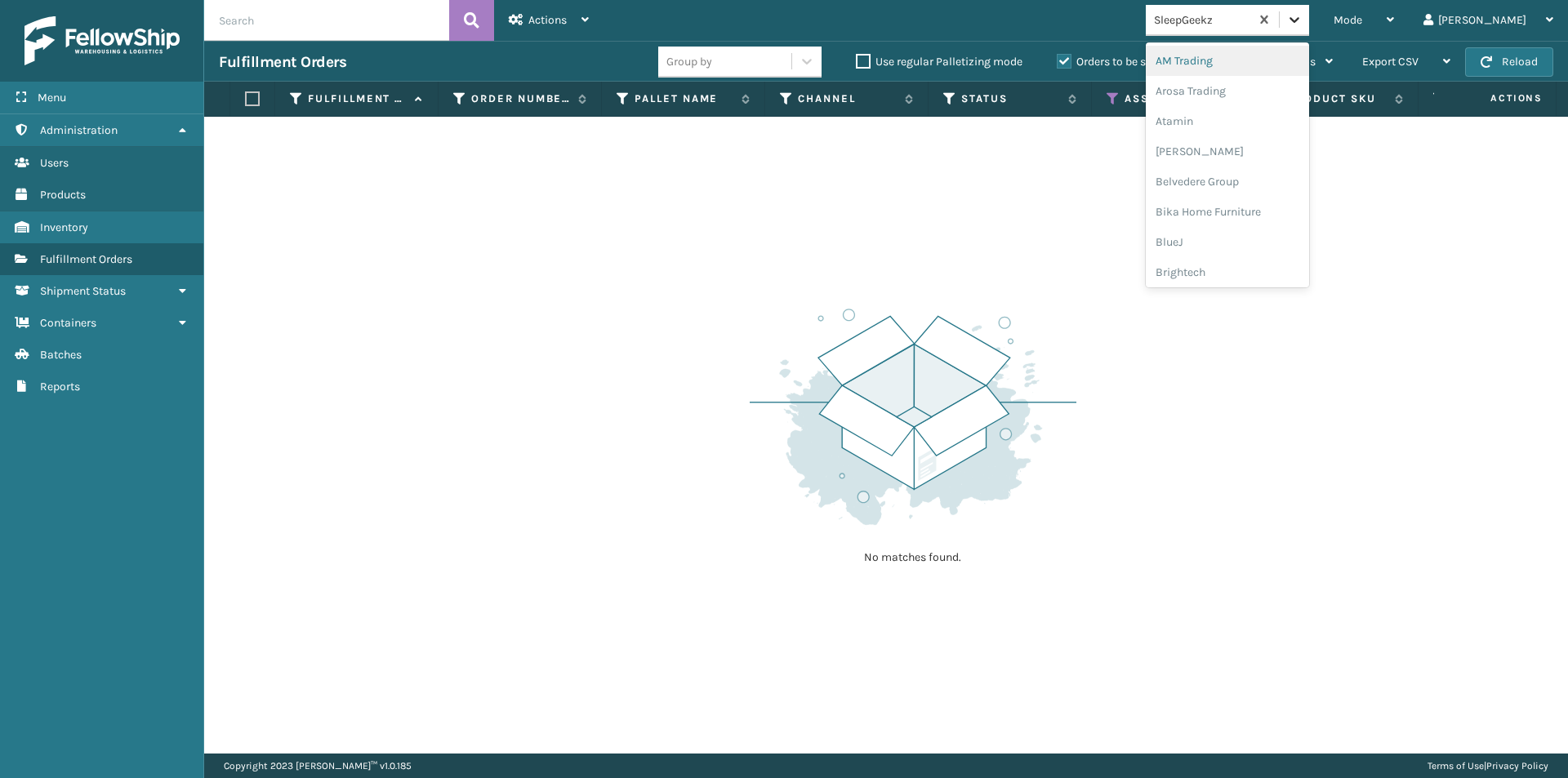
click at [1303, 20] on icon at bounding box center [1294, 19] width 17 height 17
click at [1258, 264] on div "Sunn Brands" at bounding box center [1227, 269] width 163 height 30
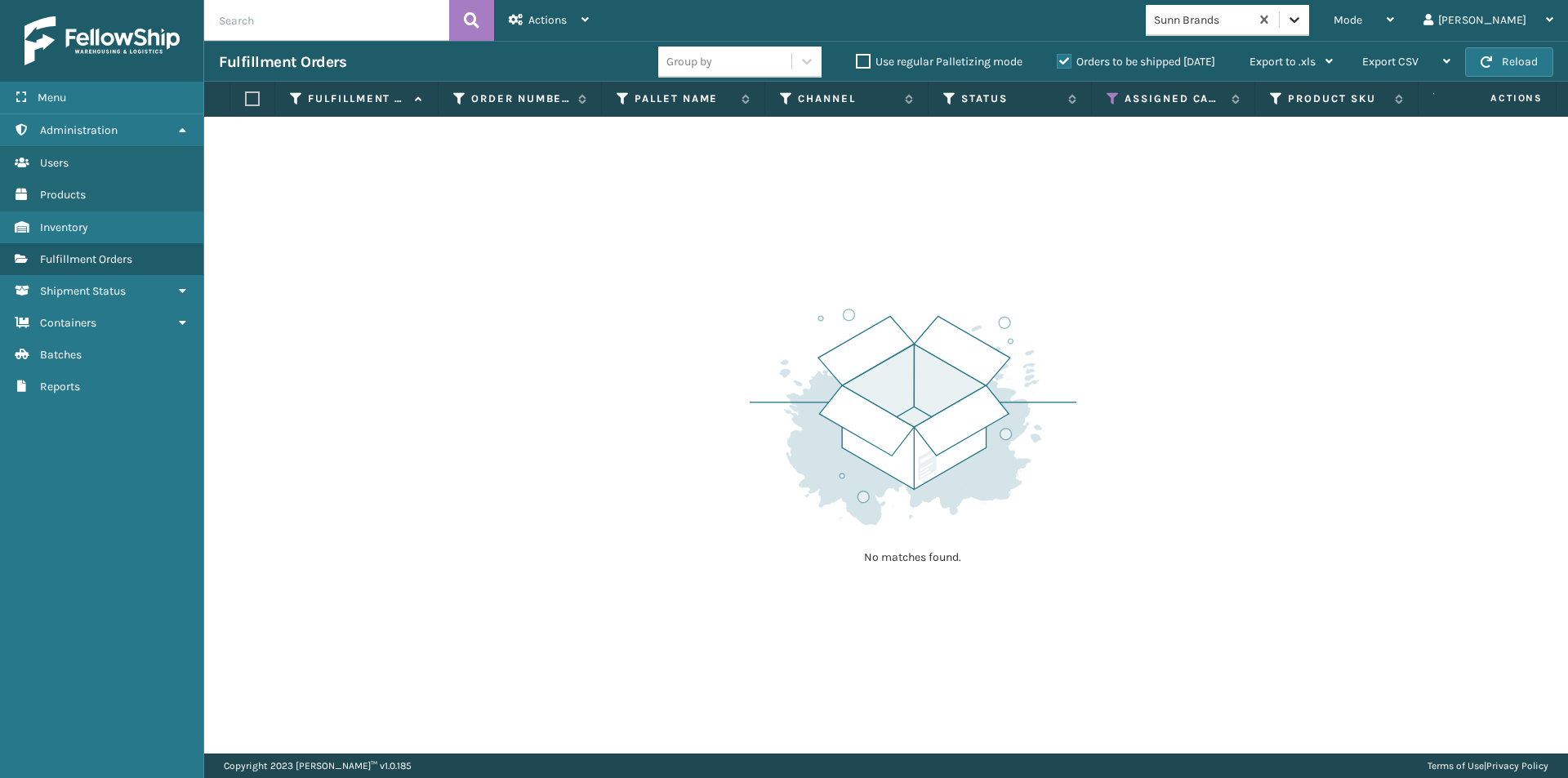
click at [1303, 17] on icon at bounding box center [1294, 19] width 17 height 17
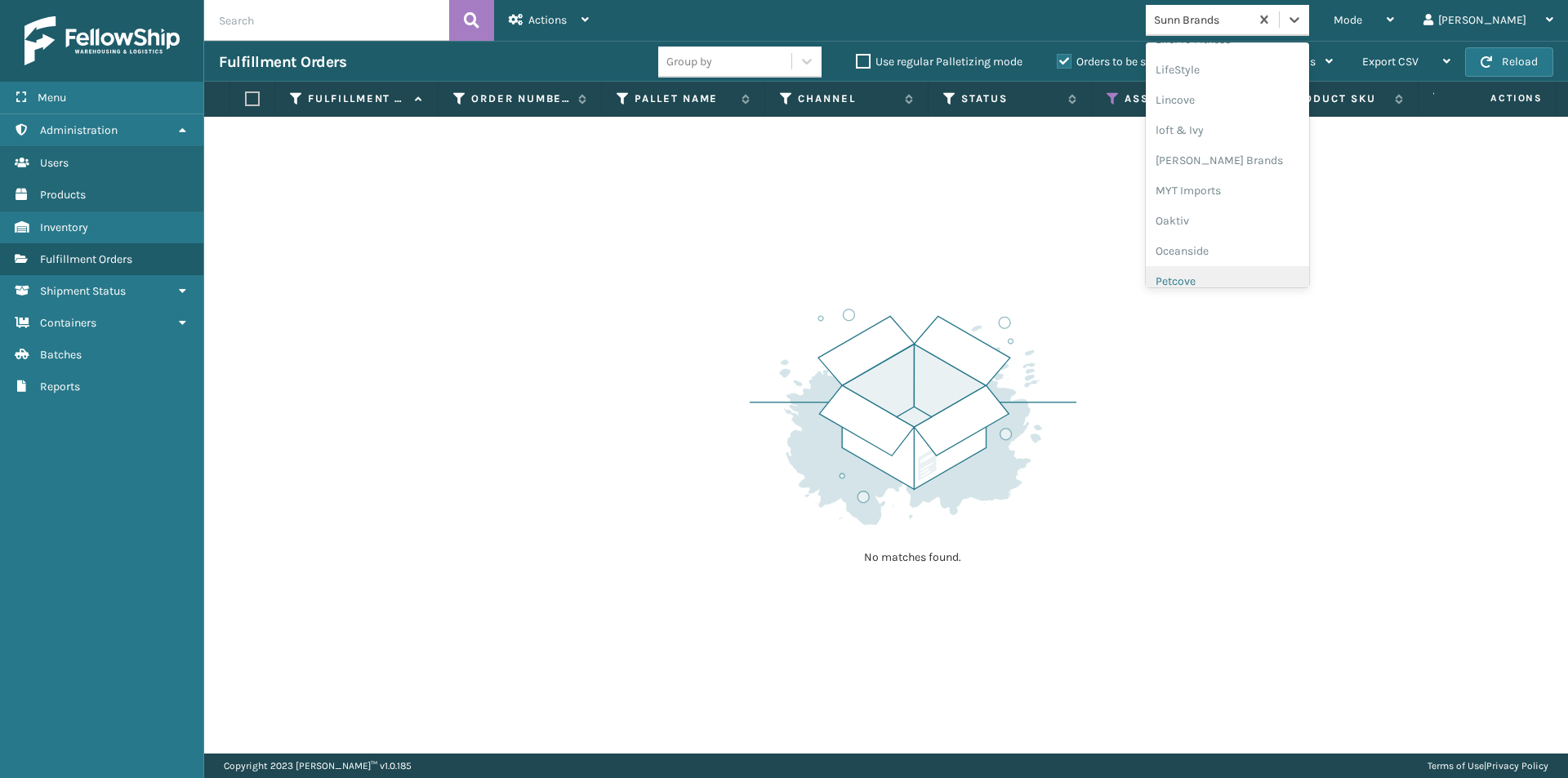
scroll to position [543, 0]
click at [1281, 123] on div "LifePro Fitness" at bounding box center [1227, 121] width 163 height 30
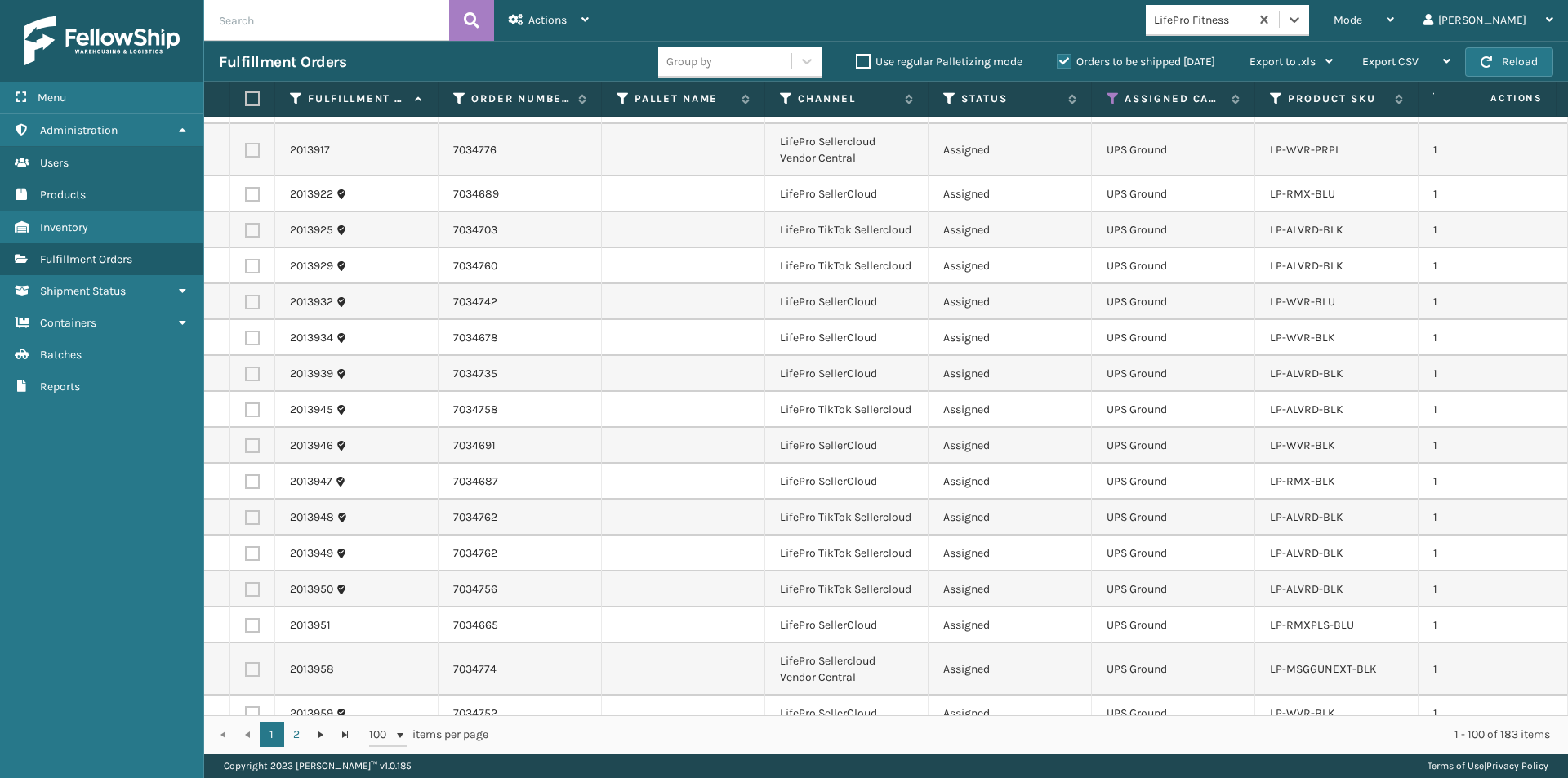
scroll to position [0, 0]
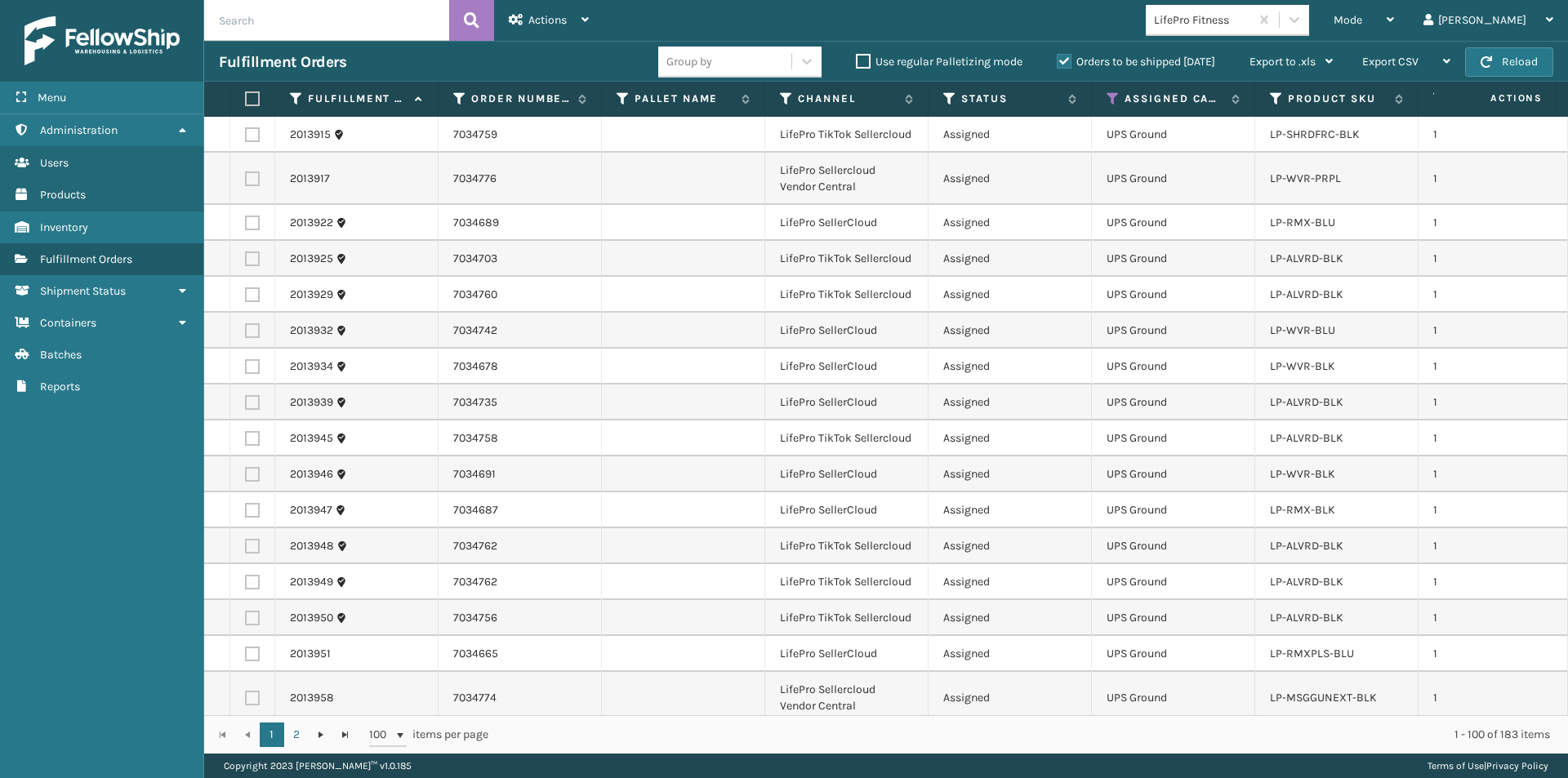
click at [255, 98] on label at bounding box center [250, 99] width 10 height 15
click at [246, 98] on input "checkbox" at bounding box center [245, 99] width 1 height 11
checkbox input "true"
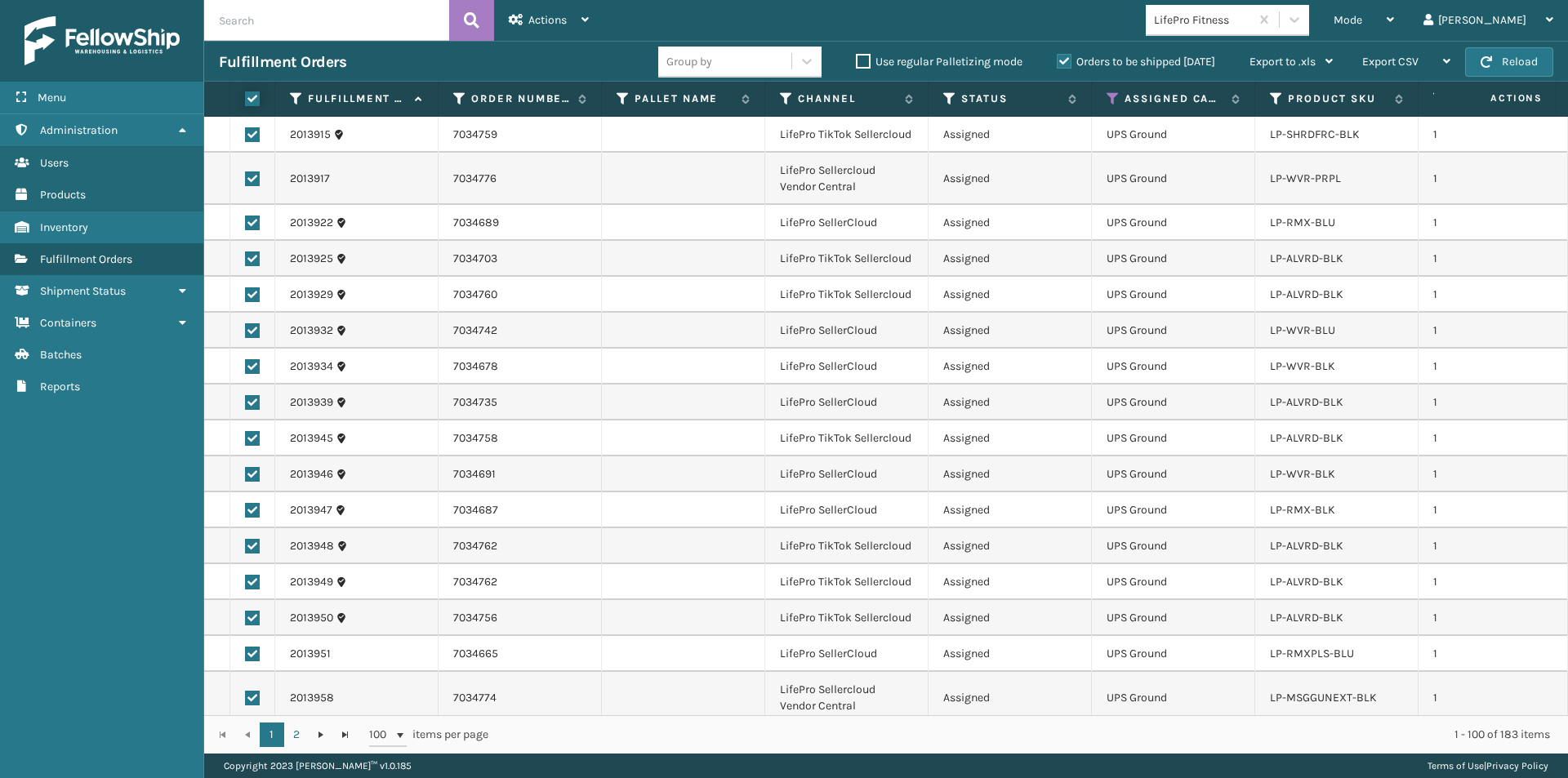
checkbox input "true"
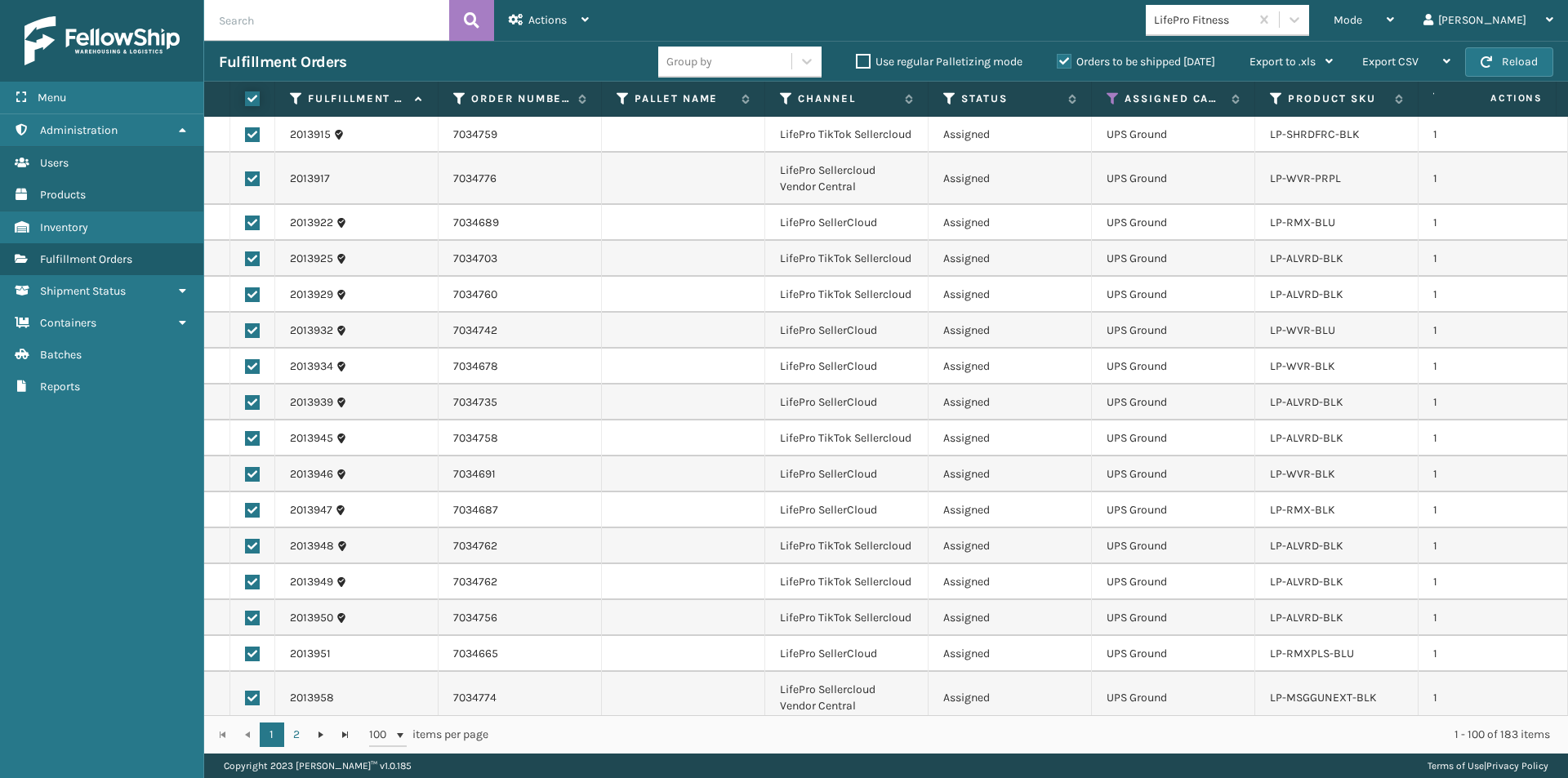
checkbox input "true"
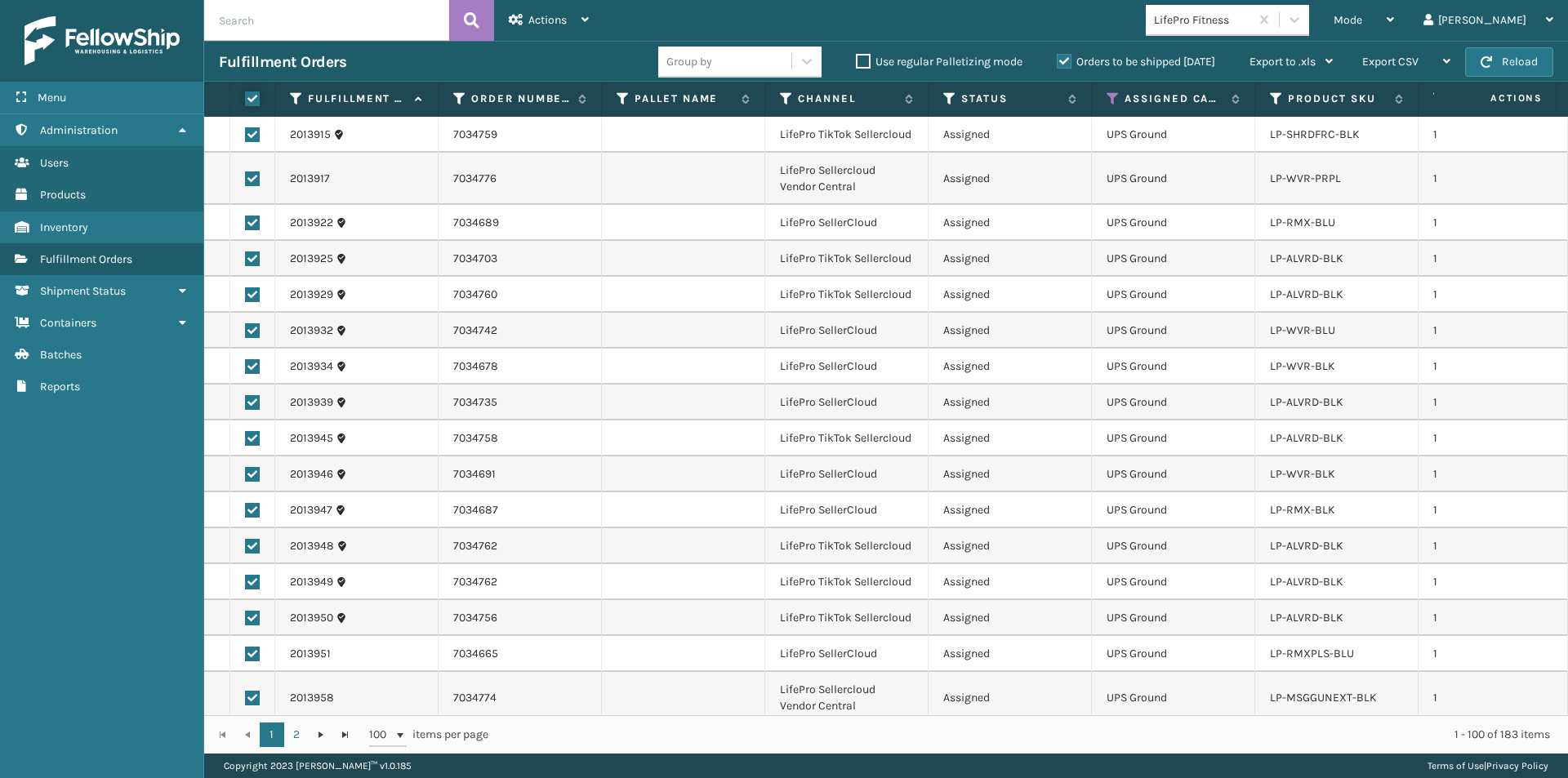
checkbox input "true"
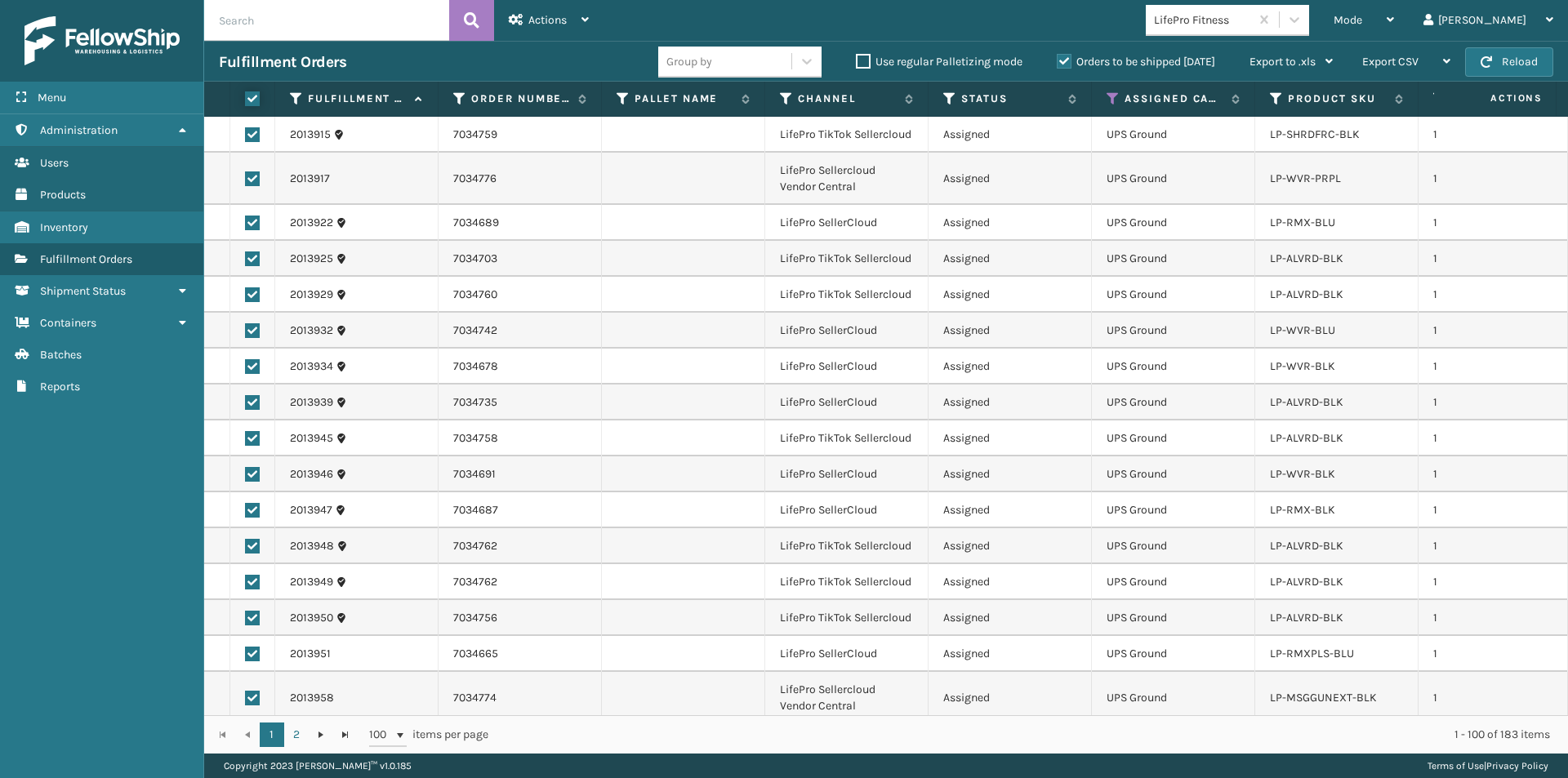
checkbox input "true"
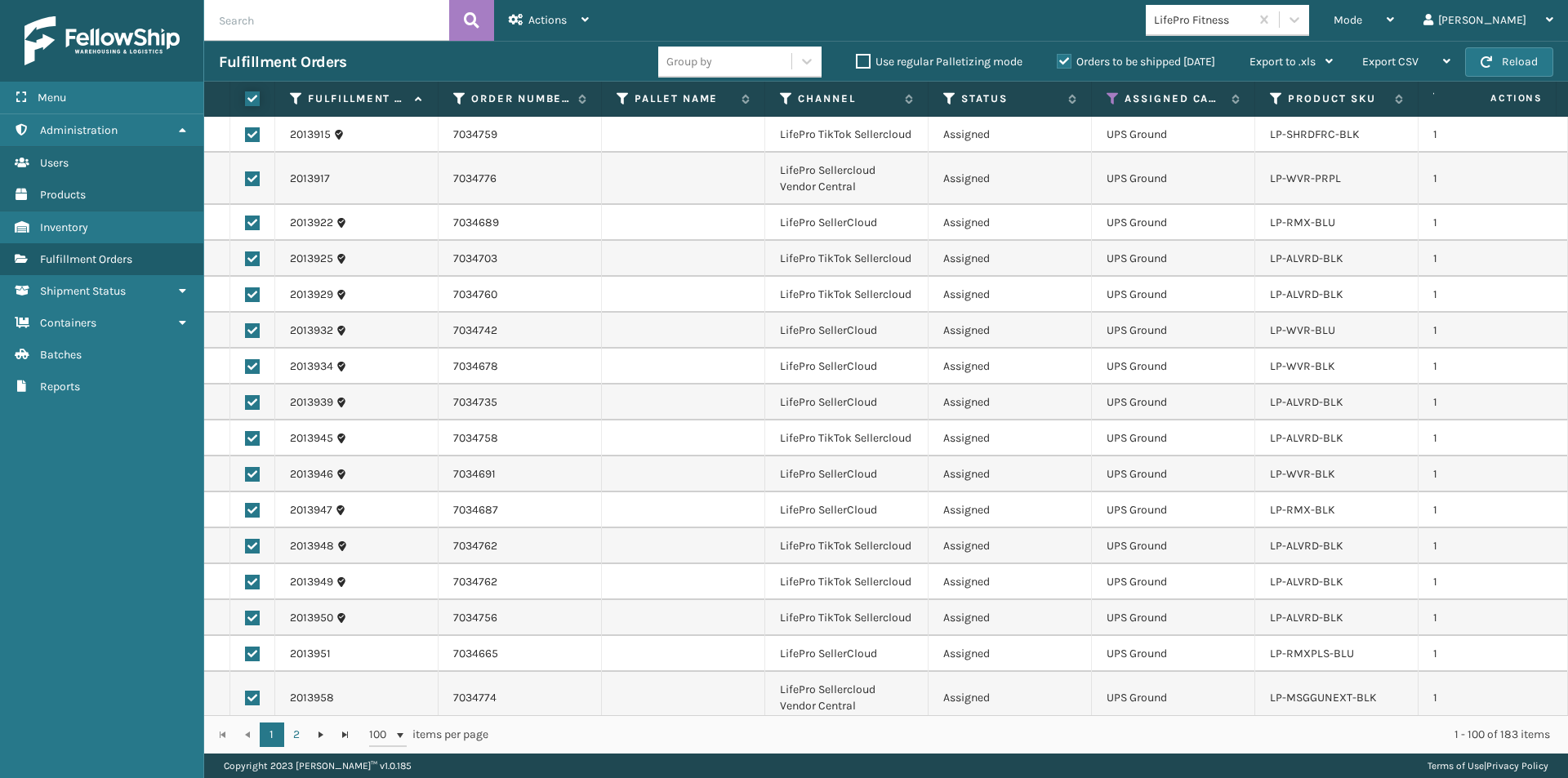
checkbox input "true"
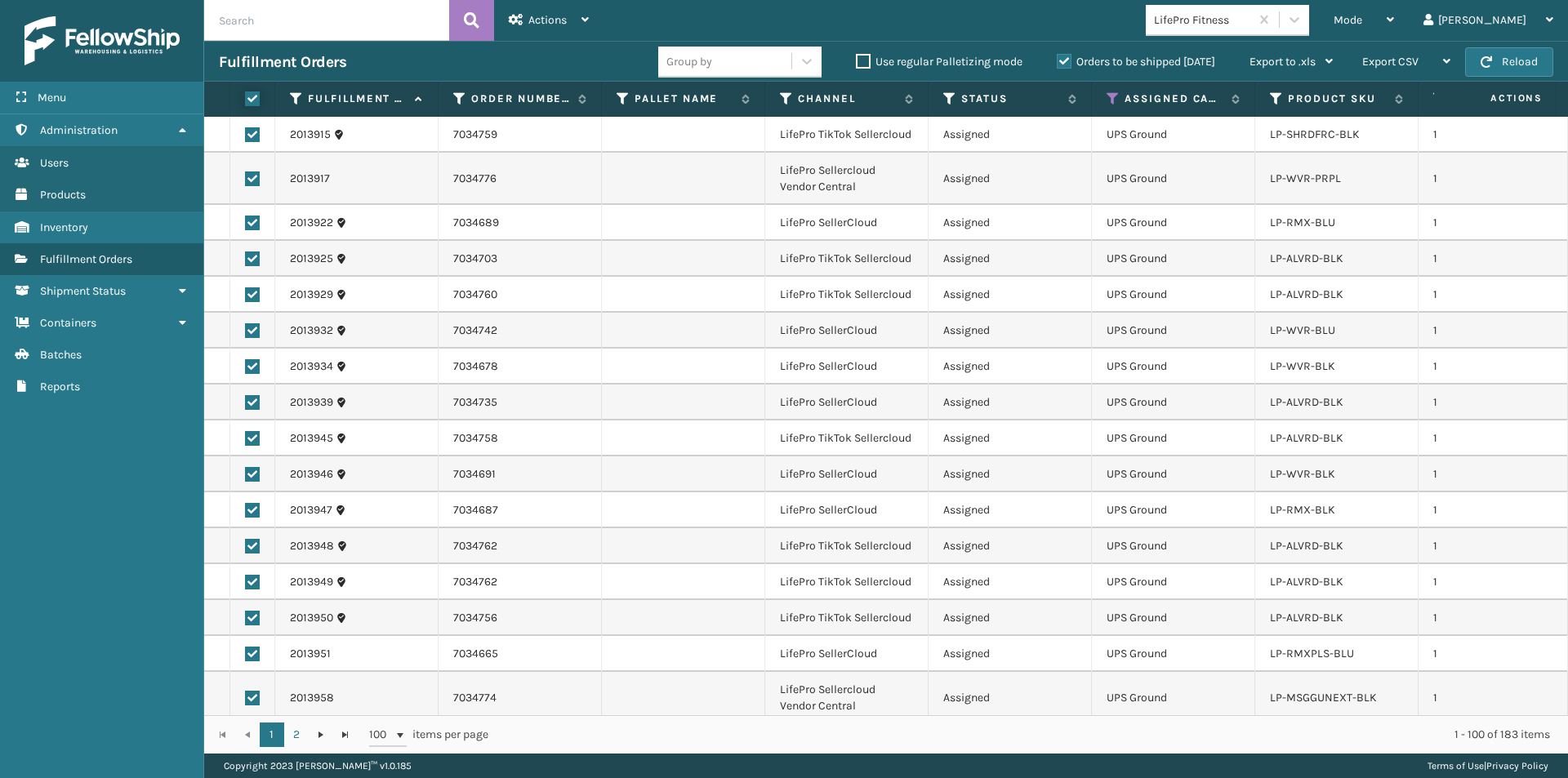
checkbox input "true"
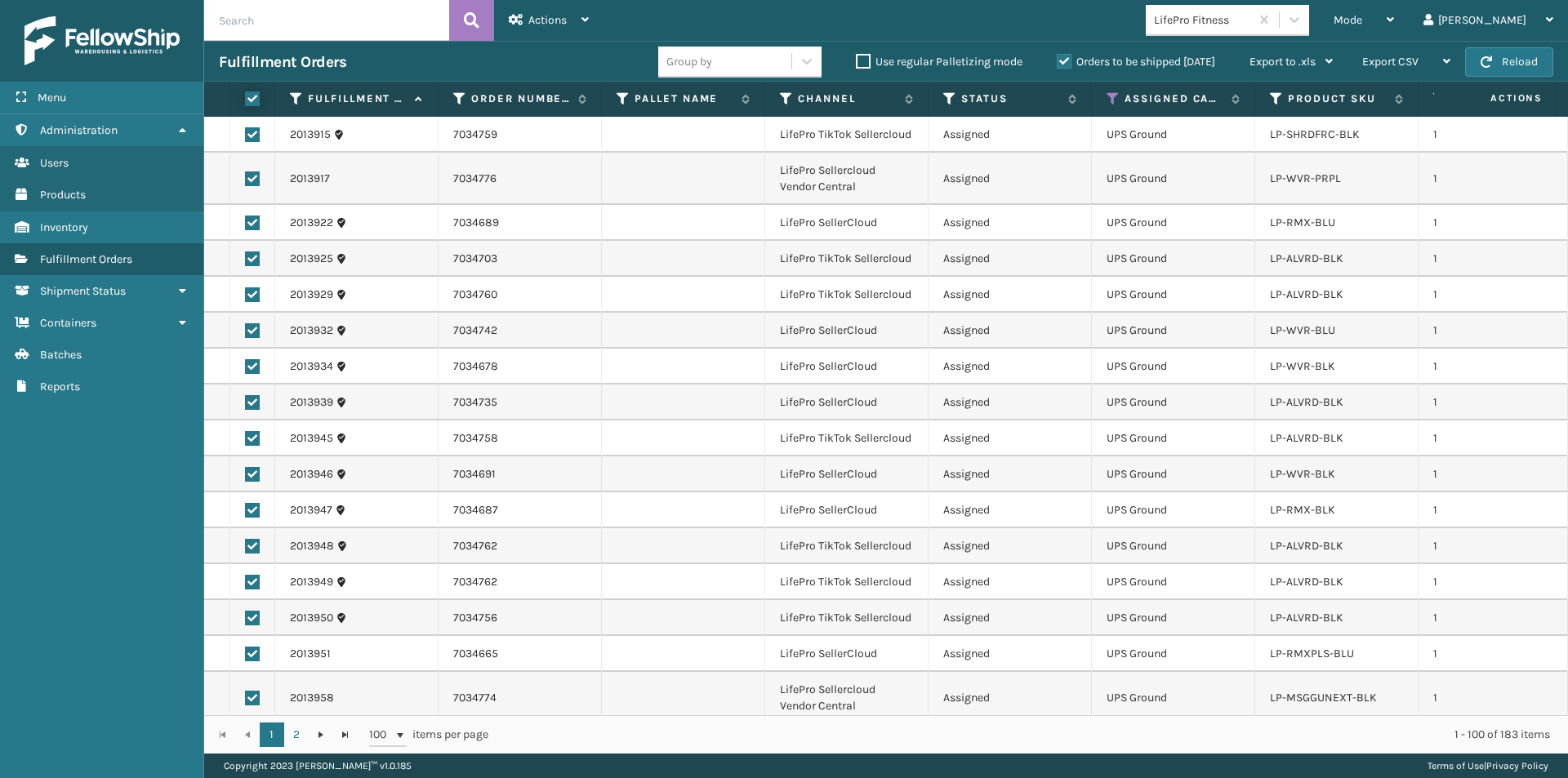
checkbox input "true"
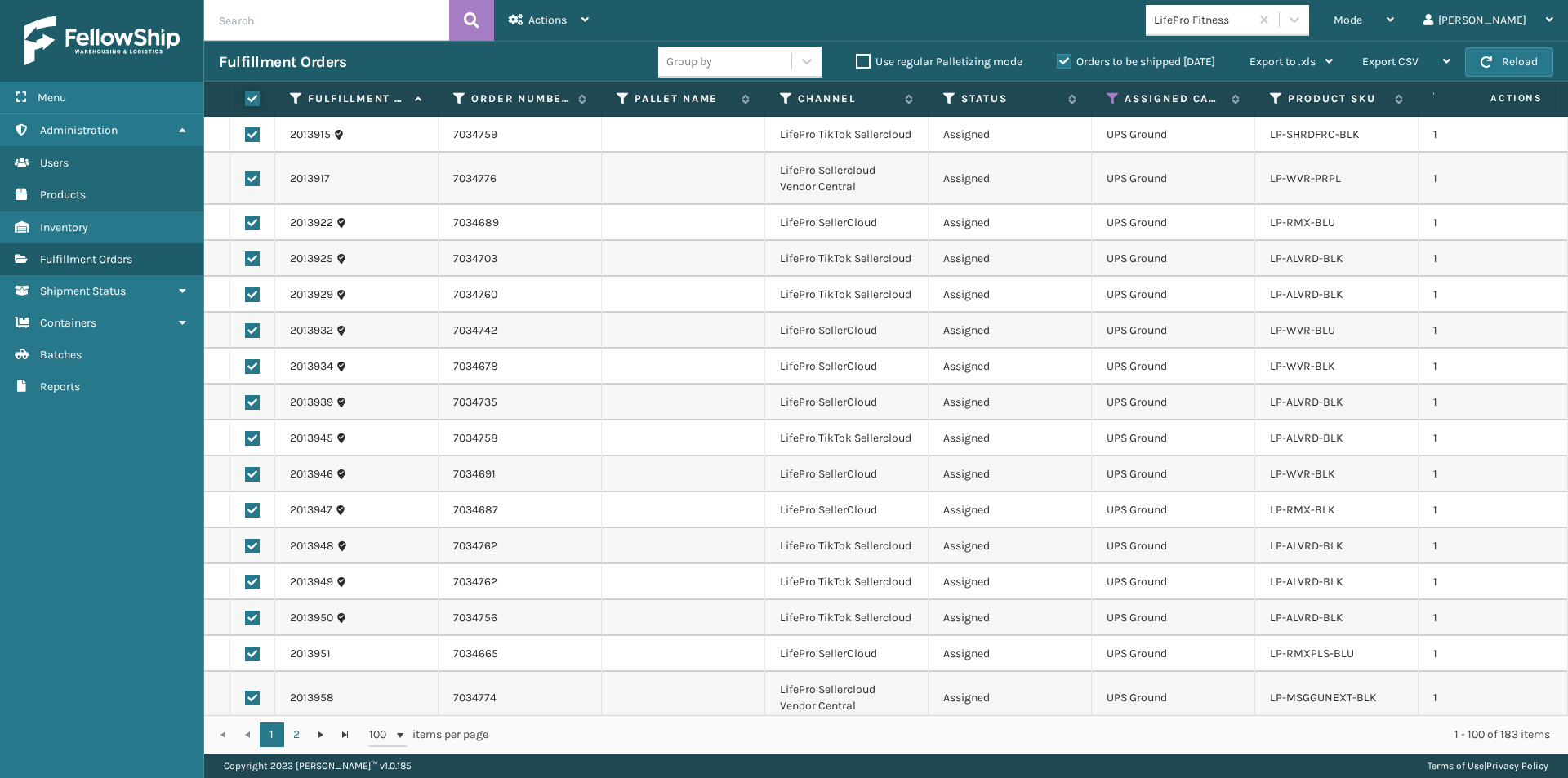
checkbox input "true"
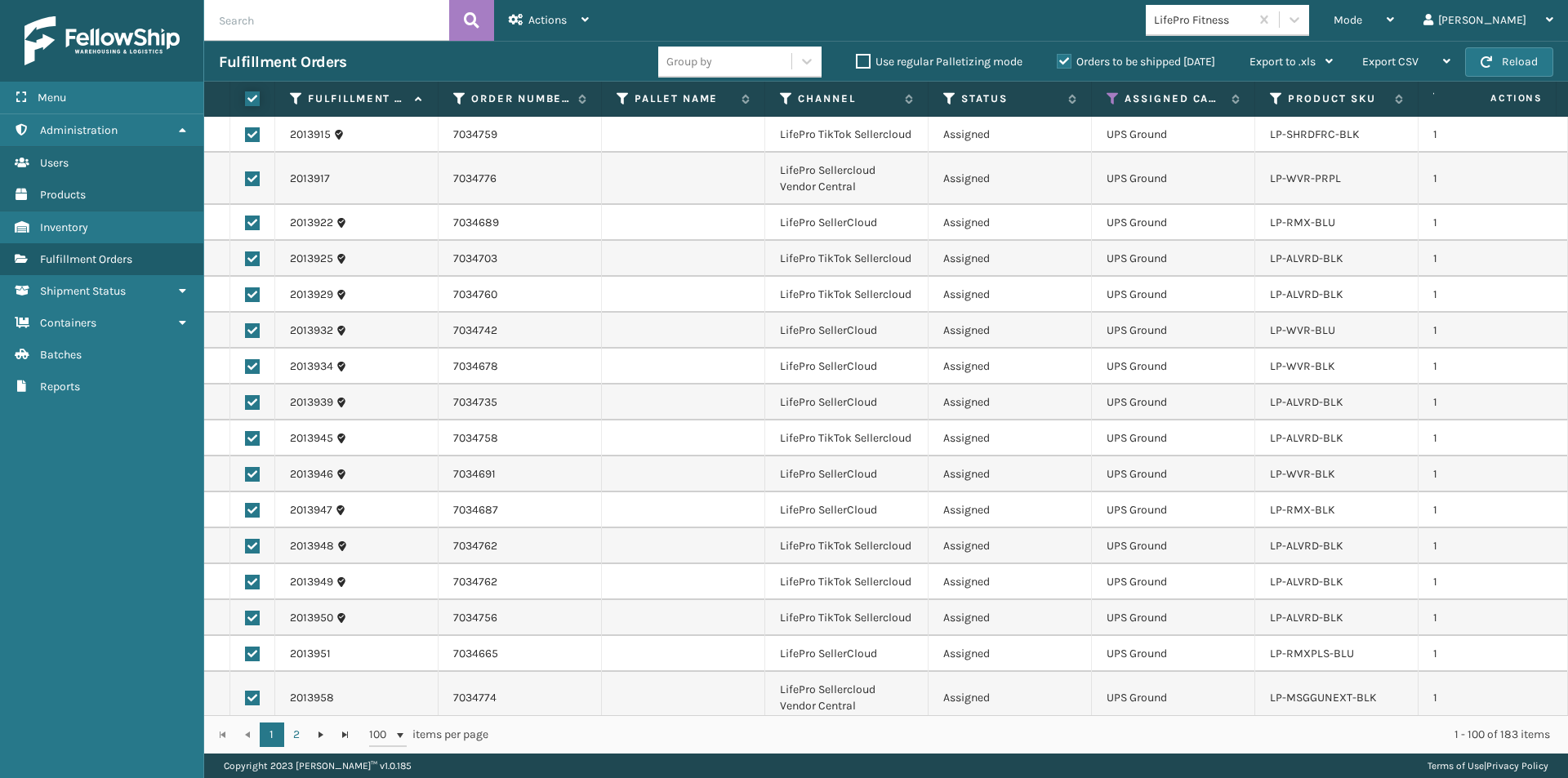
checkbox input "true"
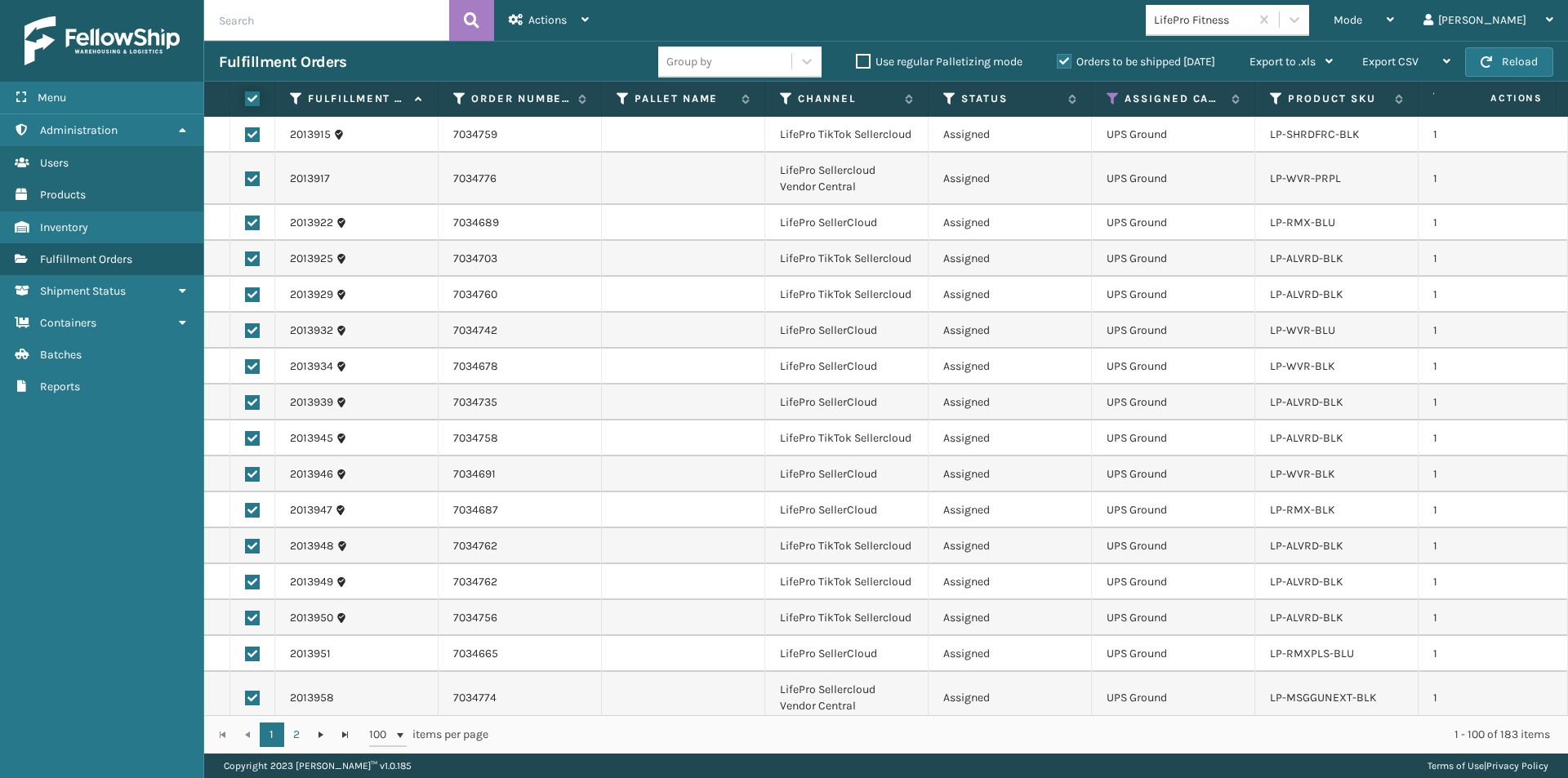
checkbox input "true"
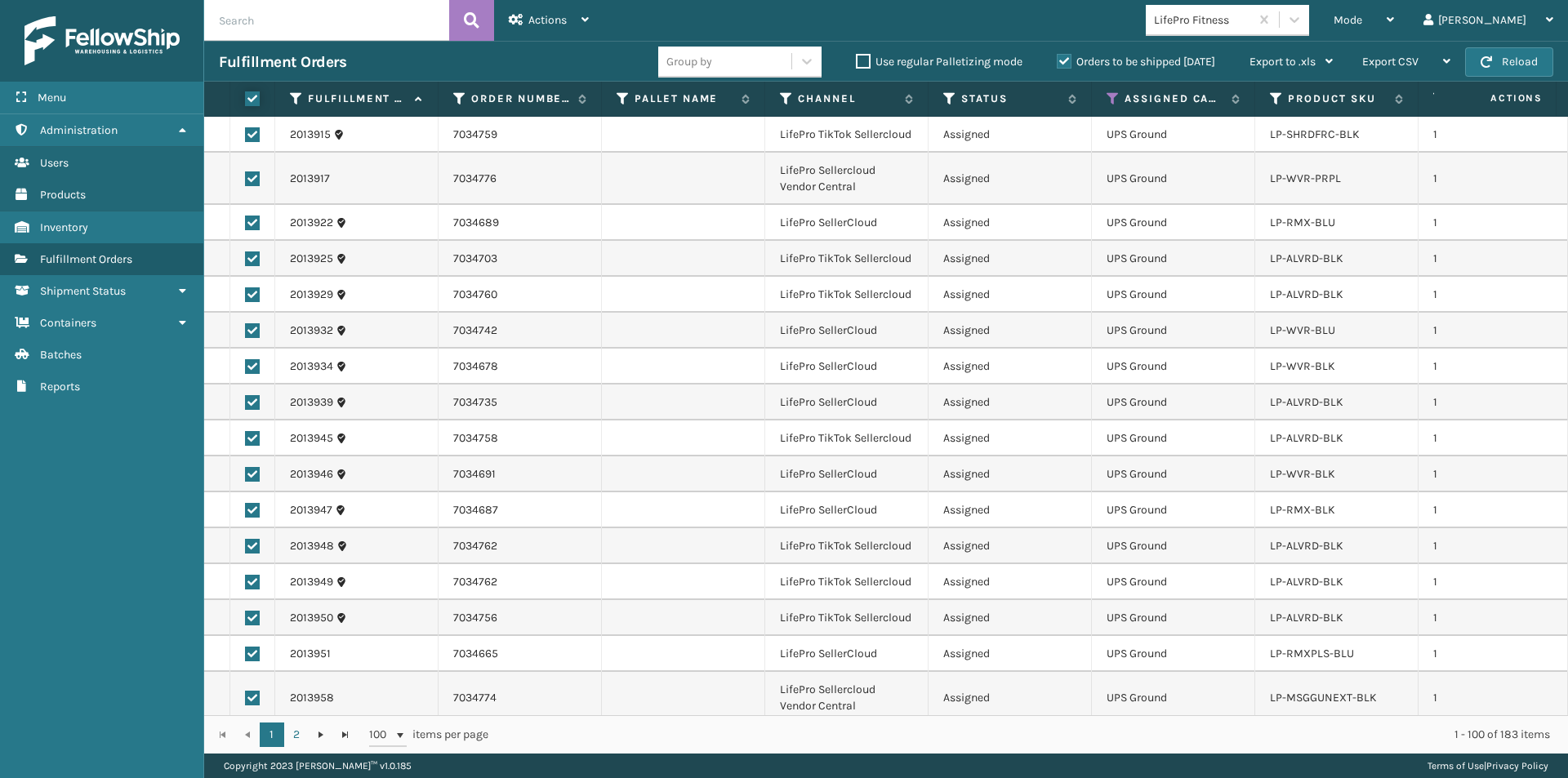
checkbox input "true"
click at [586, 24] on icon at bounding box center [585, 19] width 7 height 11
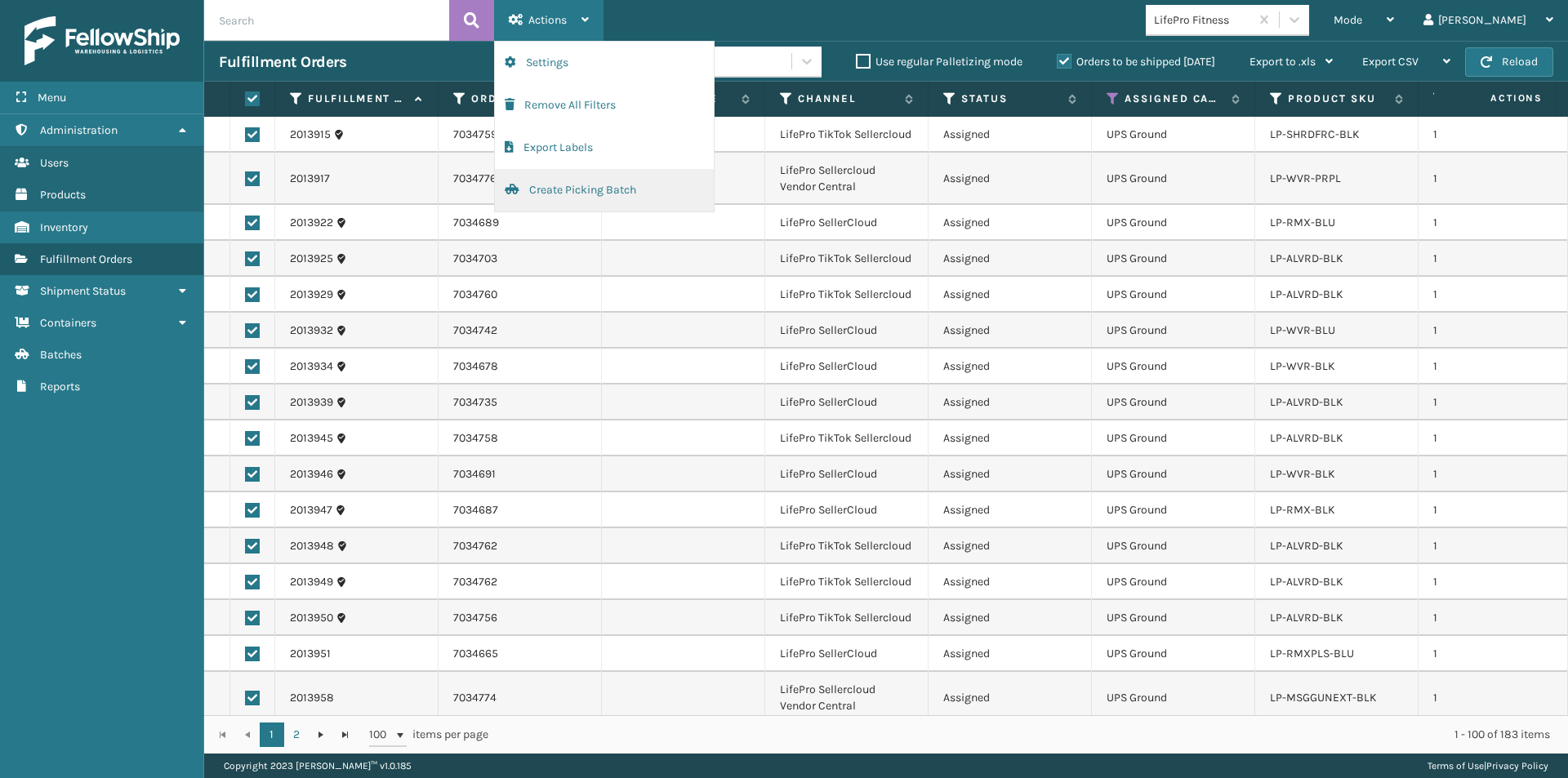
click at [574, 187] on button "Create Picking Batch" at bounding box center [604, 190] width 218 height 42
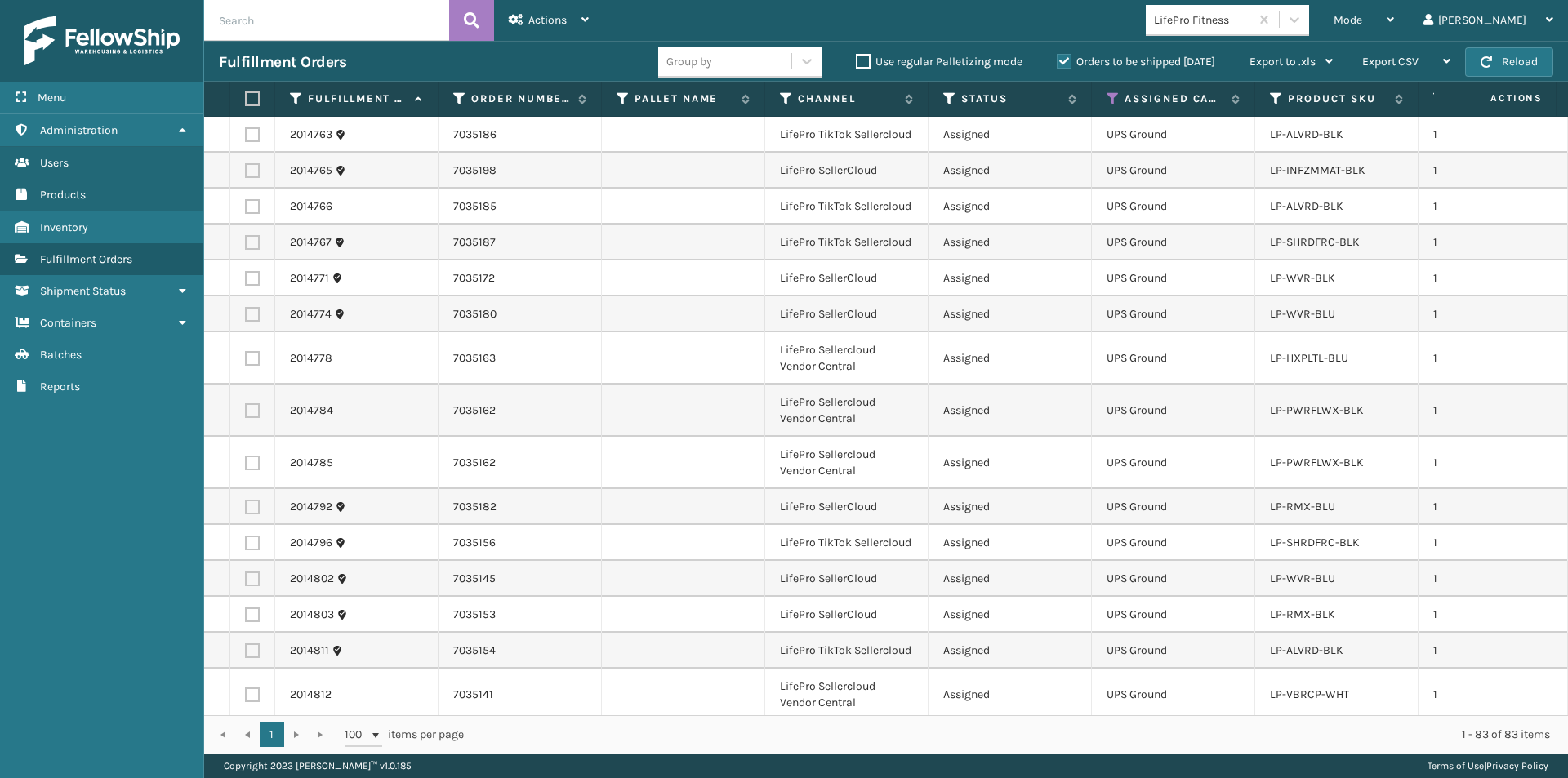
click at [255, 102] on label at bounding box center [250, 99] width 10 height 15
click at [246, 102] on input "checkbox" at bounding box center [245, 99] width 1 height 11
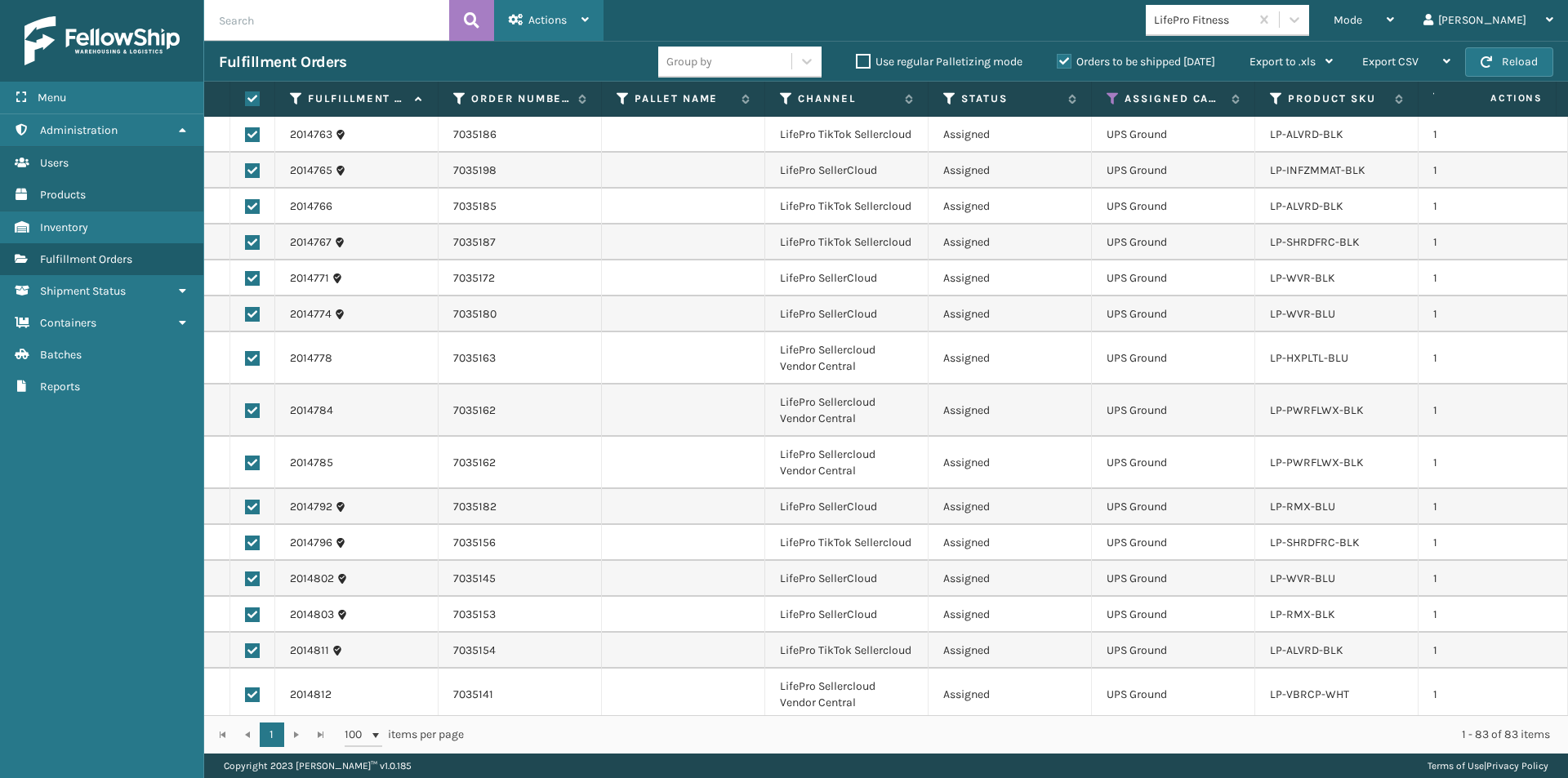
click at [580, 19] on div "Actions" at bounding box center [548, 20] width 80 height 40
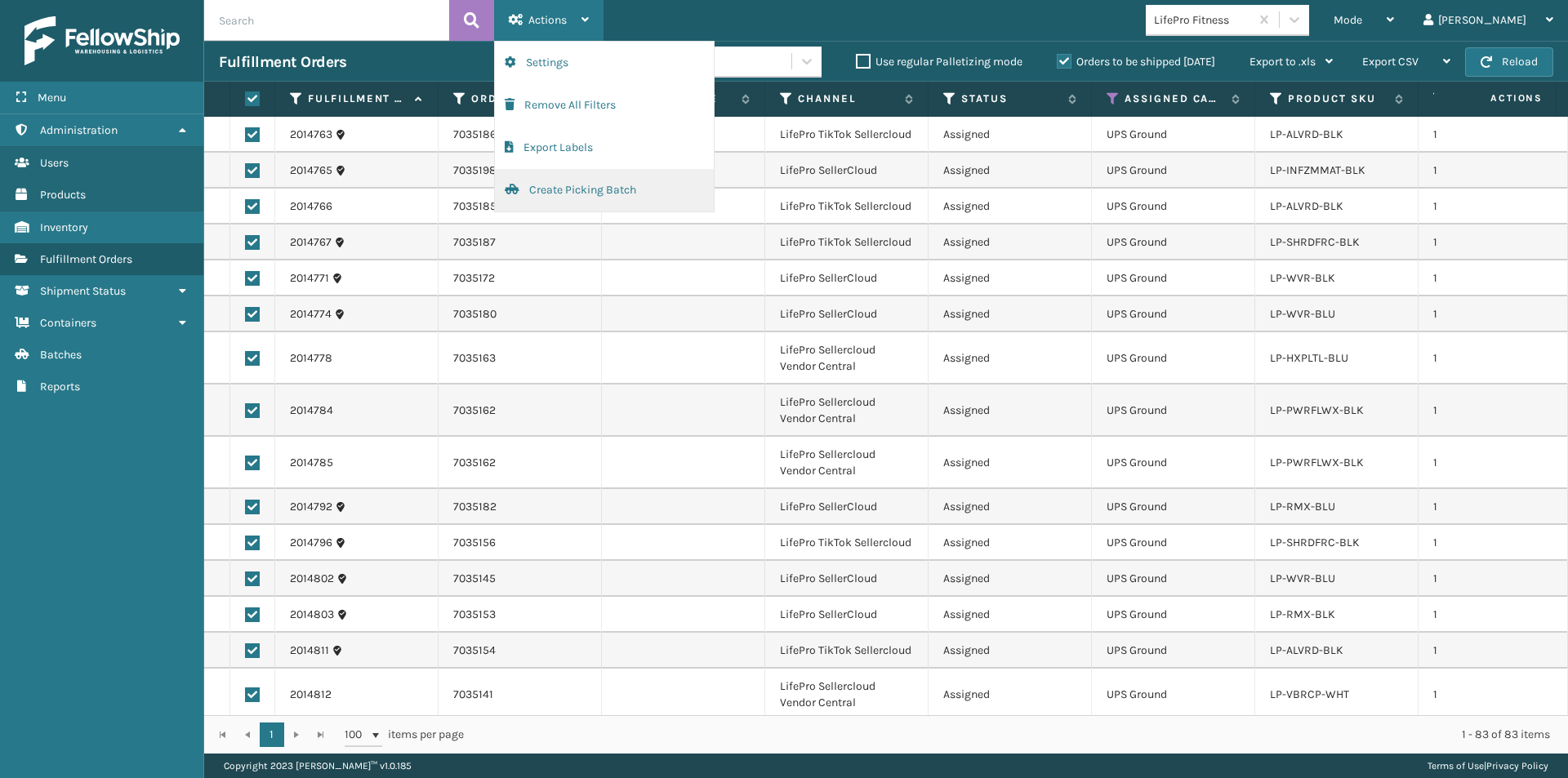
click at [558, 196] on button "Create Picking Batch" at bounding box center [604, 190] width 218 height 42
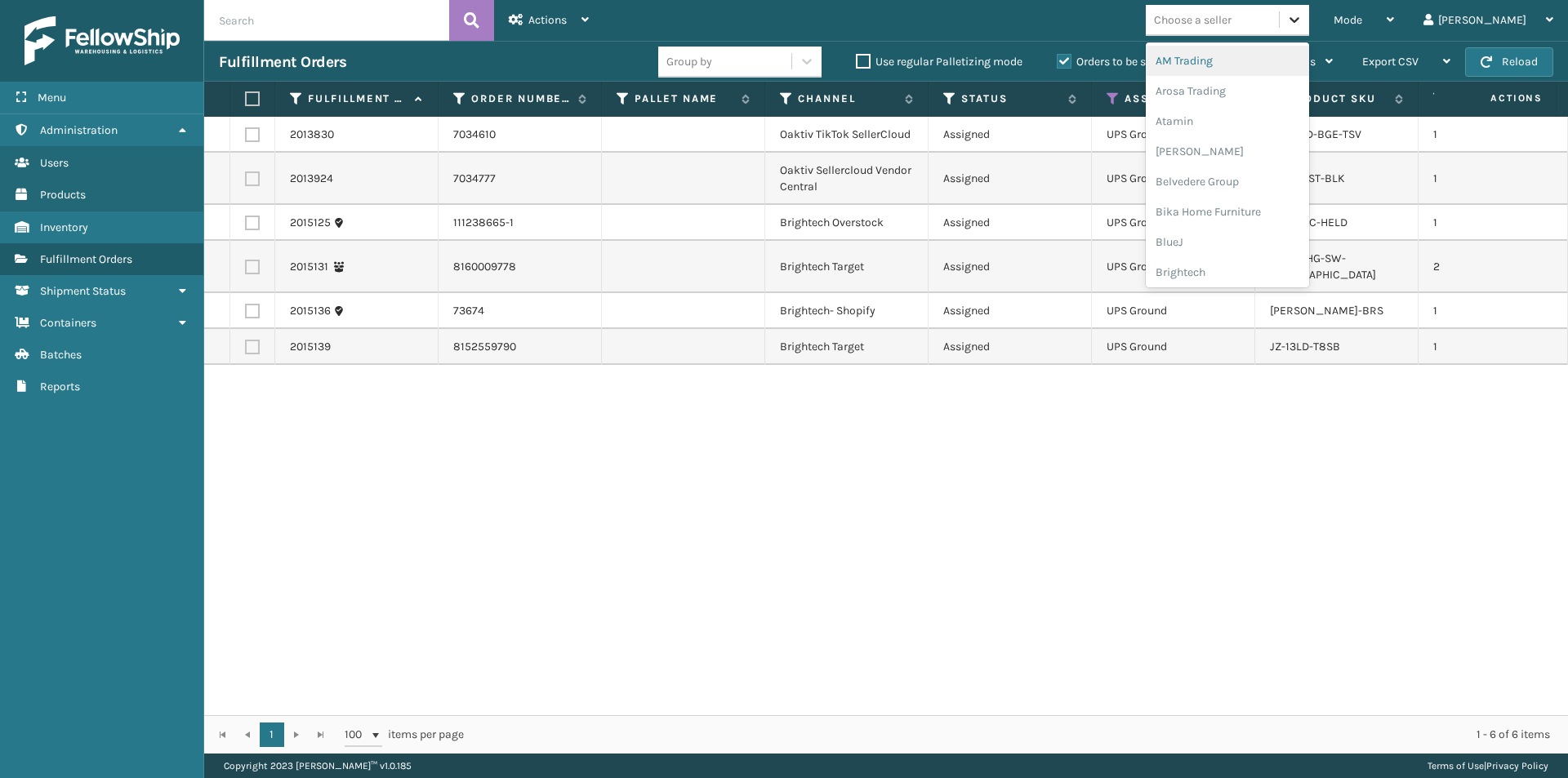
click at [1303, 26] on icon at bounding box center [1294, 19] width 17 height 17
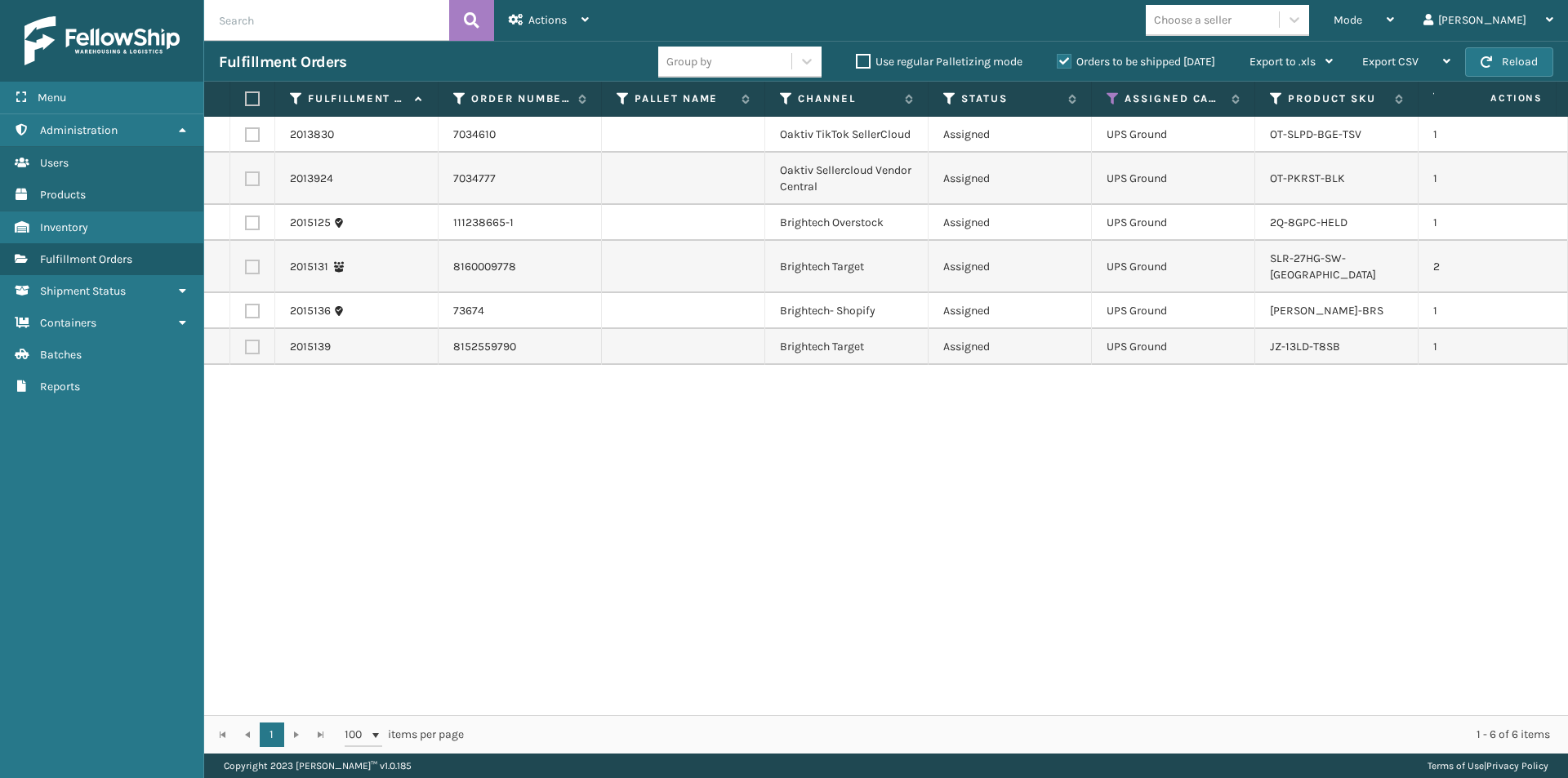
drag, startPoint x: 1351, startPoint y: 418, endPoint x: 1365, endPoint y: 397, distance: 25.2
click at [1352, 417] on div "2013830 7034610 Oaktiv TikTok SellerCloud Assigned UPS Ground OT-SLPD-BGE-TSV 1…" at bounding box center [886, 416] width 1364 height 598
click at [1118, 93] on icon at bounding box center [1113, 99] width 13 height 15
click at [1372, 483] on div "2013830 7034610 Oaktiv TikTok SellerCloud Assigned UPS Ground OT-SLPD-BGE-TSV 1…" at bounding box center [886, 416] width 1364 height 598
click at [1231, 16] on div "Choose a seller" at bounding box center [1193, 19] width 78 height 17
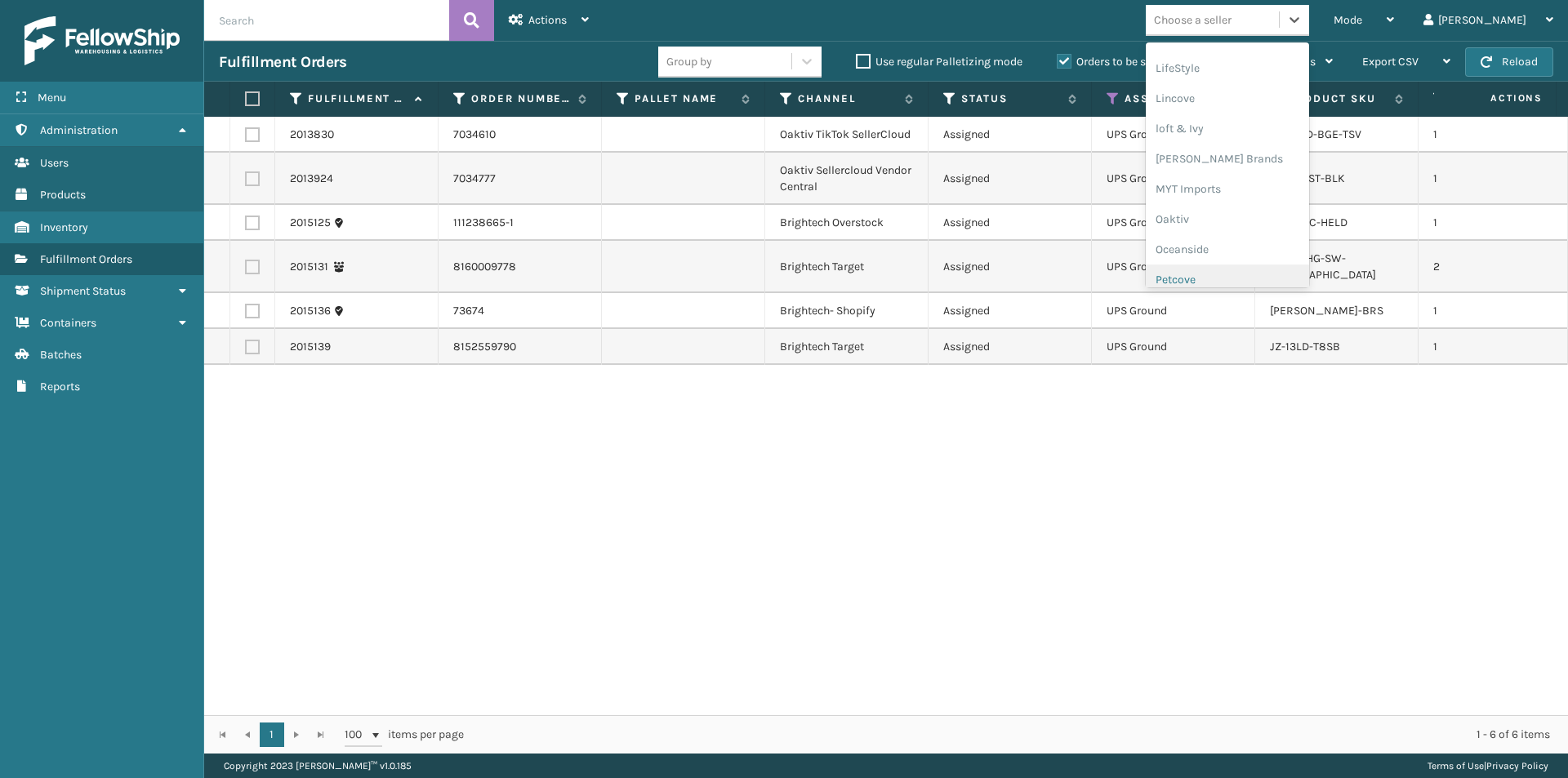
scroll to position [625, 0]
click at [1234, 217] on div "Oaktiv" at bounding box center [1227, 220] width 163 height 30
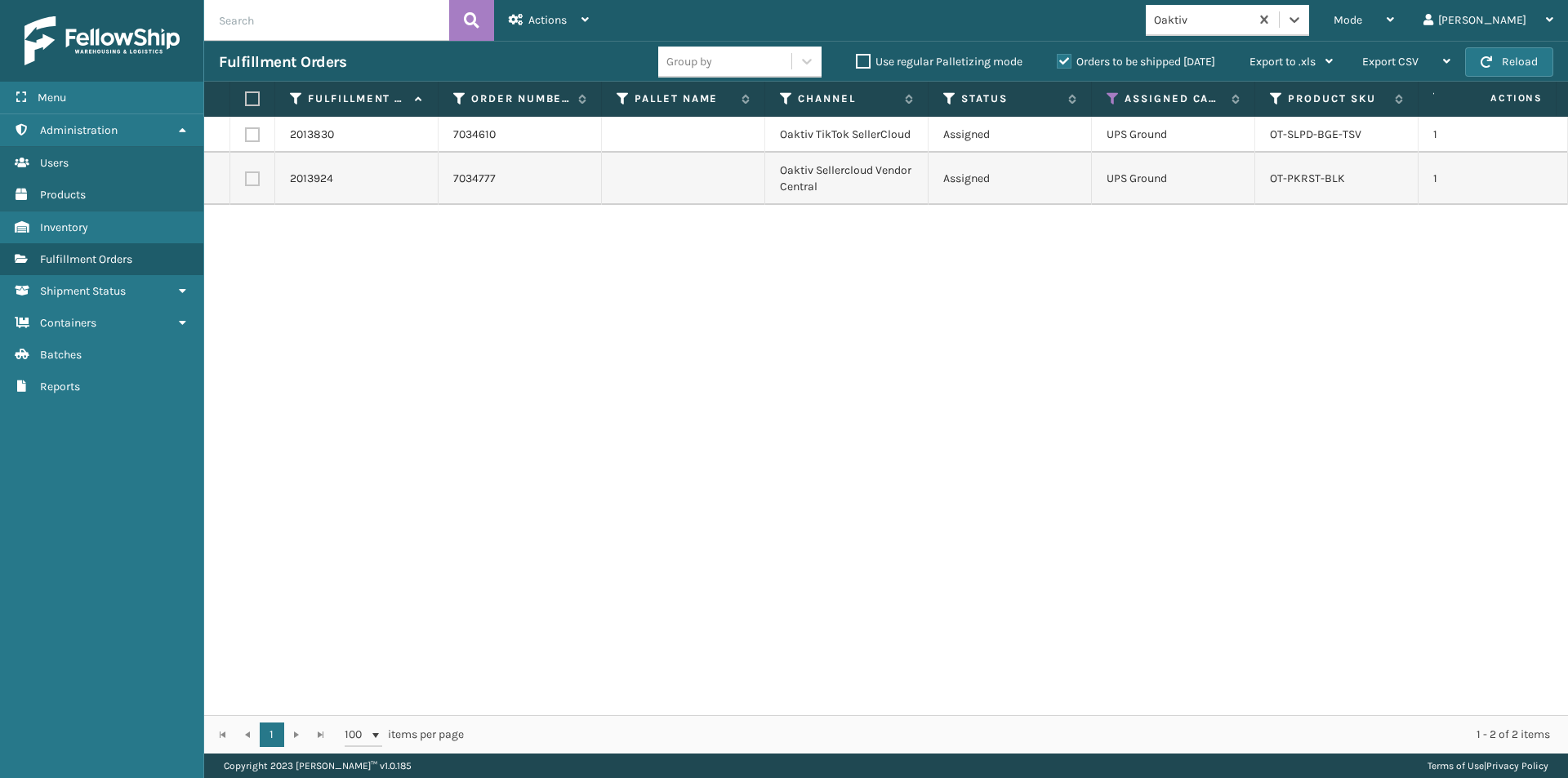
click at [253, 104] on label at bounding box center [250, 99] width 10 height 15
click at [246, 104] on input "checkbox" at bounding box center [245, 99] width 1 height 11
click at [586, 25] on icon at bounding box center [585, 19] width 7 height 11
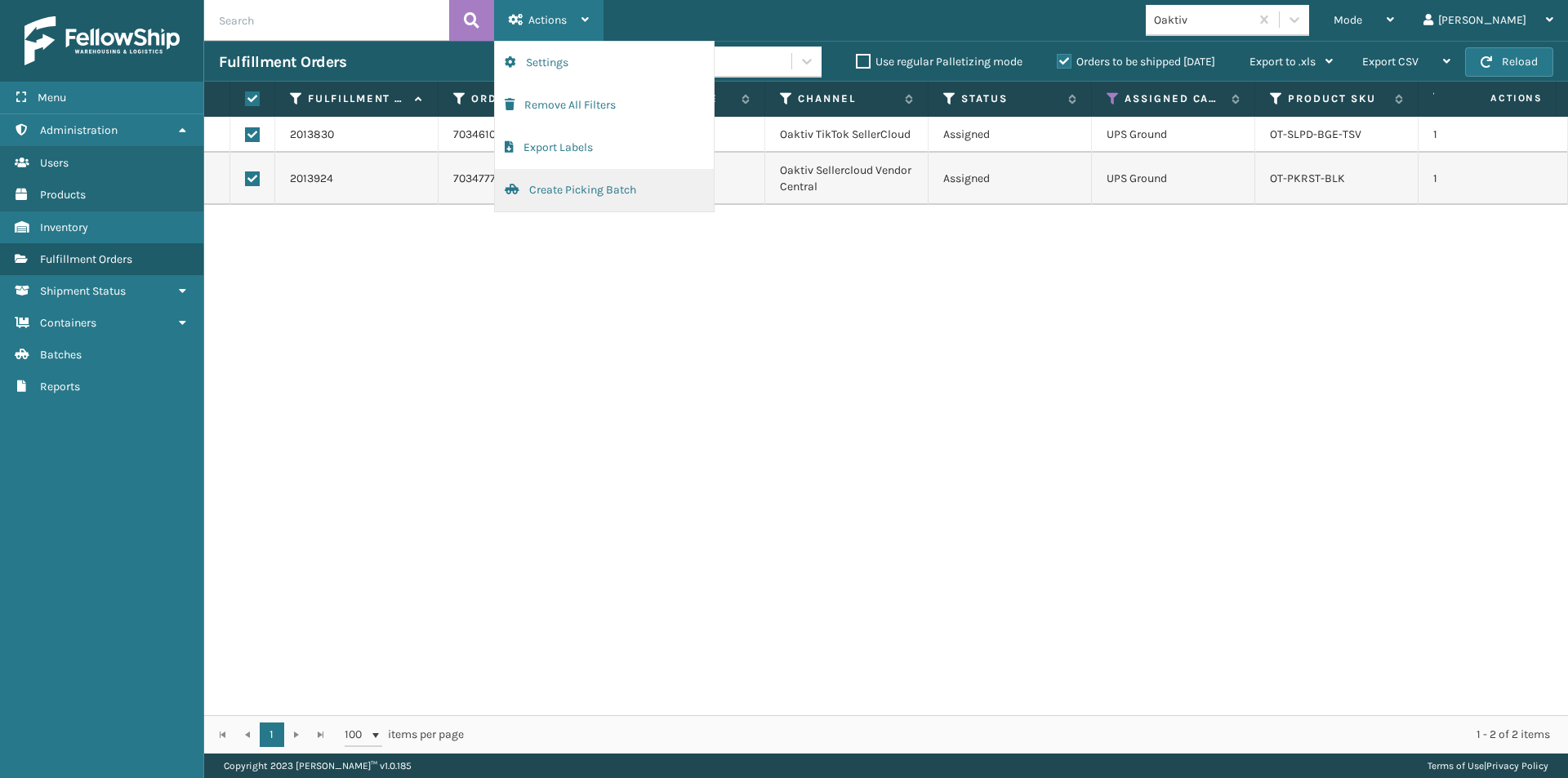
click at [549, 190] on button "Create Picking Batch" at bounding box center [604, 190] width 218 height 42
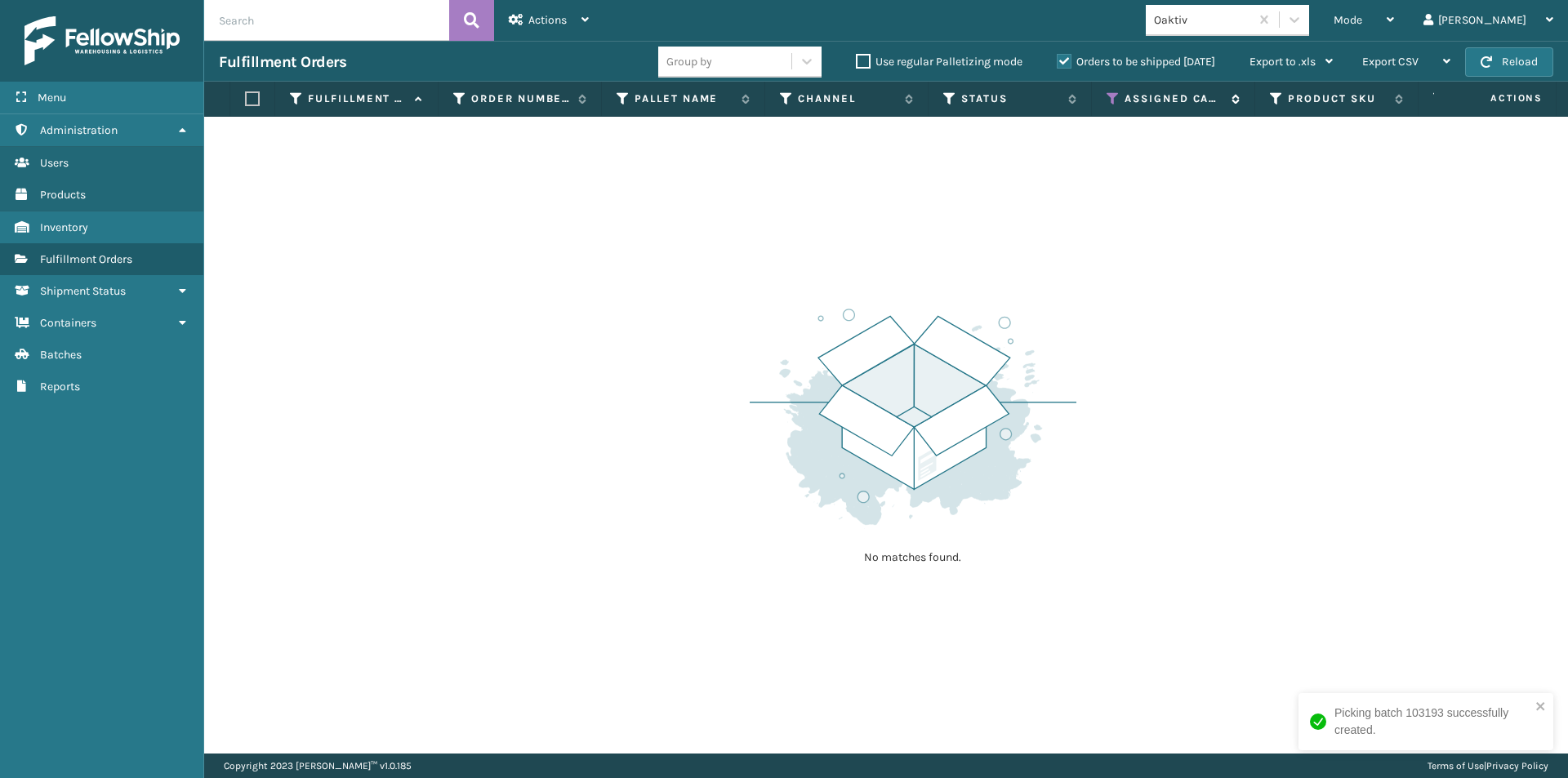
click at [1108, 94] on icon at bounding box center [1113, 99] width 13 height 15
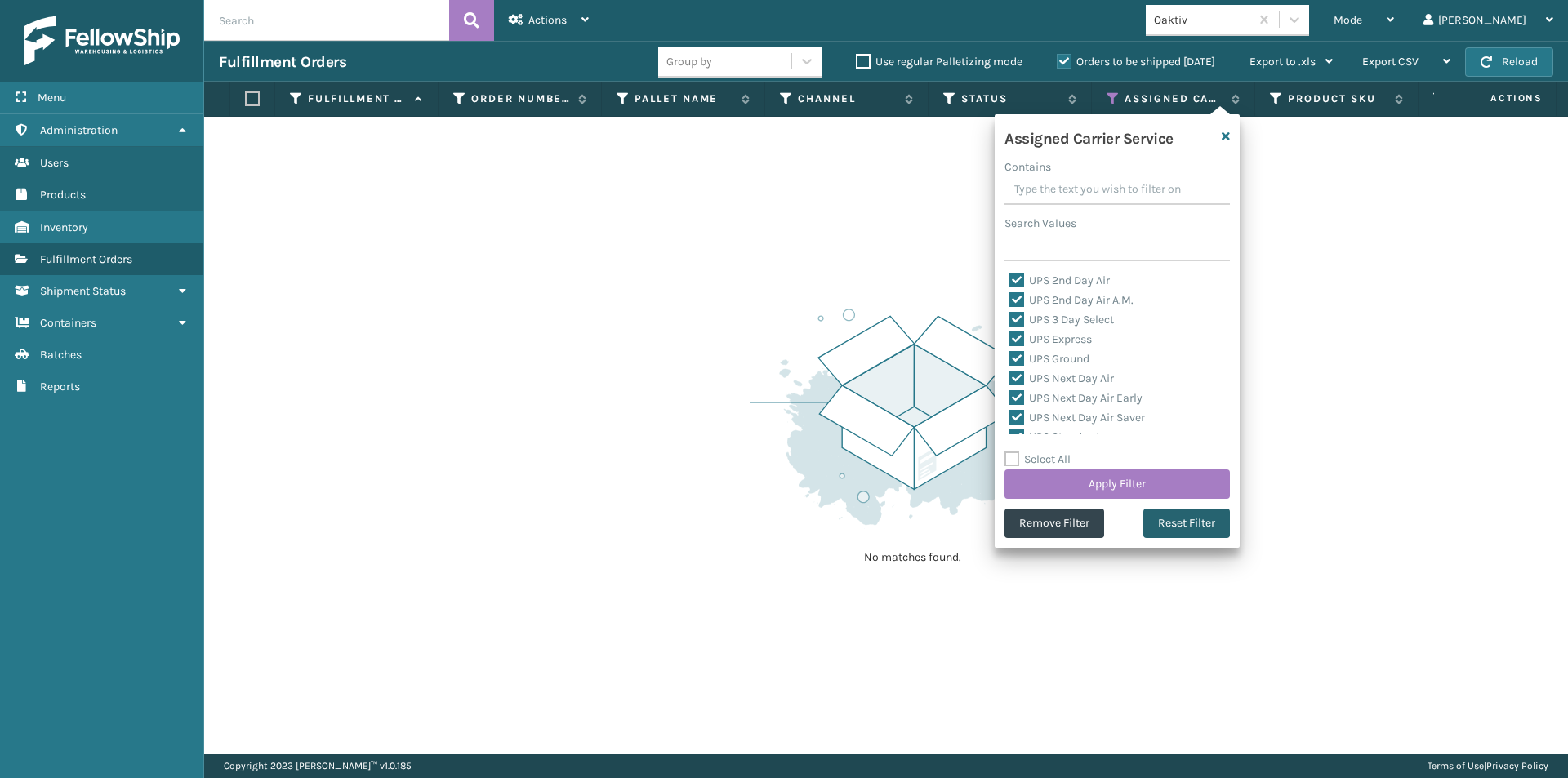
click at [1195, 518] on button "Reset Filter" at bounding box center [1186, 523] width 86 height 29
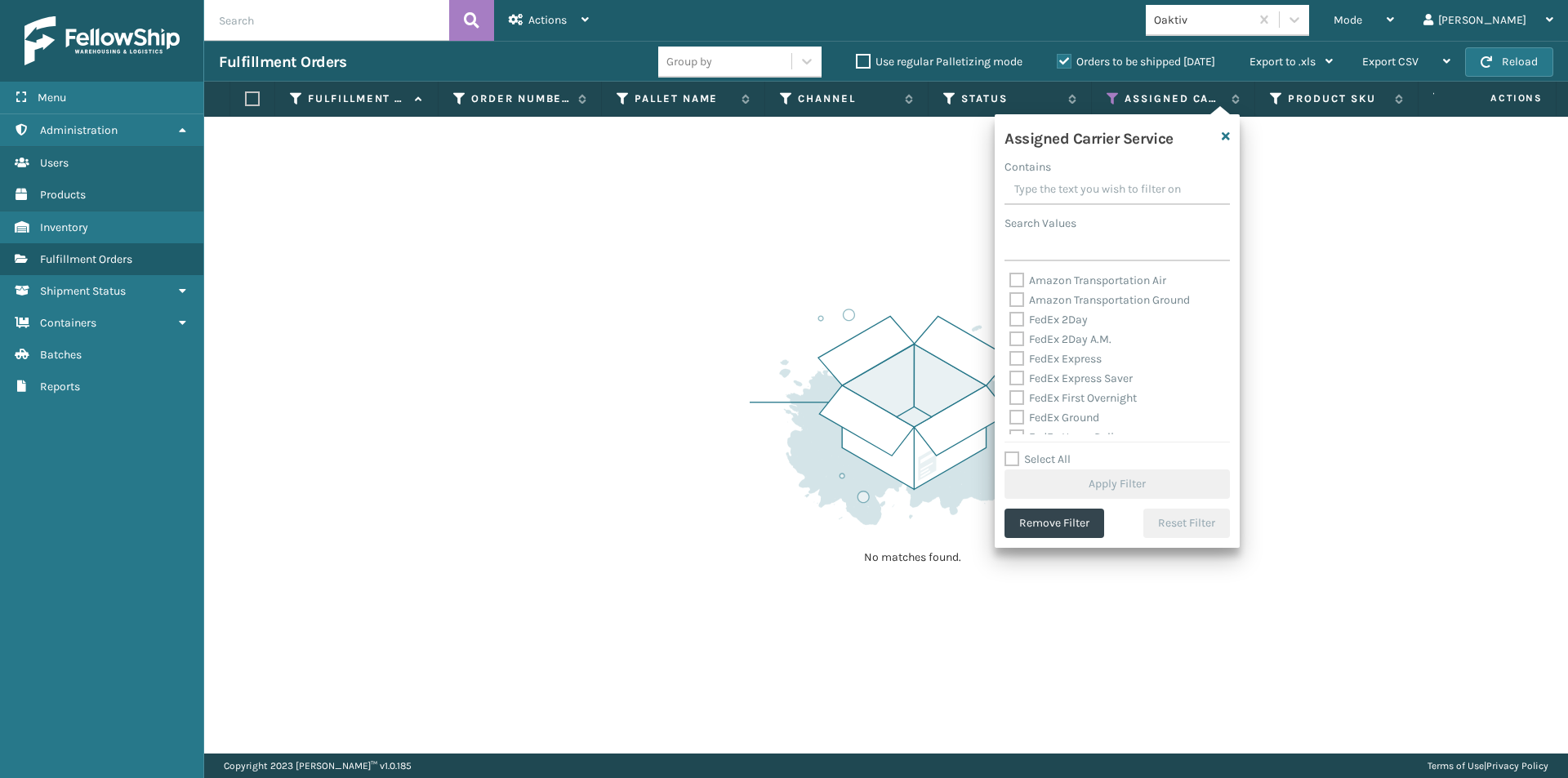
click at [1019, 323] on label "FedEx 2Day" at bounding box center [1047, 319] width 78 height 14
click at [1010, 321] on input "FedEx 2Day" at bounding box center [1009, 316] width 1 height 11
click at [1016, 346] on div "FedEx 2Day A.M." at bounding box center [1116, 339] width 216 height 19
click at [1018, 340] on label "FedEx 2Day A.M." at bounding box center [1059, 339] width 102 height 14
click at [1010, 340] on input "FedEx 2Day A.M." at bounding box center [1009, 335] width 1 height 11
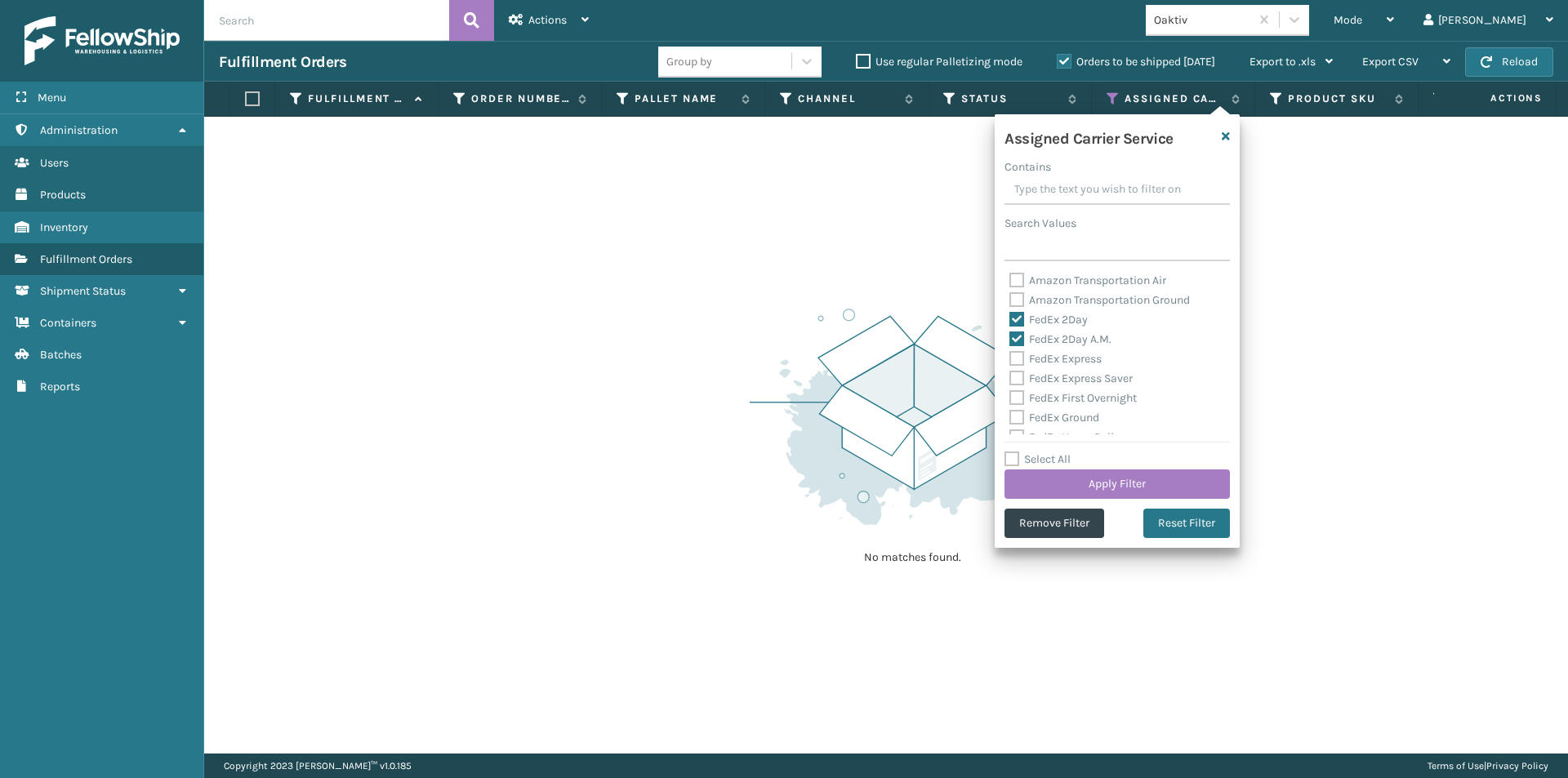
click at [1021, 356] on label "FedEx Express" at bounding box center [1055, 358] width 93 height 14
click at [1010, 356] on input "FedEx Express" at bounding box center [1009, 355] width 1 height 11
click at [1019, 380] on label "FedEx Express Saver" at bounding box center [1070, 378] width 123 height 14
click at [1010, 380] on input "FedEx Express Saver" at bounding box center [1009, 374] width 1 height 11
click at [1016, 395] on label "FedEx First Overnight" at bounding box center [1072, 397] width 128 height 14
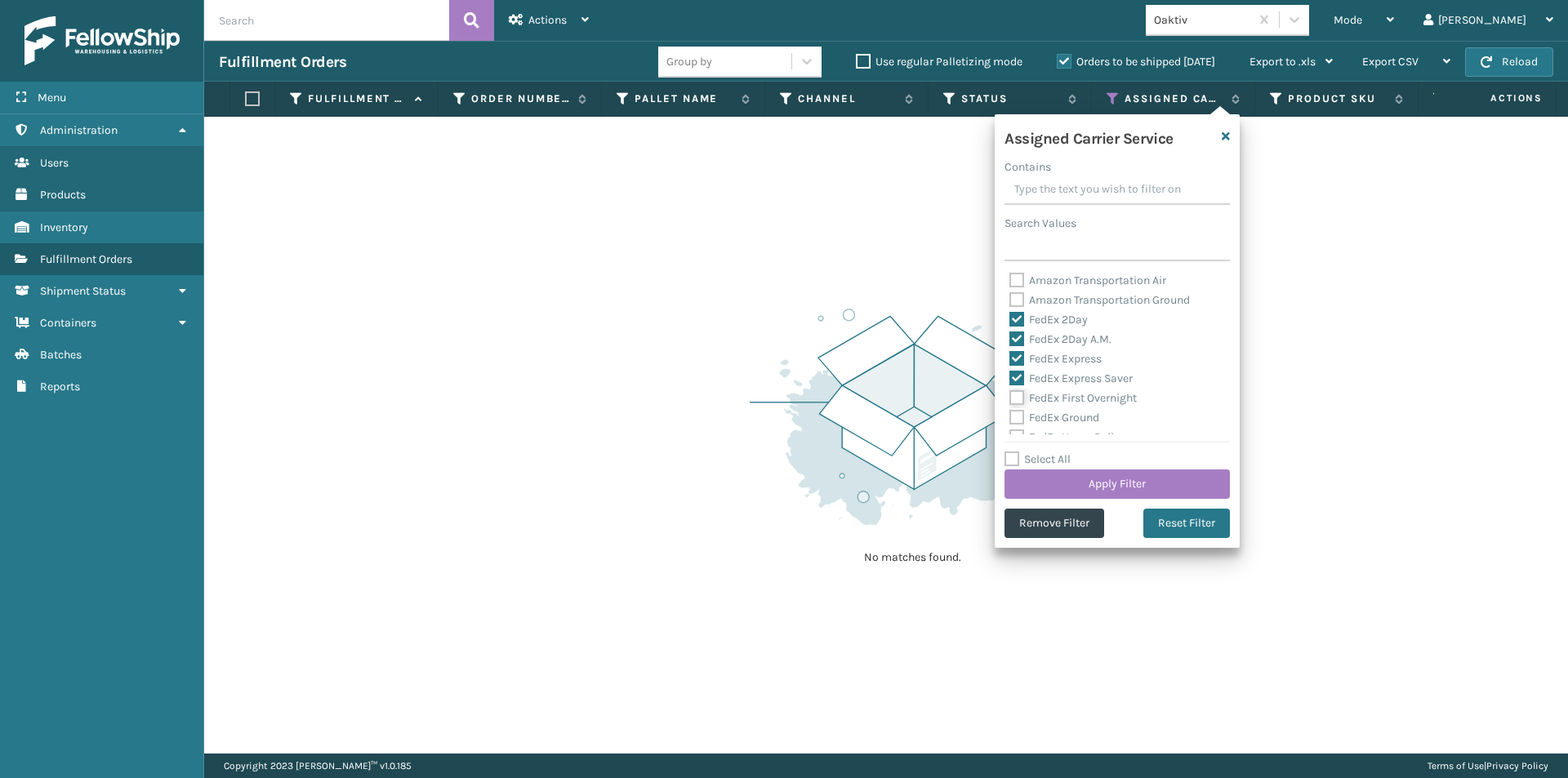
click at [1010, 395] on input "FedEx First Overnight" at bounding box center [1009, 394] width 1 height 11
click at [1016, 413] on label "FedEx Ground" at bounding box center [1054, 417] width 90 height 14
click at [1010, 413] on input "FedEx Ground" at bounding box center [1009, 414] width 1 height 11
click at [1015, 352] on label "FedEx Home Delivery" at bounding box center [1071, 355] width 126 height 14
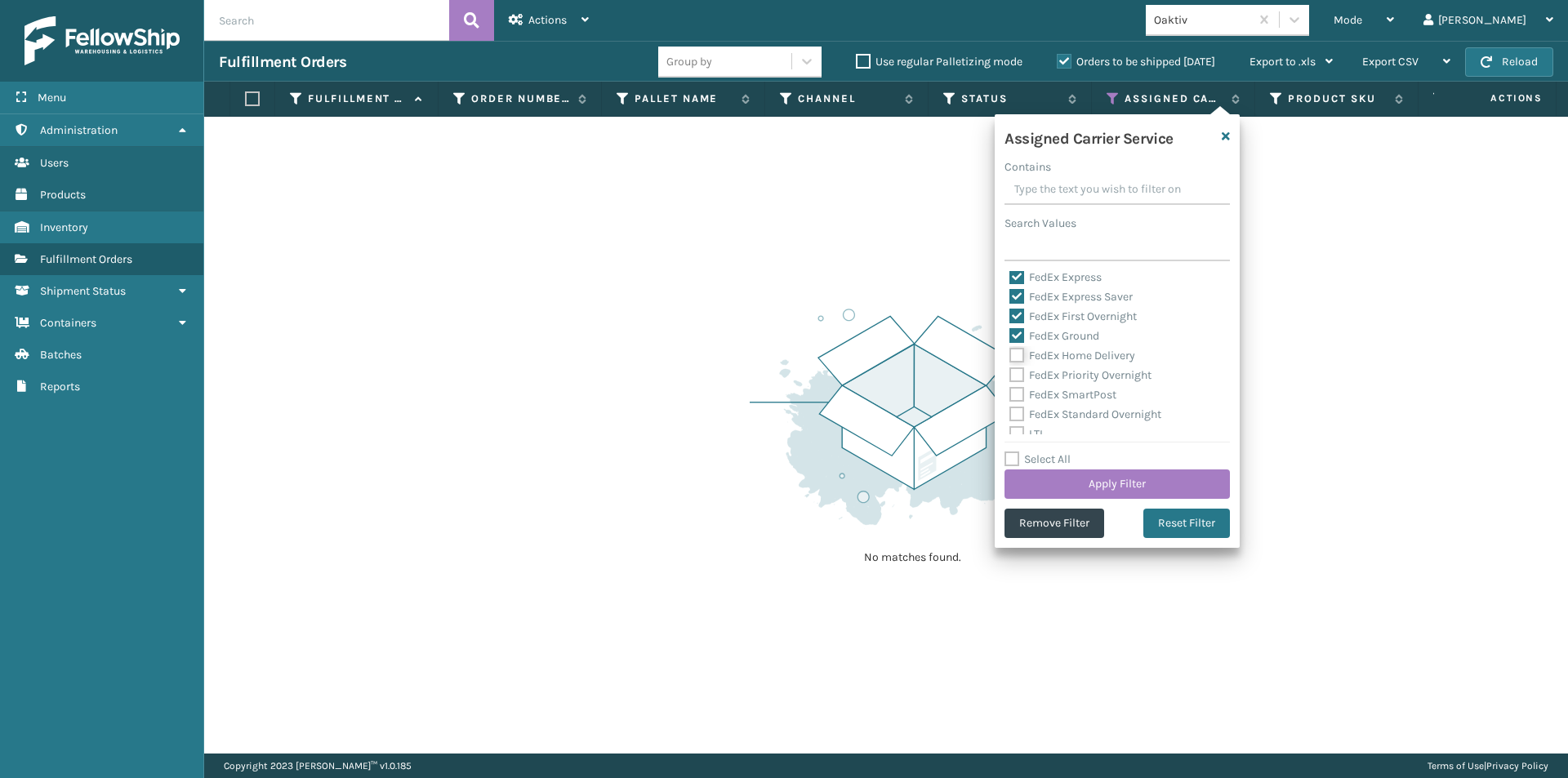
click at [1010, 352] on input "FedEx Home Delivery" at bounding box center [1009, 351] width 1 height 11
click at [1015, 376] on label "FedEx Priority Overnight" at bounding box center [1080, 374] width 142 height 14
click at [1010, 376] on input "FedEx Priority Overnight" at bounding box center [1009, 372] width 1 height 11
click at [1019, 396] on label "FedEx SmartPost" at bounding box center [1062, 395] width 107 height 14
click at [1010, 395] on input "FedEx SmartPost" at bounding box center [1009, 391] width 1 height 11
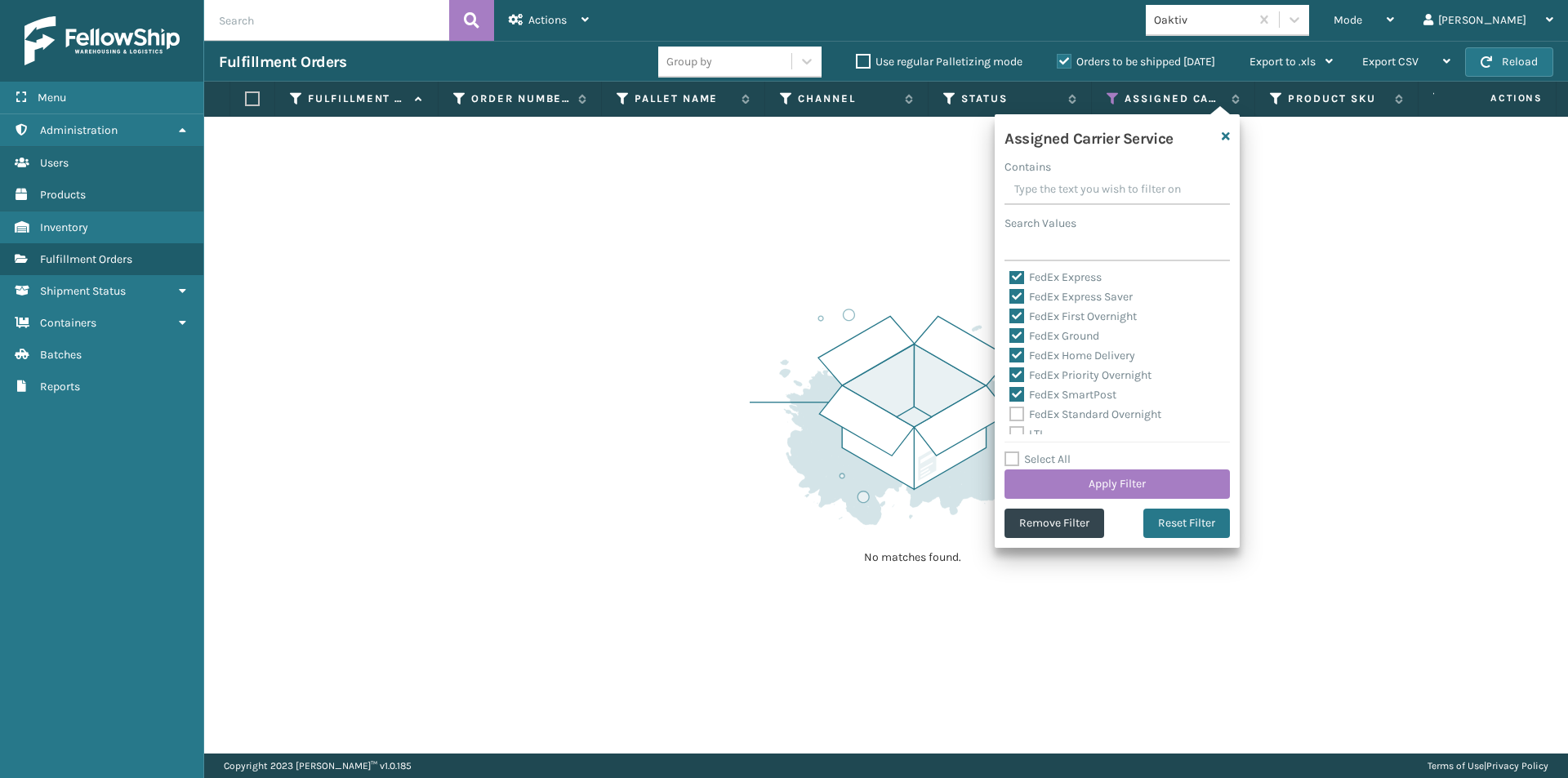
click at [1020, 416] on label "FedEx Standard Overnight" at bounding box center [1084, 414] width 151 height 14
click at [1010, 416] on input "FedEx Standard Overnight" at bounding box center [1009, 410] width 1 height 11
click at [1137, 479] on button "Apply Filter" at bounding box center [1117, 483] width 226 height 29
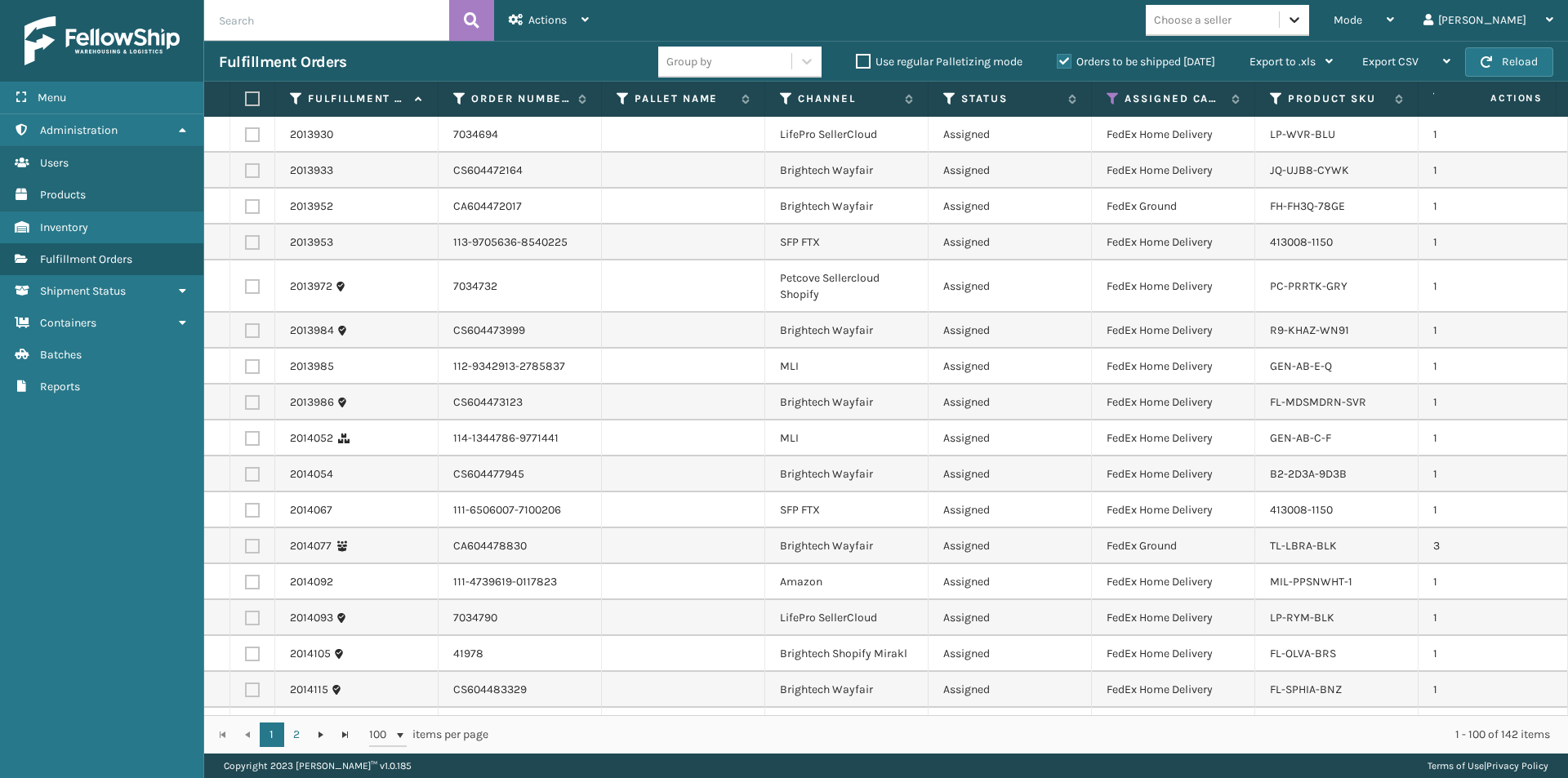
click at [1303, 23] on icon at bounding box center [1294, 19] width 17 height 17
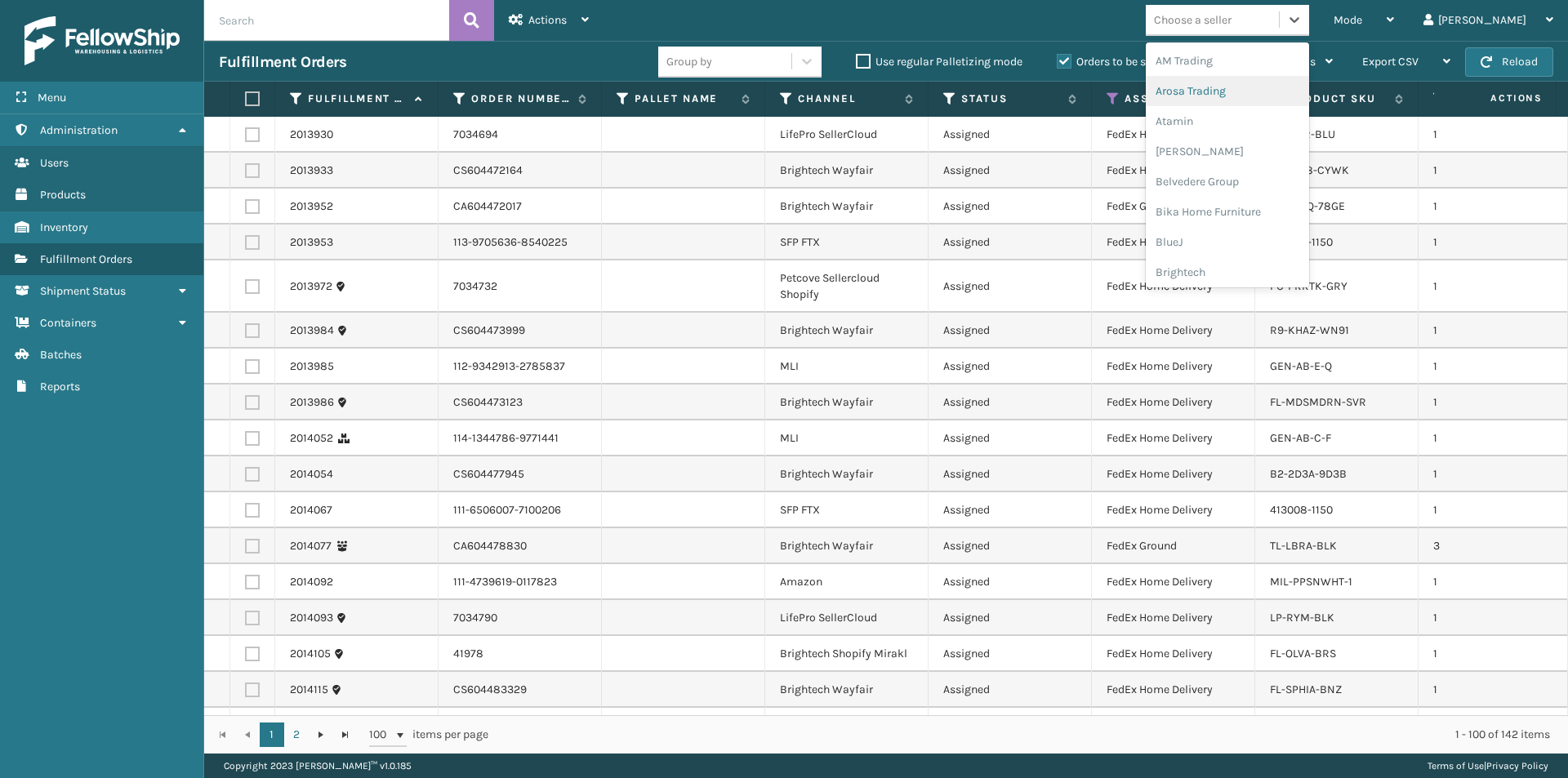
click at [1275, 84] on div "Arosa Trading" at bounding box center [1227, 91] width 163 height 30
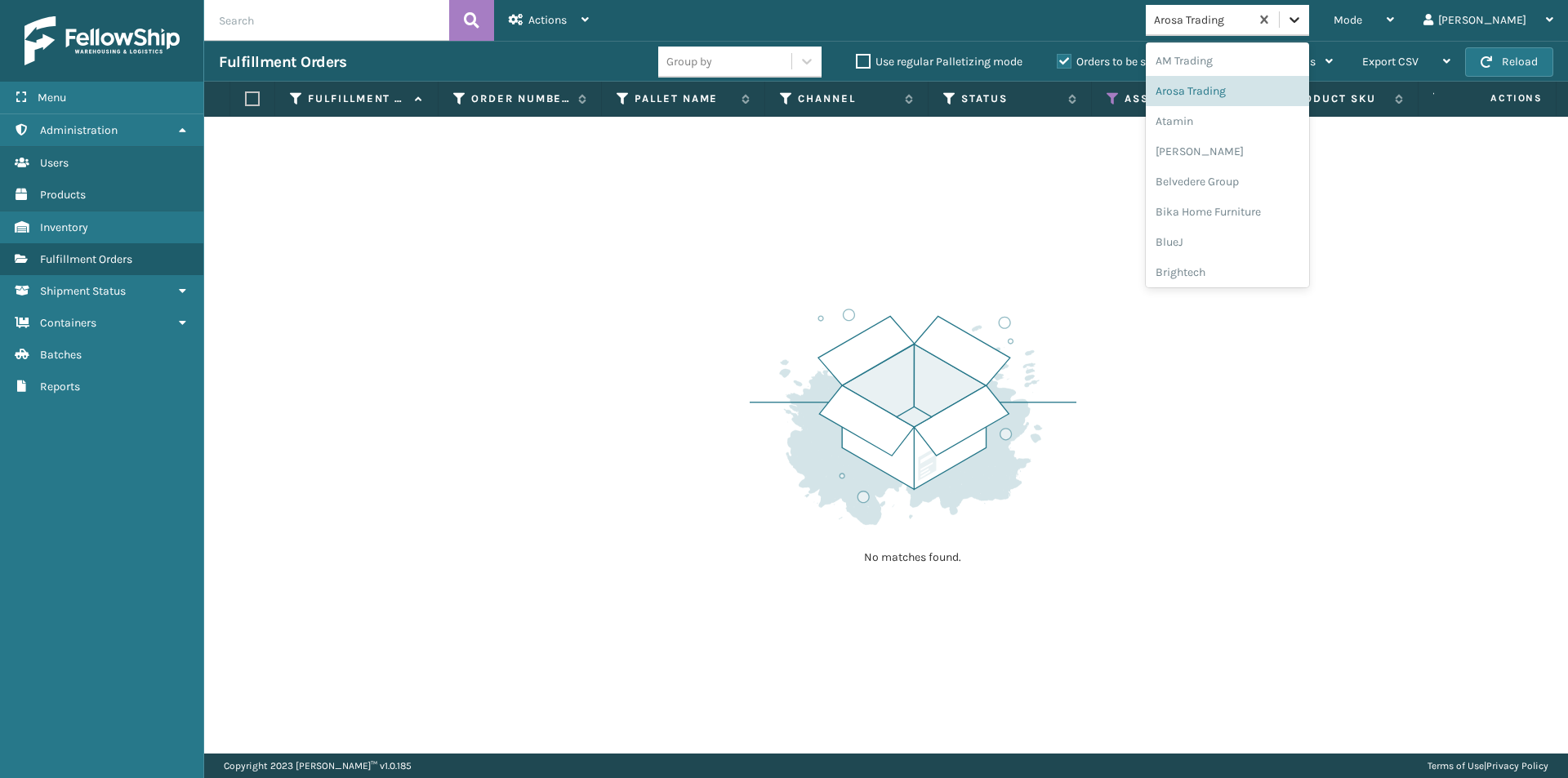
click at [1303, 23] on icon at bounding box center [1294, 19] width 17 height 17
click at [1284, 119] on div "Atamin" at bounding box center [1227, 121] width 163 height 30
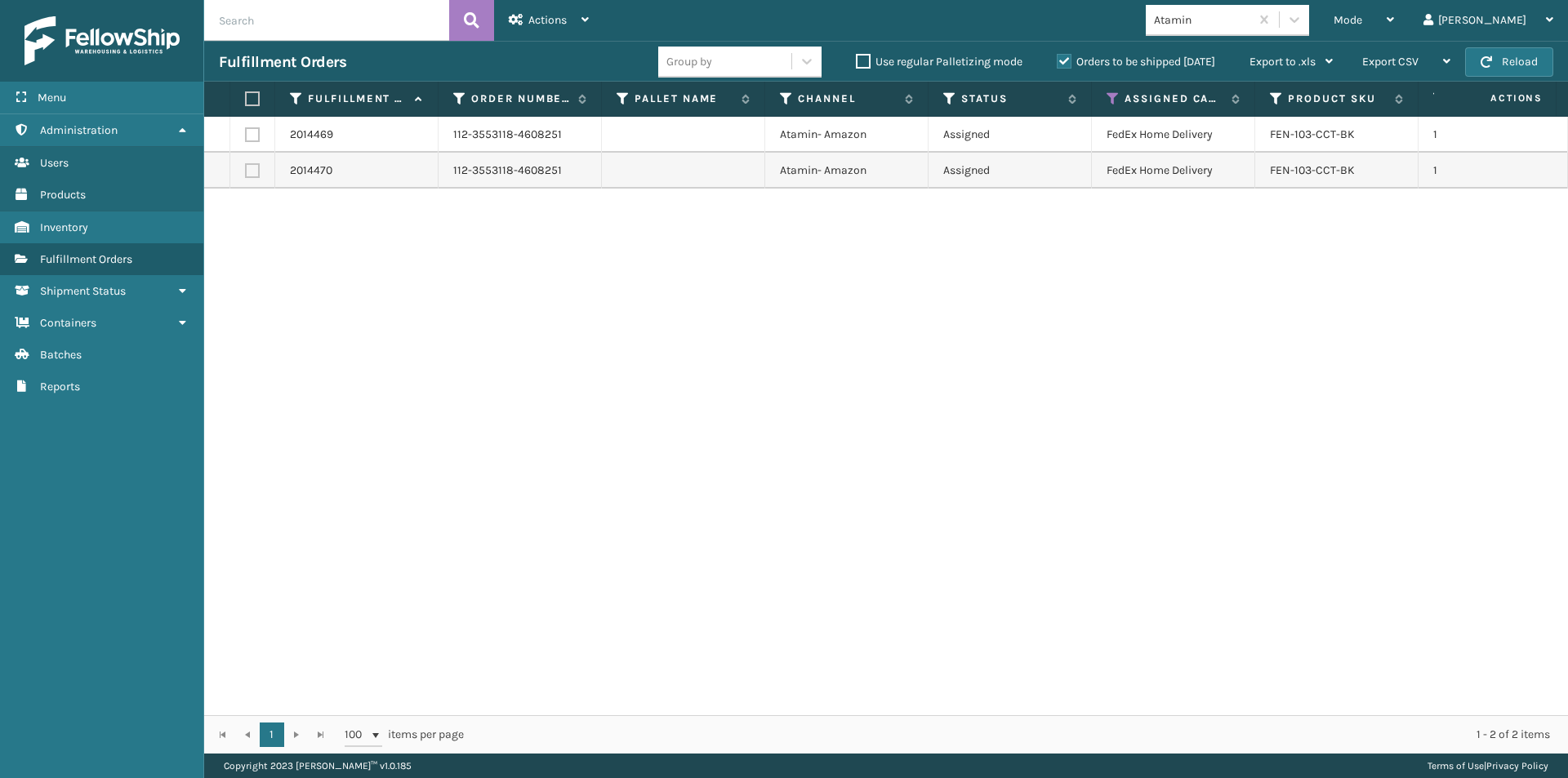
click at [255, 100] on label at bounding box center [250, 99] width 10 height 15
click at [246, 100] on input "checkbox" at bounding box center [245, 99] width 1 height 11
click at [578, 20] on div "Actions" at bounding box center [548, 20] width 80 height 40
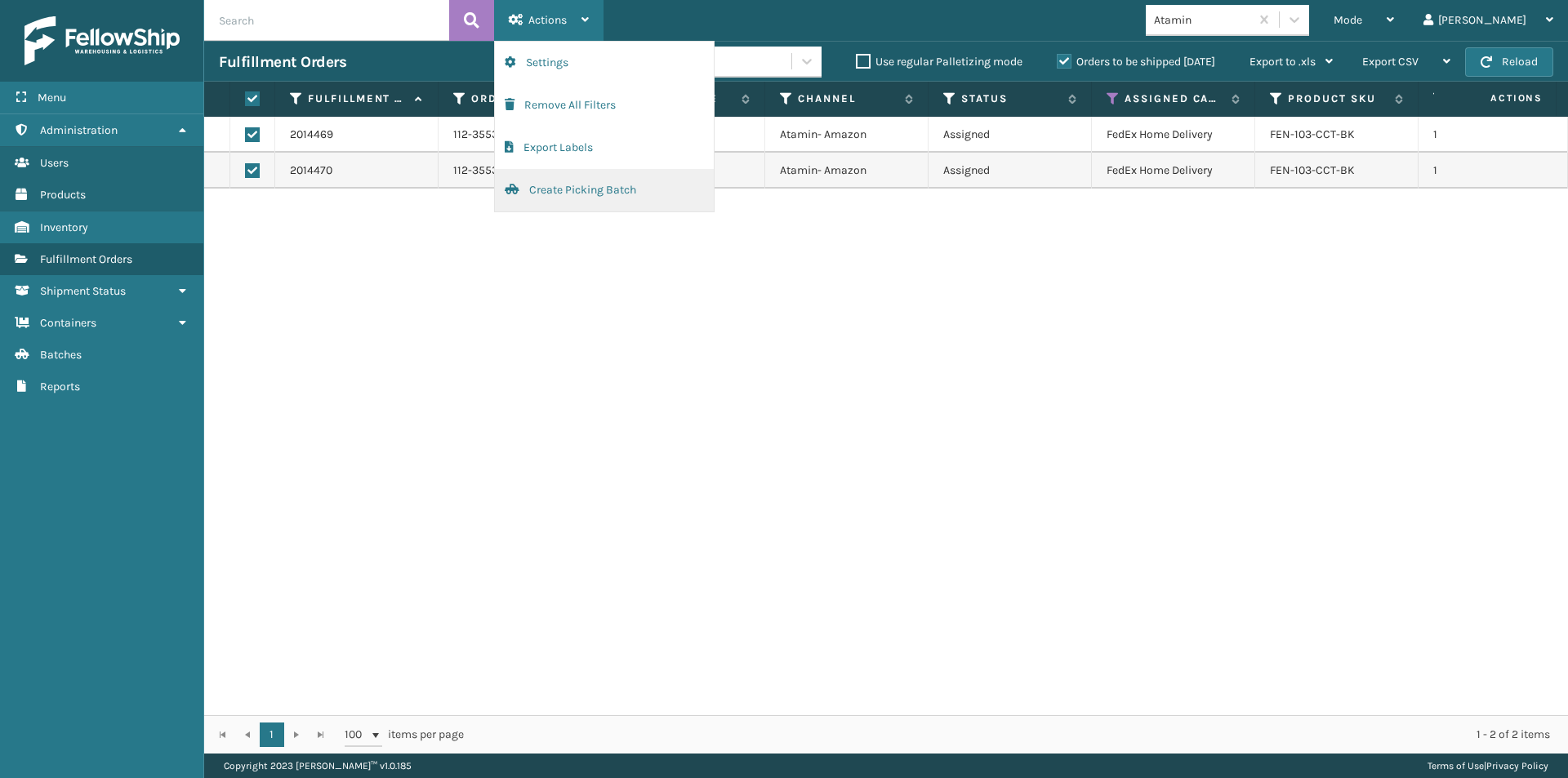
click at [564, 194] on button "Create Picking Batch" at bounding box center [604, 190] width 218 height 42
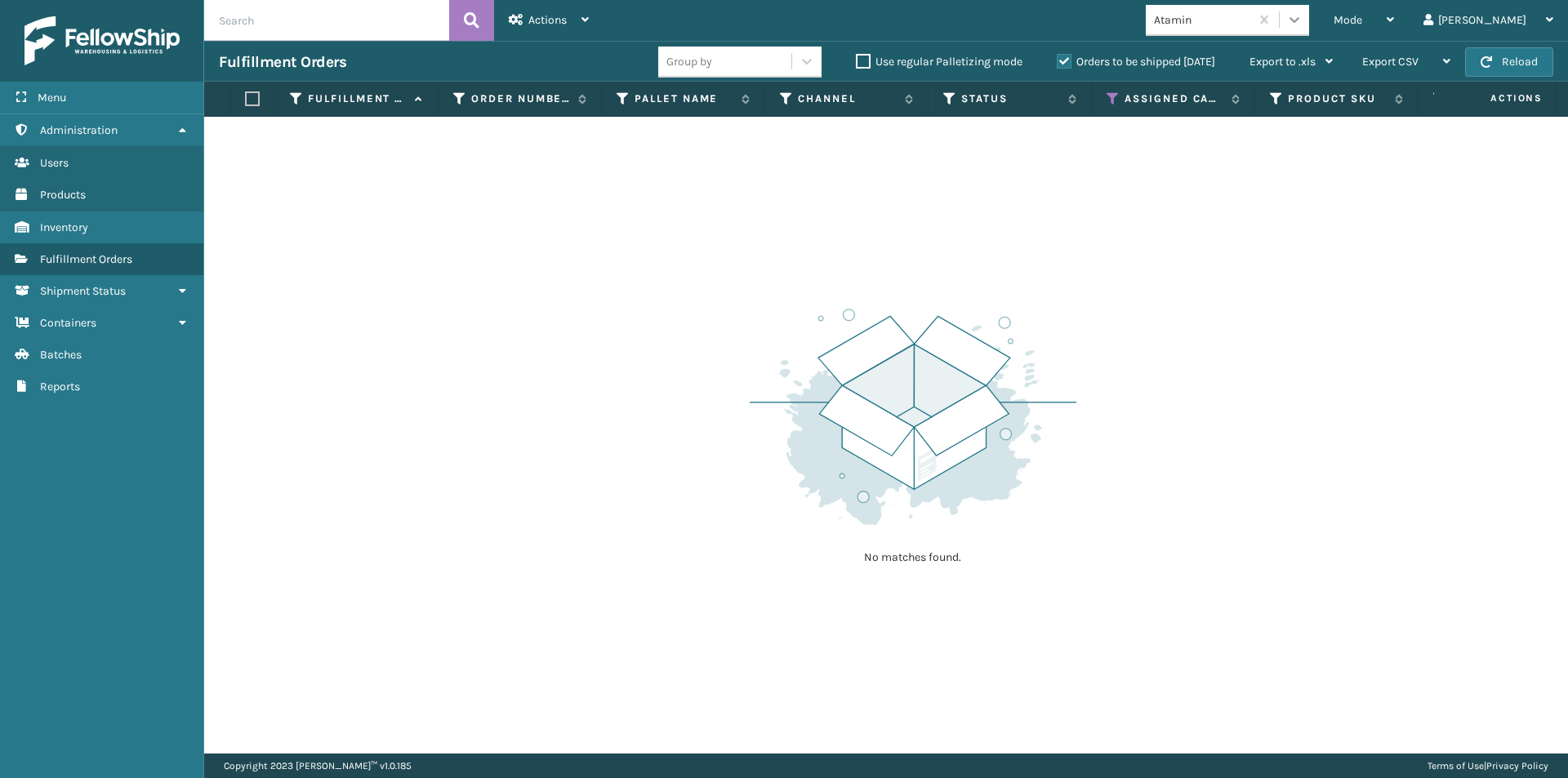
click at [1303, 16] on icon at bounding box center [1294, 19] width 17 height 17
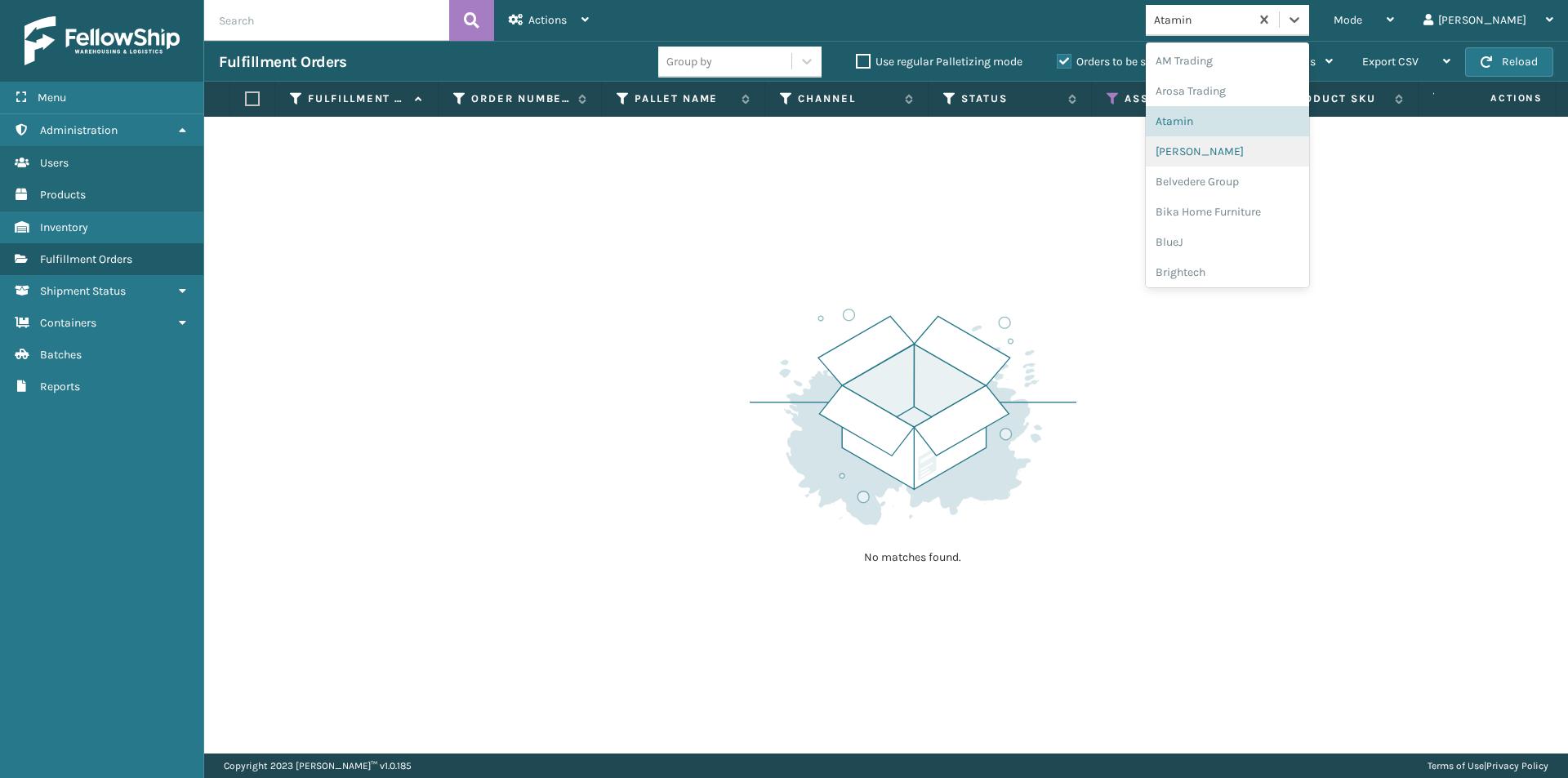
click at [1281, 144] on div "[PERSON_NAME]" at bounding box center [1227, 151] width 163 height 30
click at [1303, 19] on icon at bounding box center [1294, 19] width 17 height 17
click at [1290, 210] on div "Bika Home Furniture" at bounding box center [1227, 211] width 163 height 30
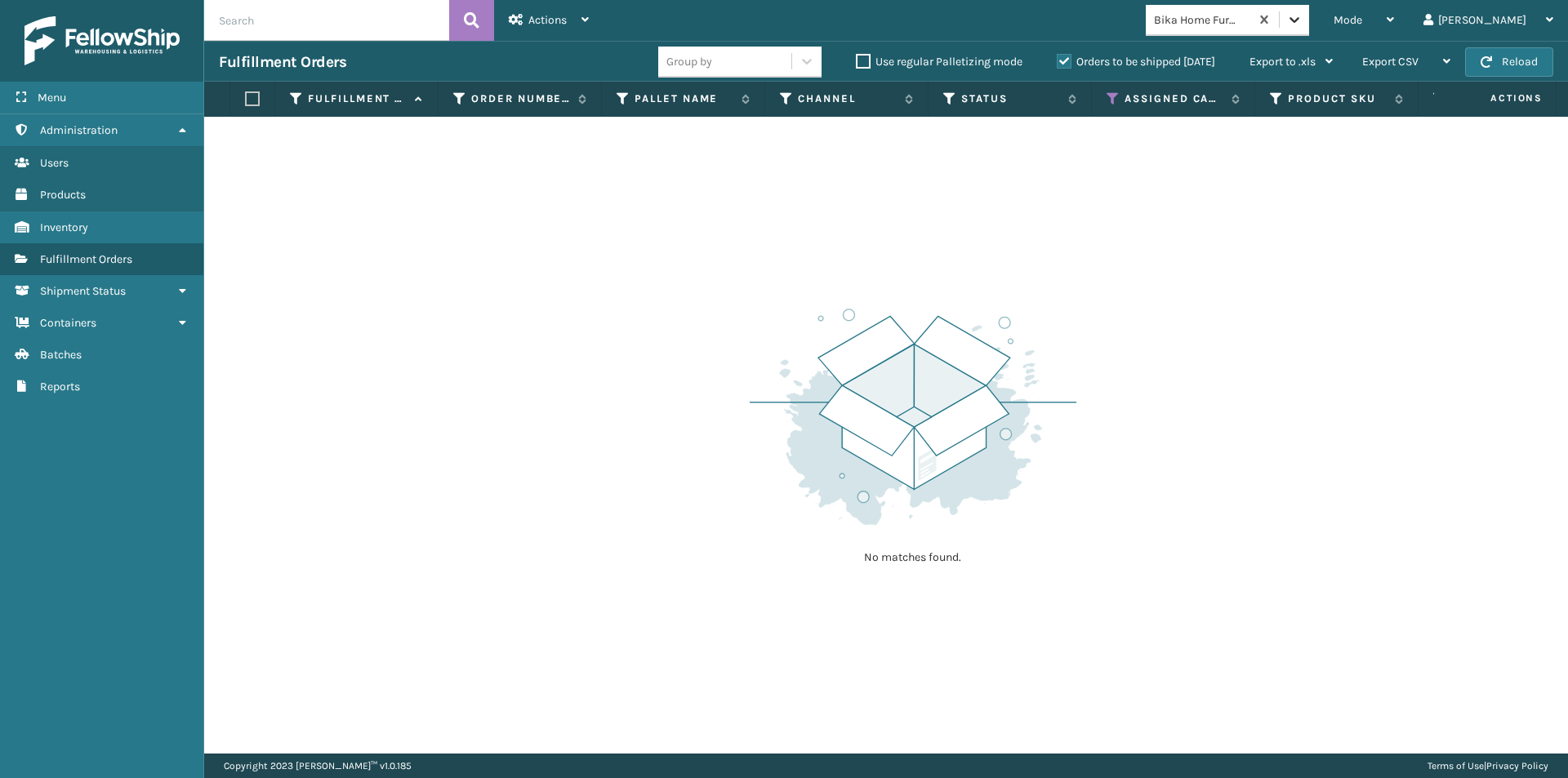
click at [1303, 19] on icon at bounding box center [1294, 19] width 17 height 17
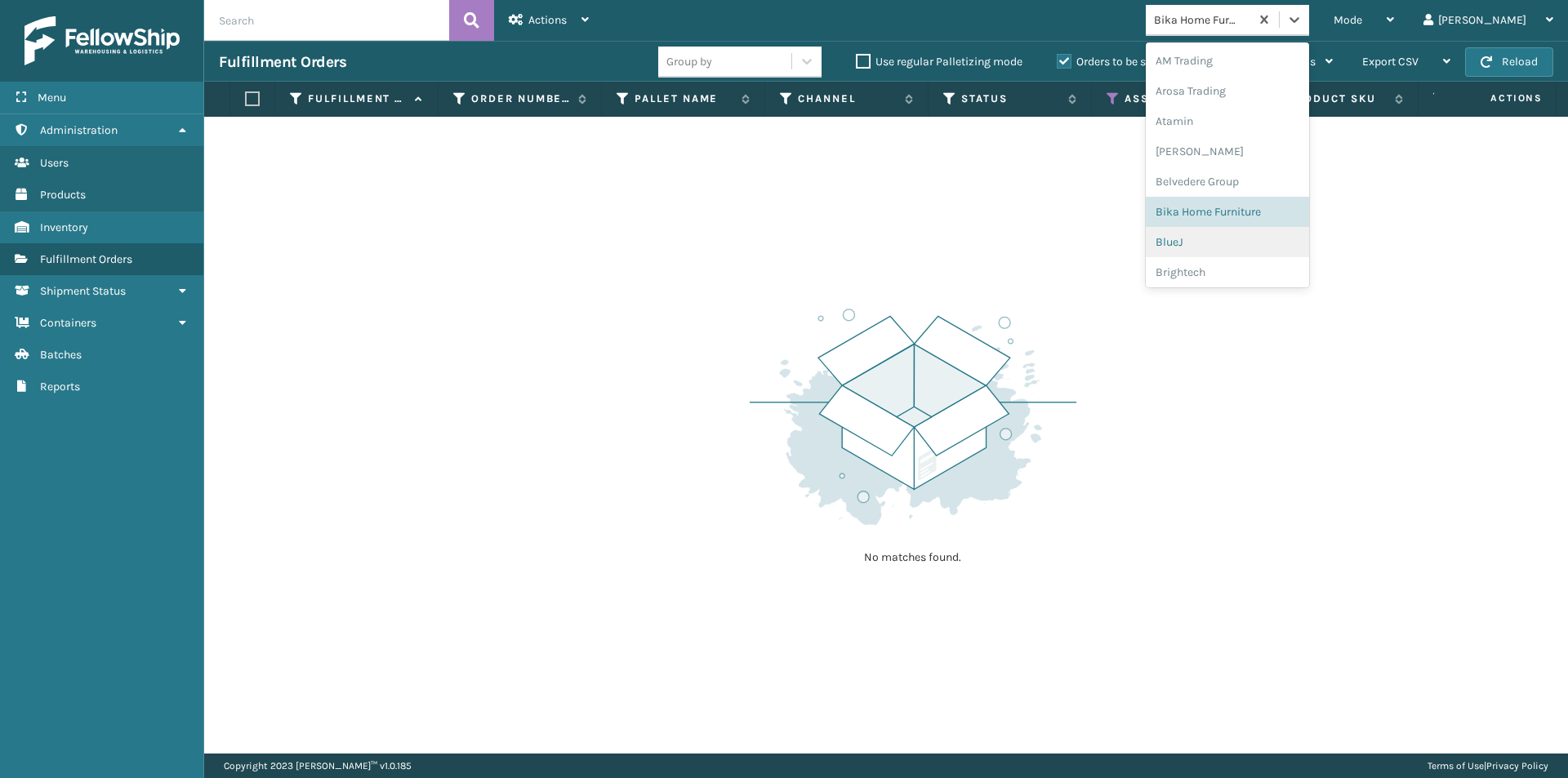
click at [1277, 248] on div "BlueJ" at bounding box center [1227, 241] width 163 height 30
click at [1303, 21] on icon at bounding box center [1294, 19] width 17 height 17
click at [1309, 268] on div "Brightech" at bounding box center [1227, 272] width 163 height 30
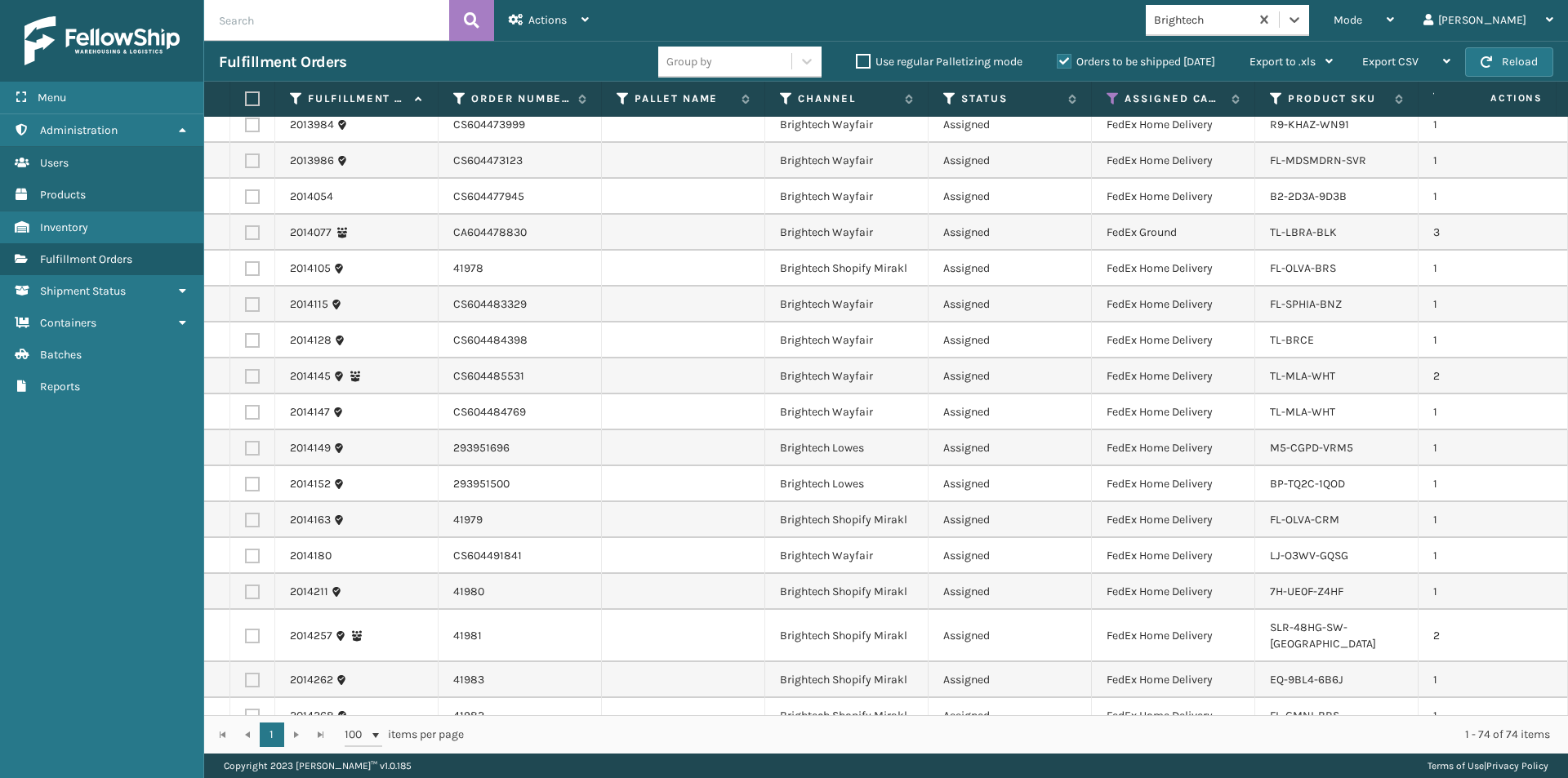
scroll to position [0, 0]
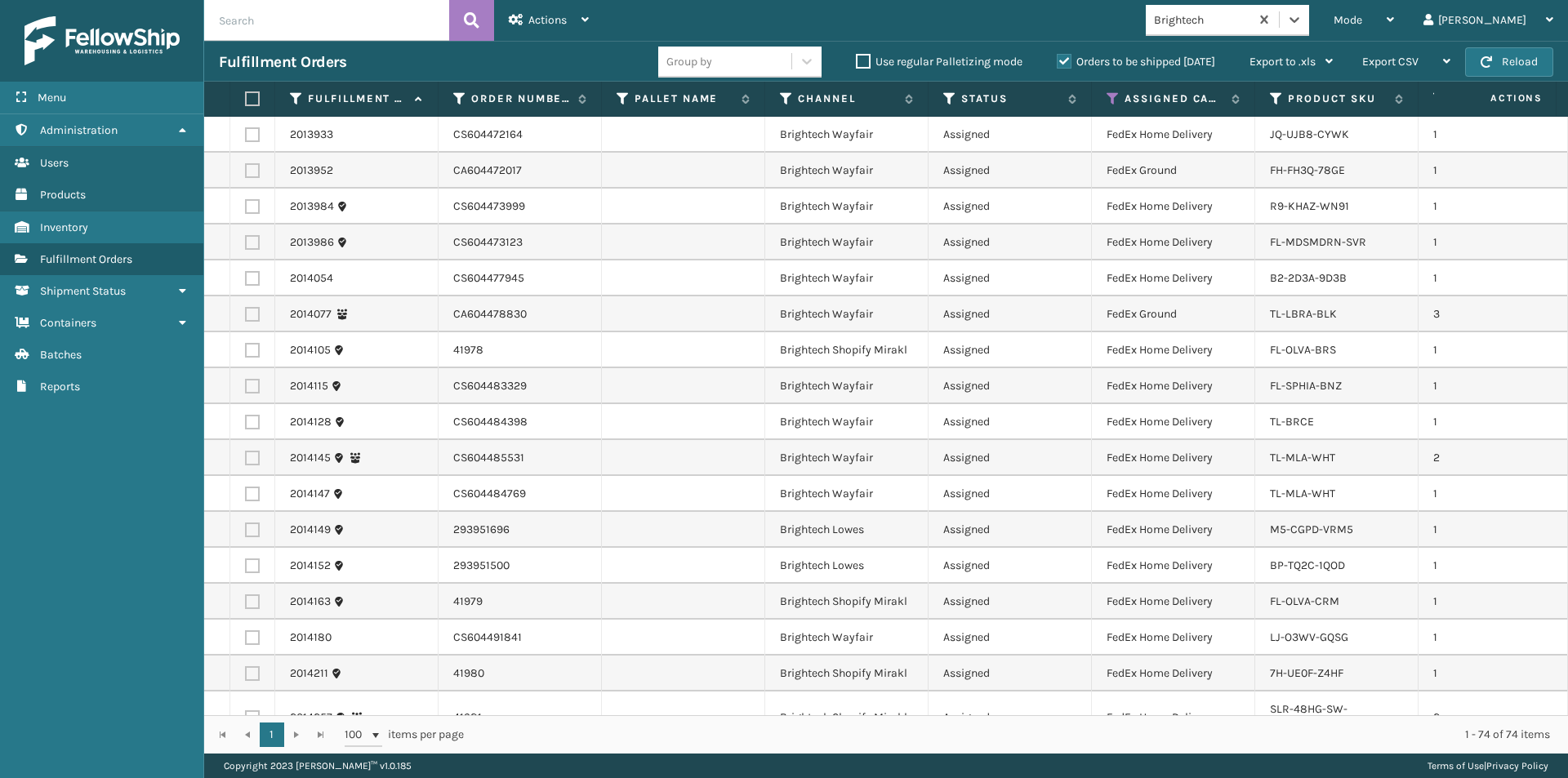
click at [251, 100] on label at bounding box center [250, 99] width 10 height 15
click at [246, 100] on input "checkbox" at bounding box center [245, 99] width 1 height 11
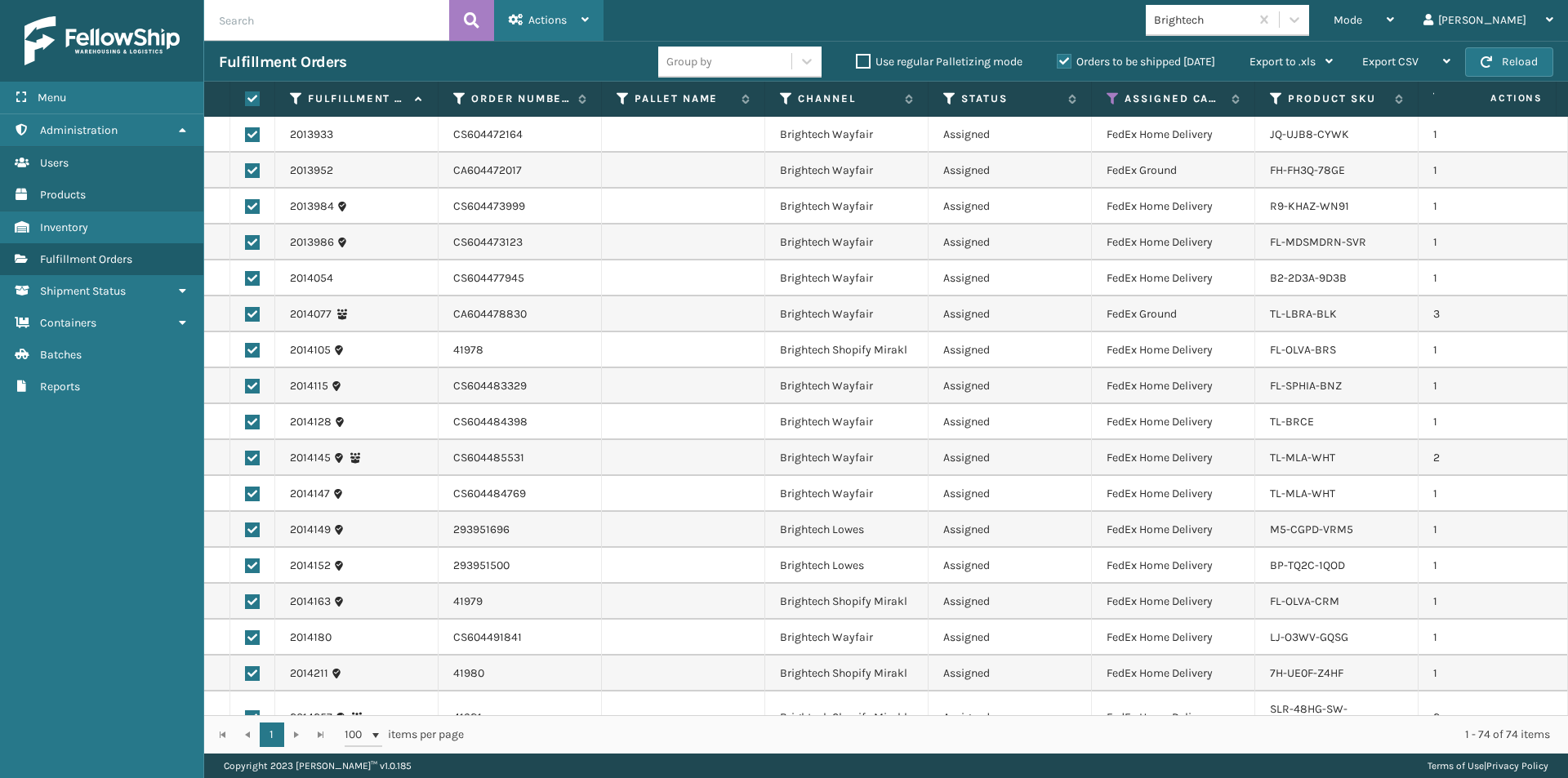
click at [590, 19] on div "Actions Settings Remove All Filters Export Labels Create Picking Batch" at bounding box center [548, 20] width 109 height 40
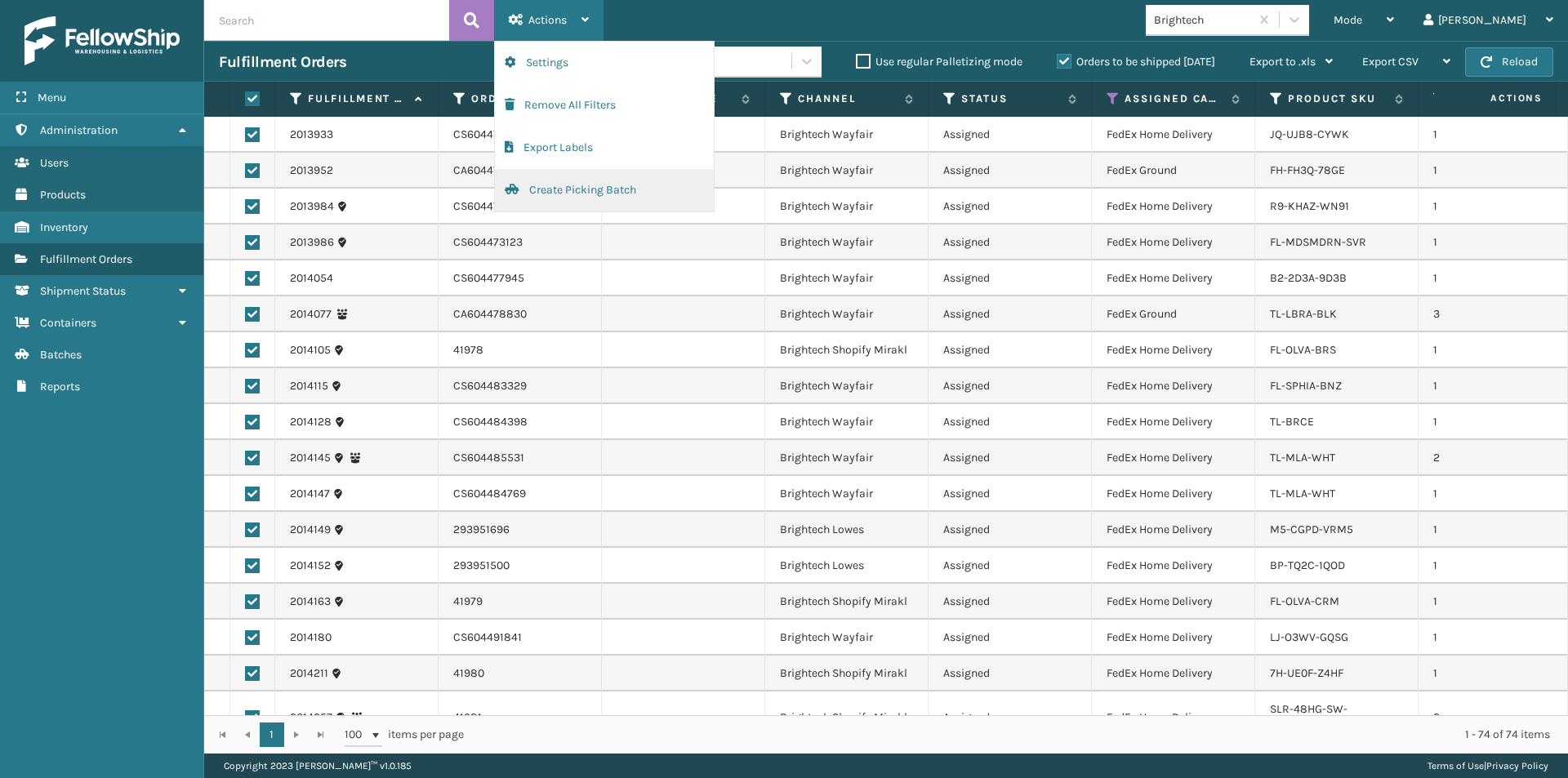
click at [549, 190] on button "Create Picking Batch" at bounding box center [604, 190] width 218 height 42
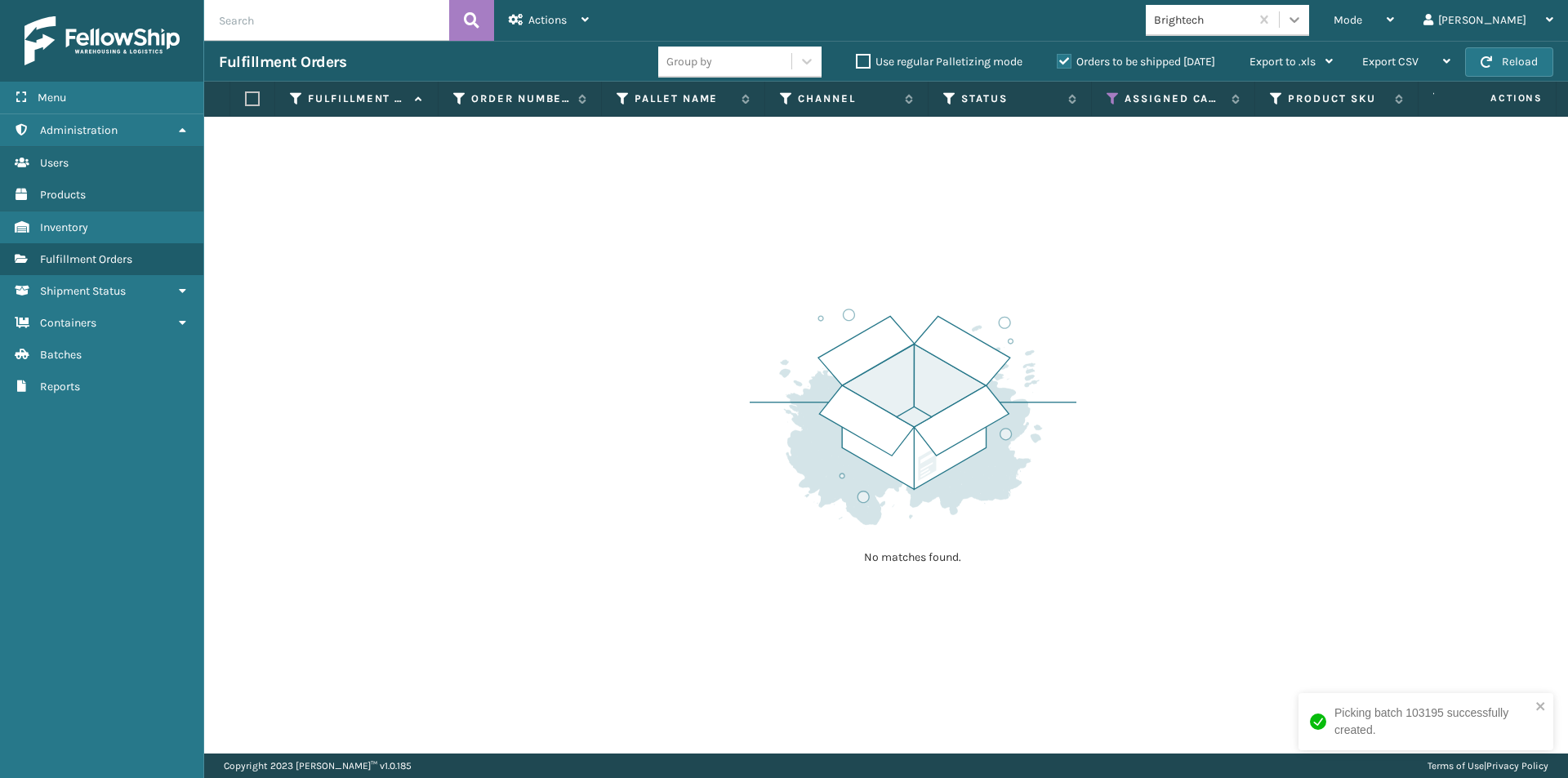
click at [1303, 22] on icon at bounding box center [1294, 19] width 17 height 17
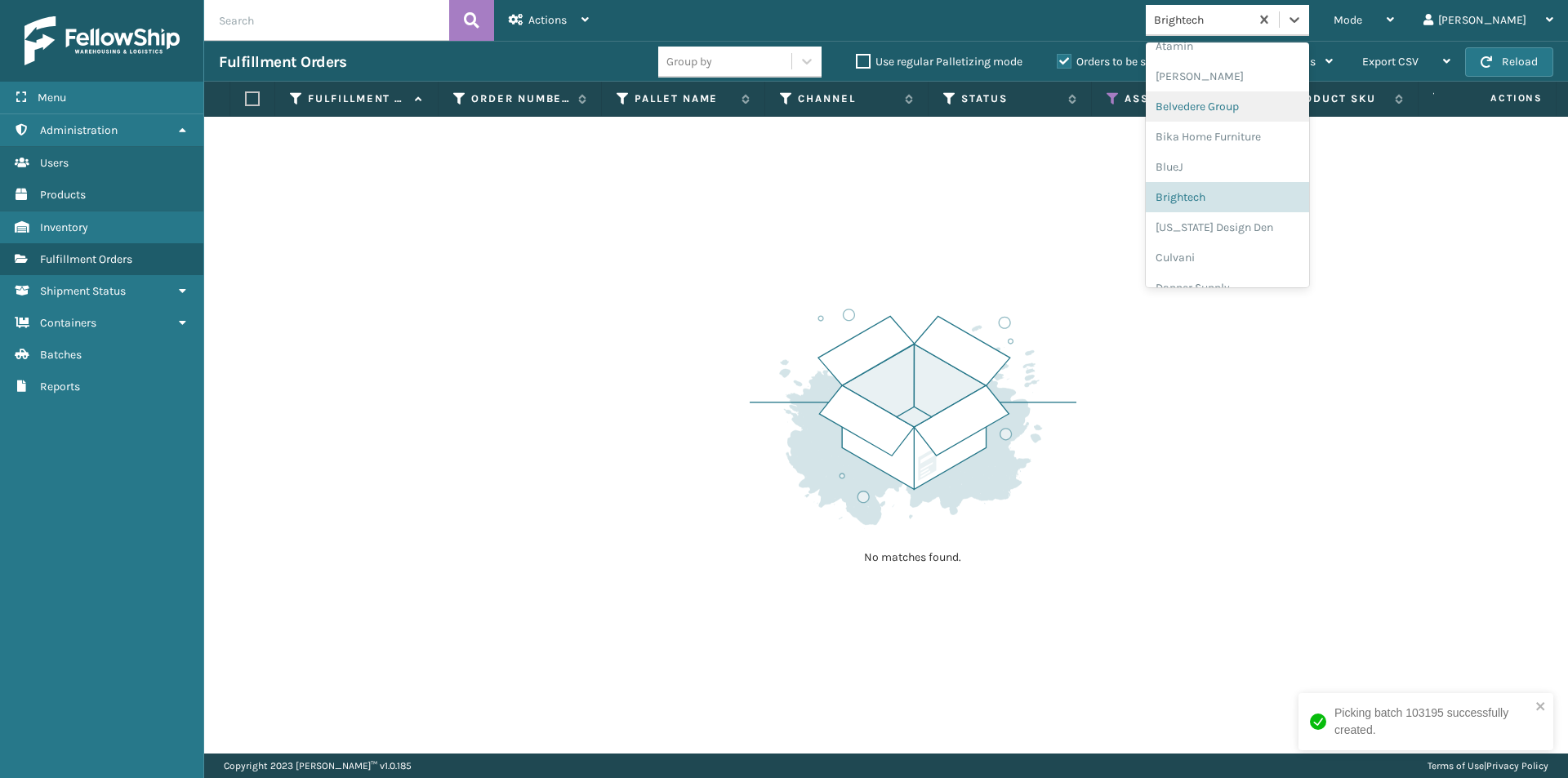
scroll to position [107, 0]
click at [1279, 197] on div "[US_STATE] Design Den" at bounding box center [1227, 194] width 163 height 30
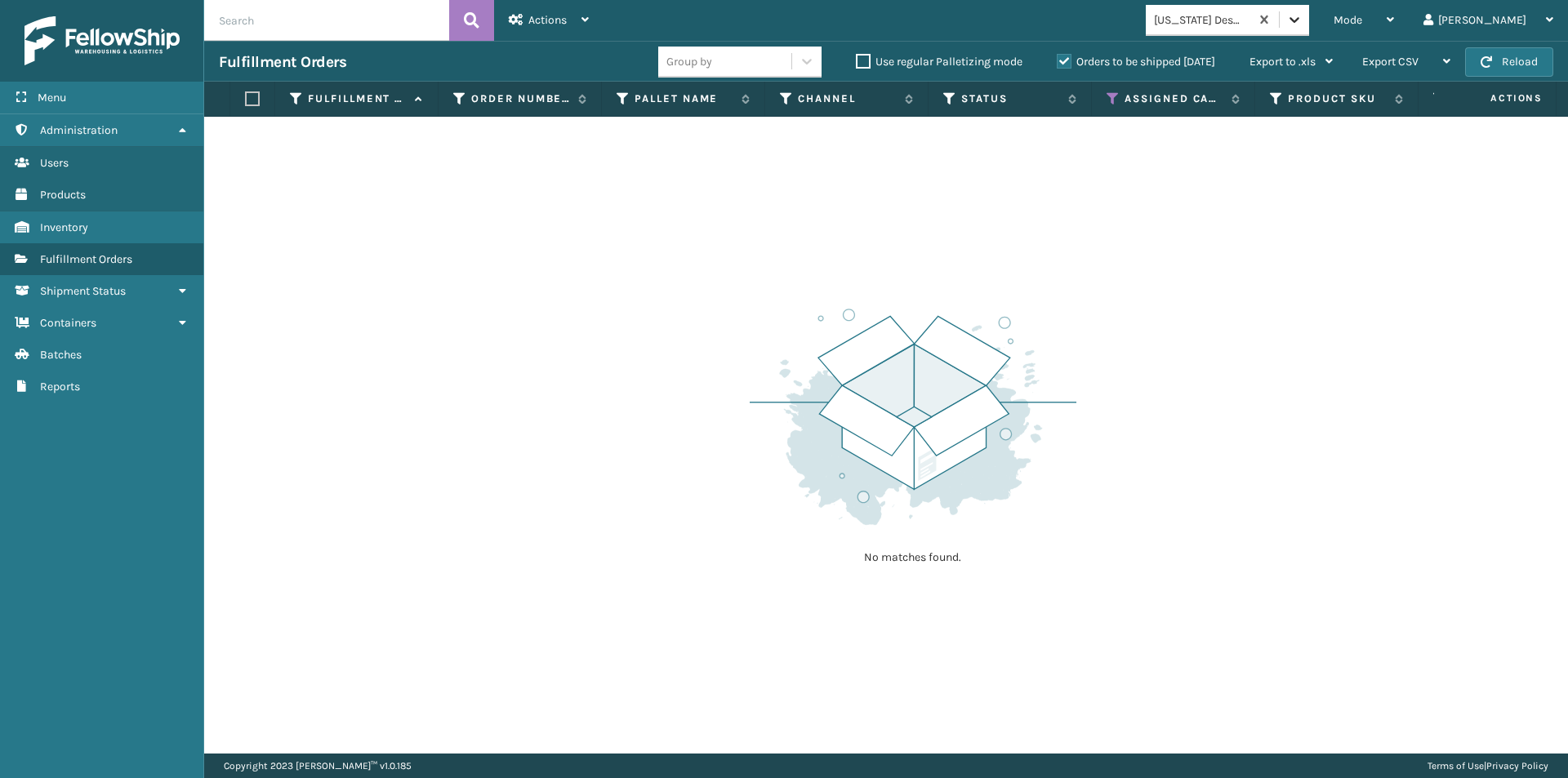
click at [1303, 17] on icon at bounding box center [1294, 19] width 17 height 17
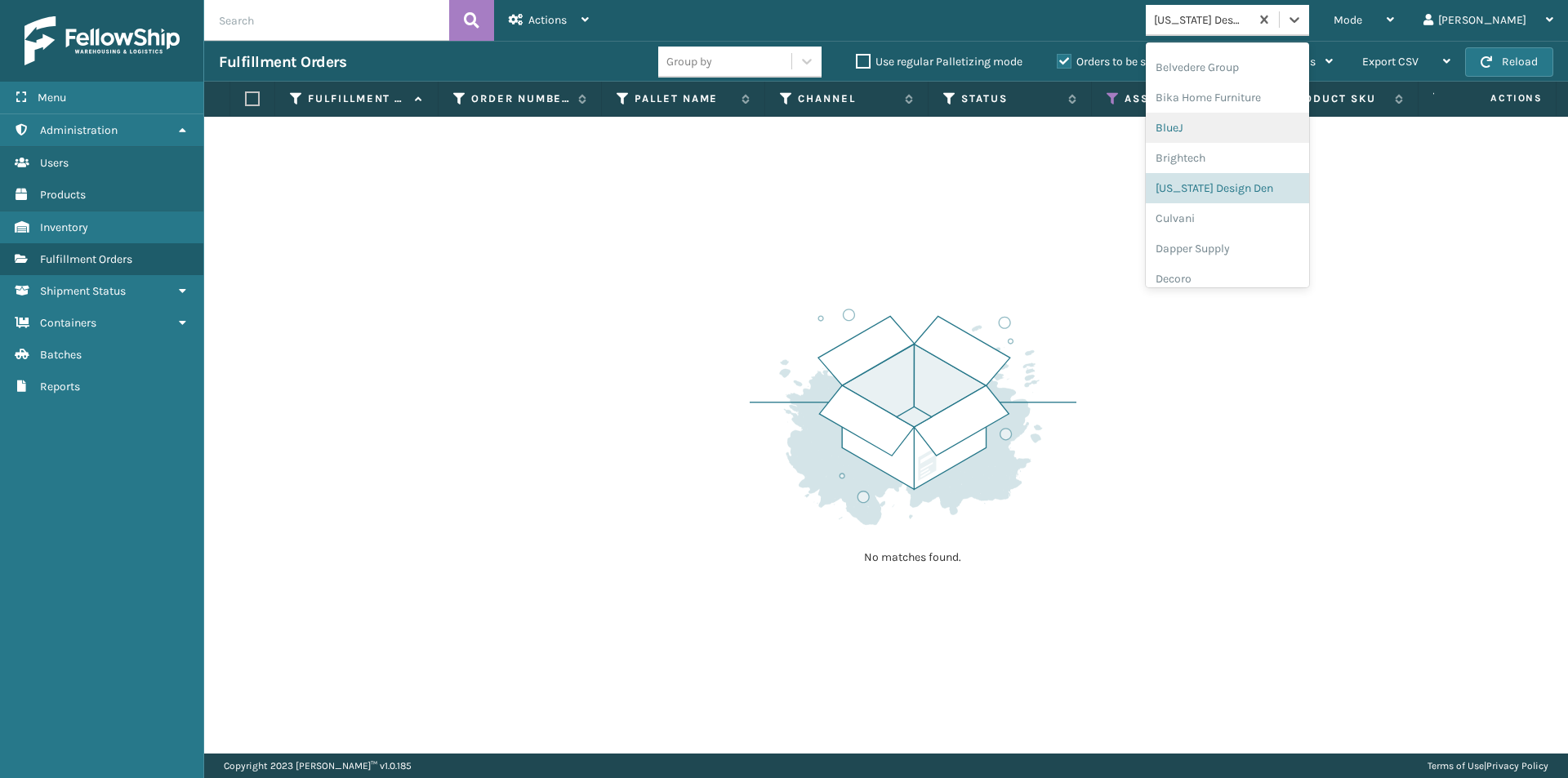
scroll to position [138, 0]
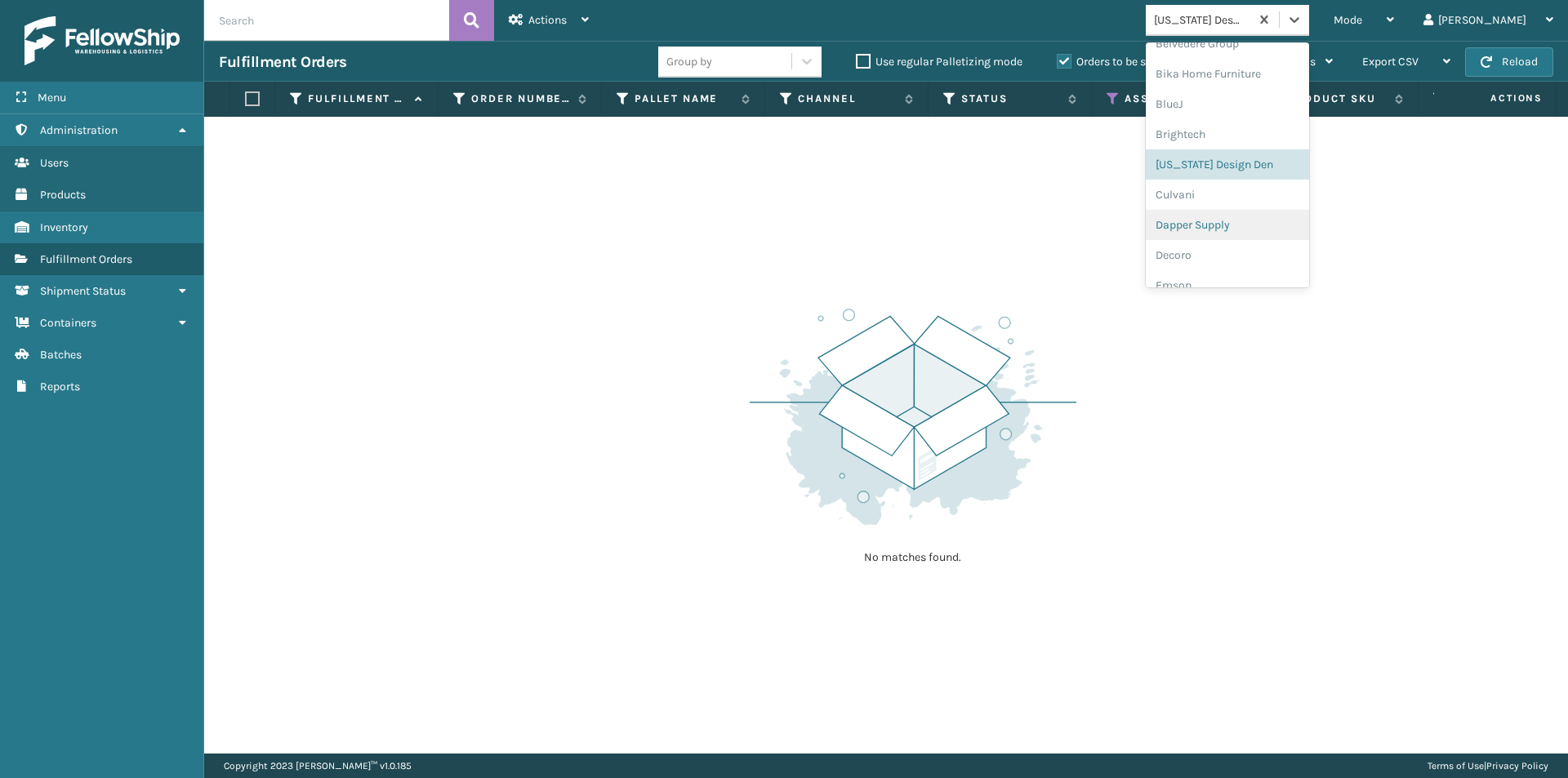
click at [1278, 231] on div "Dapper Supply" at bounding box center [1227, 225] width 163 height 30
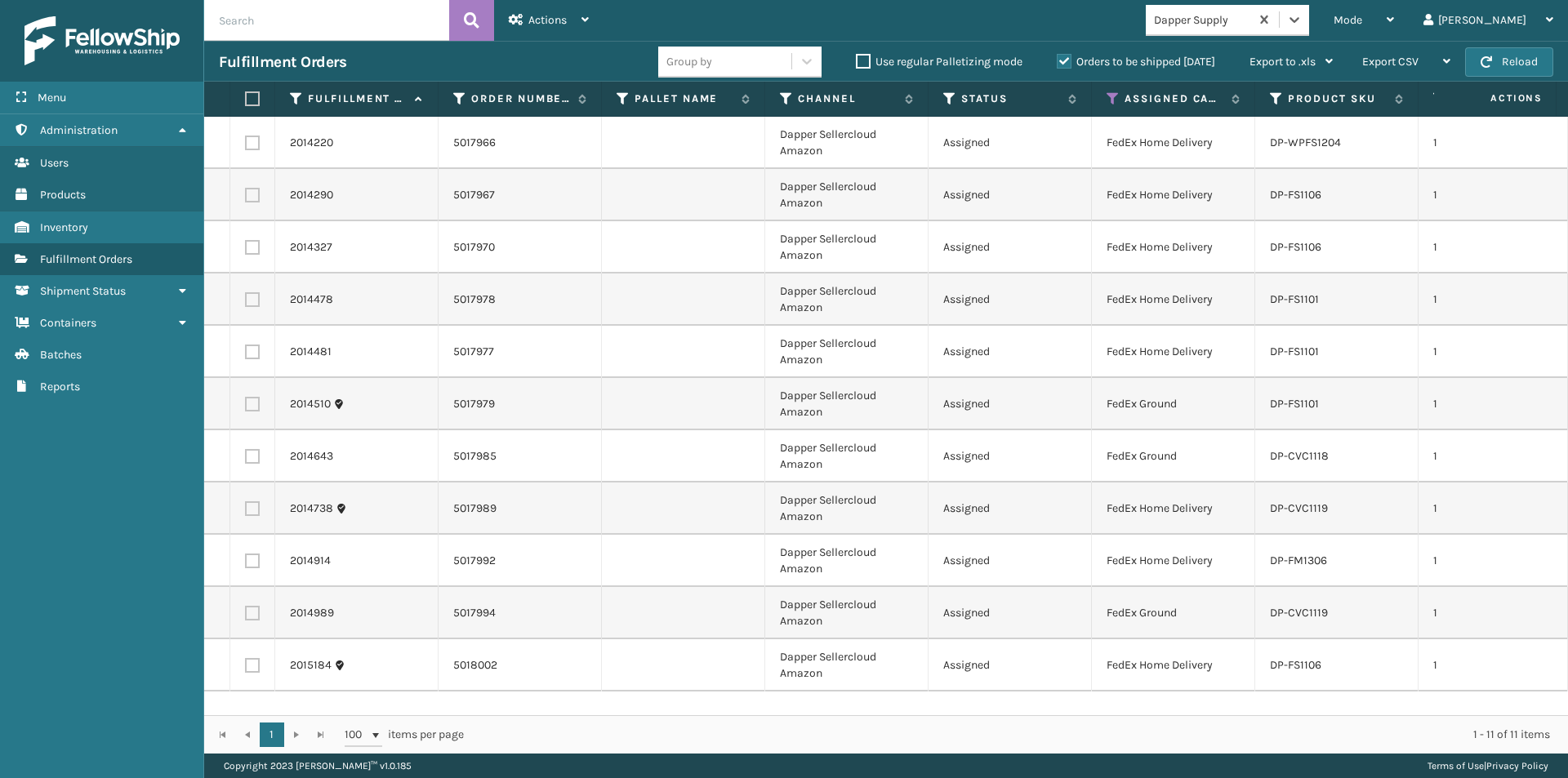
click at [251, 100] on label at bounding box center [250, 99] width 10 height 15
click at [246, 100] on input "checkbox" at bounding box center [245, 99] width 1 height 11
click at [588, 21] on icon at bounding box center [585, 19] width 7 height 11
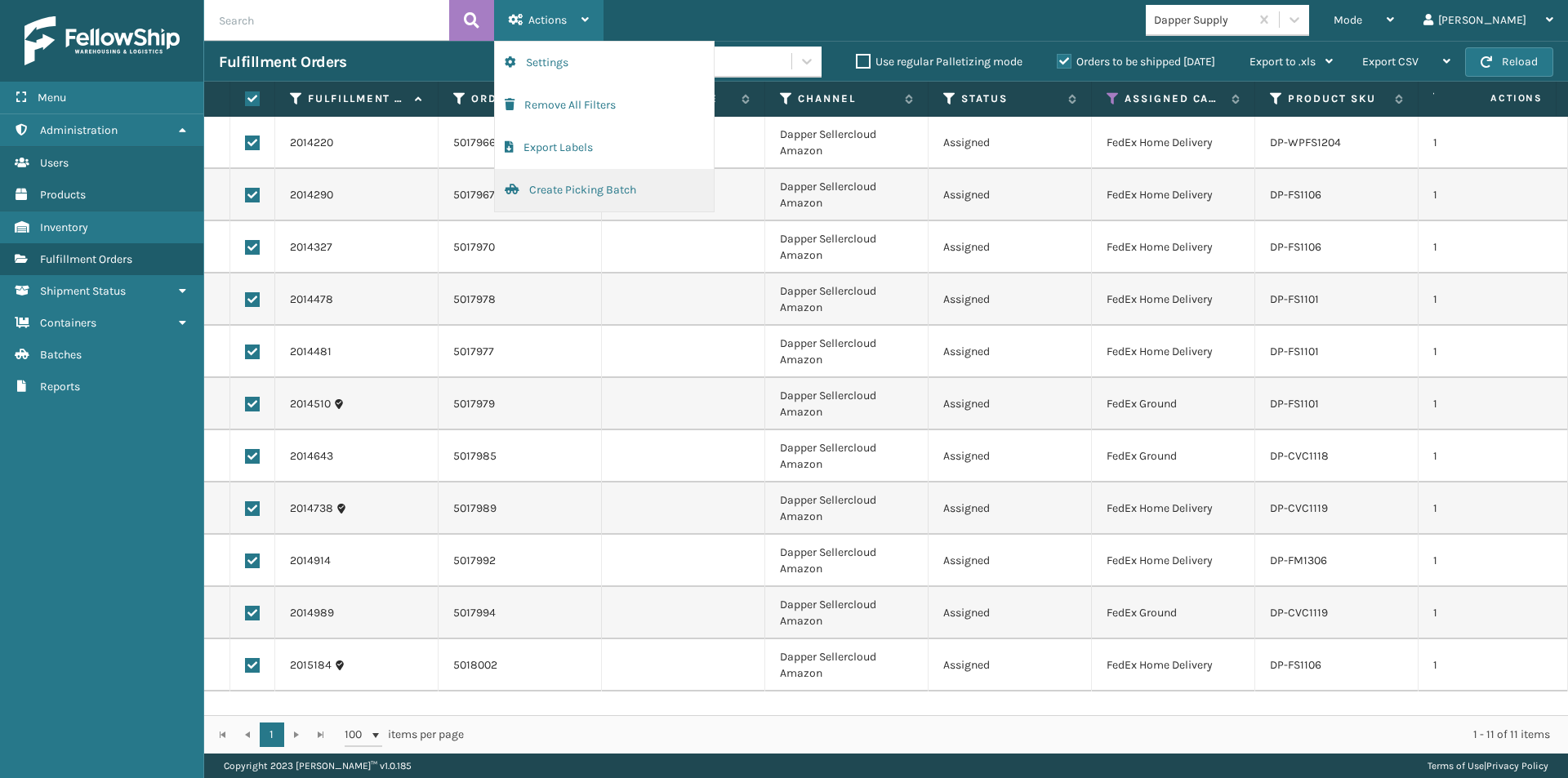
click at [577, 197] on button "Create Picking Batch" at bounding box center [604, 190] width 218 height 42
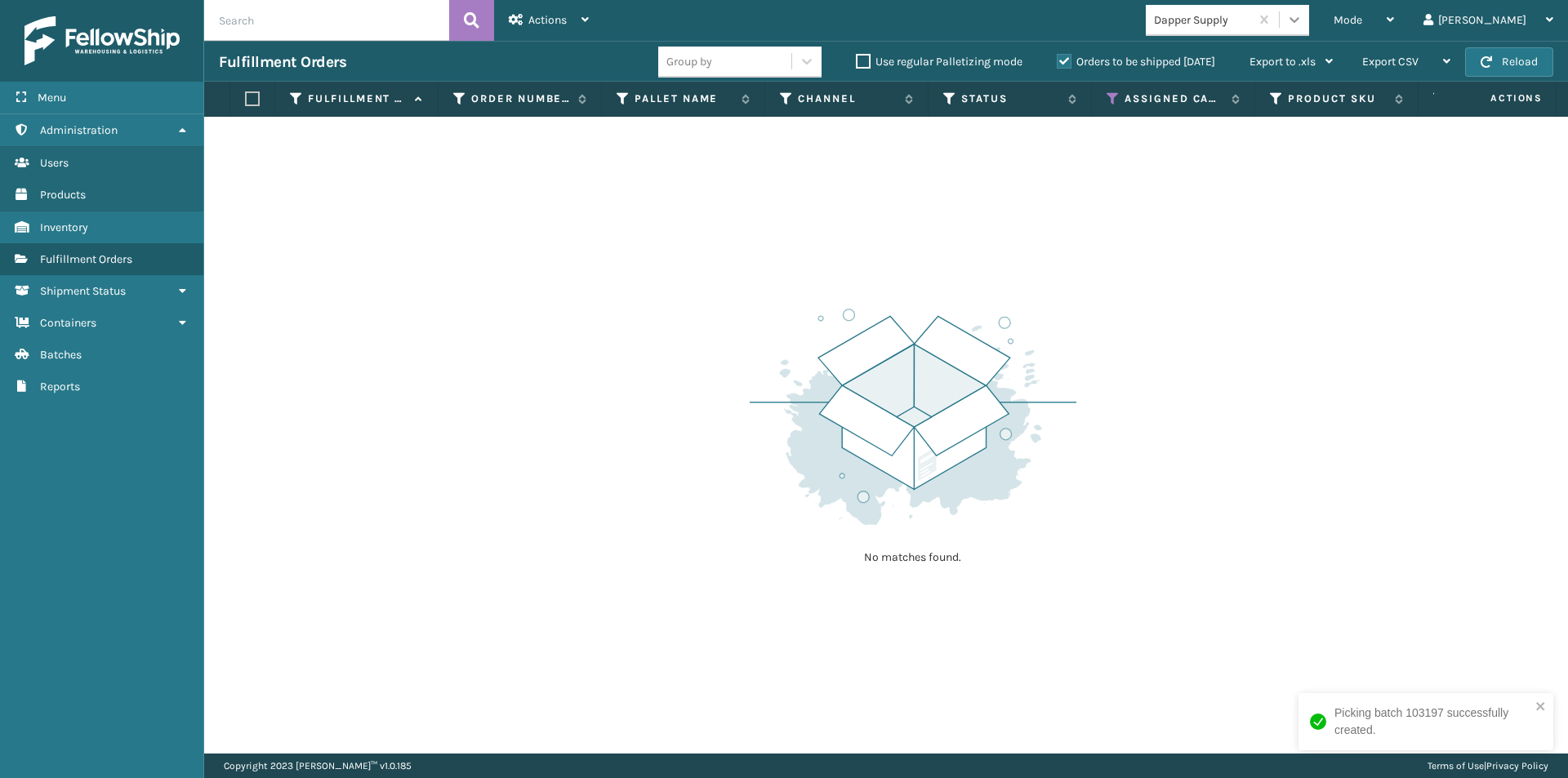
click at [1303, 18] on icon at bounding box center [1294, 19] width 17 height 17
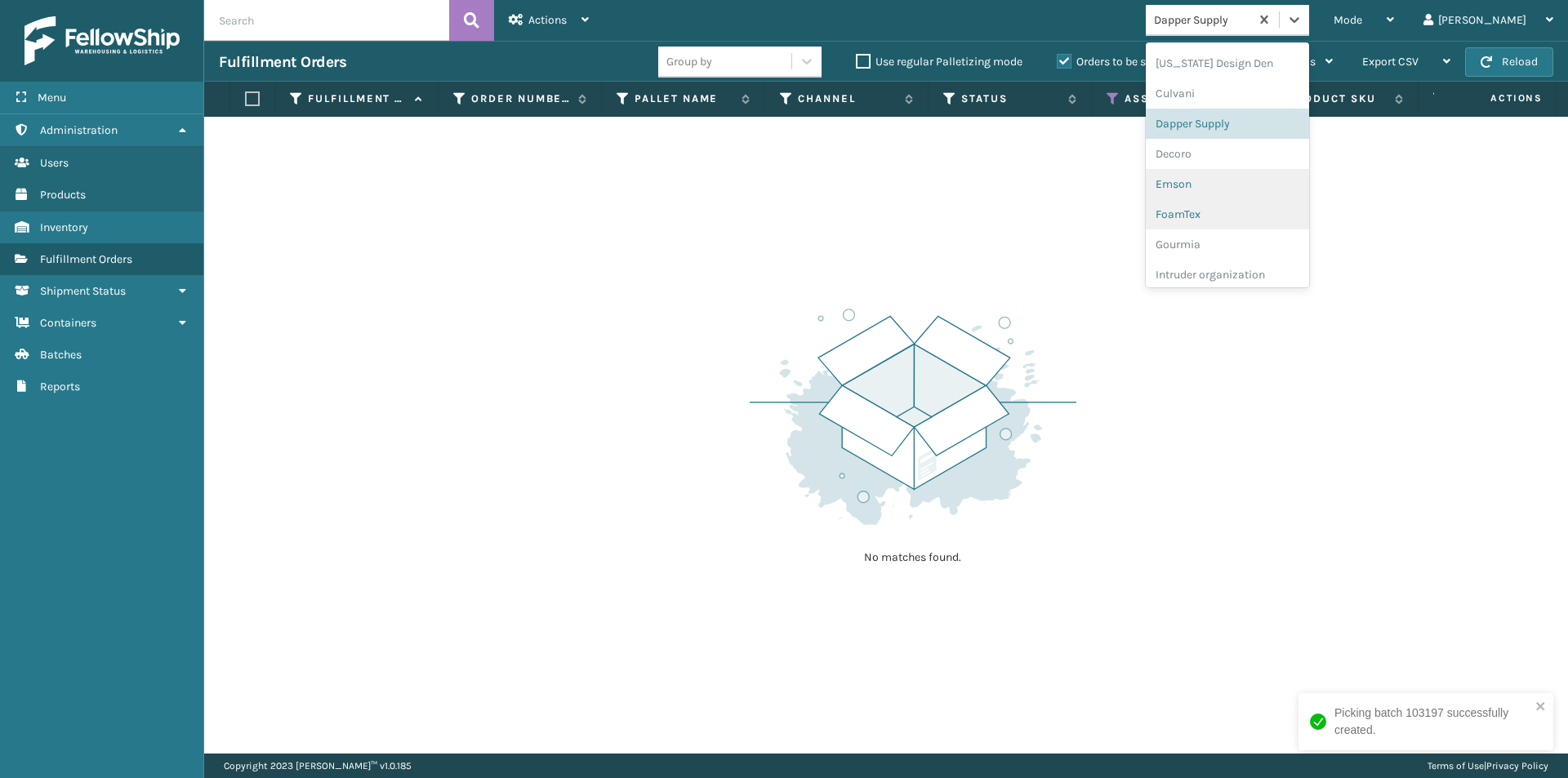
scroll to position [263, 0]
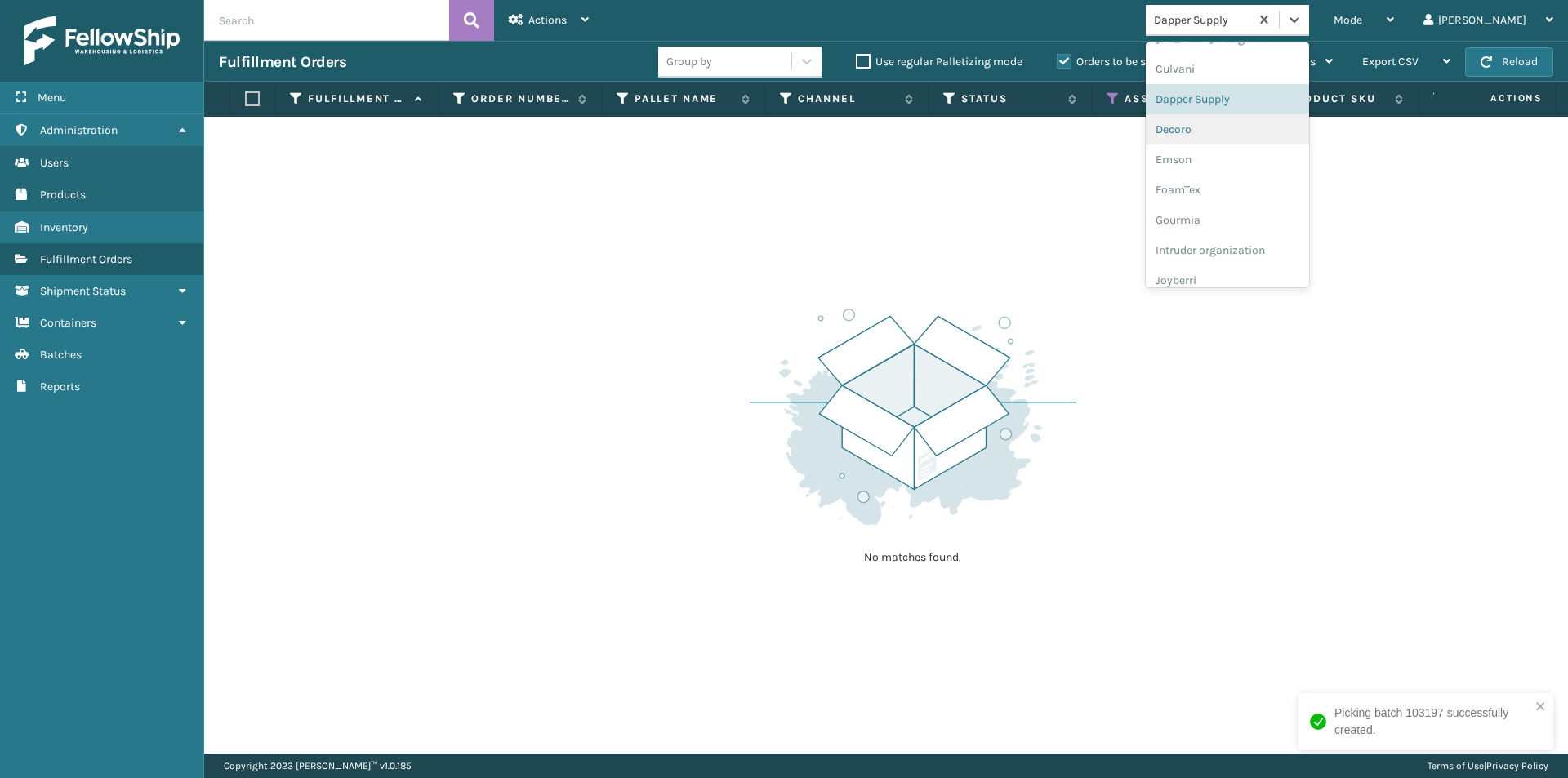
click at [1261, 133] on div "Decoro" at bounding box center [1227, 129] width 163 height 30
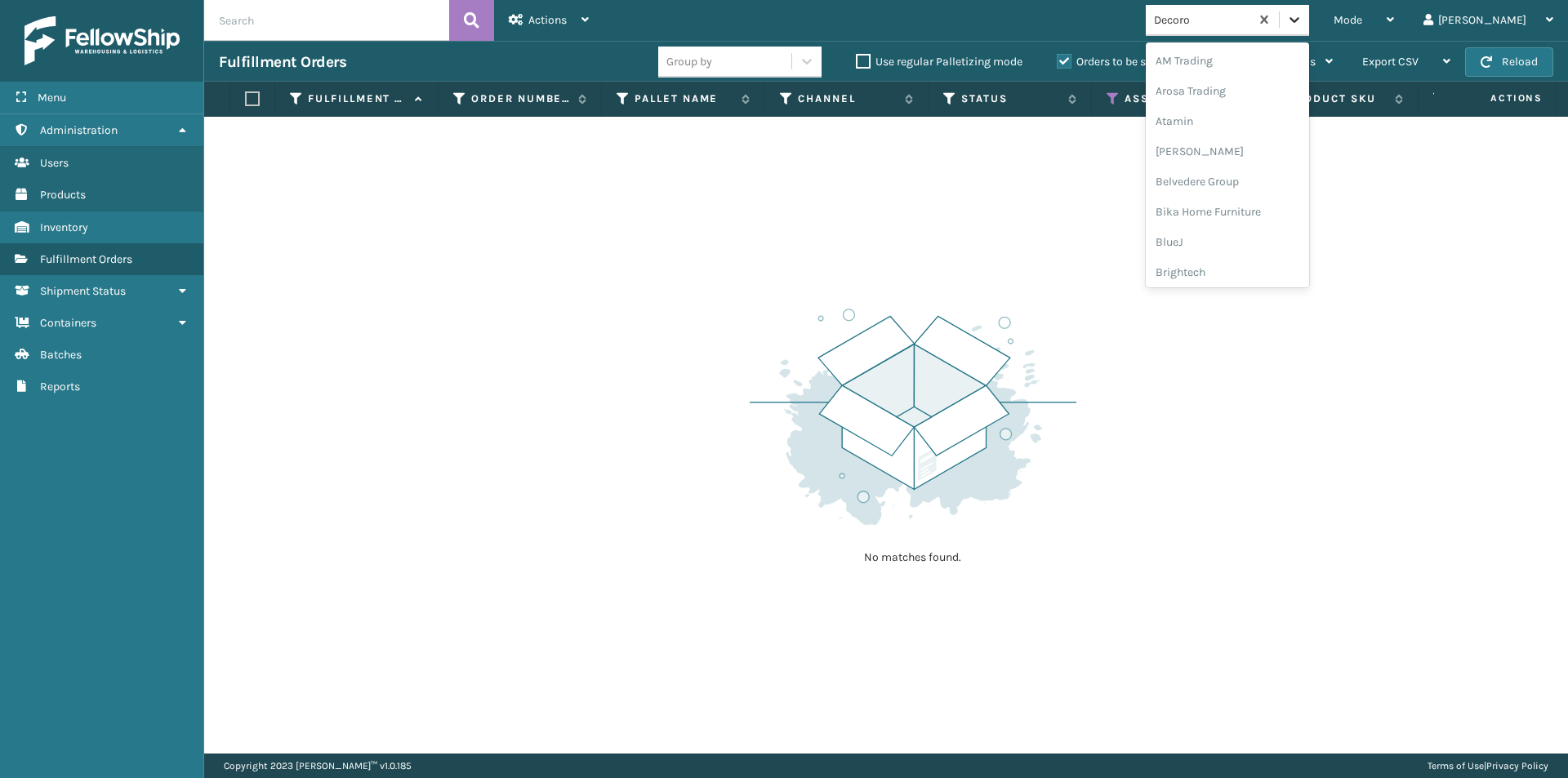
click at [1299, 18] on icon at bounding box center [1294, 20] width 10 height 6
click at [1277, 210] on div "Emson" at bounding box center [1227, 210] width 163 height 30
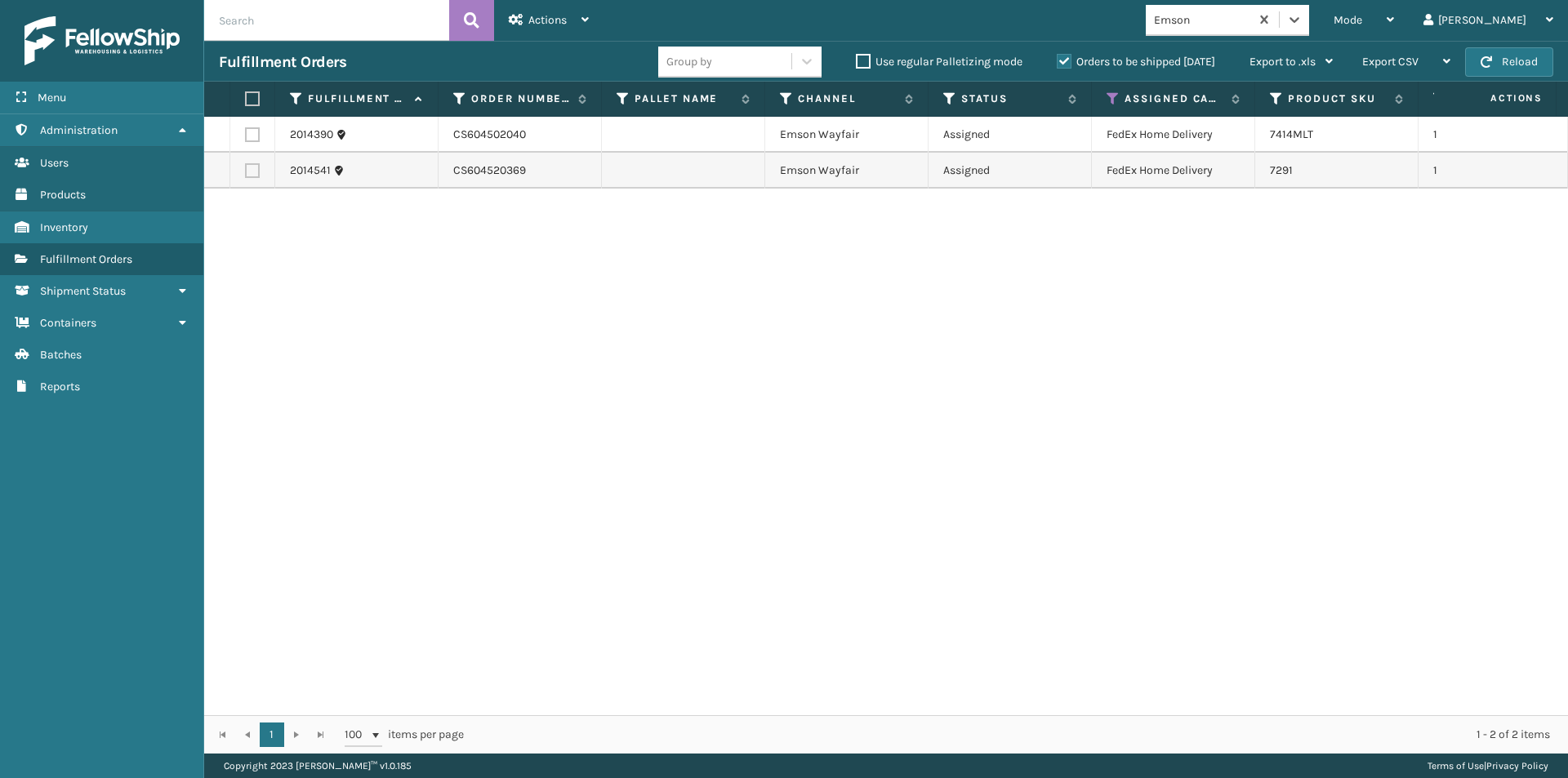
click at [255, 103] on label at bounding box center [250, 99] width 10 height 15
click at [246, 103] on input "checkbox" at bounding box center [245, 99] width 1 height 11
click at [586, 15] on icon at bounding box center [585, 19] width 7 height 11
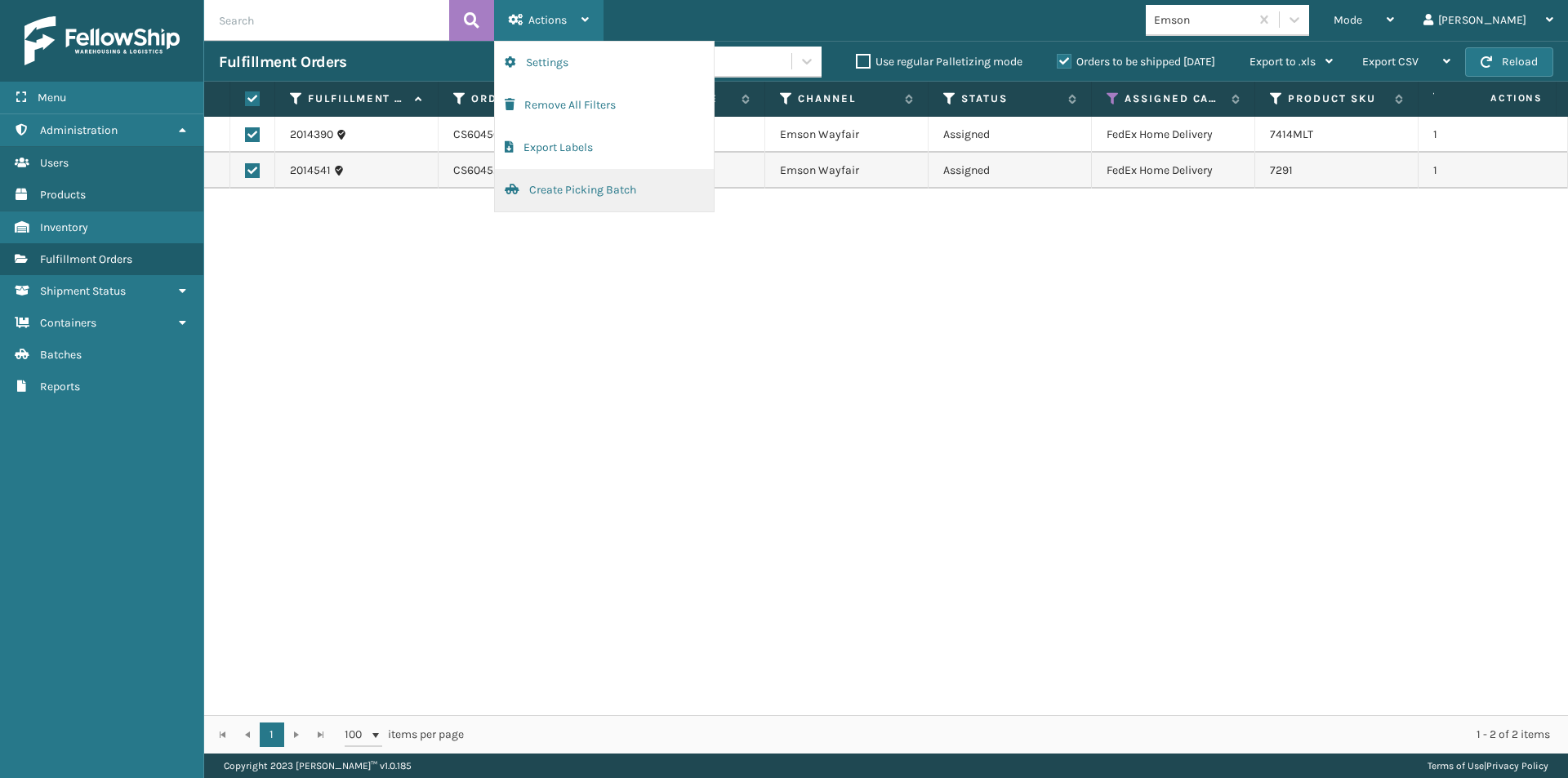
click at [582, 186] on button "Create Picking Batch" at bounding box center [604, 190] width 218 height 42
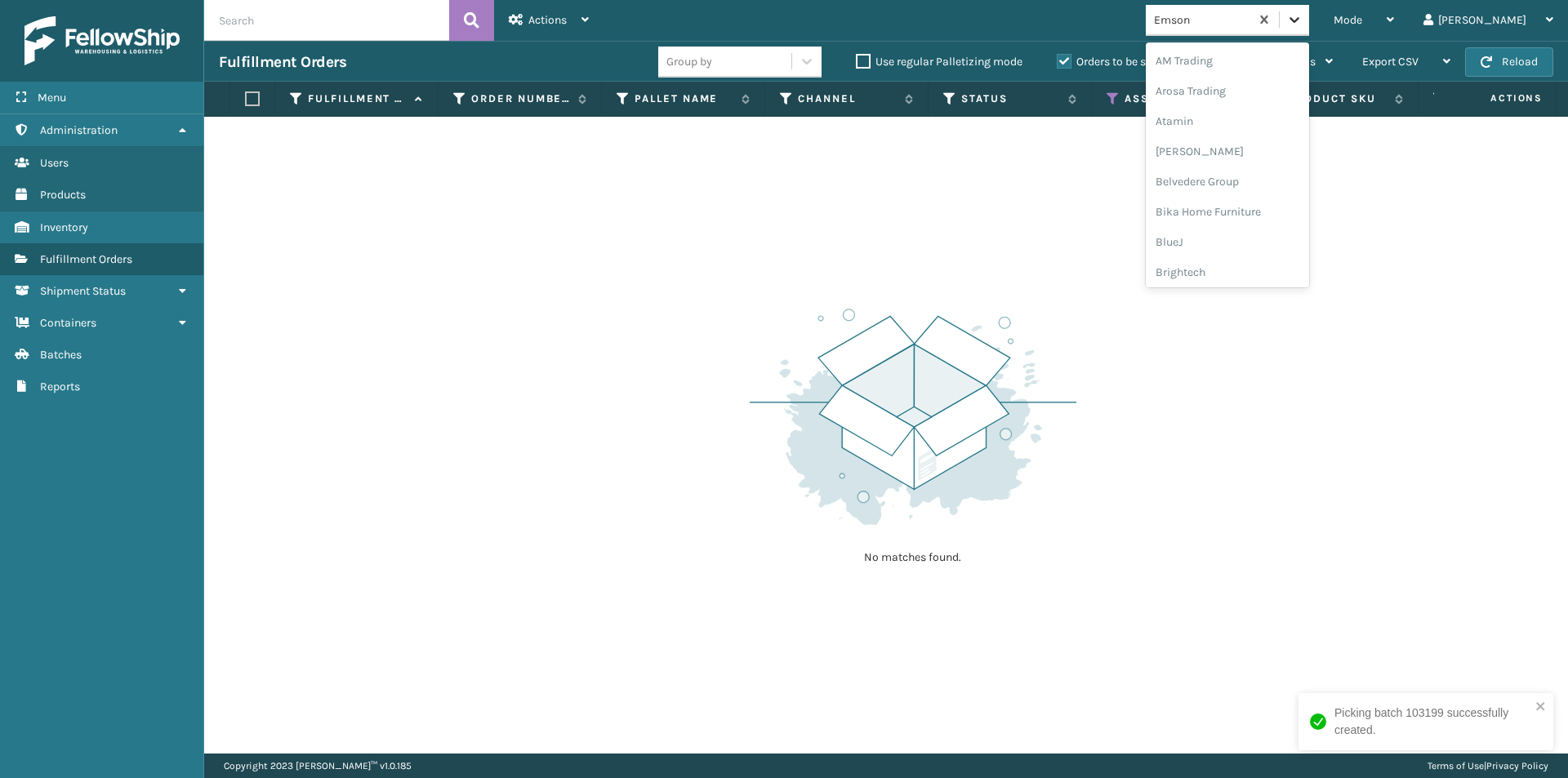
click at [1303, 17] on icon at bounding box center [1294, 19] width 17 height 17
click at [1256, 138] on div "FoamTex" at bounding box center [1227, 129] width 163 height 30
click at [1303, 24] on icon at bounding box center [1294, 19] width 17 height 17
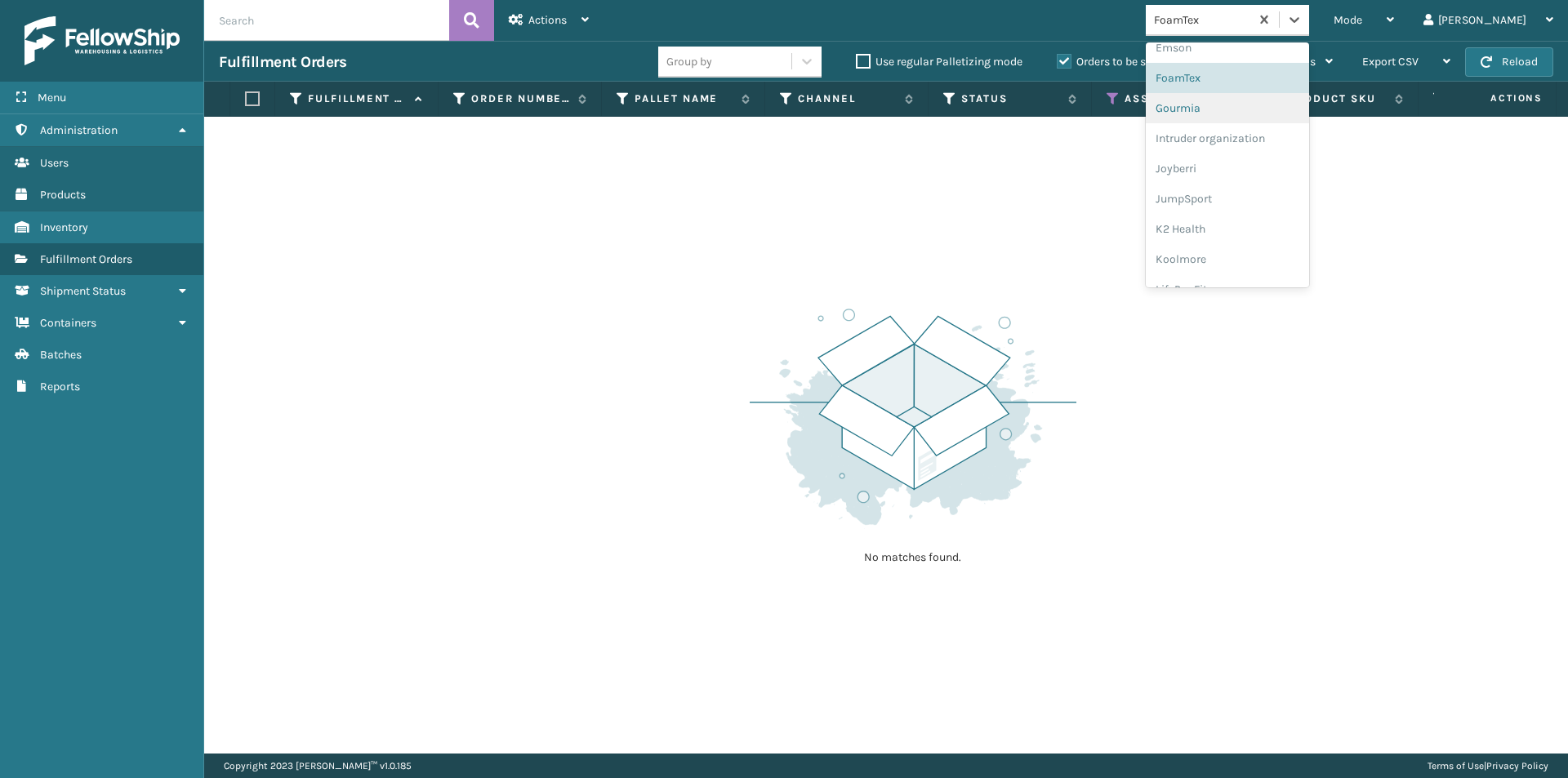
scroll to position [387, 0]
click at [1257, 156] on div "Joyberri" at bounding box center [1227, 157] width 163 height 30
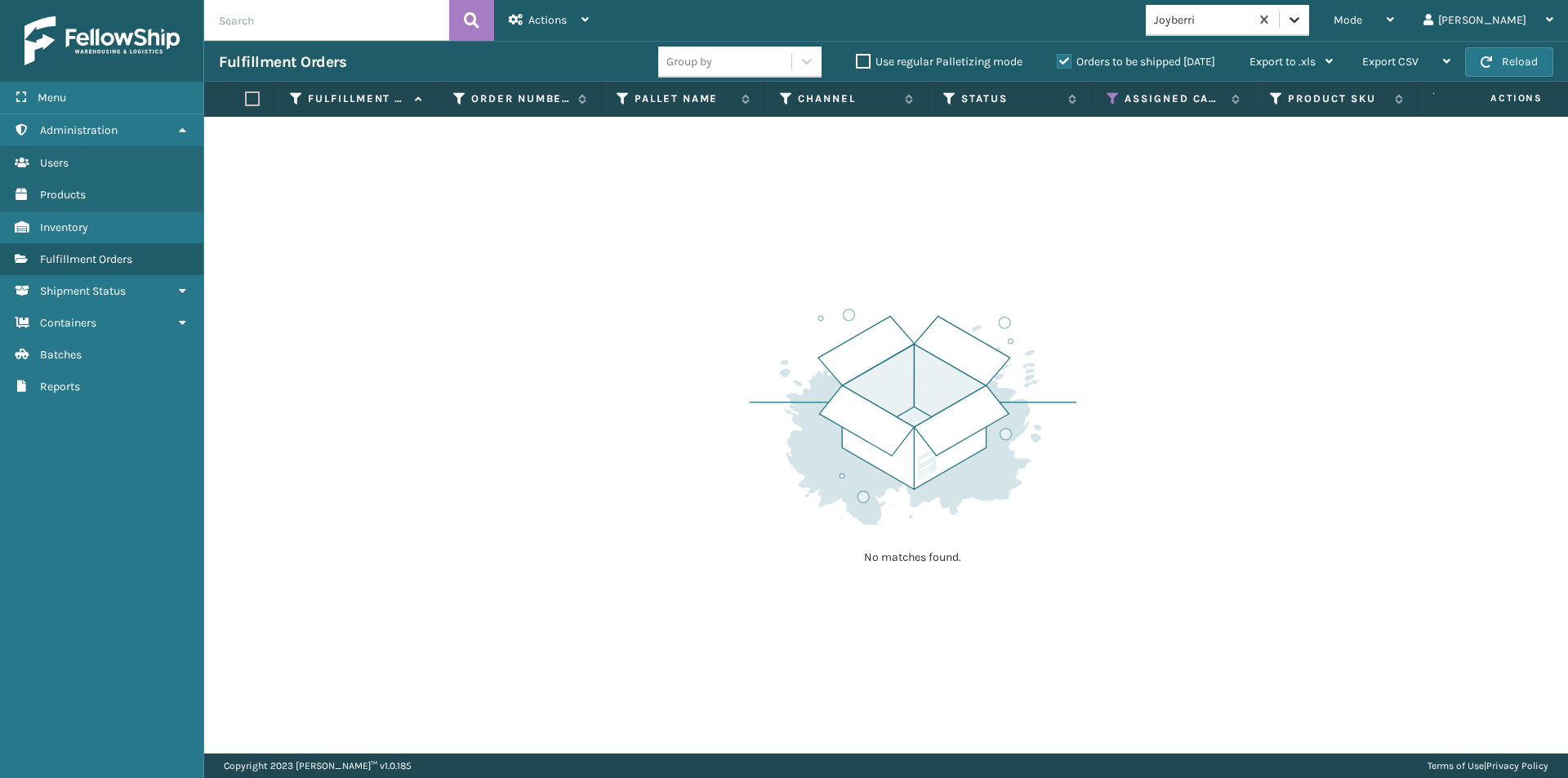
click at [1303, 26] on icon at bounding box center [1294, 19] width 17 height 17
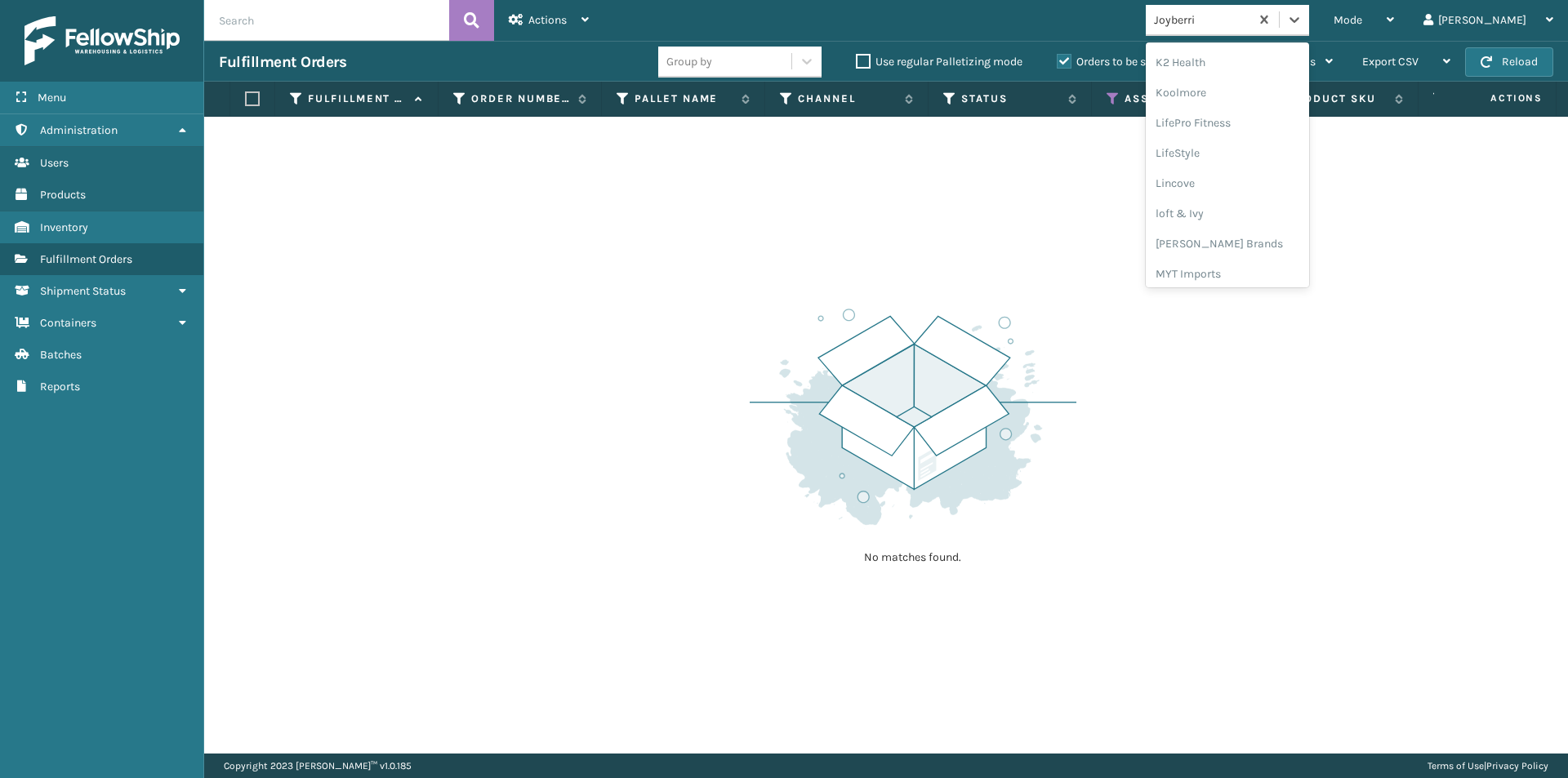
scroll to position [517, 0]
click at [1282, 268] on div "[PERSON_NAME] Brands" at bounding box center [1227, 269] width 163 height 30
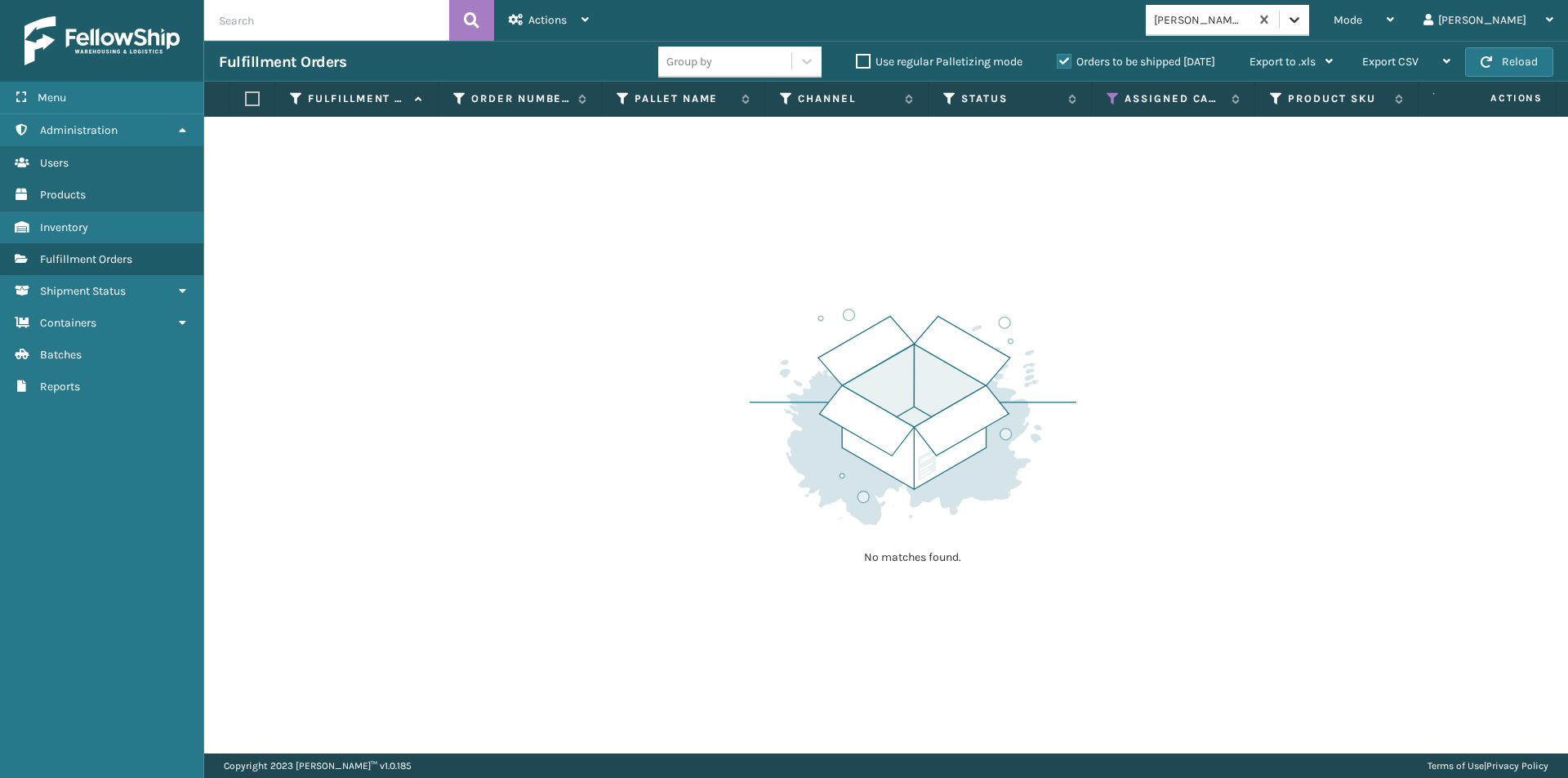
click at [1299, 21] on icon at bounding box center [1294, 20] width 10 height 6
